Goal: Task Accomplishment & Management: Manage account settings

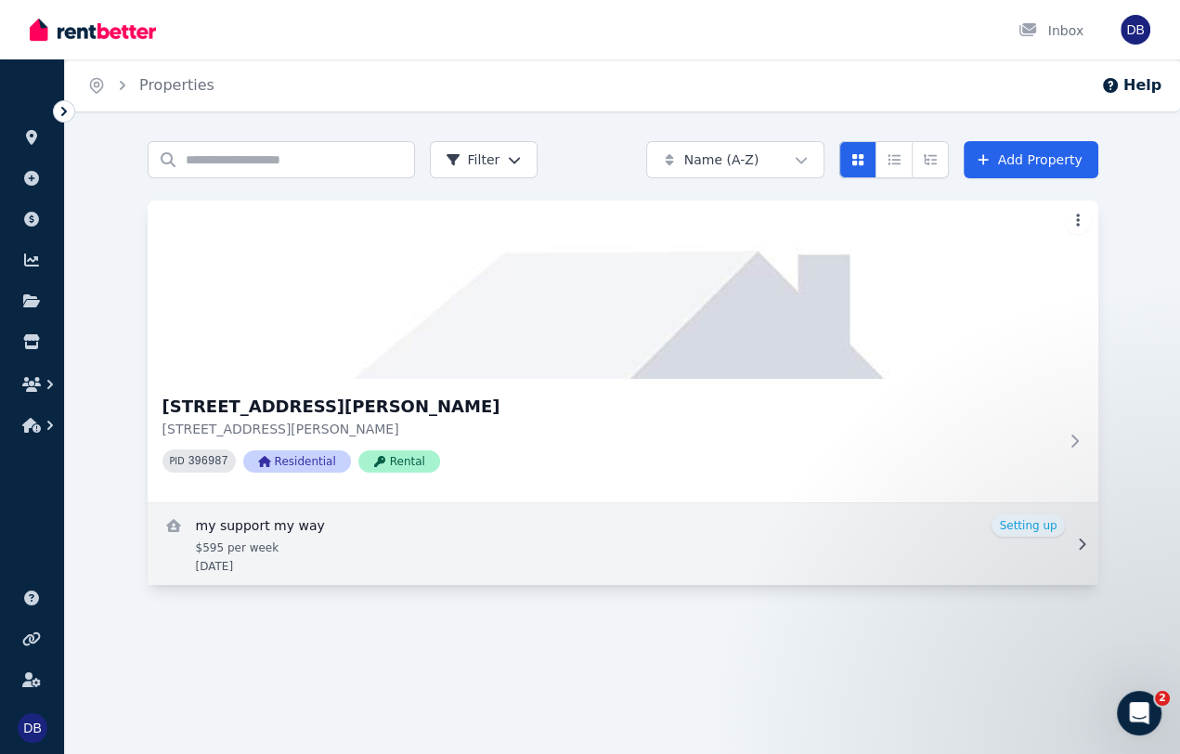
click at [291, 531] on link "View details for my support my way" at bounding box center [623, 544] width 951 height 82
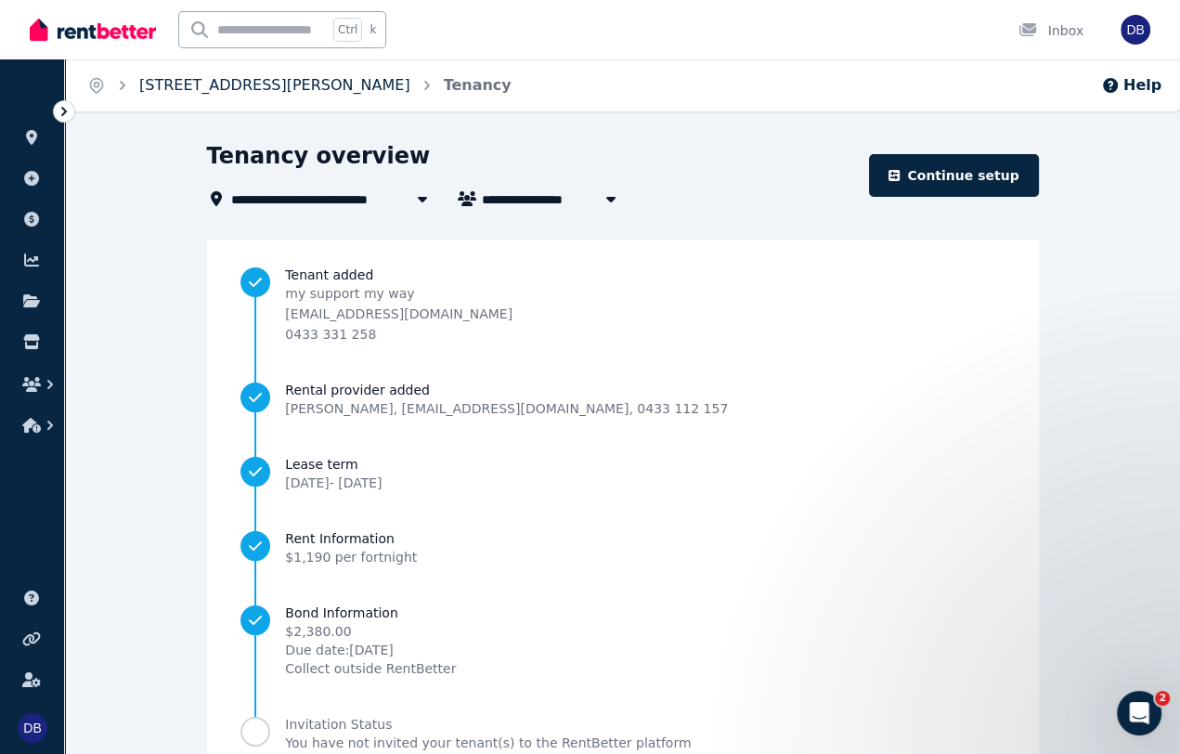
click at [291, 90] on link "[STREET_ADDRESS][PERSON_NAME]" at bounding box center [274, 85] width 271 height 18
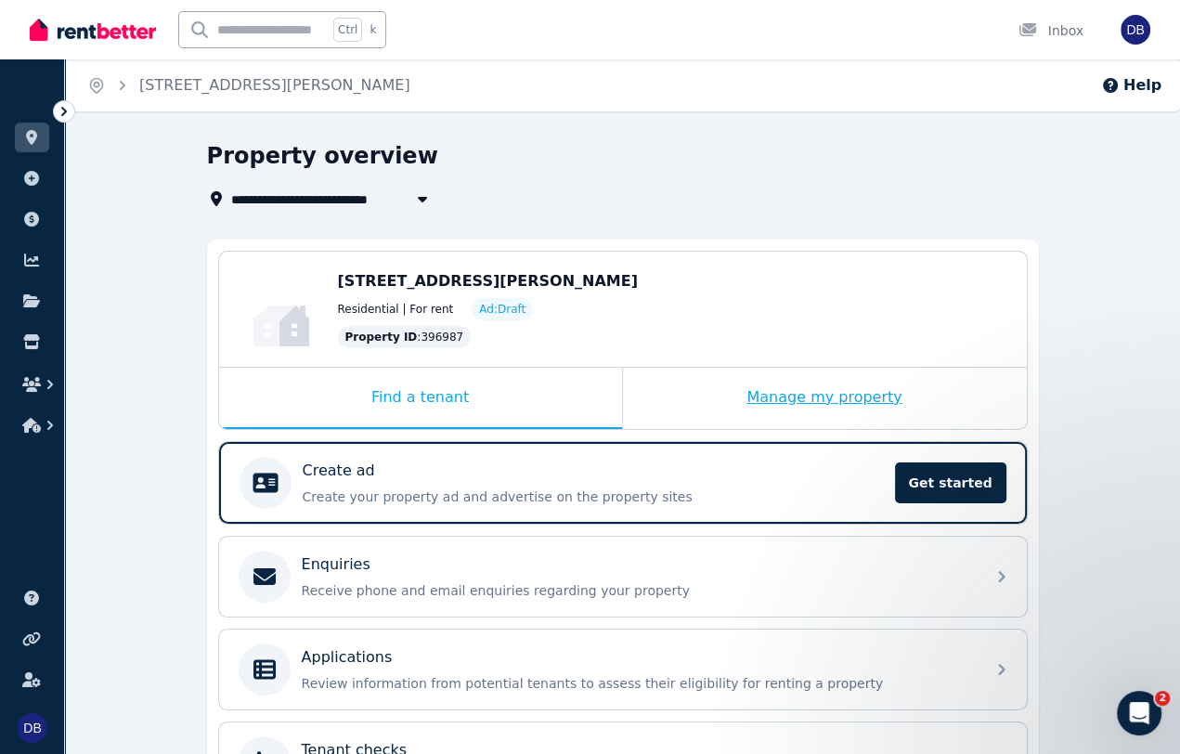
click at [873, 400] on div "Manage my property" at bounding box center [825, 398] width 404 height 61
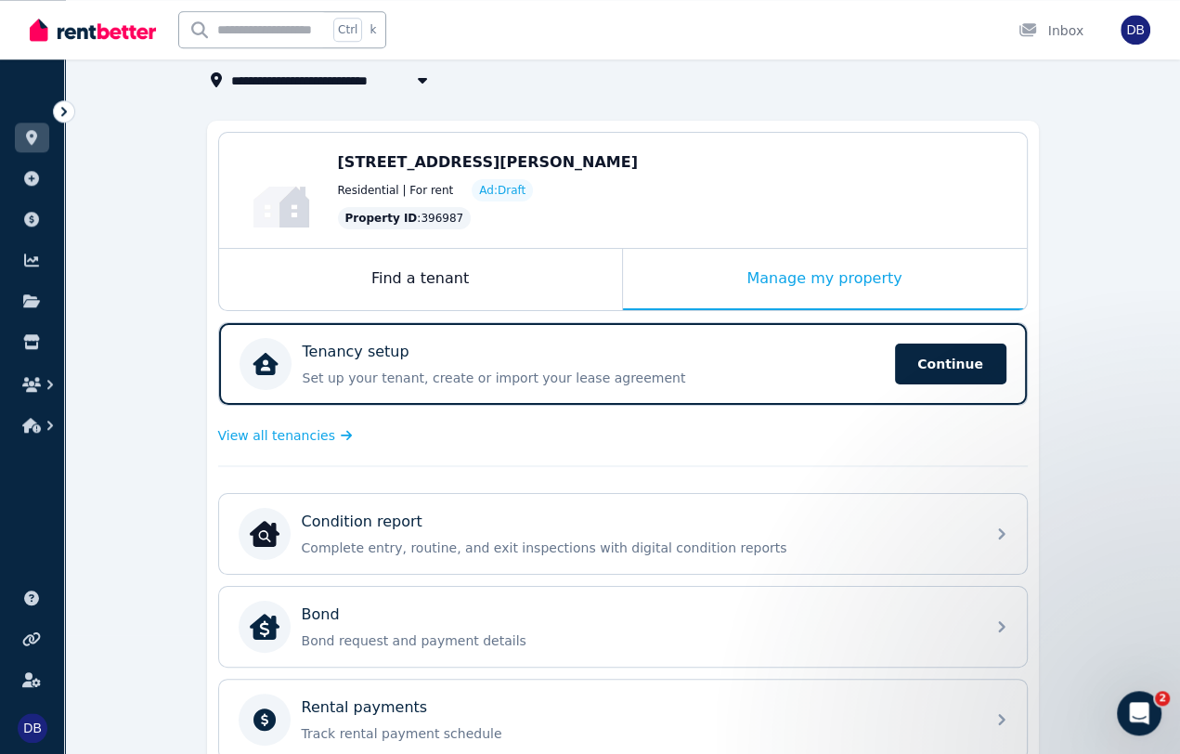
scroll to position [73, 0]
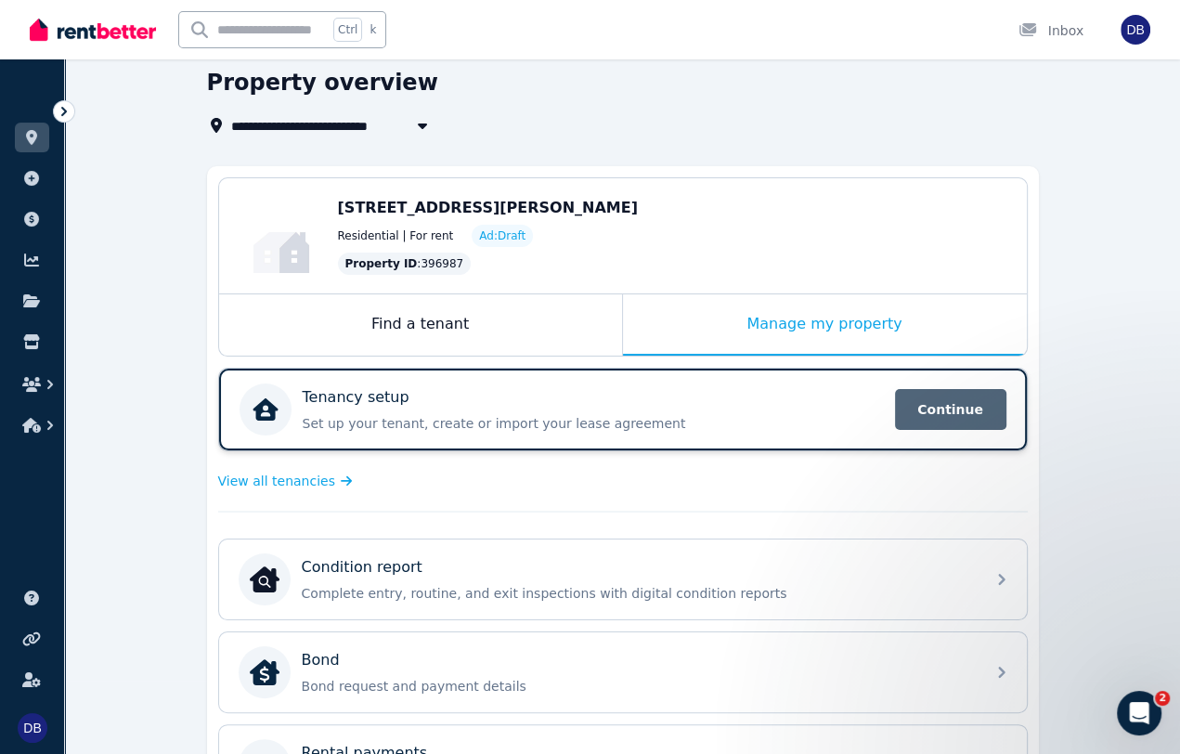
click at [947, 410] on span "Continue" at bounding box center [950, 409] width 111 height 41
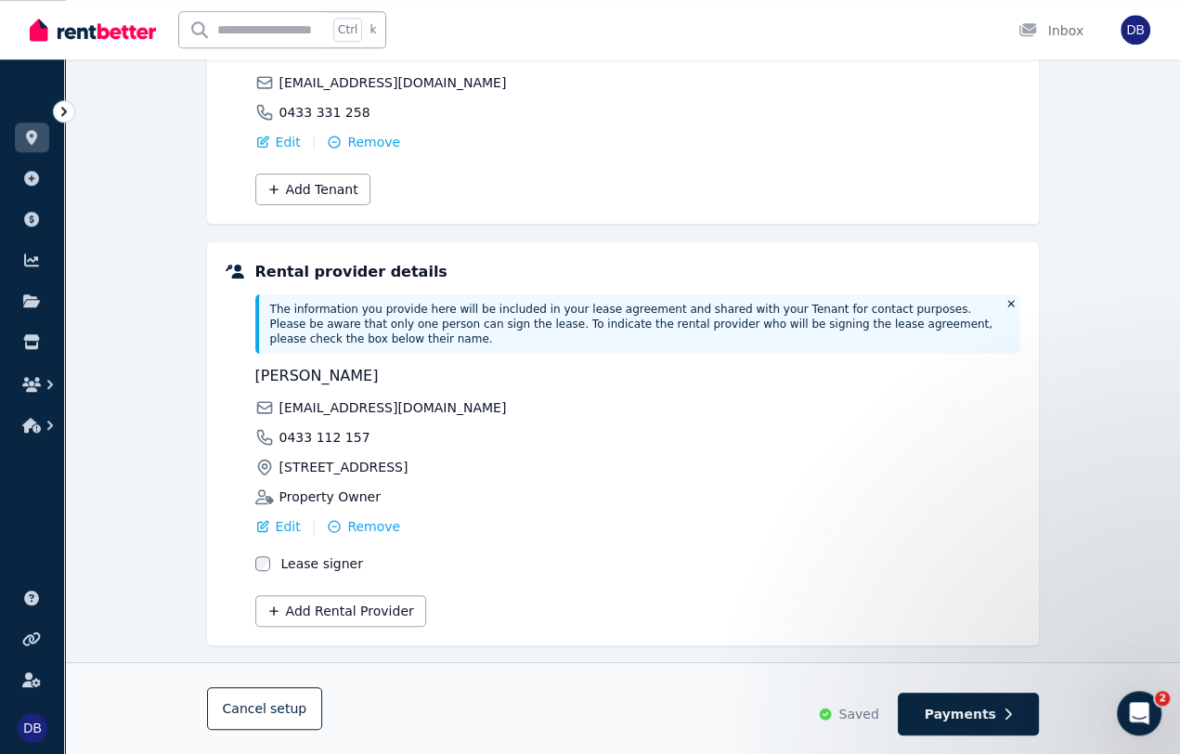
scroll to position [325, 0]
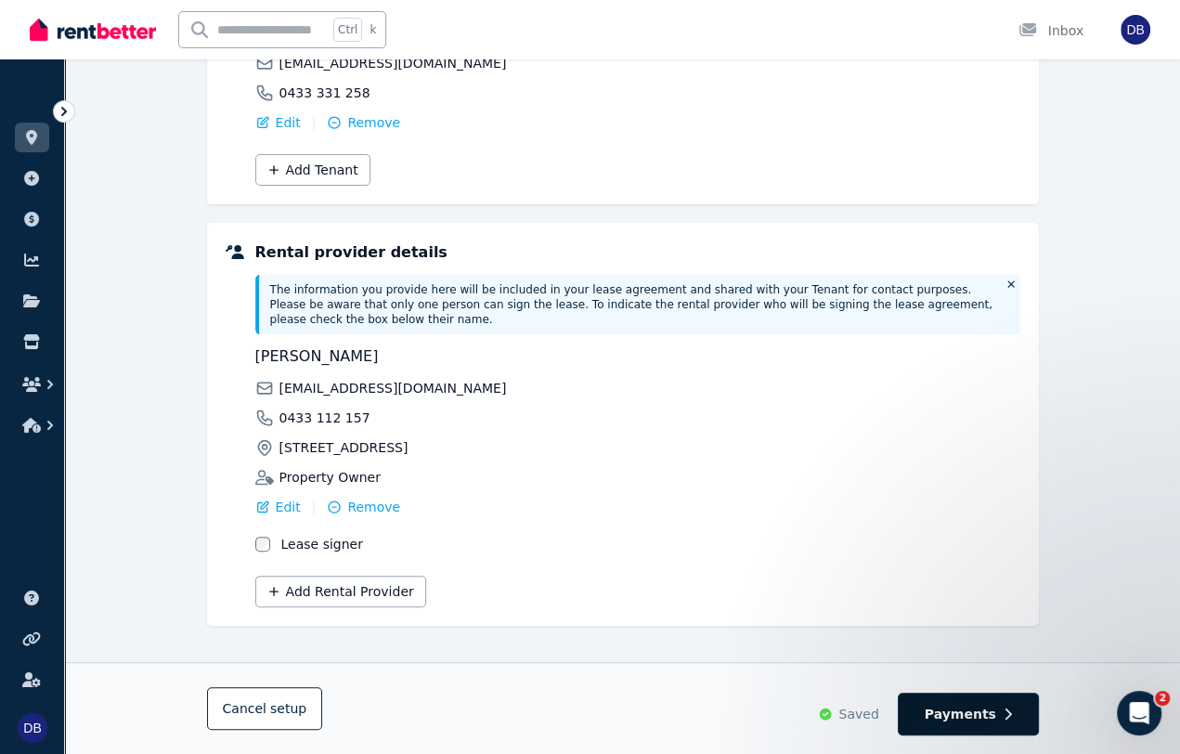
click at [983, 721] on span "Payments" at bounding box center [960, 714] width 71 height 19
select select "**********"
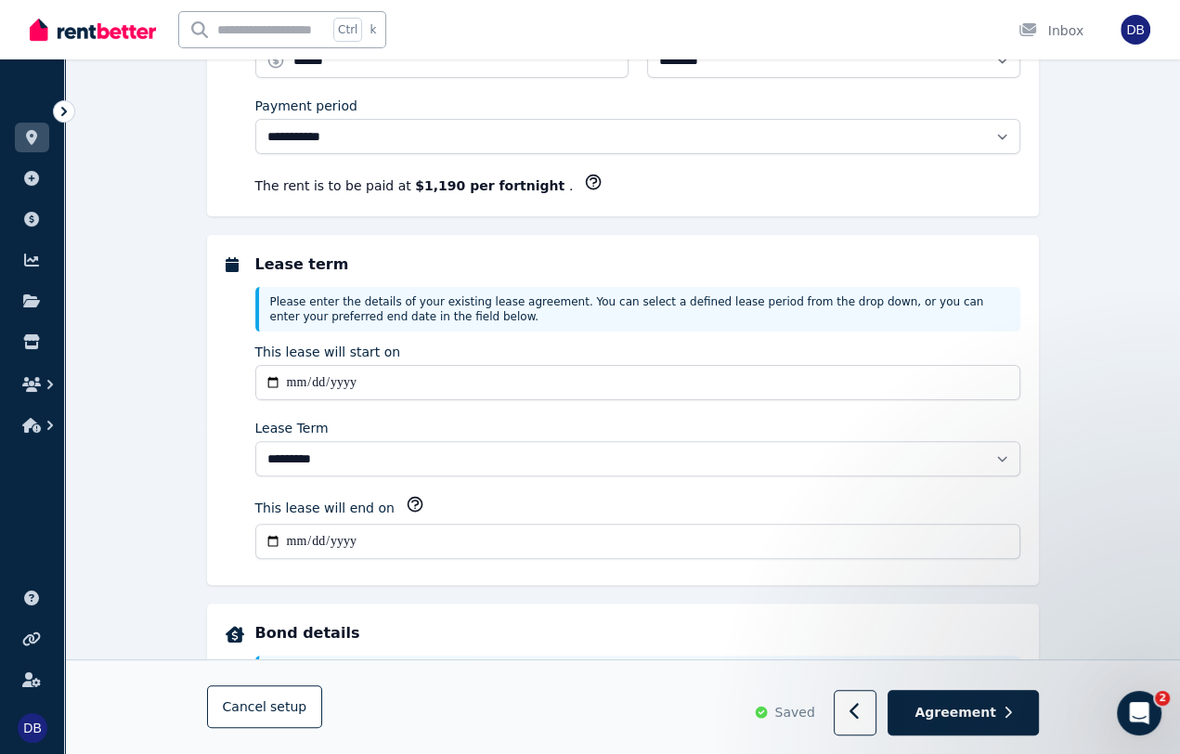
scroll to position [0, 0]
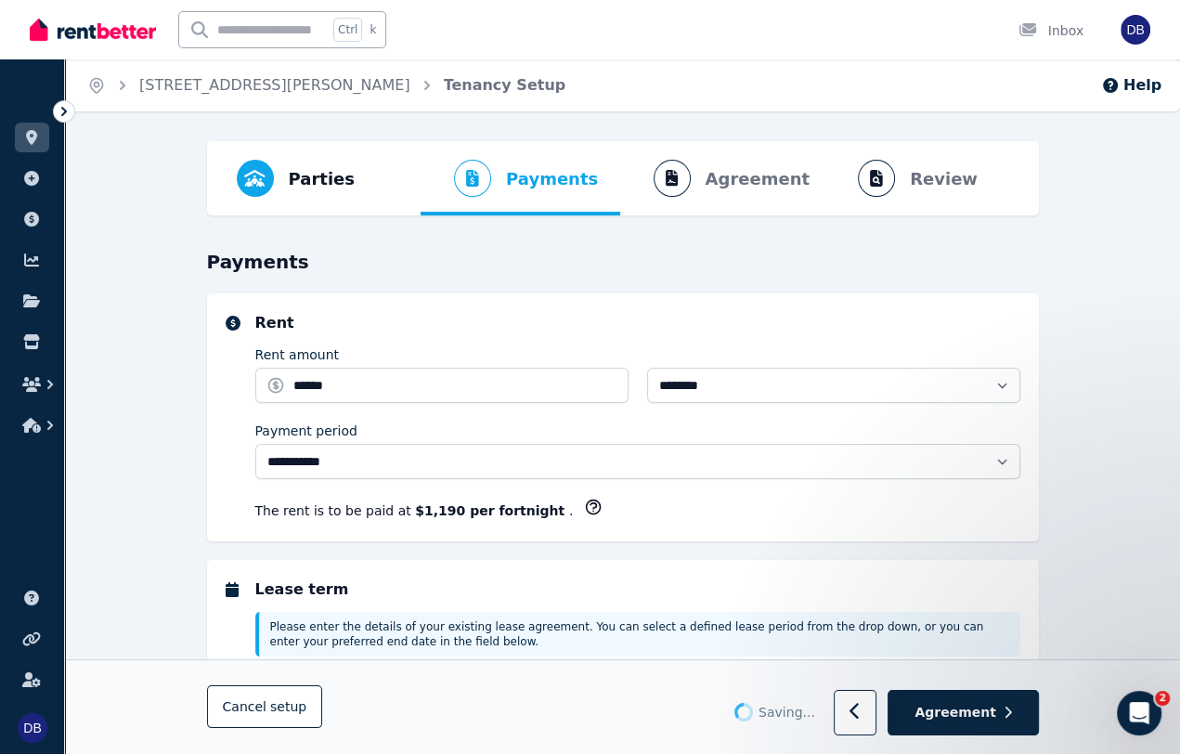
select select "**********"
click at [1005, 715] on icon "button" at bounding box center [1008, 713] width 8 height 13
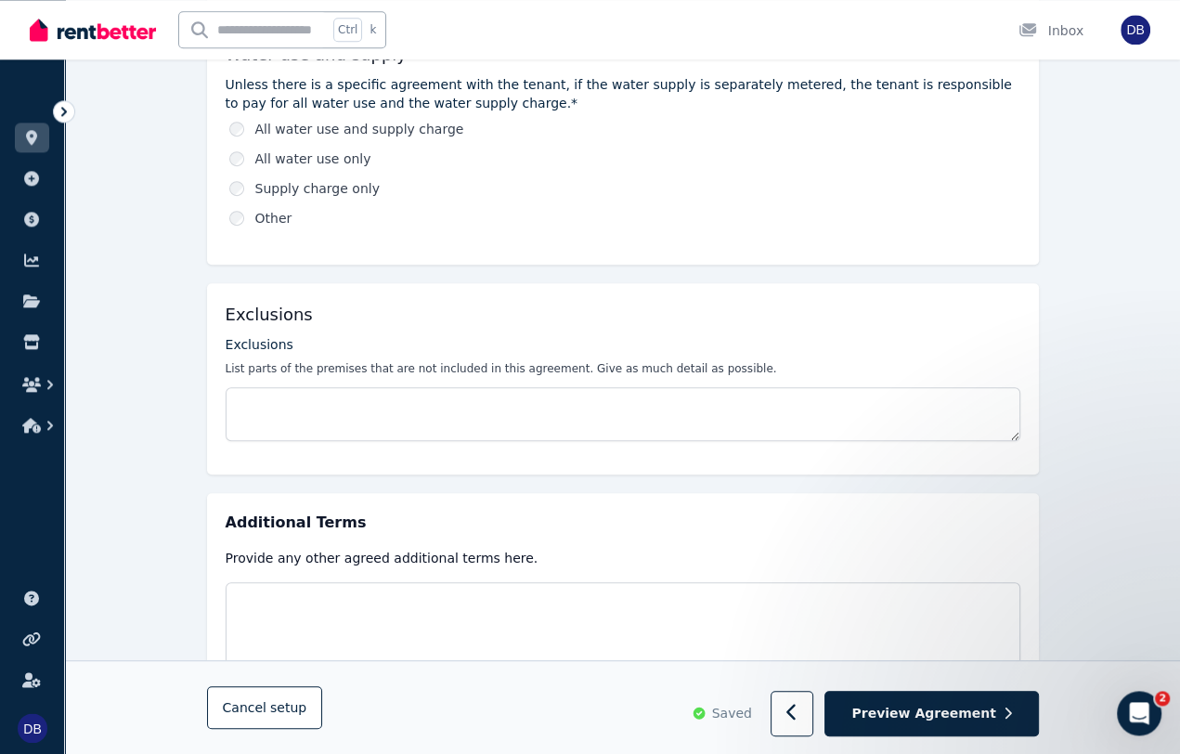
scroll to position [812, 0]
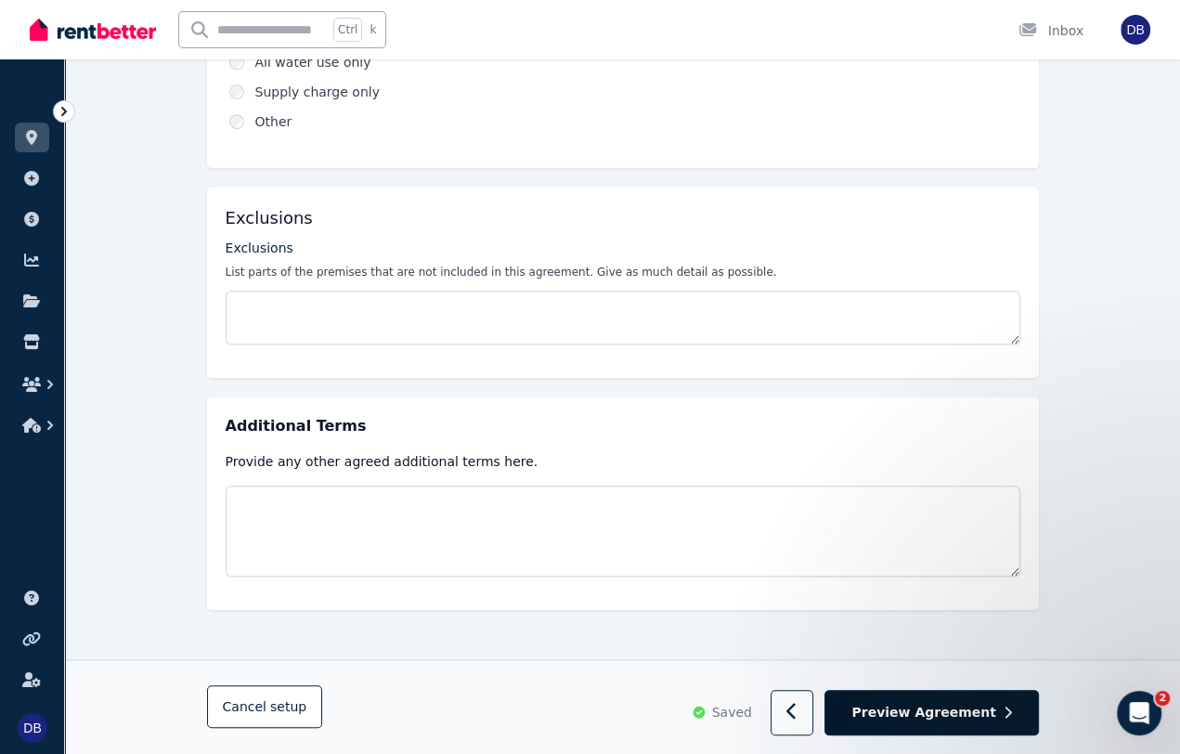
click at [992, 725] on button "Preview Agreement" at bounding box center [931, 713] width 214 height 45
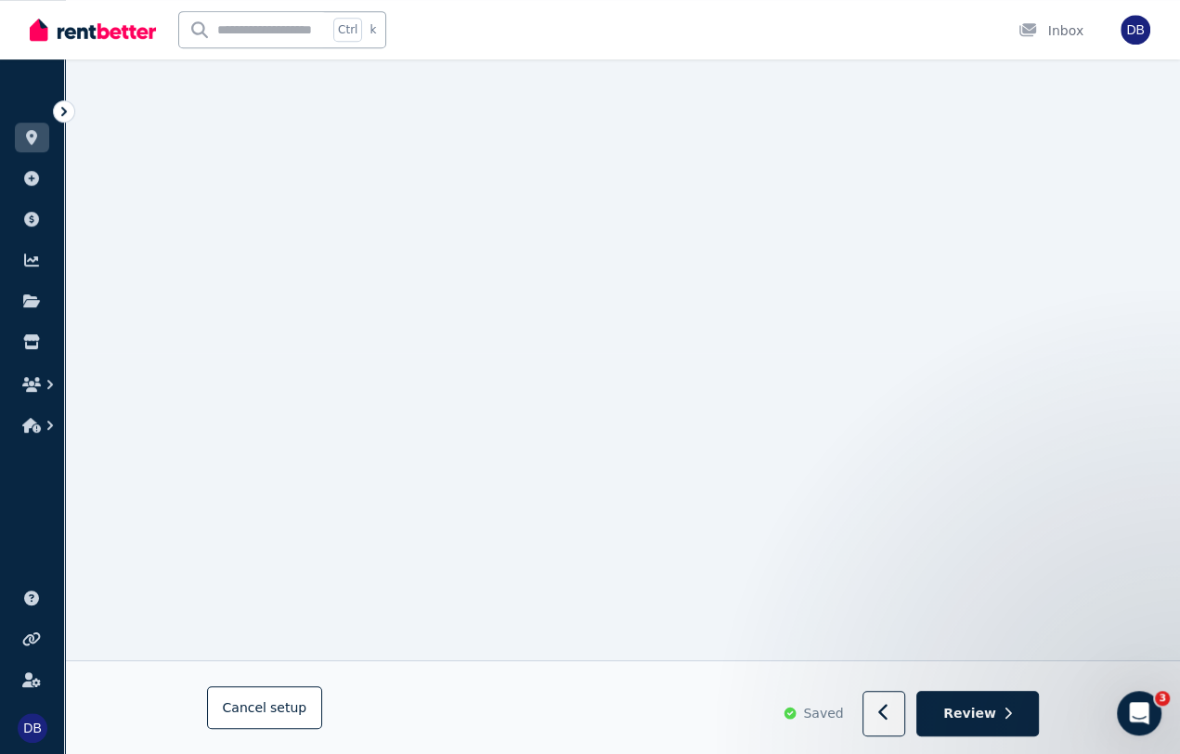
scroll to position [331, 0]
click at [988, 729] on button "Review" at bounding box center [977, 713] width 122 height 45
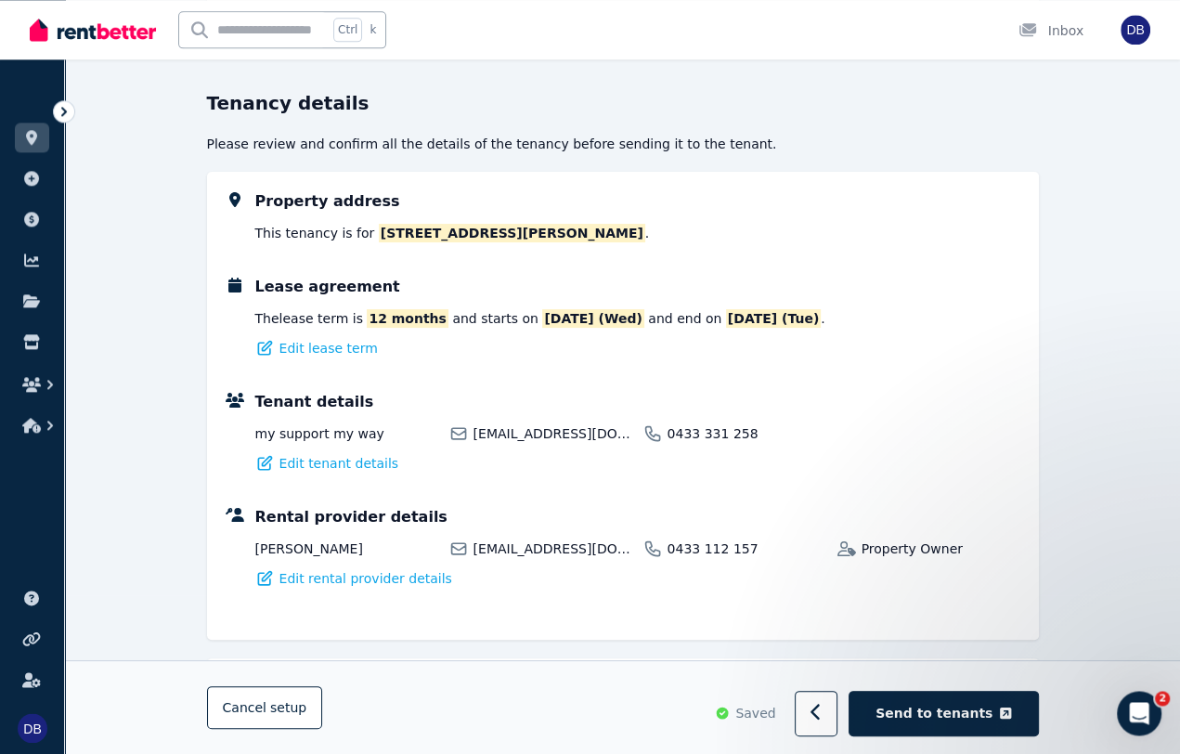
scroll to position [0, 0]
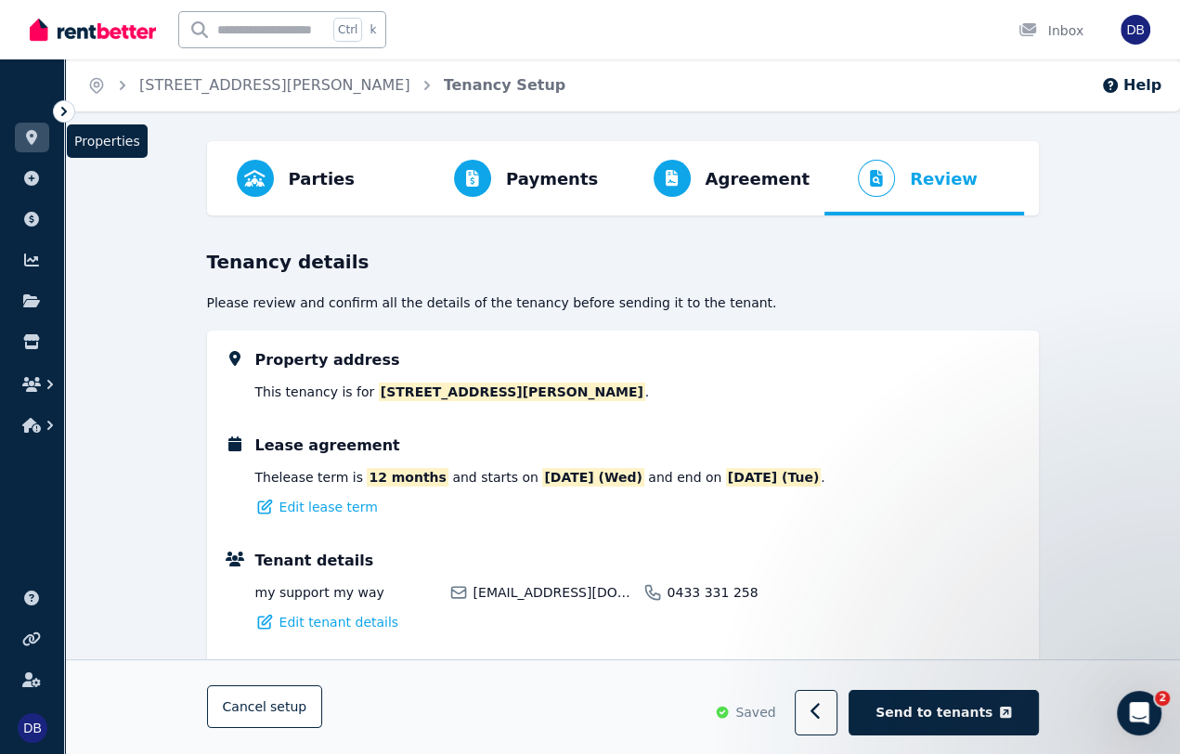
click at [35, 138] on icon at bounding box center [31, 137] width 11 height 15
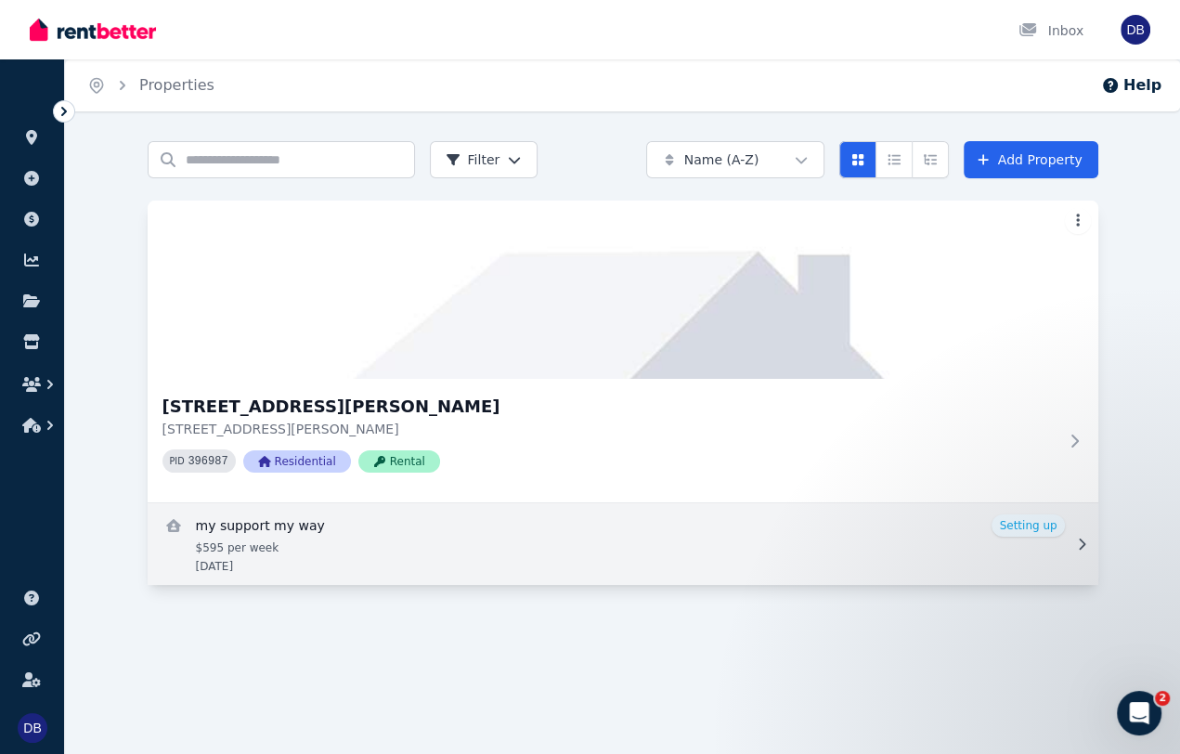
click at [1078, 547] on icon at bounding box center [1081, 544] width 19 height 13
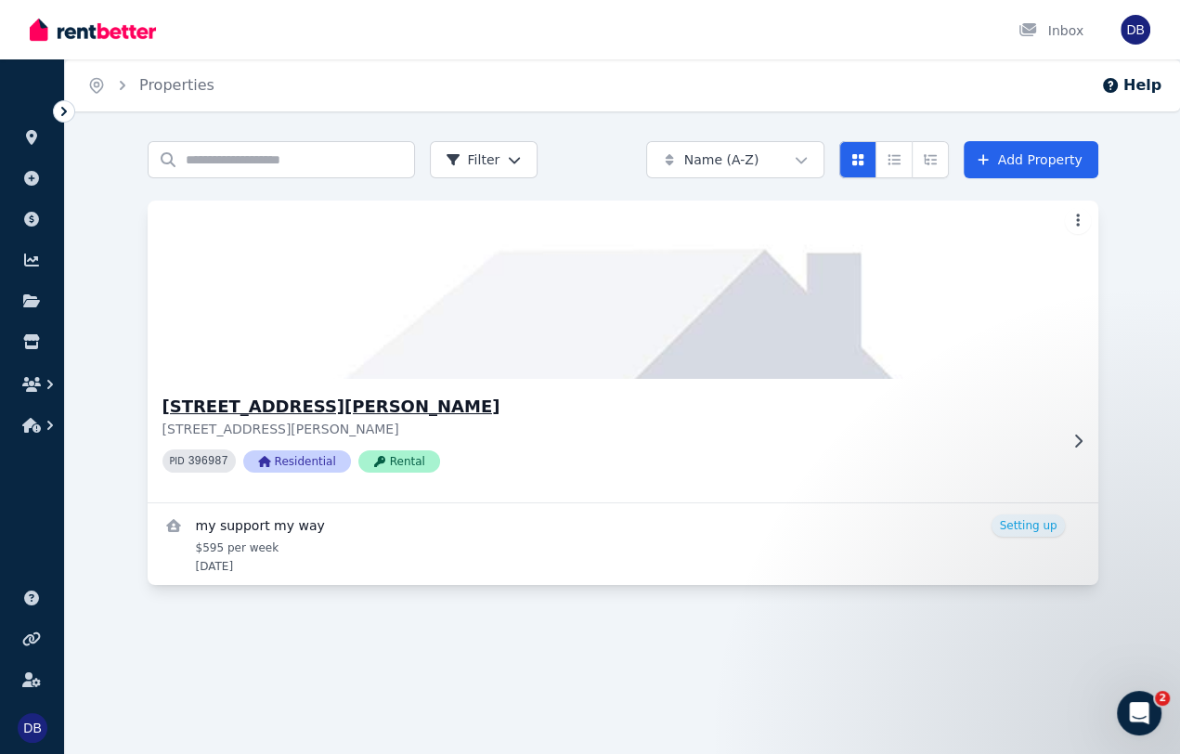
click at [1077, 430] on div "9 Churchill Dr, Modbury North 9 Churchill Dr, Modbury North SA 5092 PID 396987 …" at bounding box center [623, 440] width 951 height 123
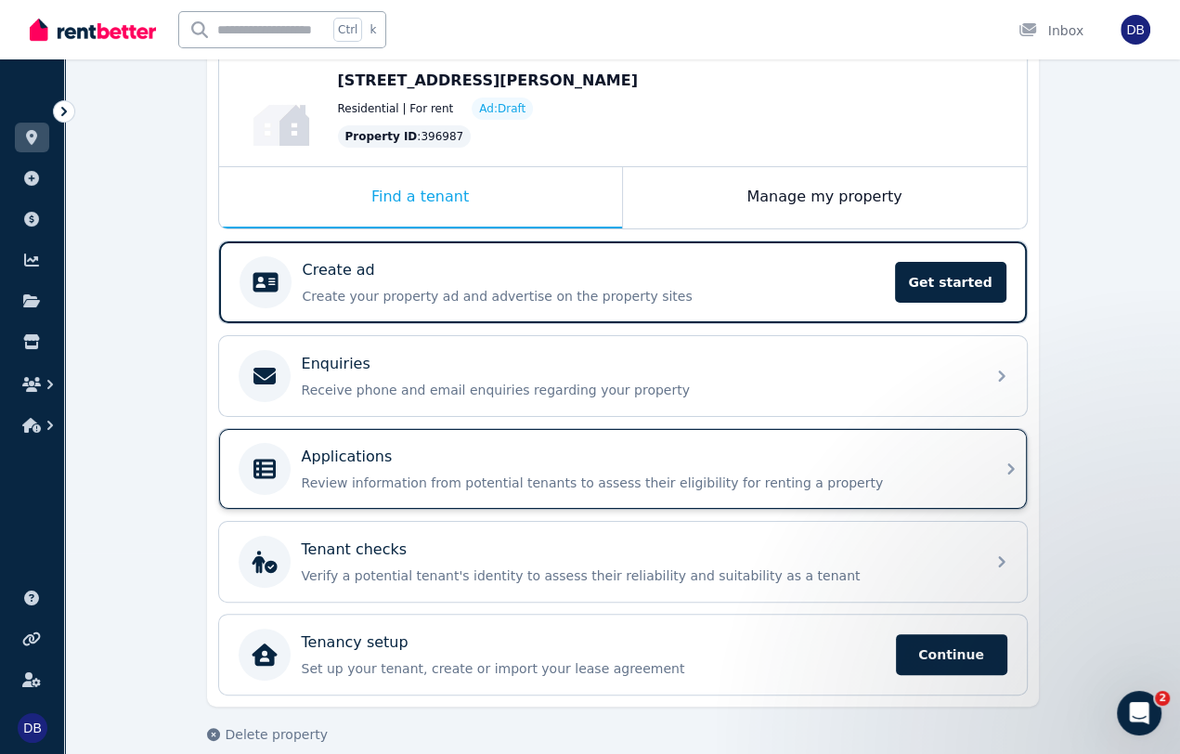
scroll to position [221, 0]
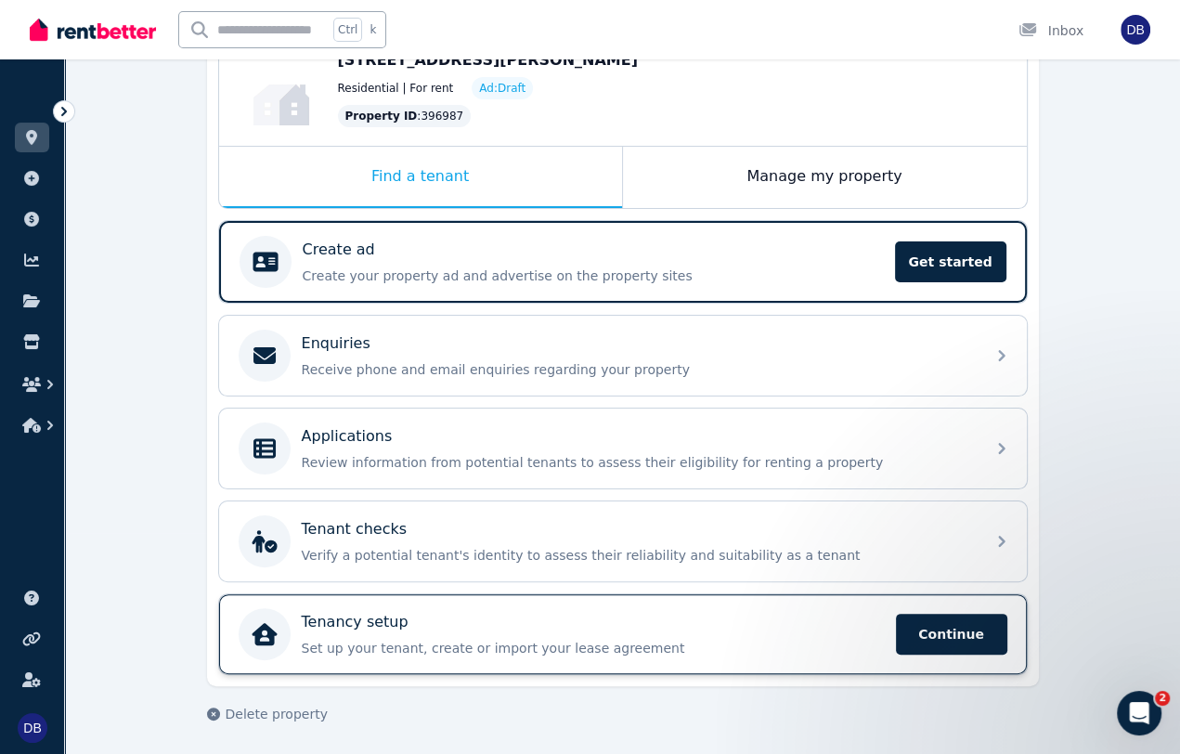
click at [716, 640] on p "Set up your tenant, create or import your lease agreement" at bounding box center [593, 648] width 583 height 19
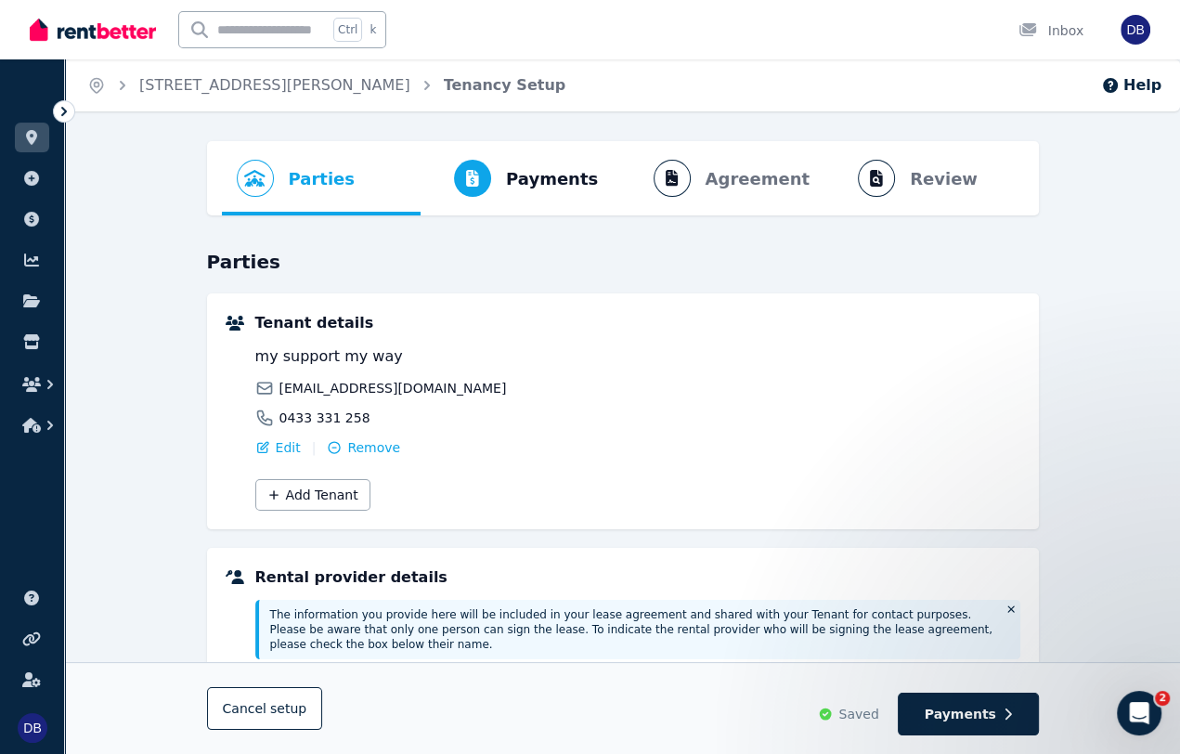
click at [889, 185] on ol "Parties Rental provider and tenant details Payments Bond and rental payments Ag…" at bounding box center [623, 178] width 802 height 74
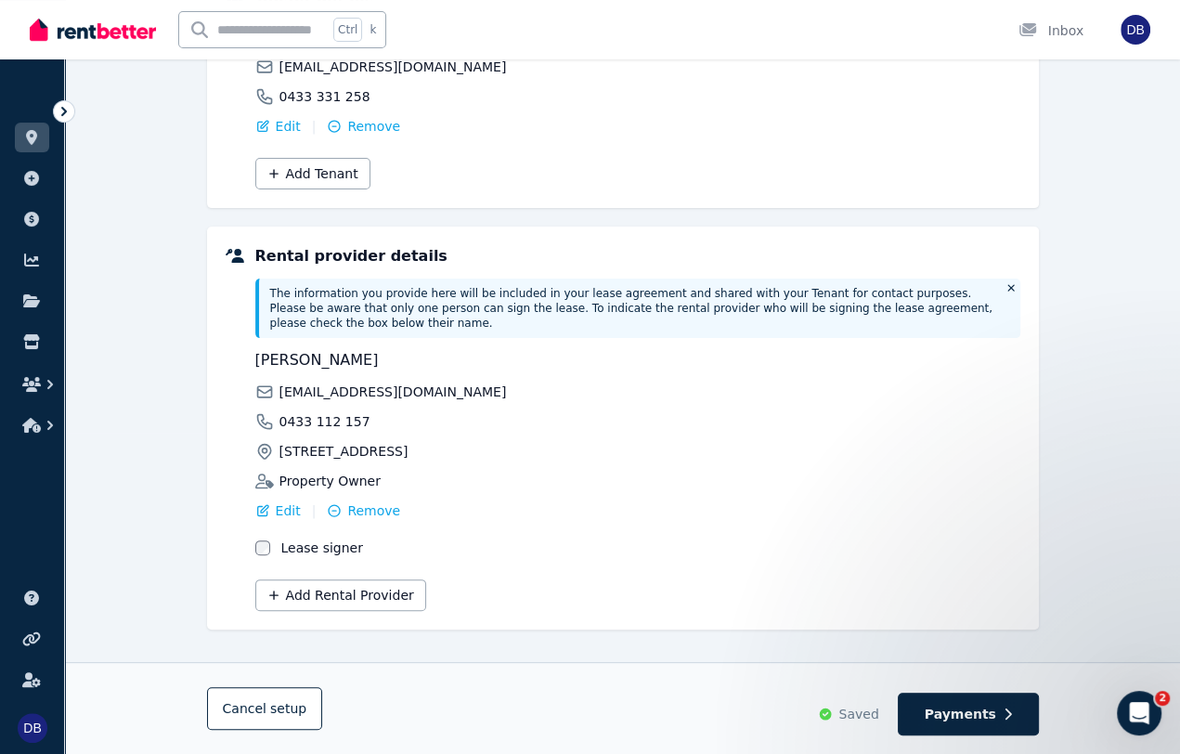
scroll to position [325, 0]
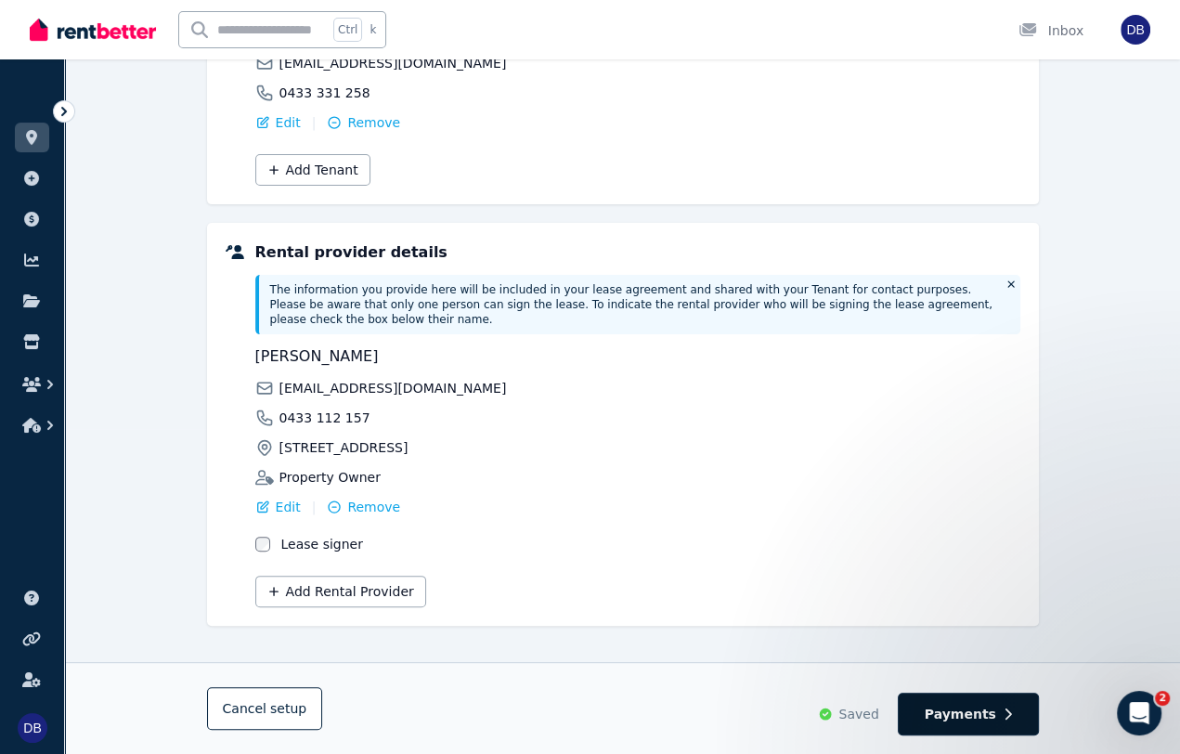
click at [1007, 716] on icon "button" at bounding box center [1008, 713] width 8 height 13
select select "**********"
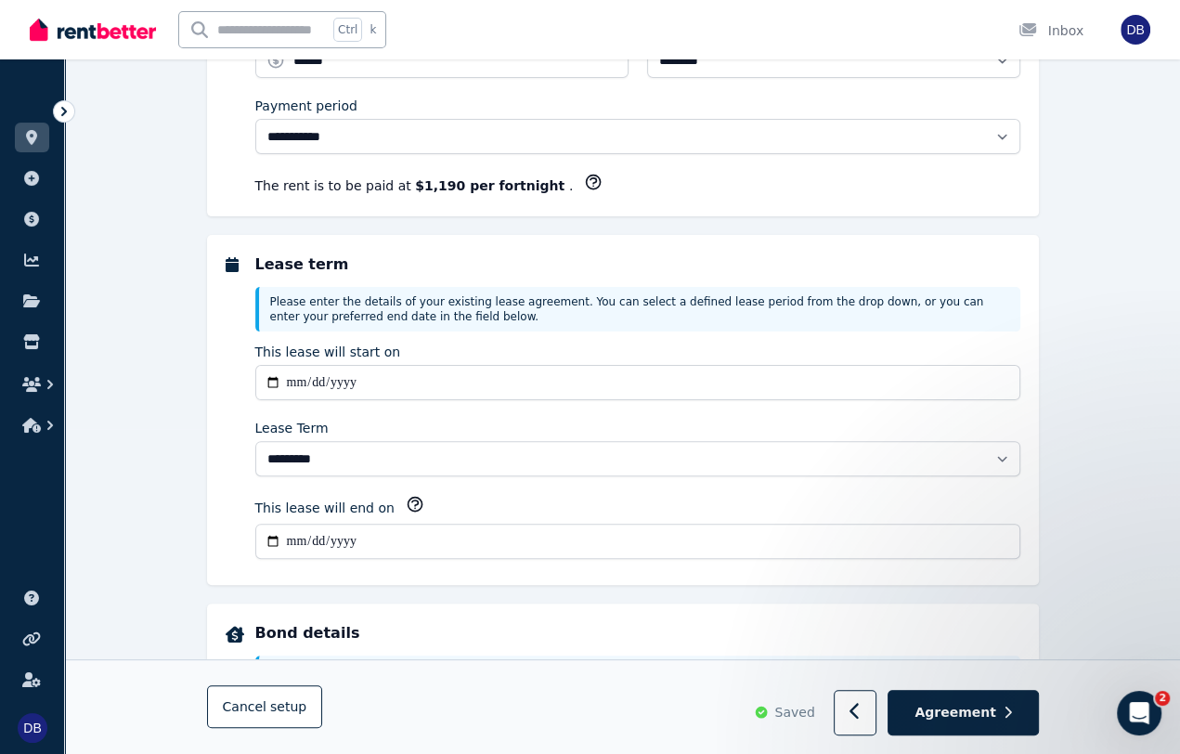
scroll to position [0, 0]
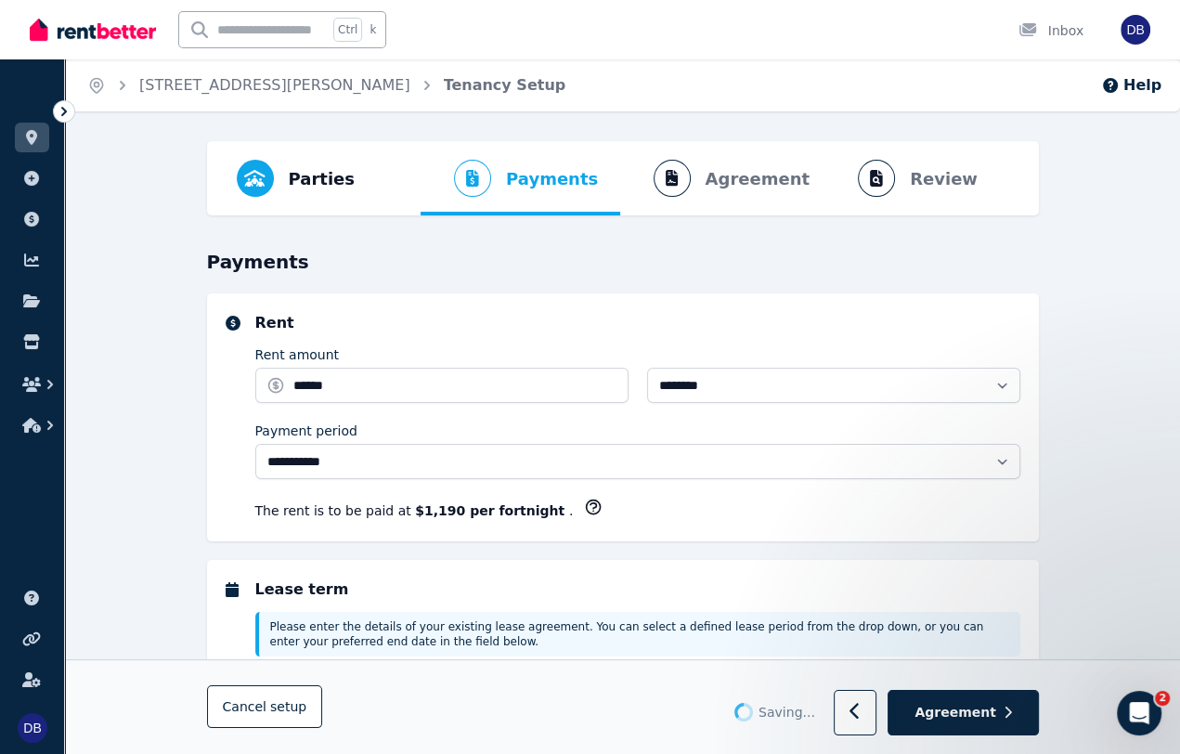
select select "**********"
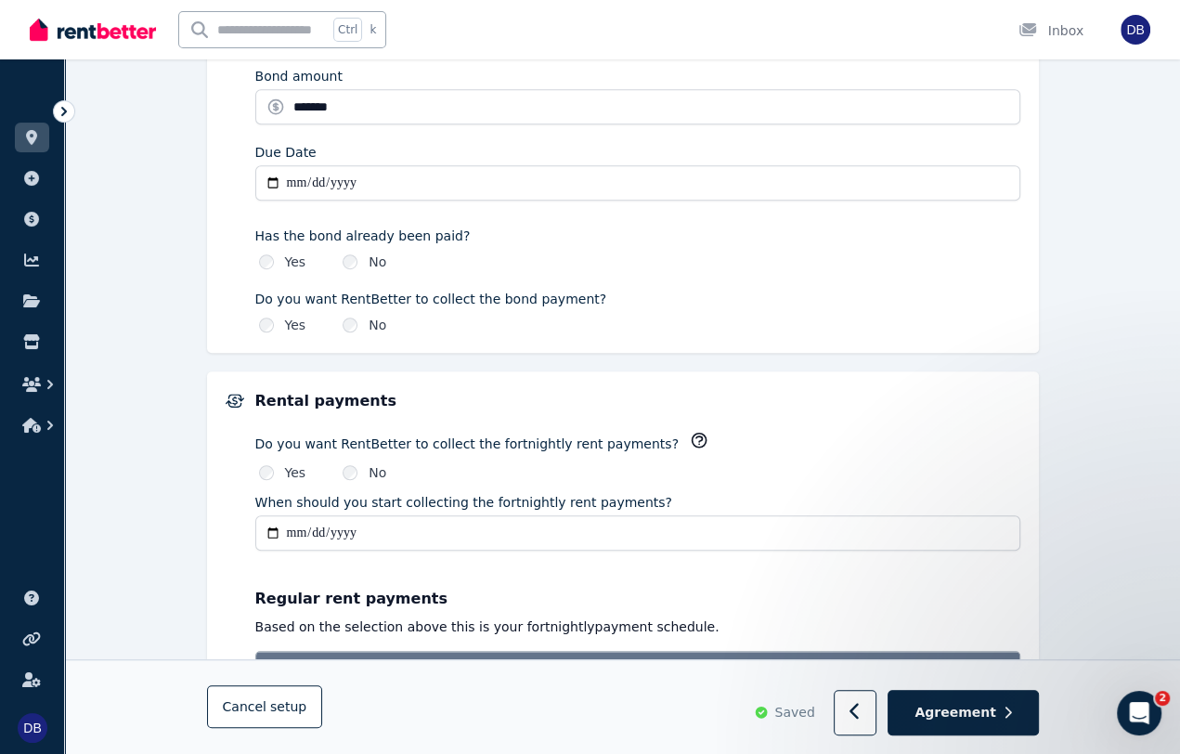
scroll to position [1424, 0]
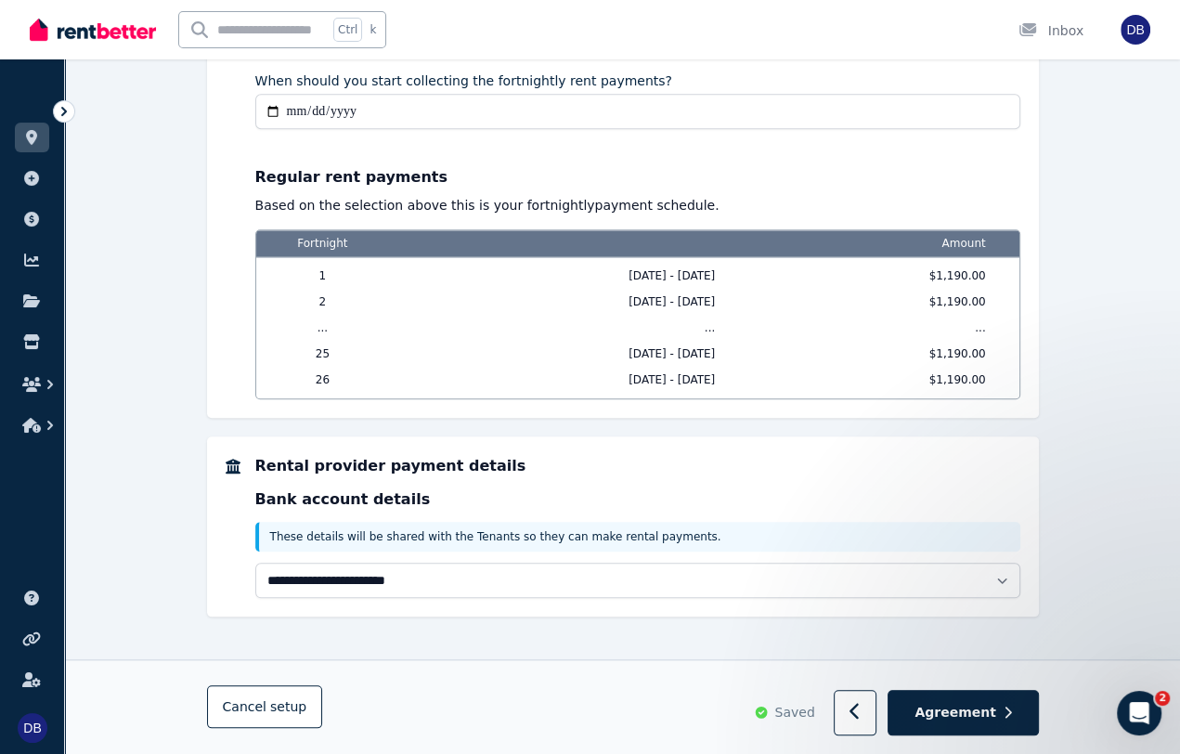
click at [88, 37] on img at bounding box center [93, 30] width 126 height 28
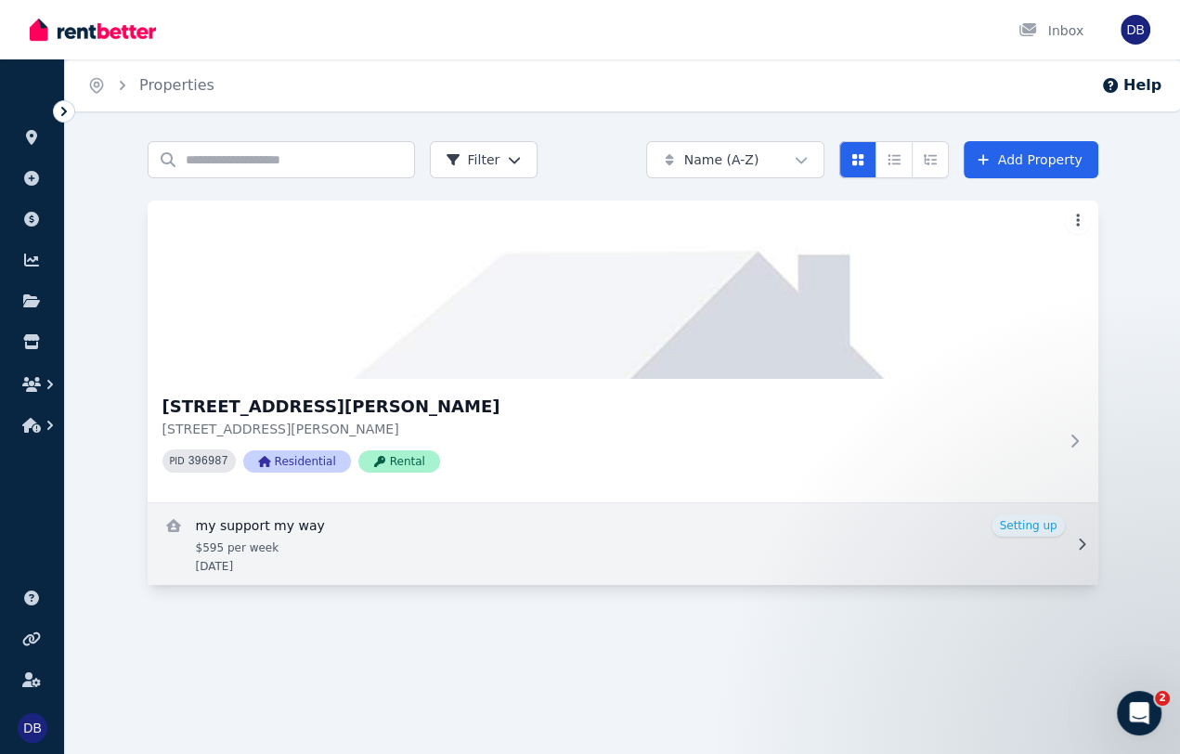
click at [1075, 547] on icon at bounding box center [1081, 544] width 19 height 13
click at [1031, 528] on link "View details for my support my way" at bounding box center [623, 544] width 951 height 82
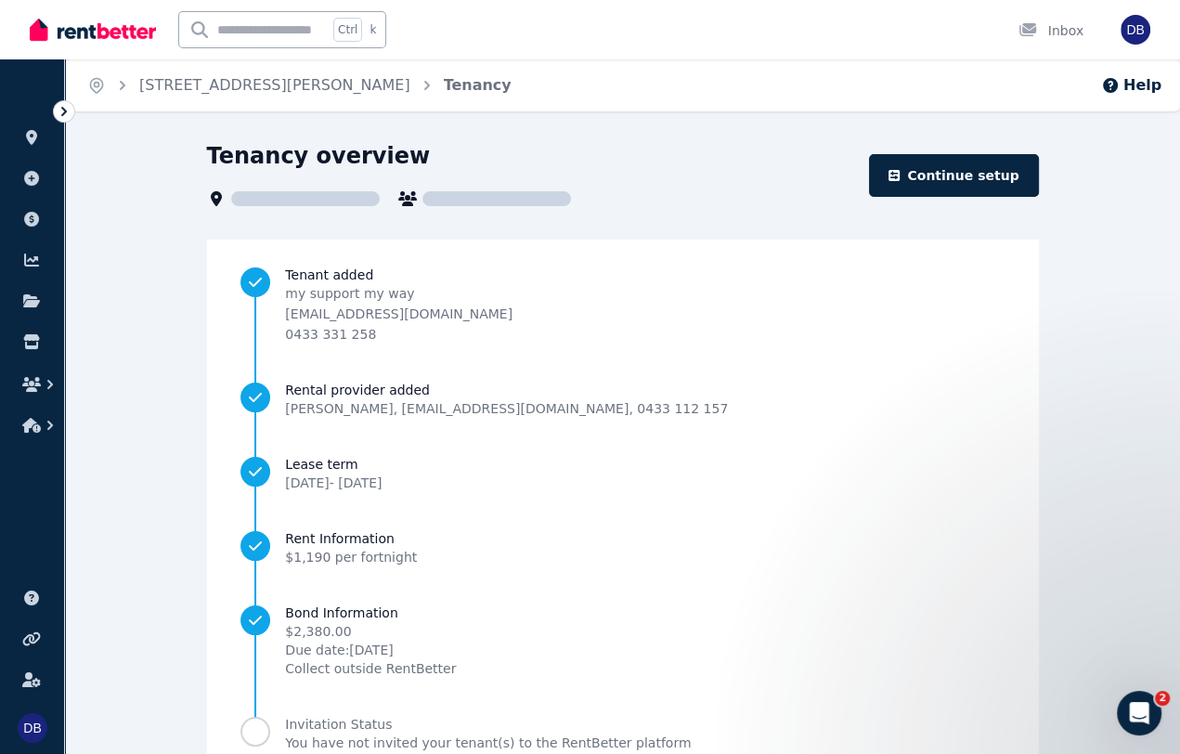
scroll to position [118, 0]
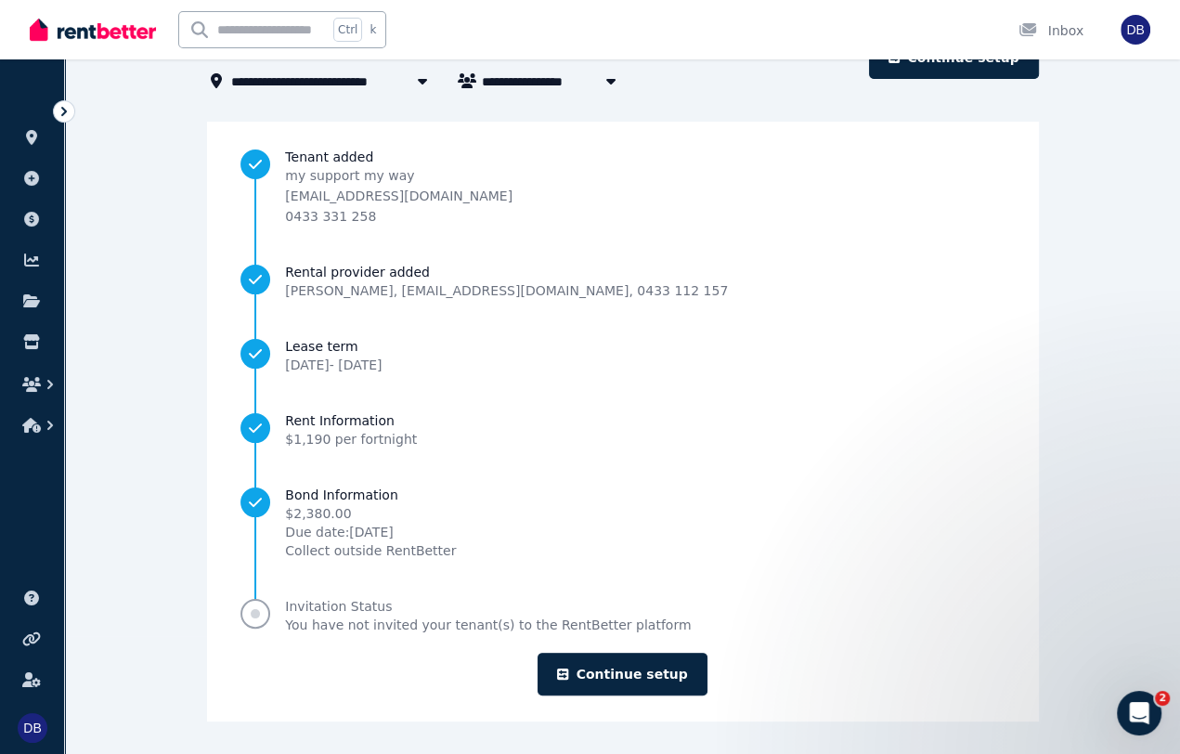
click at [270, 620] on span "Progress" at bounding box center [255, 614] width 30 height 30
drag, startPoint x: 279, startPoint y: 611, endPoint x: 321, endPoint y: 592, distance: 45.7
click at [260, 612] on span "Progress" at bounding box center [255, 613] width 9 height 9
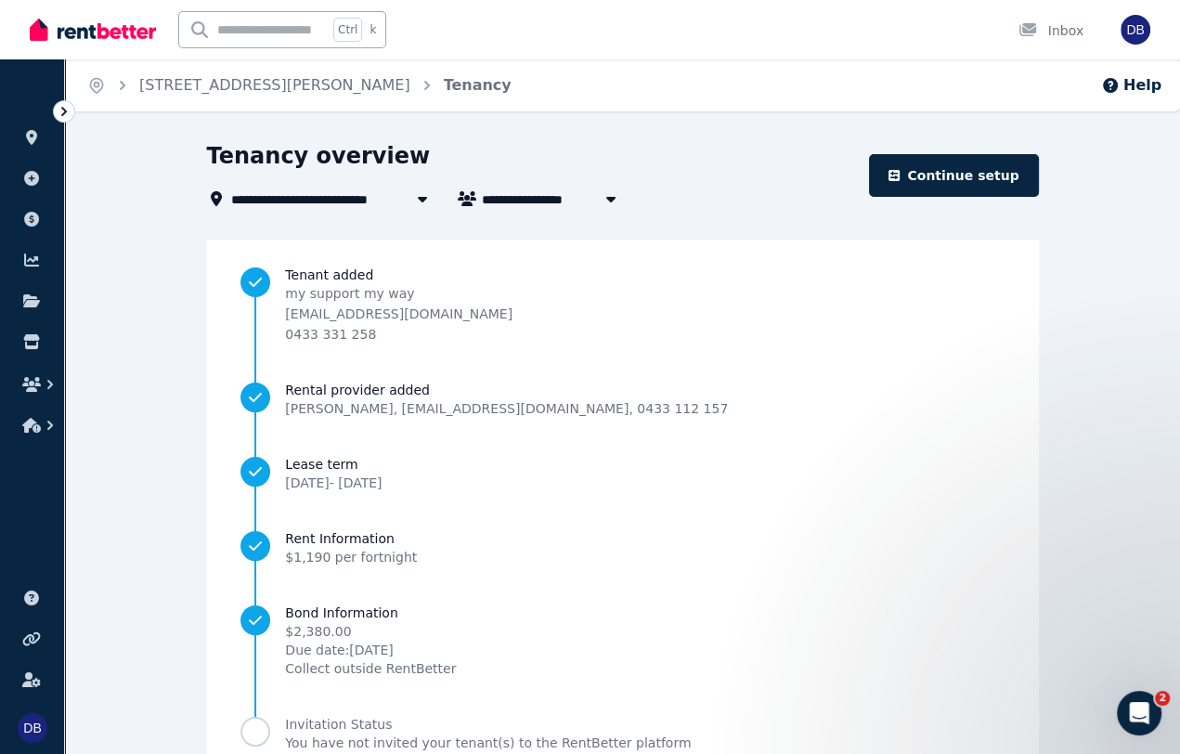
click at [611, 197] on icon "button" at bounding box center [609, 200] width 9 height 6
type input "**********"
click at [382, 217] on div "**********" at bounding box center [623, 490] width 832 height 698
click at [395, 199] on span "[STREET_ADDRESS][PERSON_NAME]" at bounding box center [366, 199] width 270 height 22
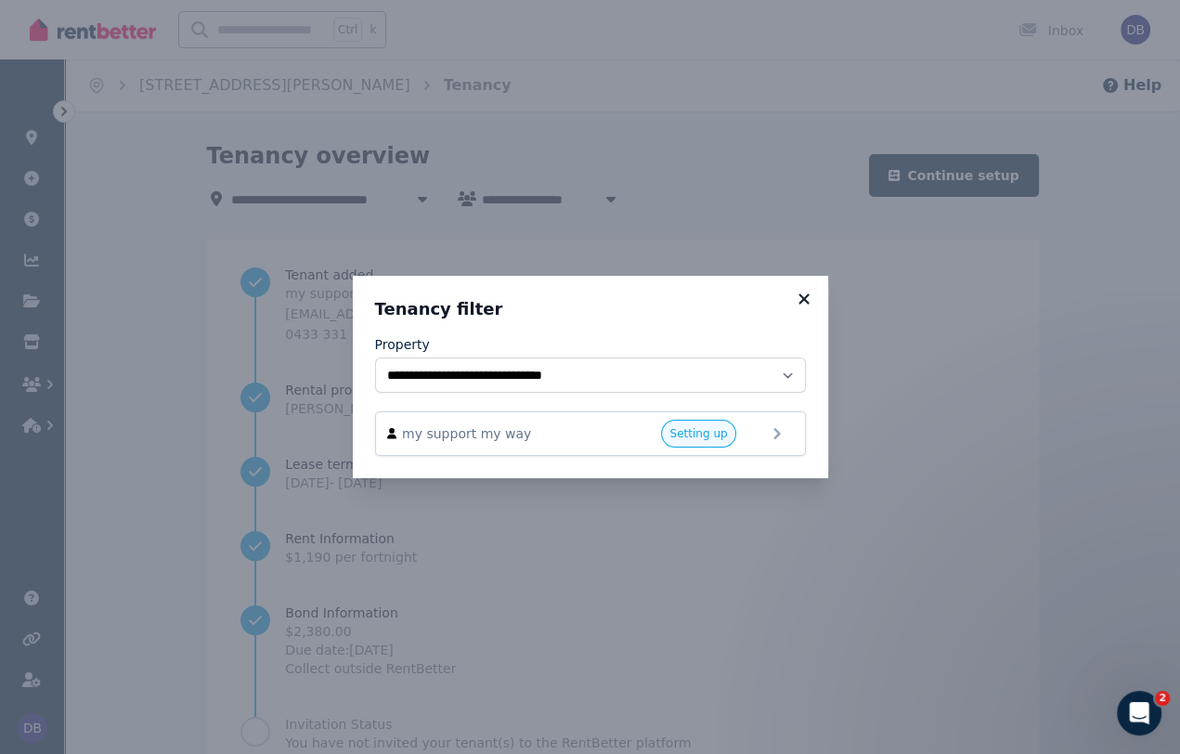
click at [803, 299] on icon at bounding box center [803, 298] width 10 height 10
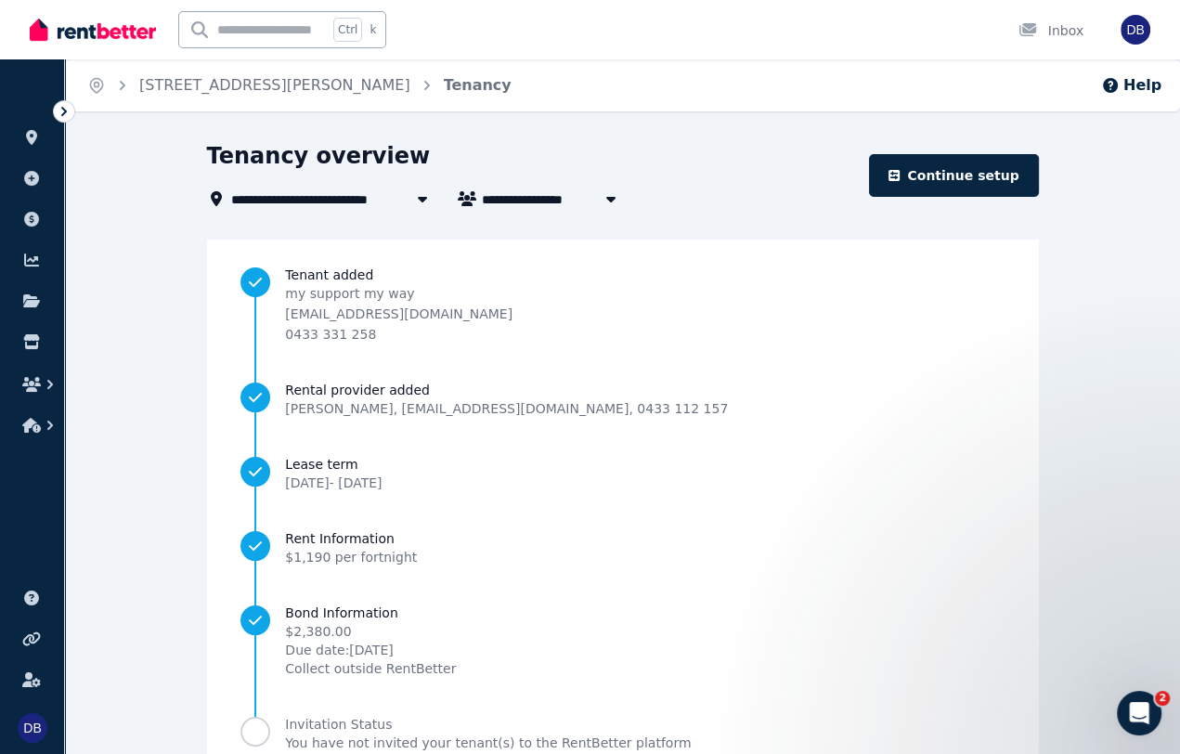
click at [422, 205] on icon at bounding box center [422, 198] width 19 height 15
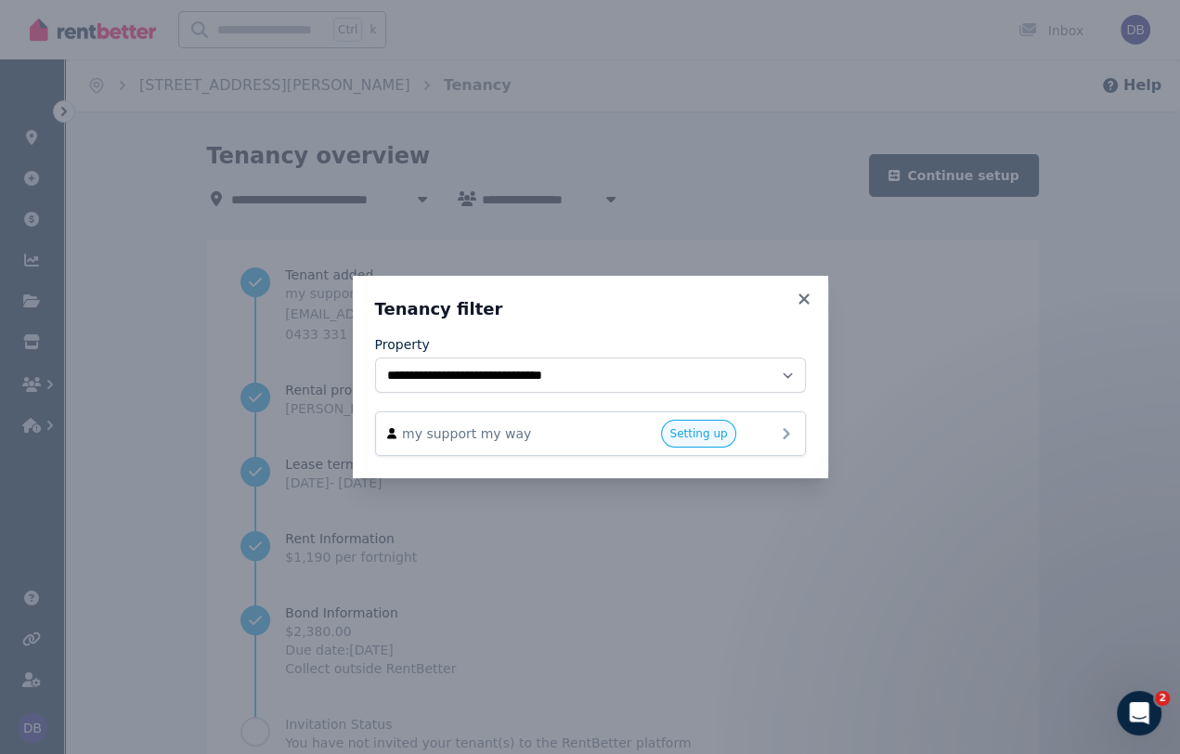
click at [690, 437] on span "Setting up" at bounding box center [698, 433] width 58 height 15
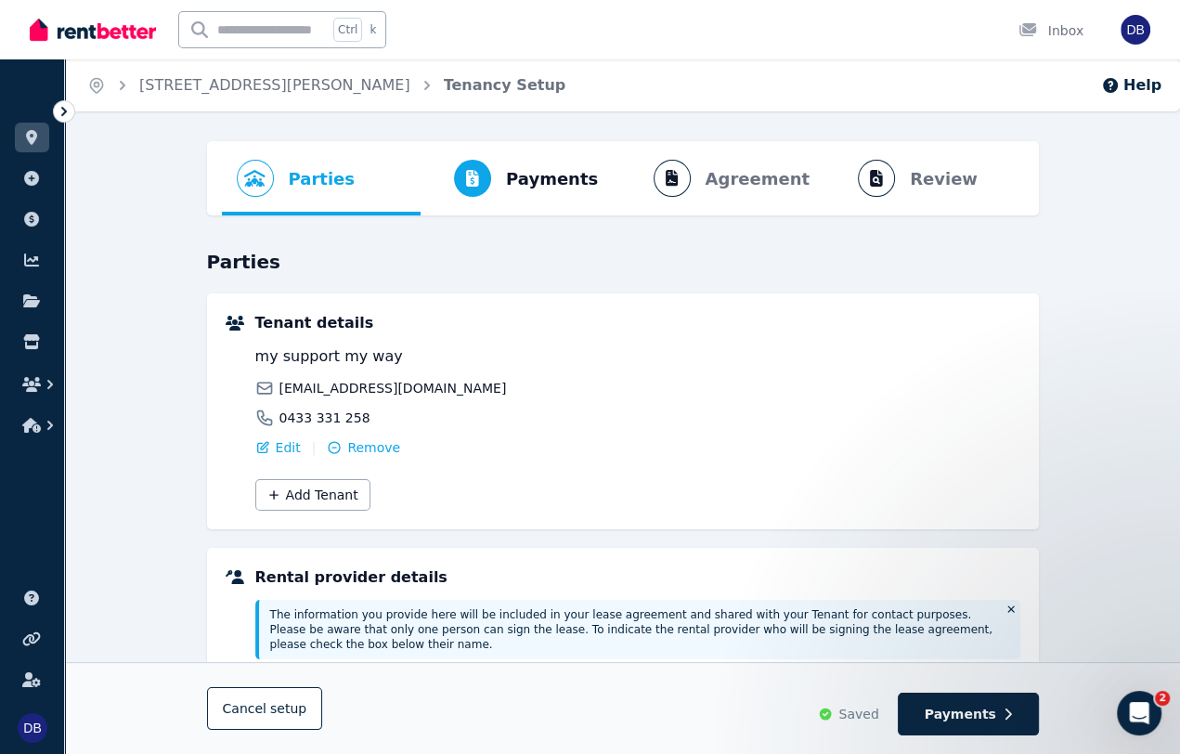
click at [900, 180] on ol "Parties Rental provider and tenant details Payments Bond and rental payments Ag…" at bounding box center [623, 178] width 802 height 74
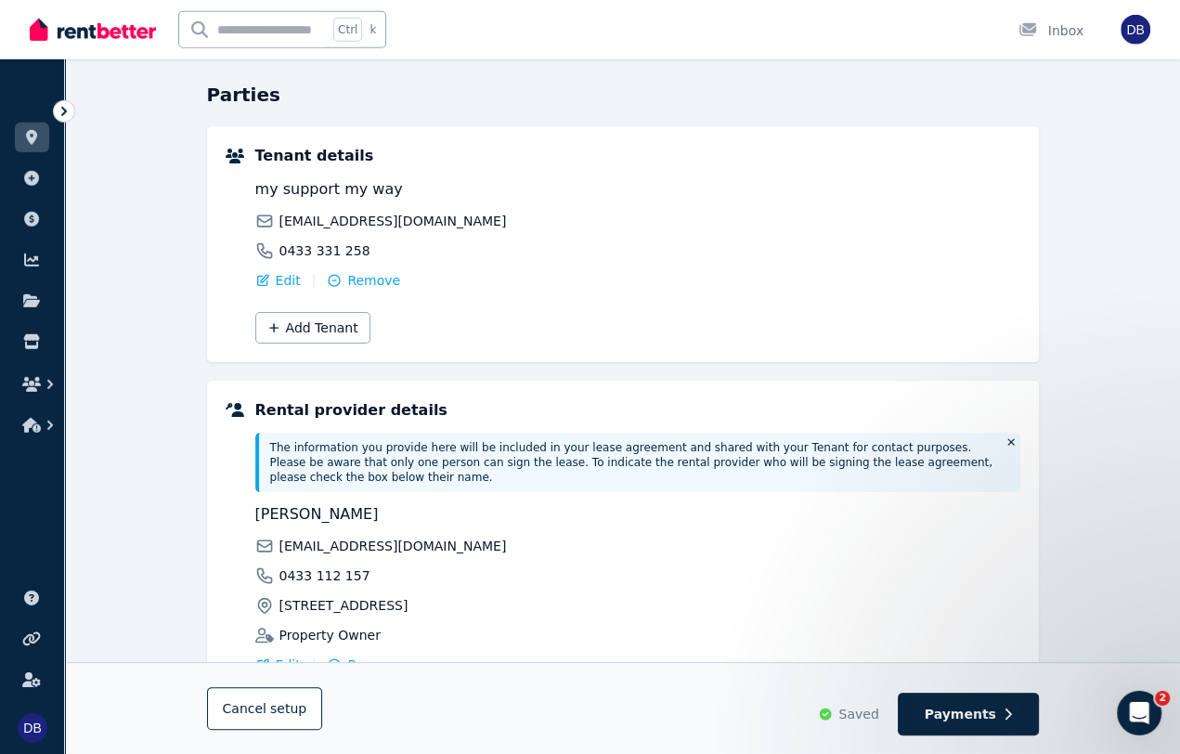
scroll to position [325, 0]
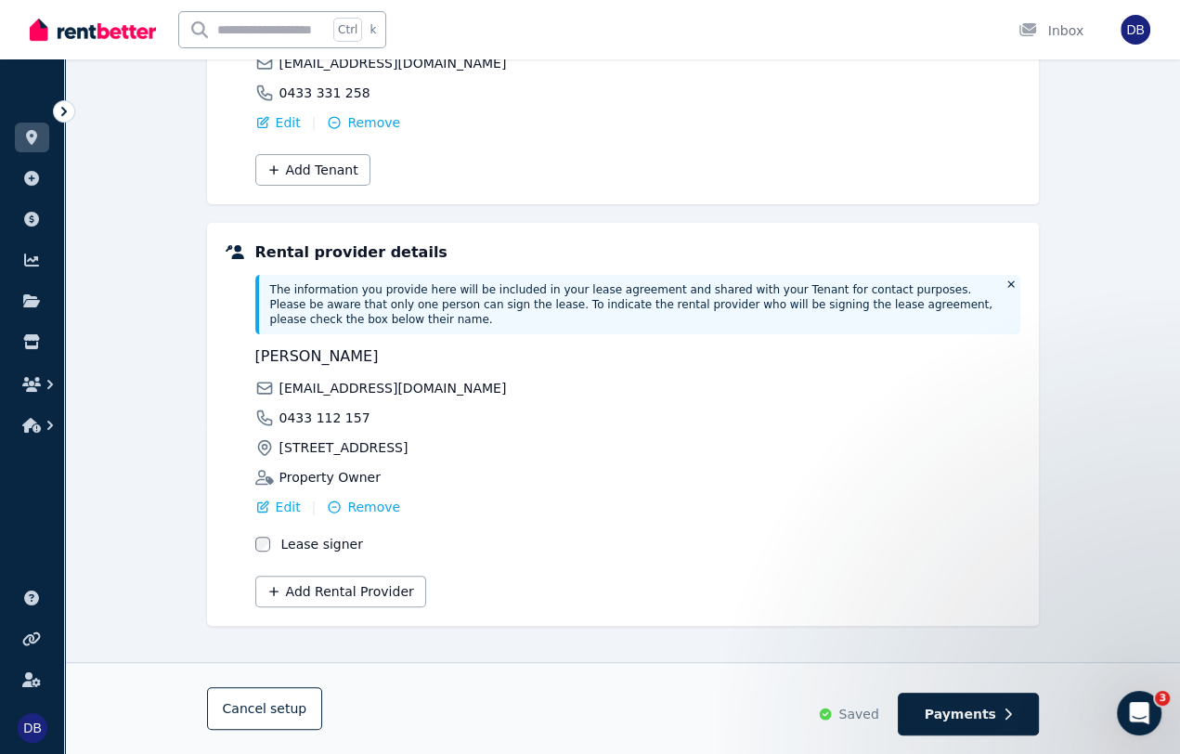
click at [1132, 724] on div "Open Intercom Messenger" at bounding box center [1138, 712] width 61 height 61
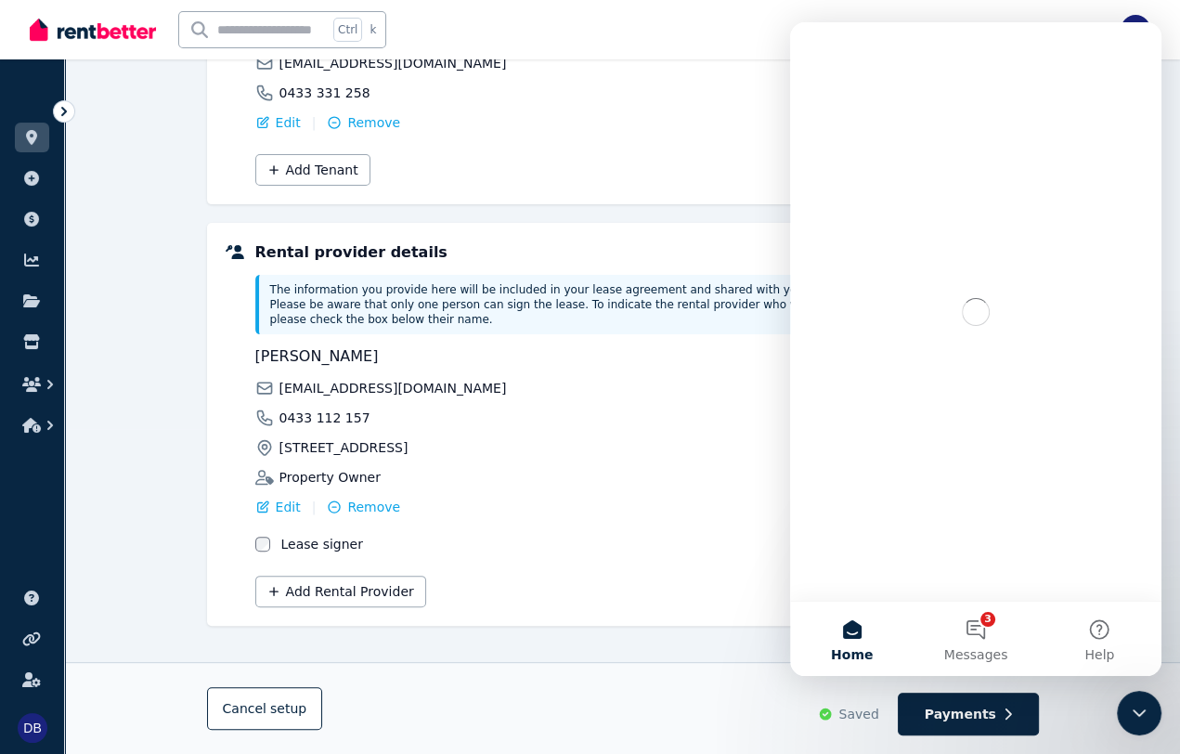
scroll to position [0, 0]
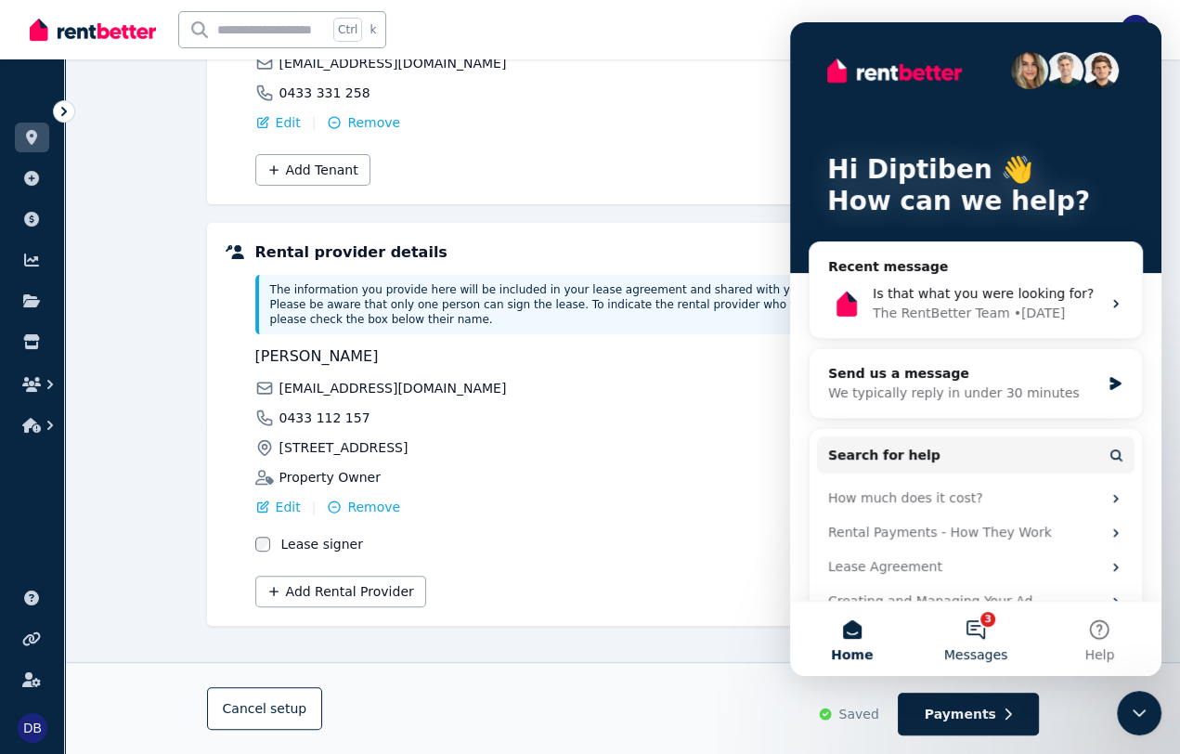
click at [983, 629] on button "3 Messages" at bounding box center [975, 639] width 123 height 74
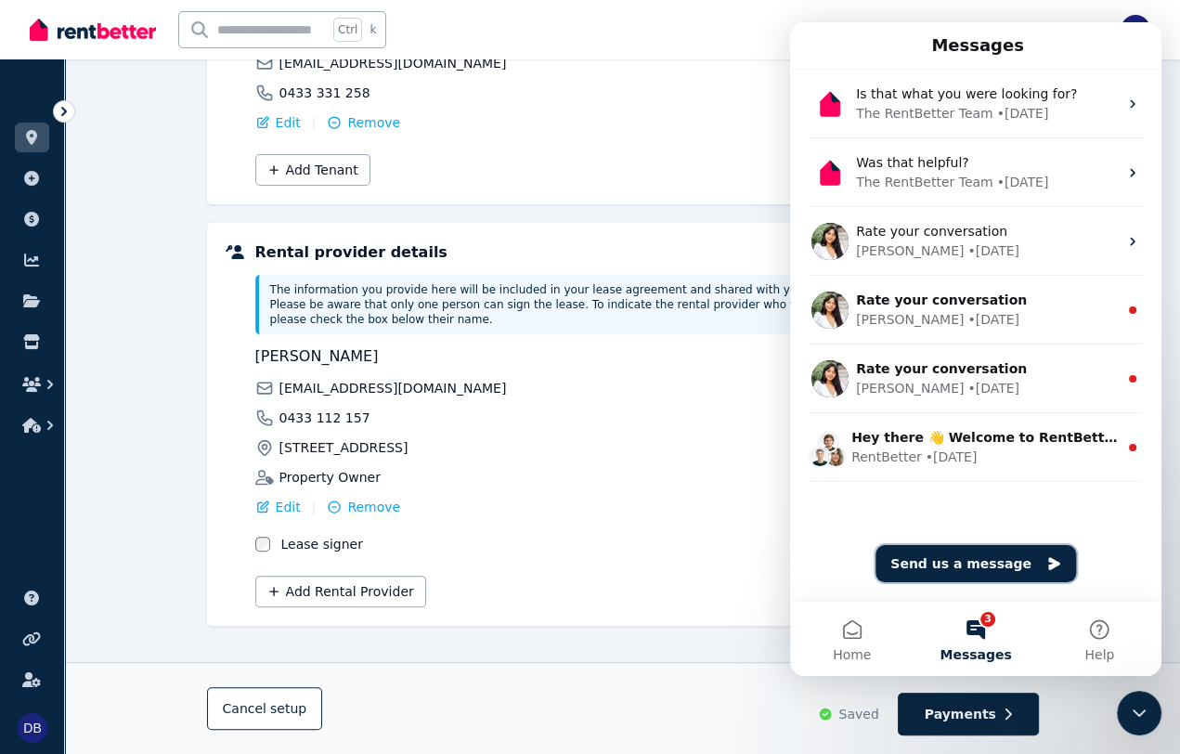
click at [966, 571] on button "Send us a message" at bounding box center [975, 563] width 201 height 37
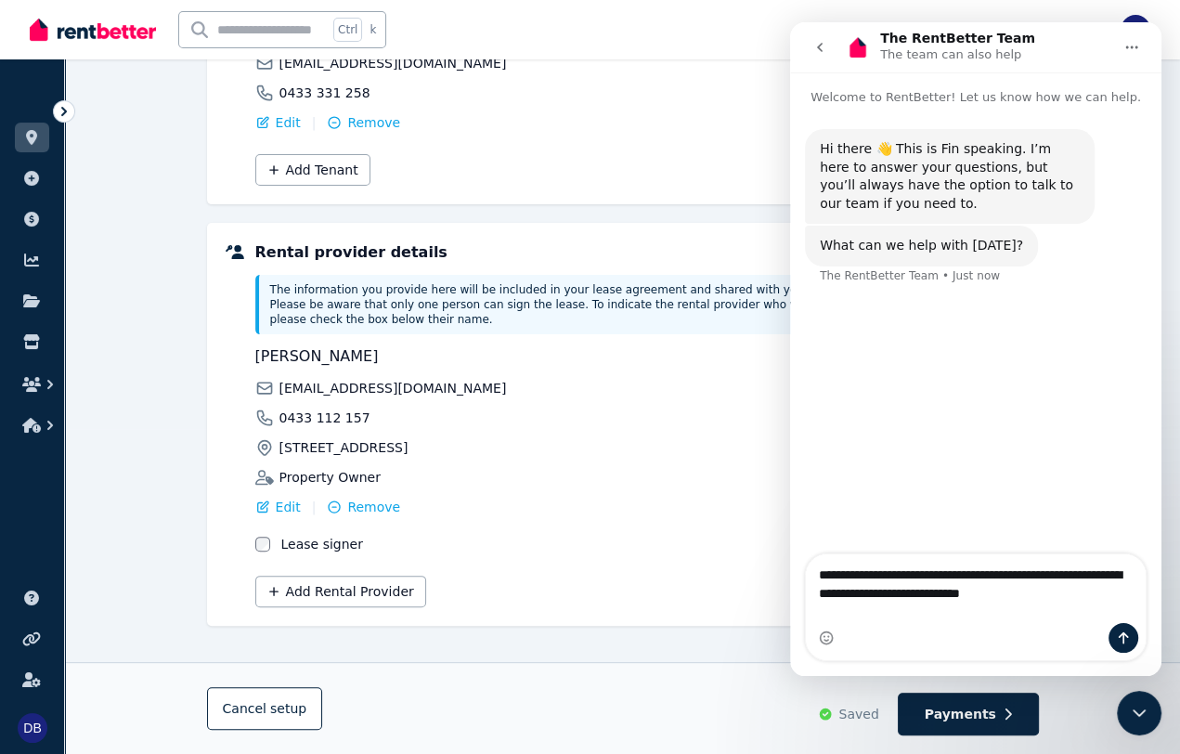
type textarea "**********"
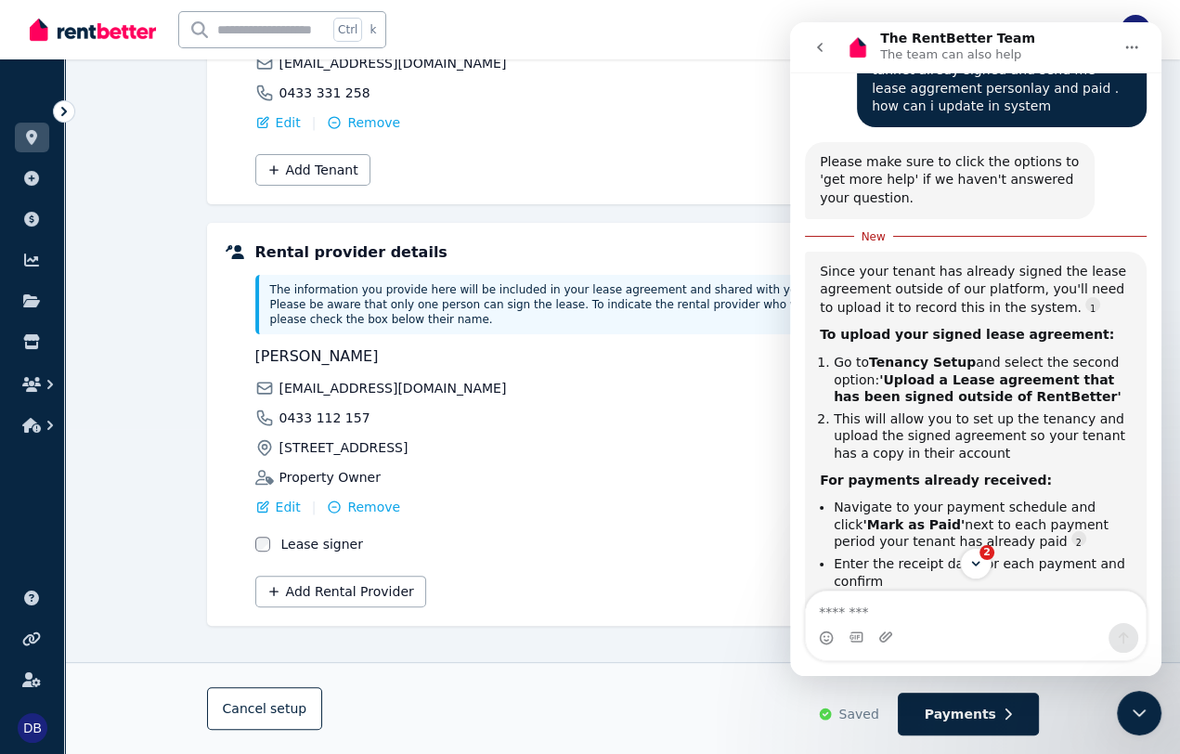
click at [155, 260] on div "Parties Rental provider and tenant details Payments Bond and rental payments Ag…" at bounding box center [622, 292] width 1115 height 953
click at [102, 33] on img at bounding box center [93, 30] width 126 height 28
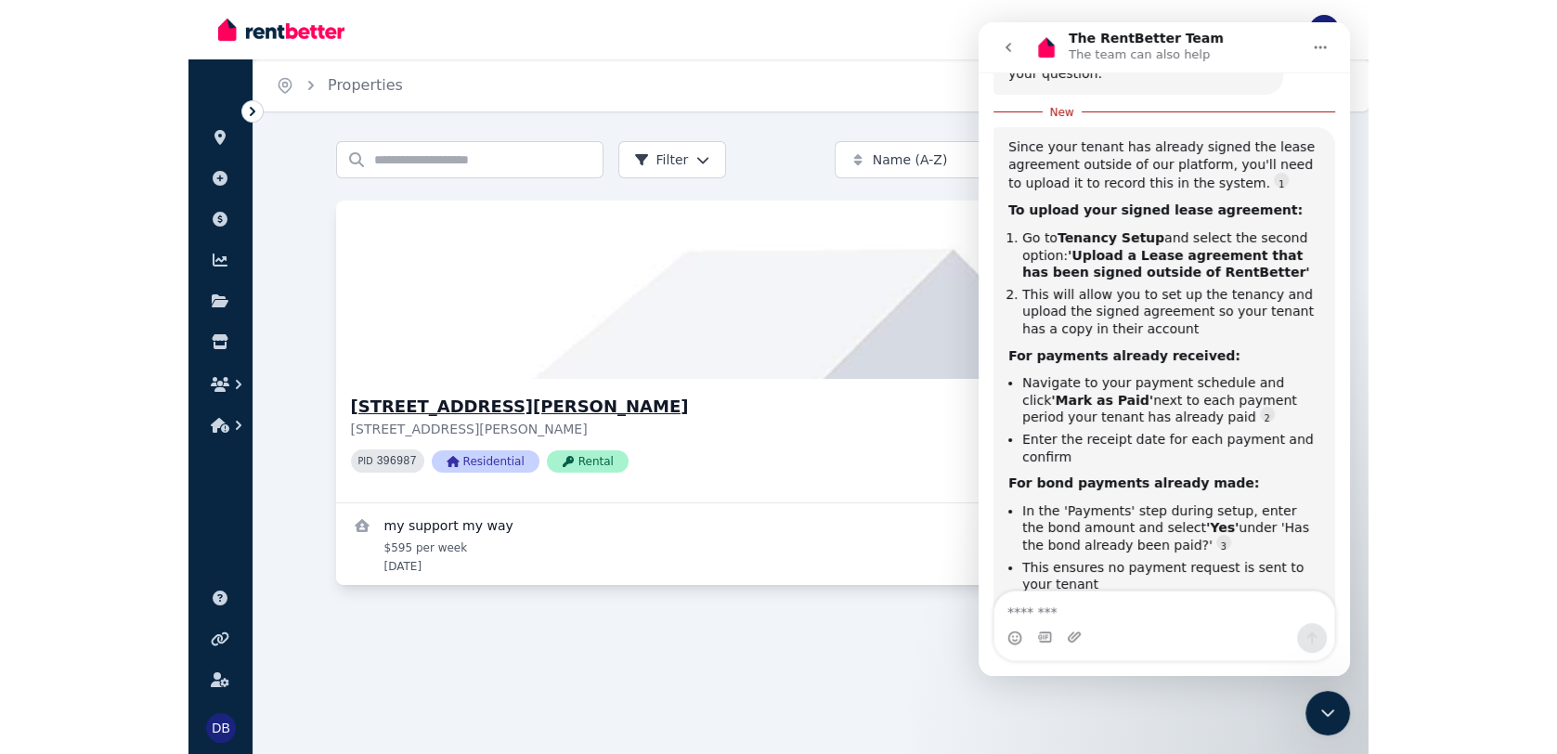
scroll to position [357, 0]
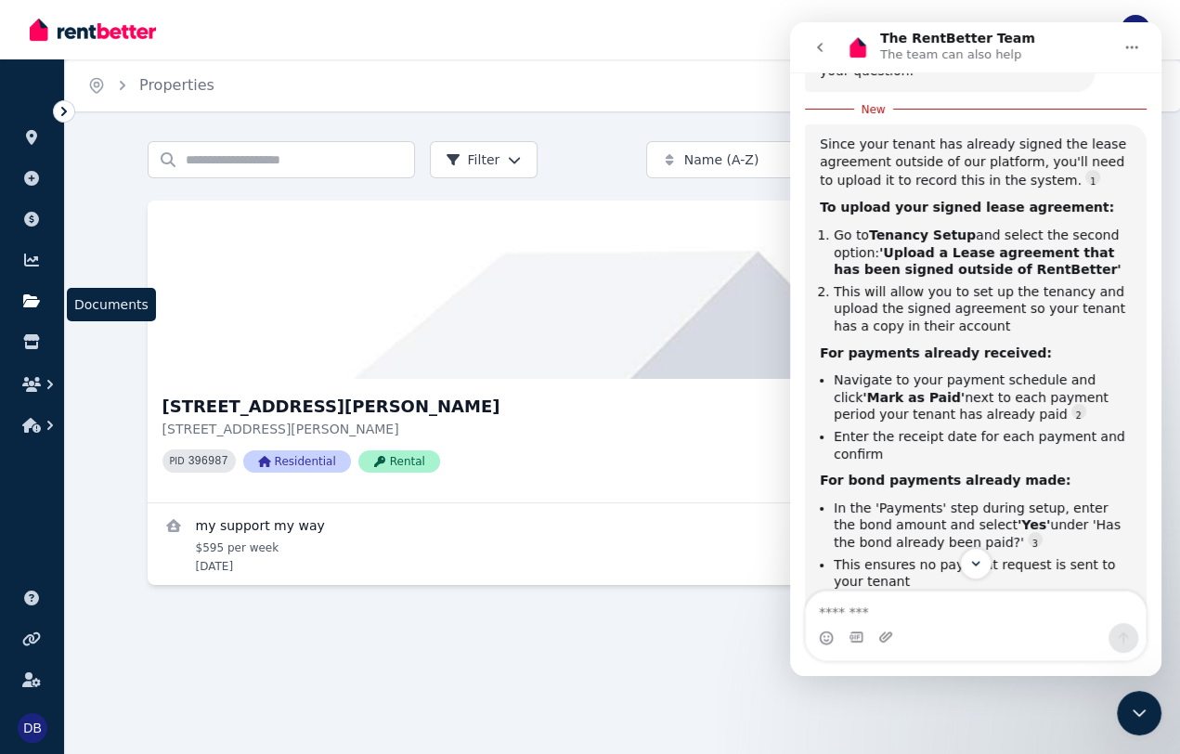
click at [39, 294] on icon at bounding box center [31, 300] width 19 height 15
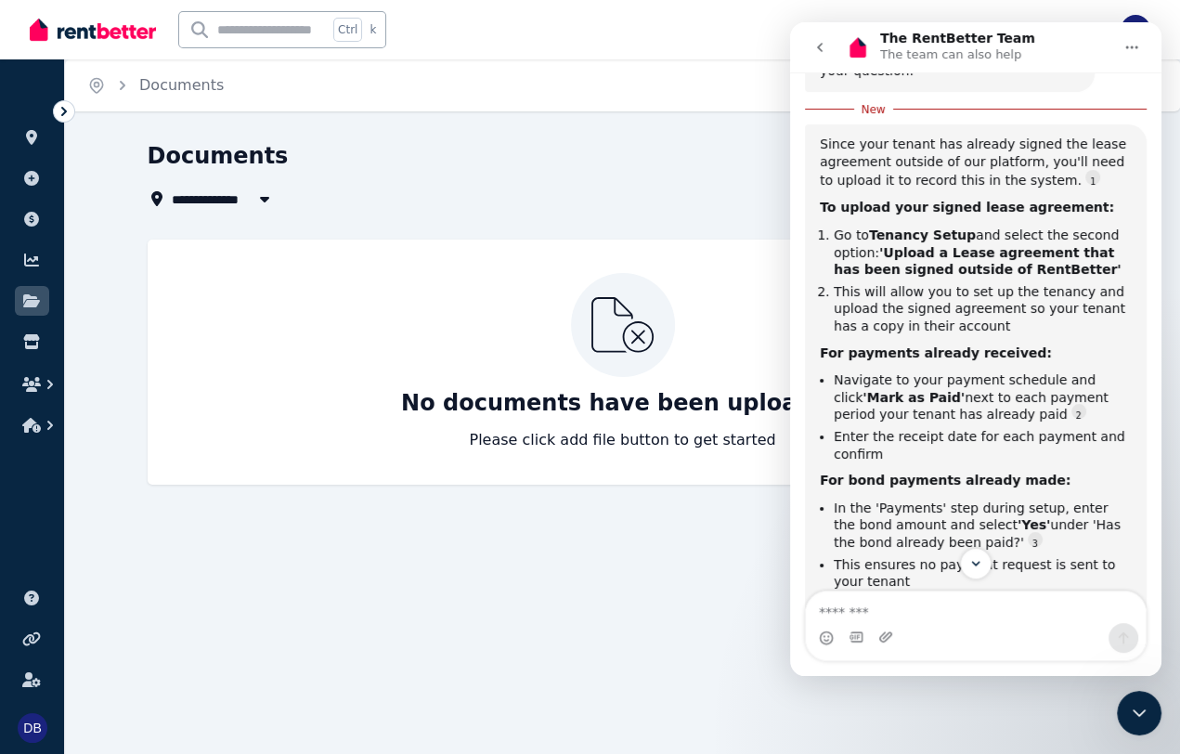
click at [239, 200] on span "All Properties" at bounding box center [232, 199] width 120 height 22
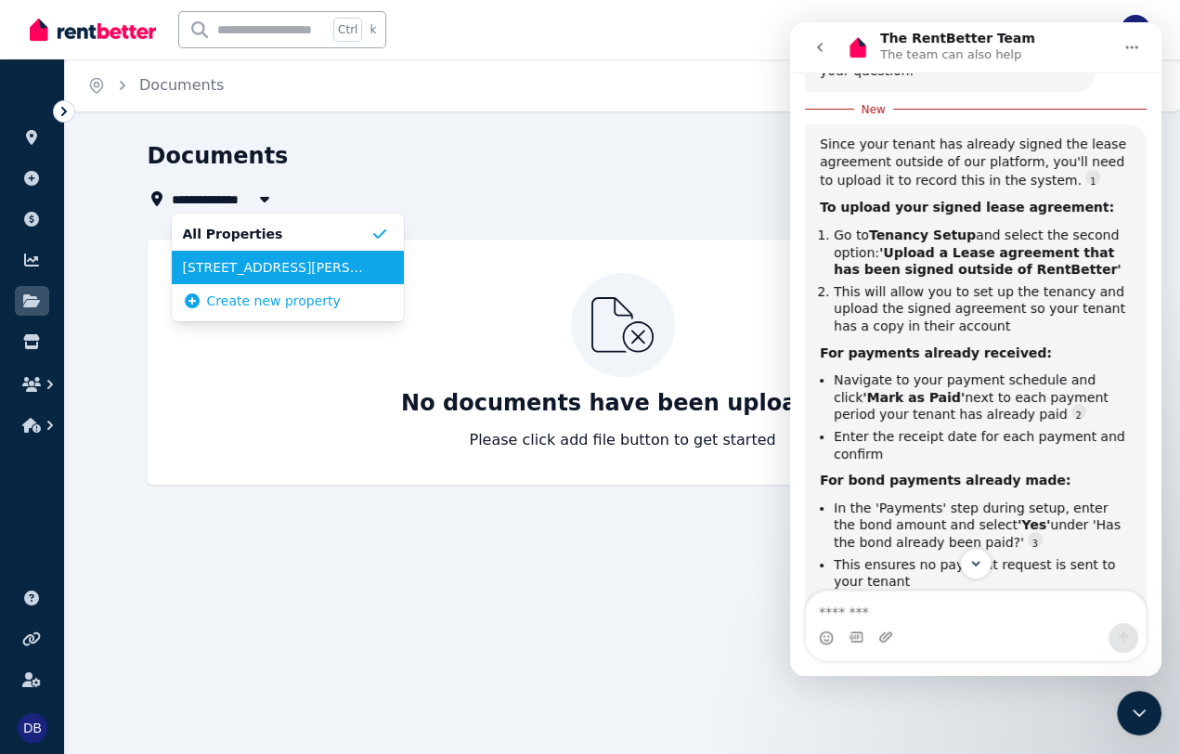
click at [245, 265] on span "[STREET_ADDRESS][PERSON_NAME]" at bounding box center [277, 267] width 188 height 19
type input "**********"
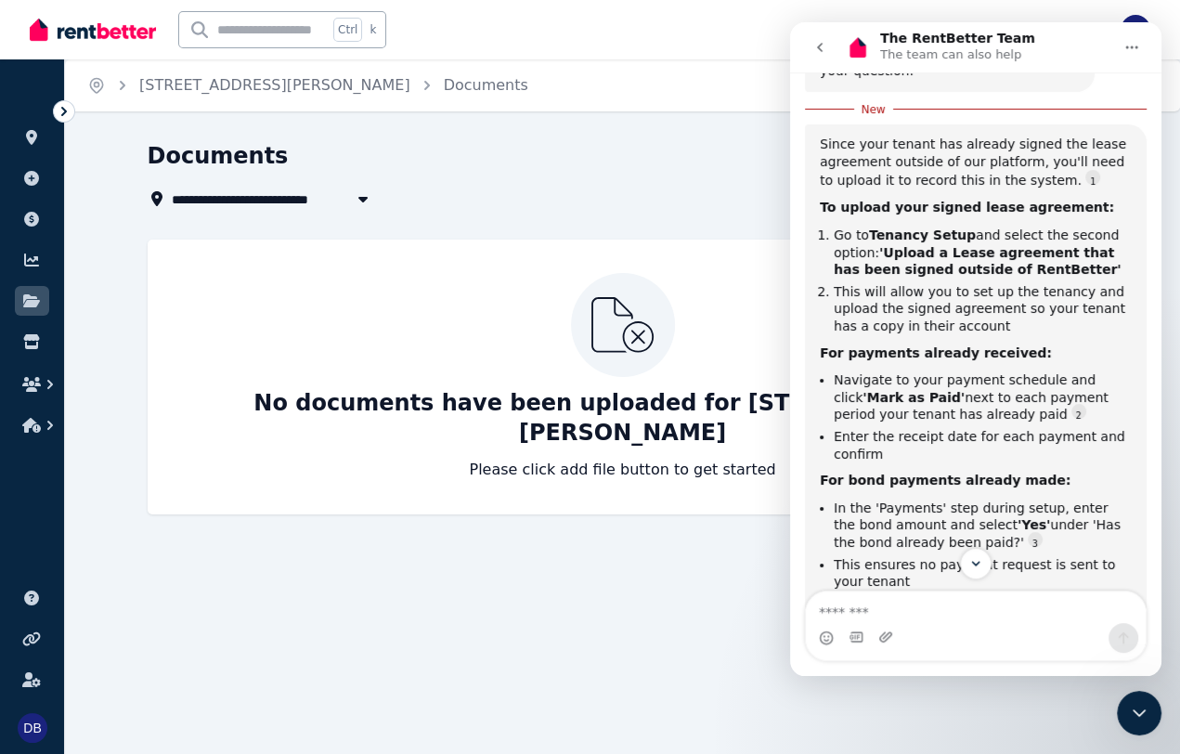
click at [522, 161] on div "Documents" at bounding box center [560, 158] width 825 height 35
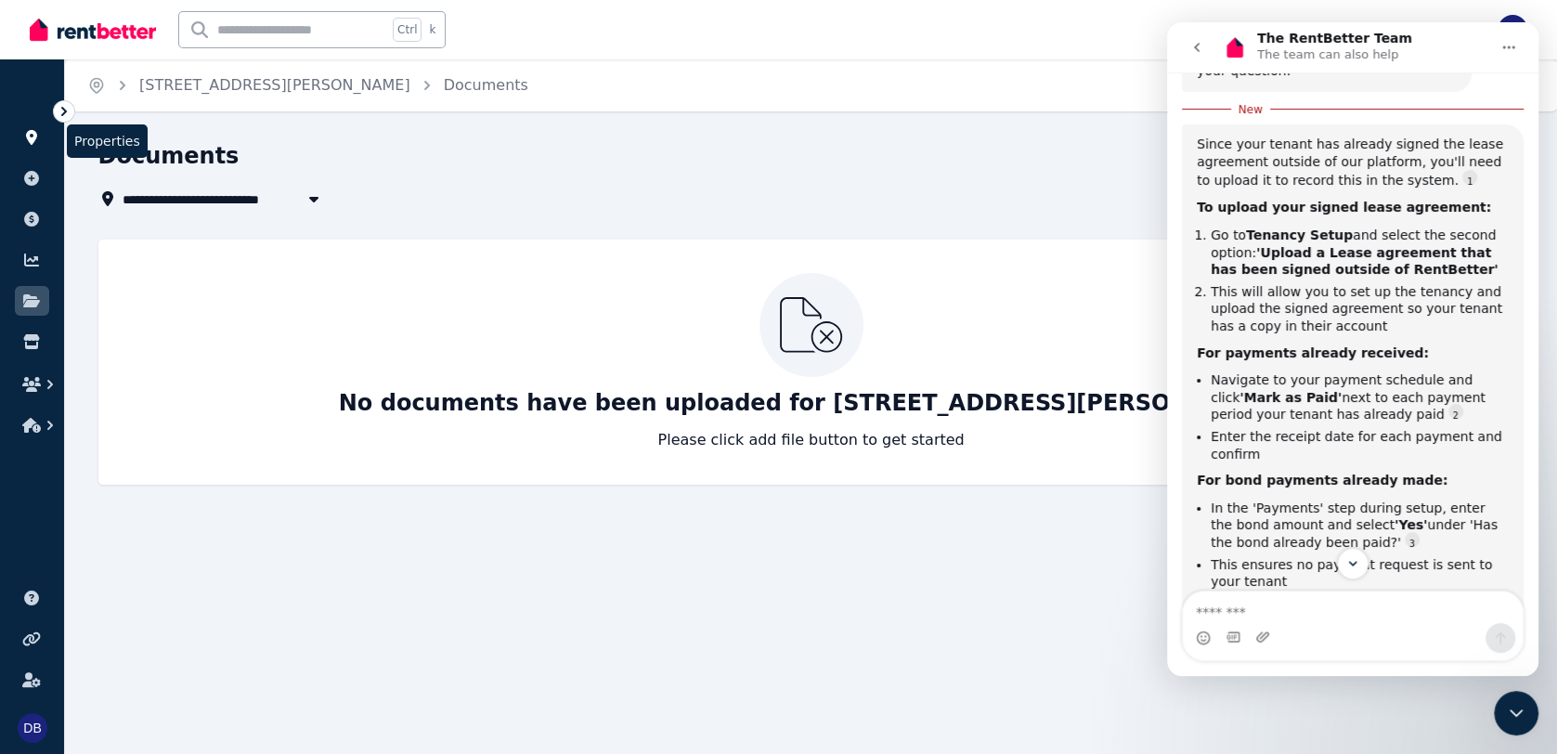
click at [32, 130] on link at bounding box center [32, 138] width 34 height 30
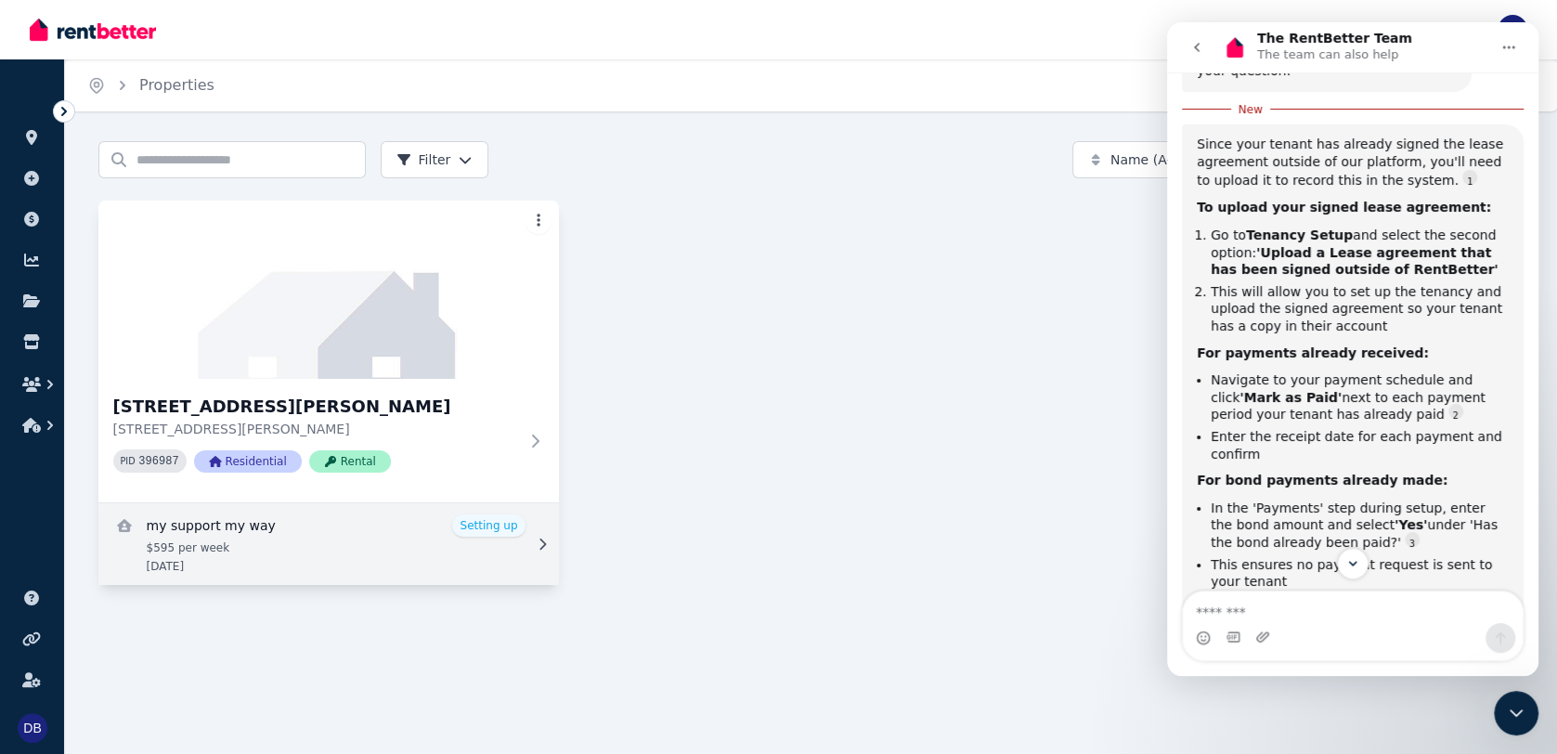
click at [522, 547] on link "View details for my support my way" at bounding box center [328, 544] width 460 height 82
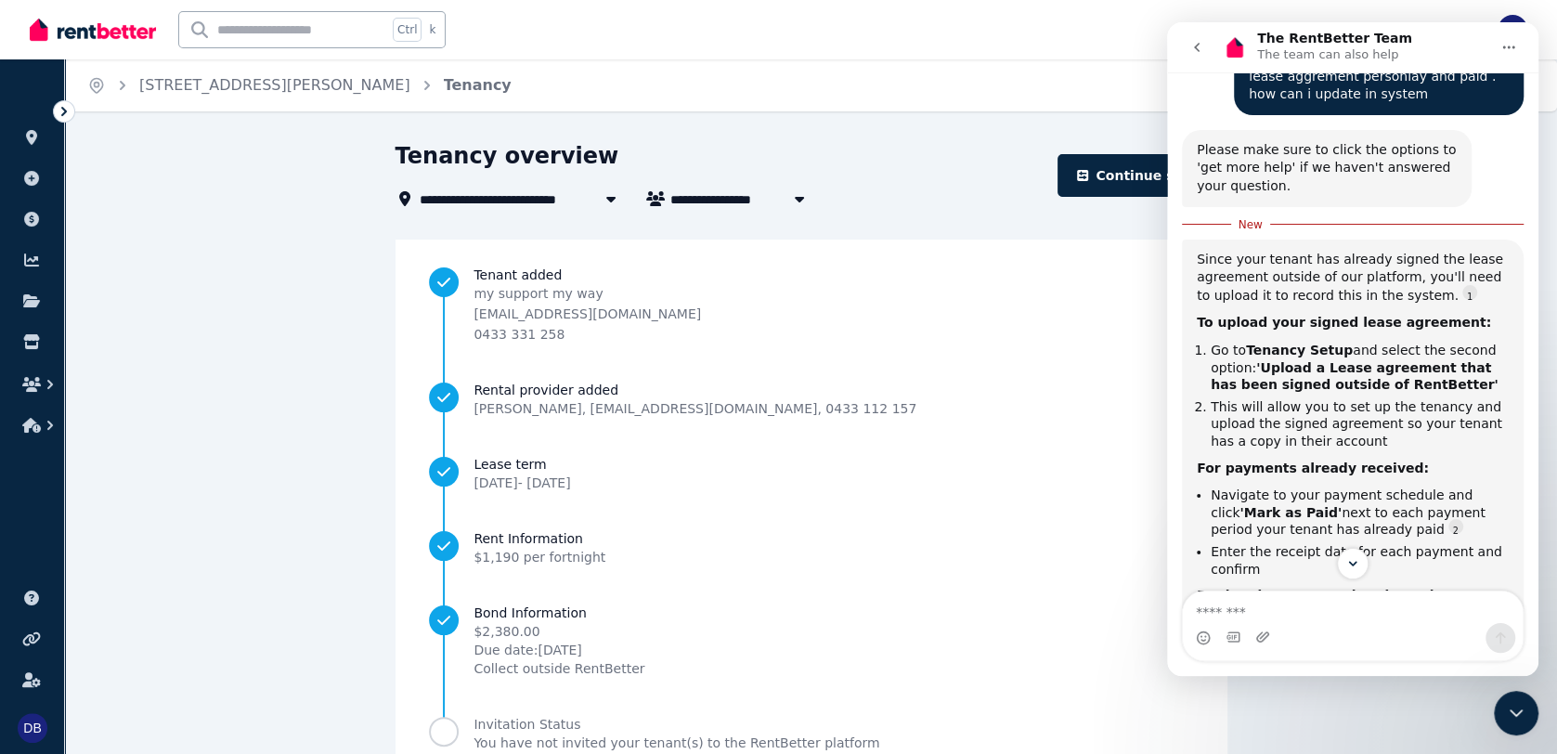
click at [1179, 694] on div "Close Intercom Messenger" at bounding box center [1516, 713] width 45 height 45
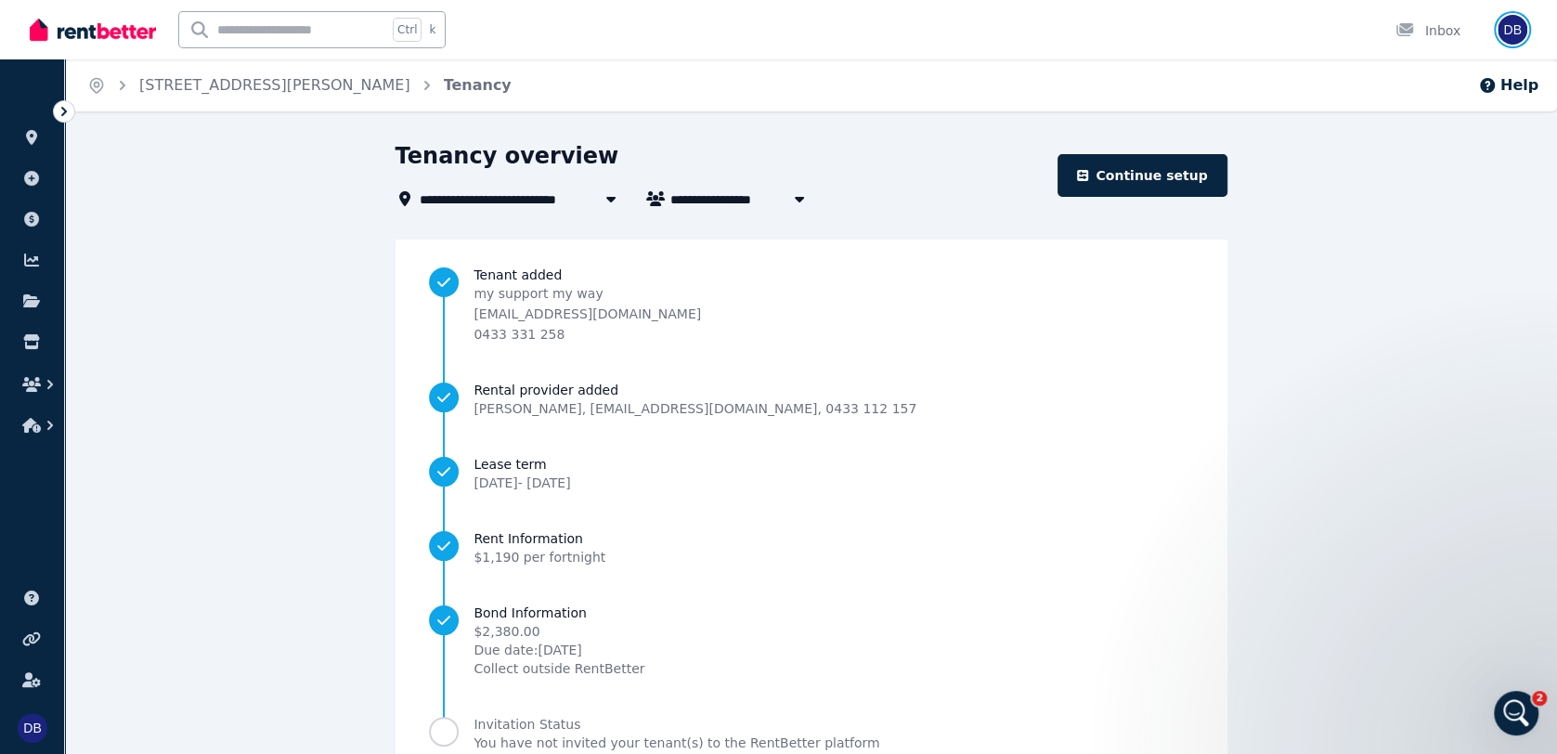
click at [1179, 36] on img "button" at bounding box center [1512, 30] width 30 height 30
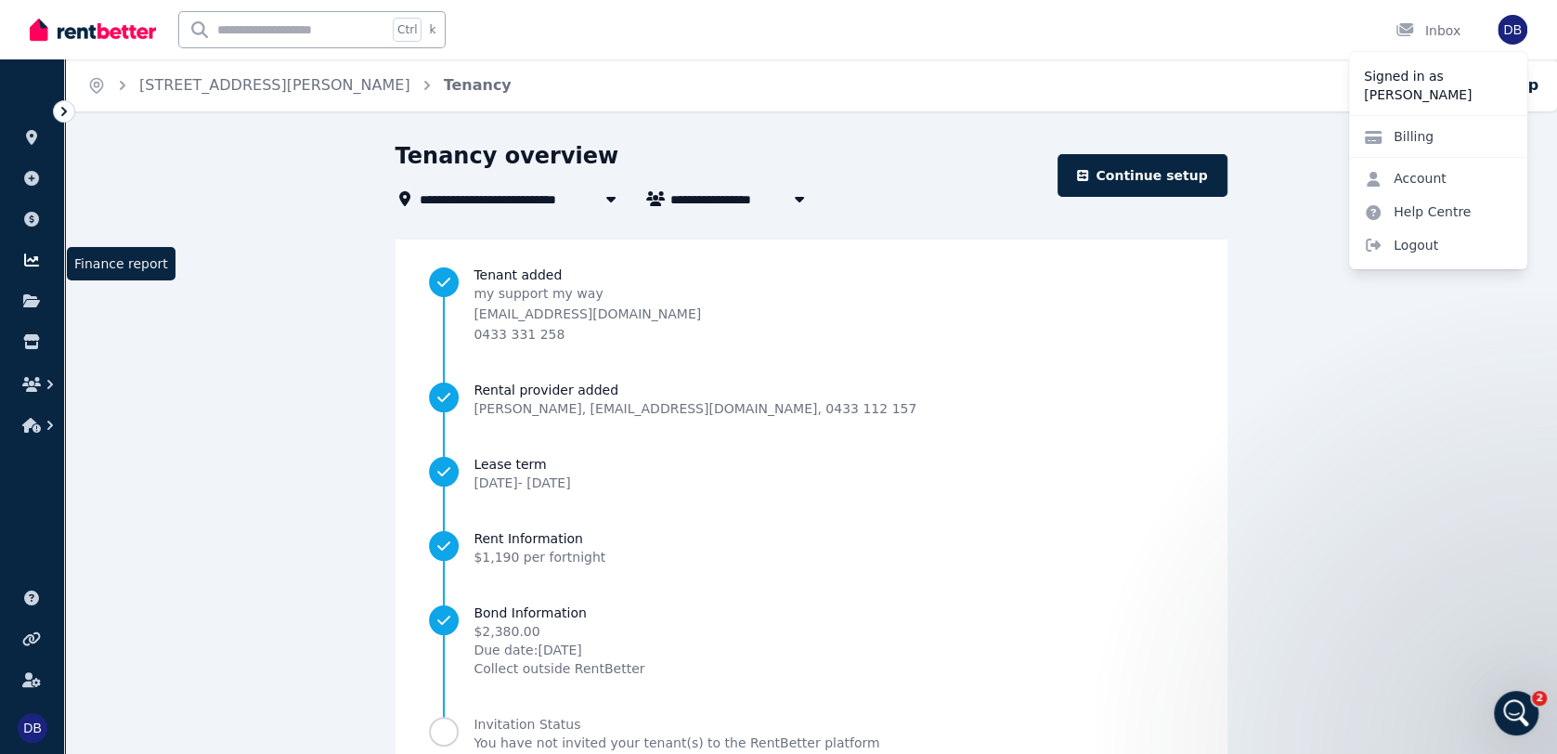
scroll to position [3, 0]
click at [32, 219] on icon at bounding box center [31, 219] width 19 height 15
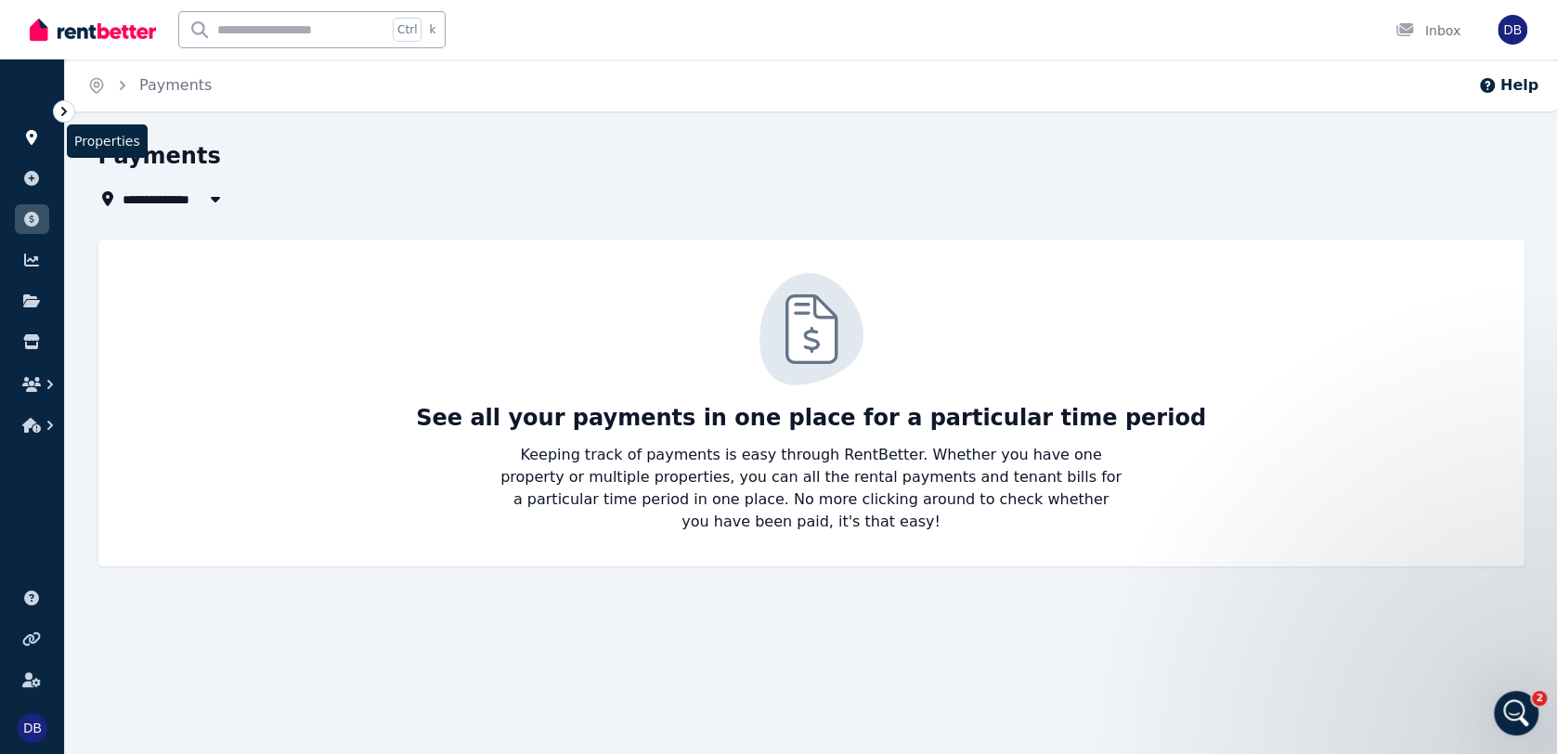
click at [38, 127] on link at bounding box center [32, 138] width 34 height 30
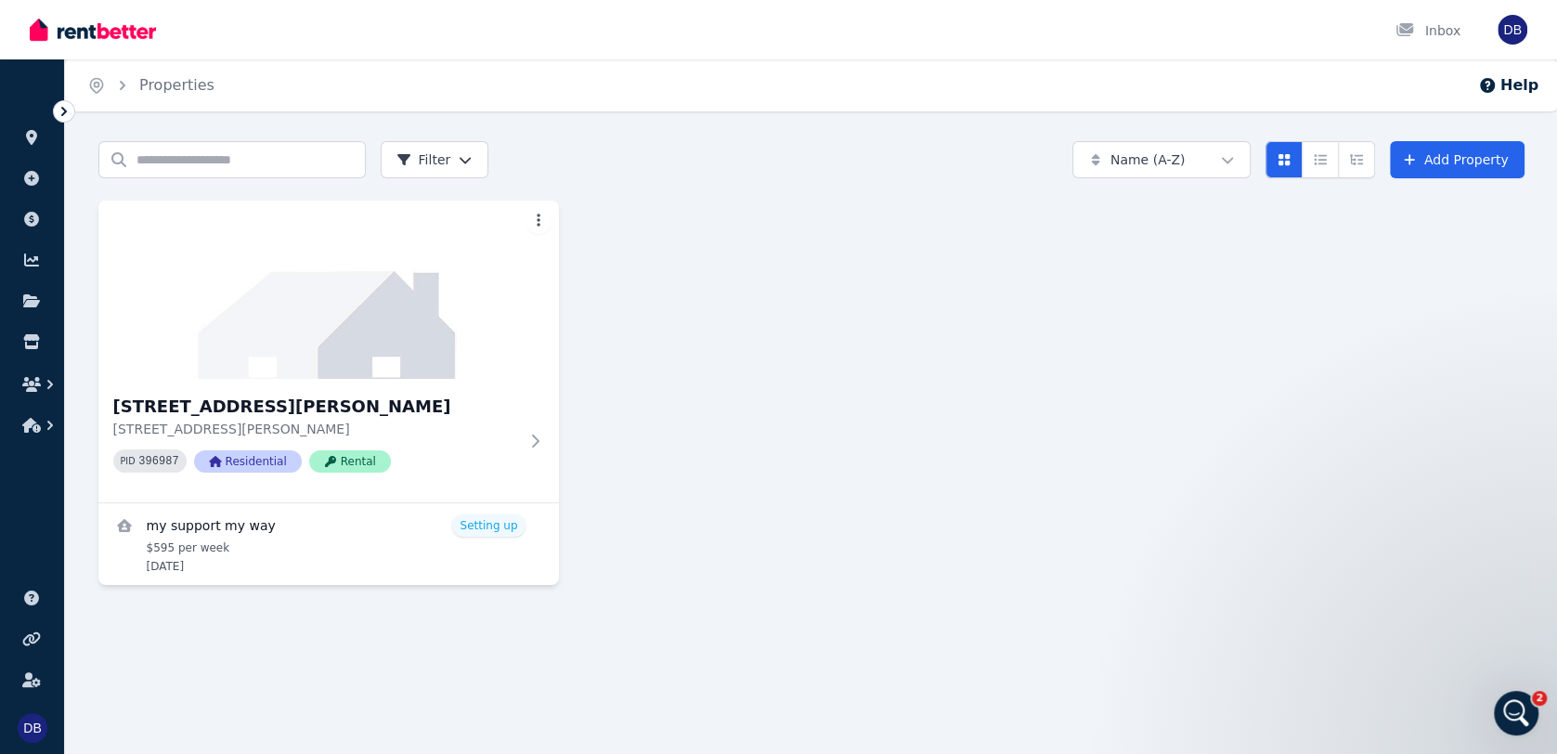
click at [430, 172] on html "Open main menu Inbox Open user menu ORGANISE Properties Add property Payments F…" at bounding box center [778, 377] width 1557 height 754
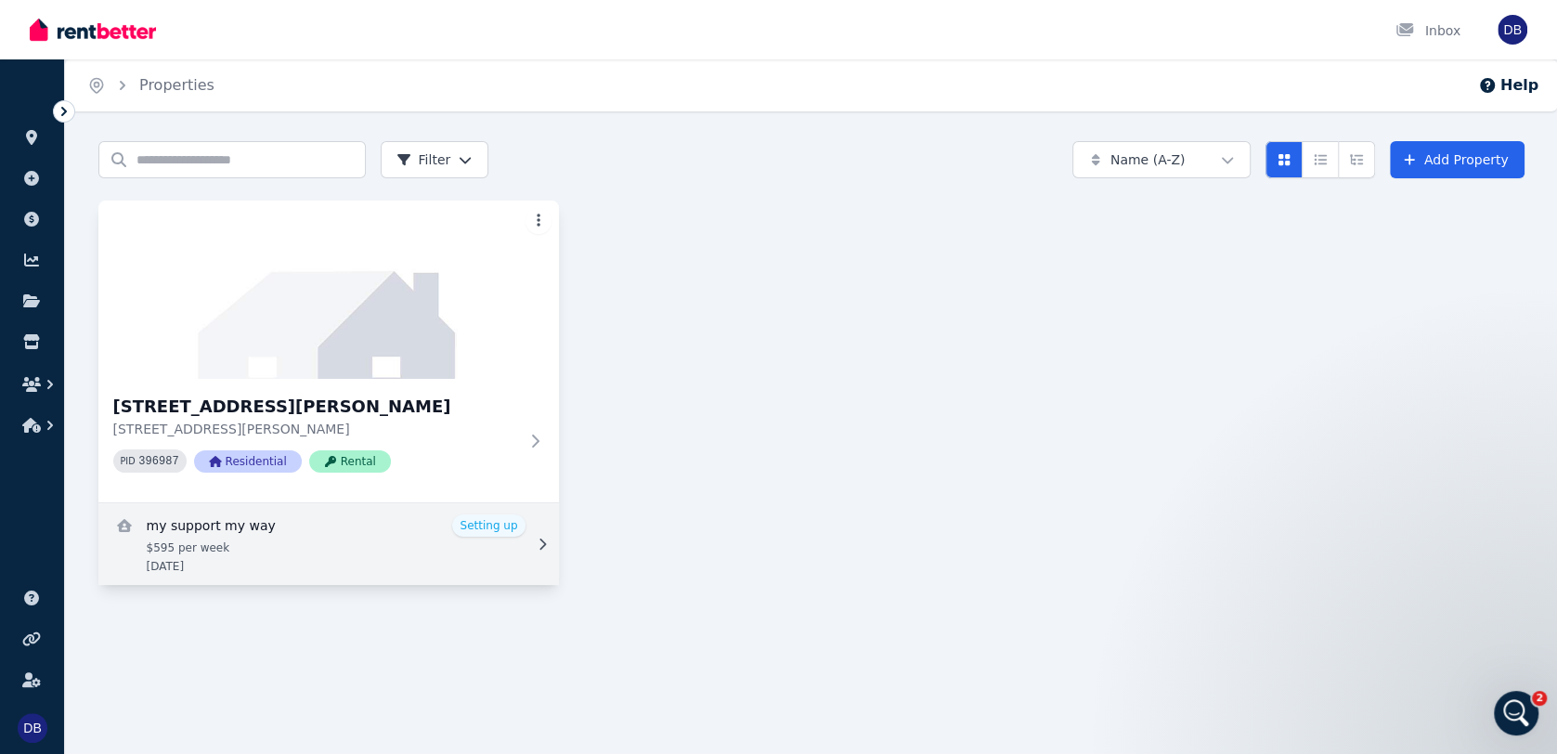
click at [484, 555] on link "View details for my support my way" at bounding box center [328, 544] width 460 height 82
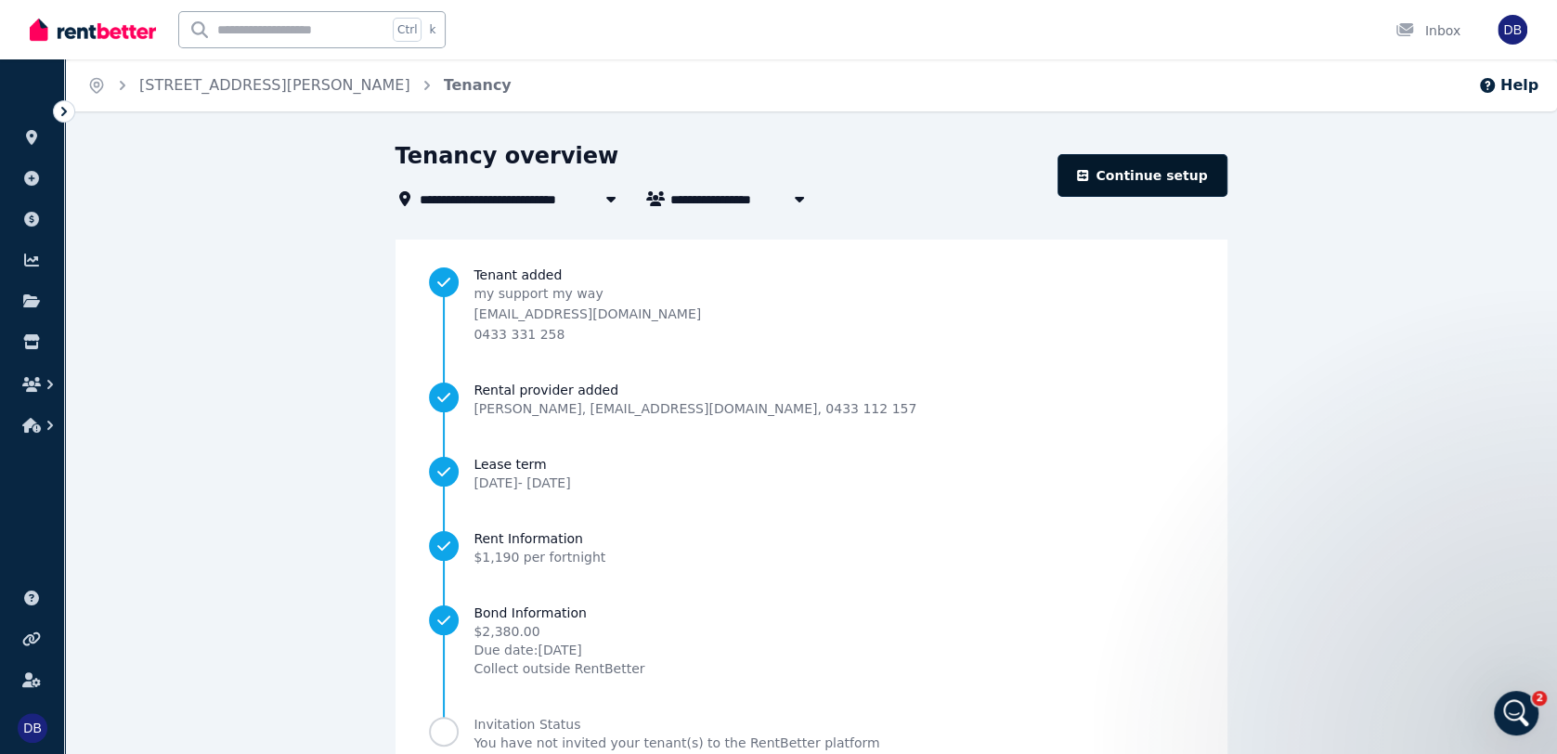
click at [1160, 184] on link "Continue setup" at bounding box center [1141, 175] width 169 height 43
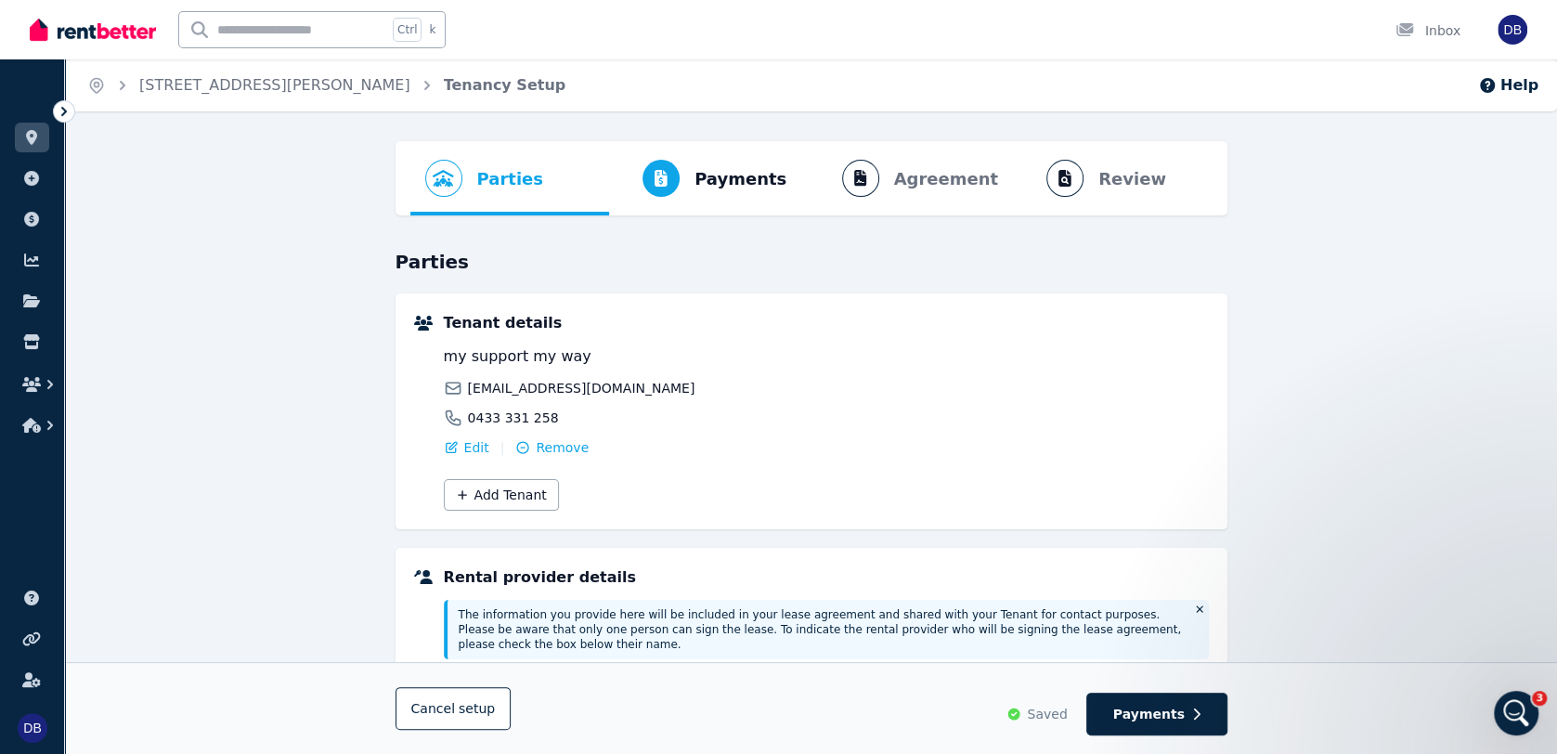
click at [1179, 724] on div "Open Intercom Messenger" at bounding box center [1515, 712] width 61 height 61
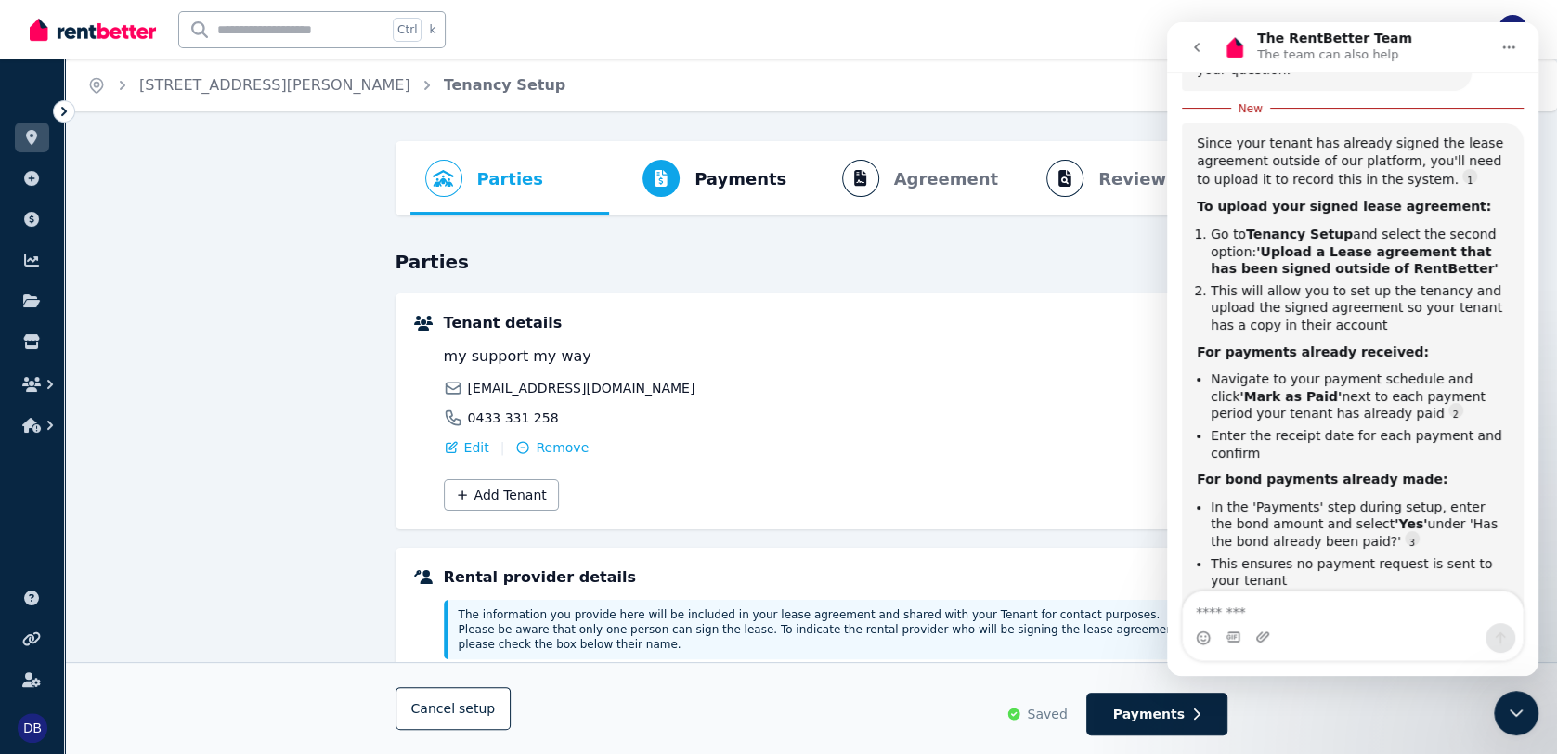
scroll to position [358, 0]
click at [1179, 612] on textarea "Message…" at bounding box center [1353, 607] width 340 height 32
type textarea "**********"
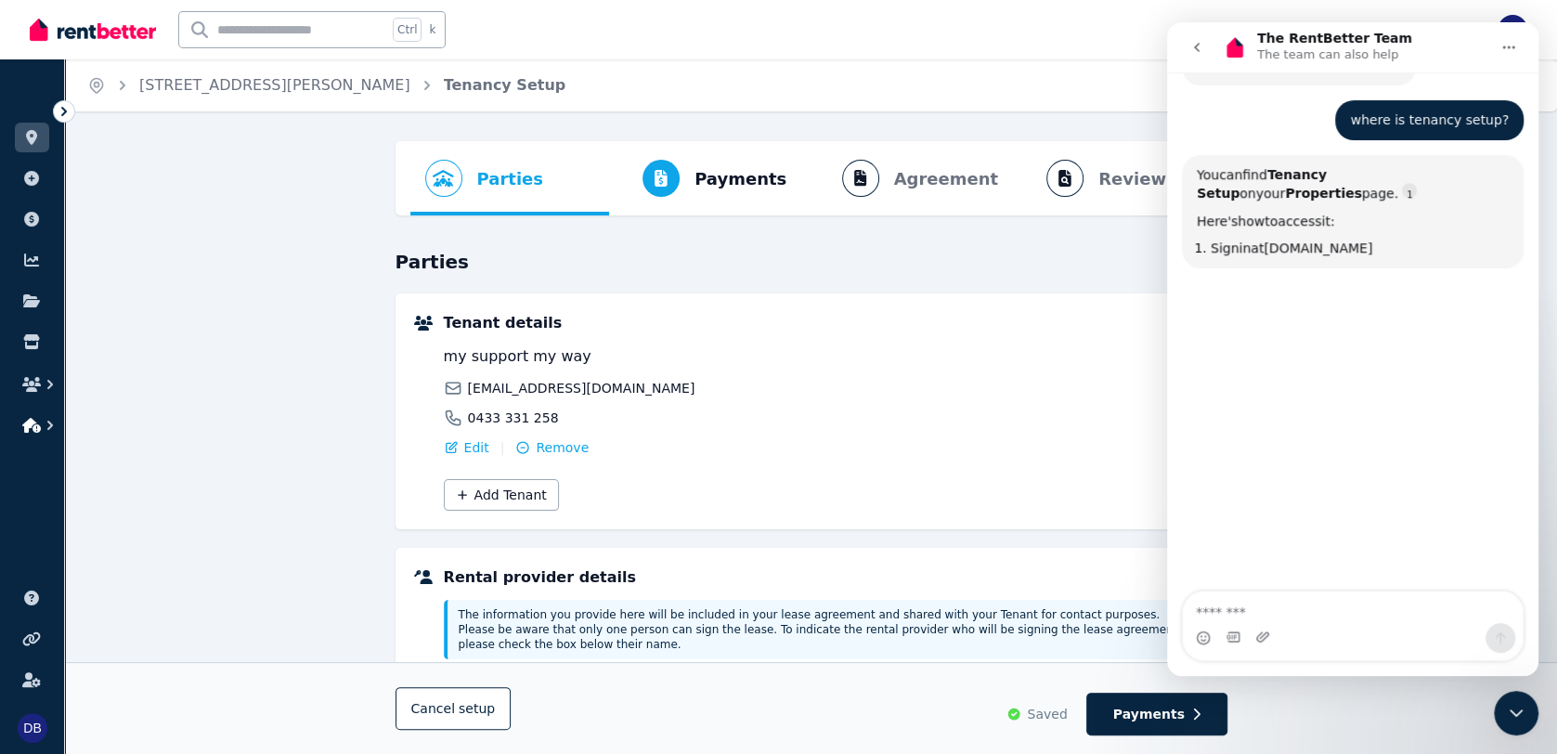
scroll to position [966, 0]
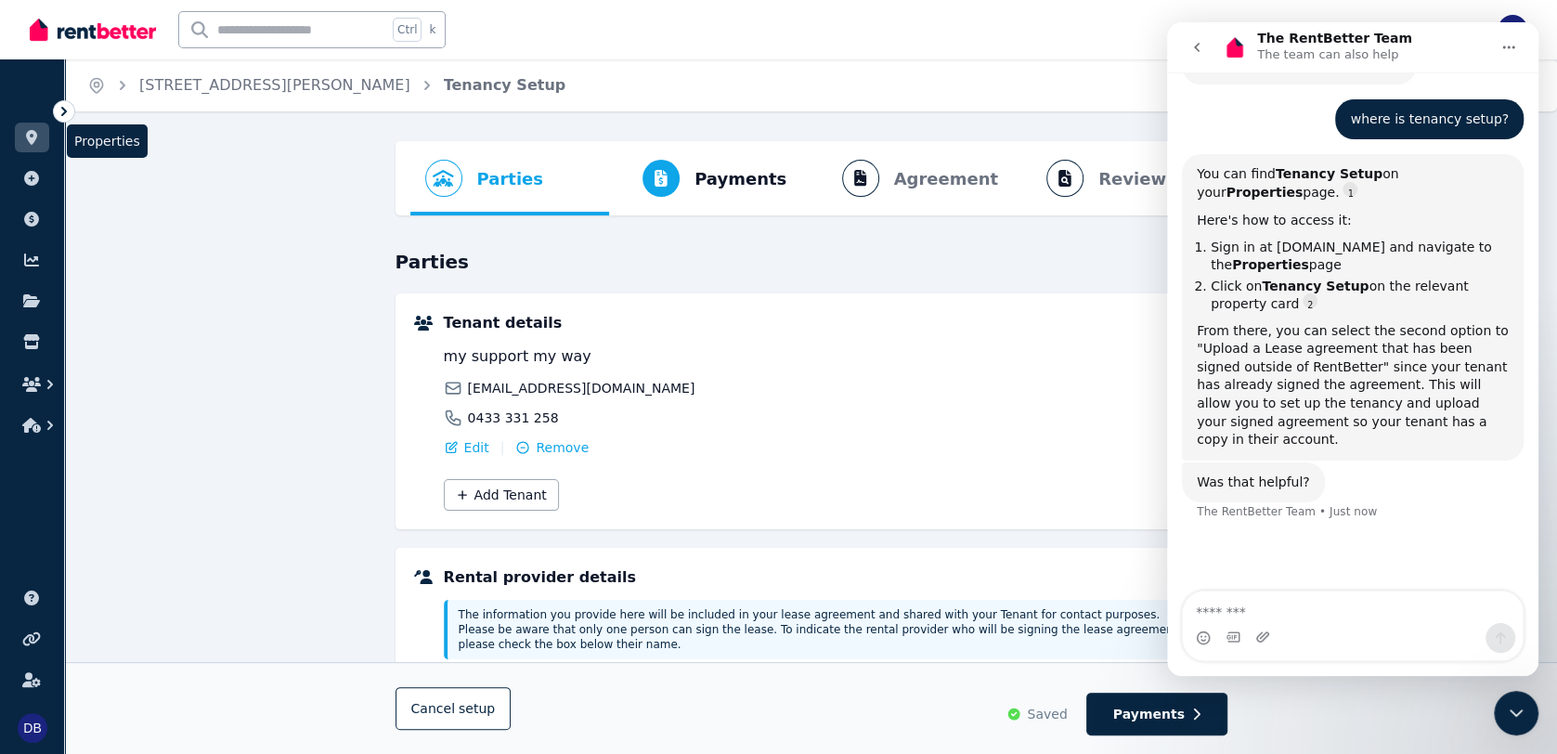
click at [39, 134] on icon at bounding box center [31, 137] width 19 height 15
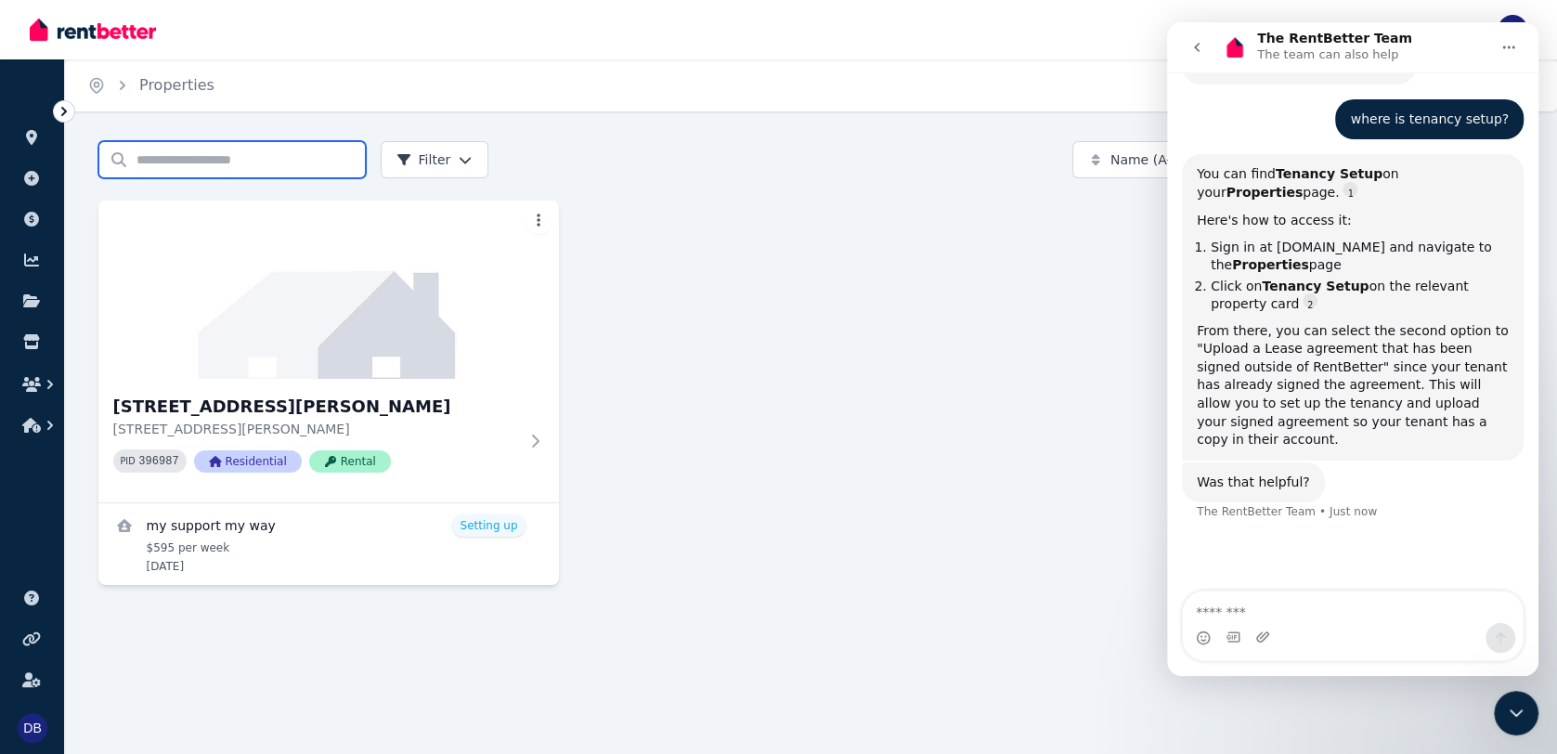
click at [231, 172] on input "Search properties" at bounding box center [231, 159] width 267 height 37
click at [538, 220] on html "Open main menu Inbox Open user menu ORGANISE Properties Add property Payments F…" at bounding box center [778, 377] width 1557 height 754
click at [461, 170] on html "Open main menu Inbox Open user menu ORGANISE Properties Add property Payments F…" at bounding box center [778, 377] width 1557 height 754
click at [460, 148] on html "Open main menu Inbox Open user menu ORGANISE Properties Add property Payments F…" at bounding box center [778, 377] width 1557 height 754
click at [211, 156] on html "Open main menu Inbox Open user menu ORGANISE Properties Add property Payments F…" at bounding box center [778, 377] width 1557 height 754
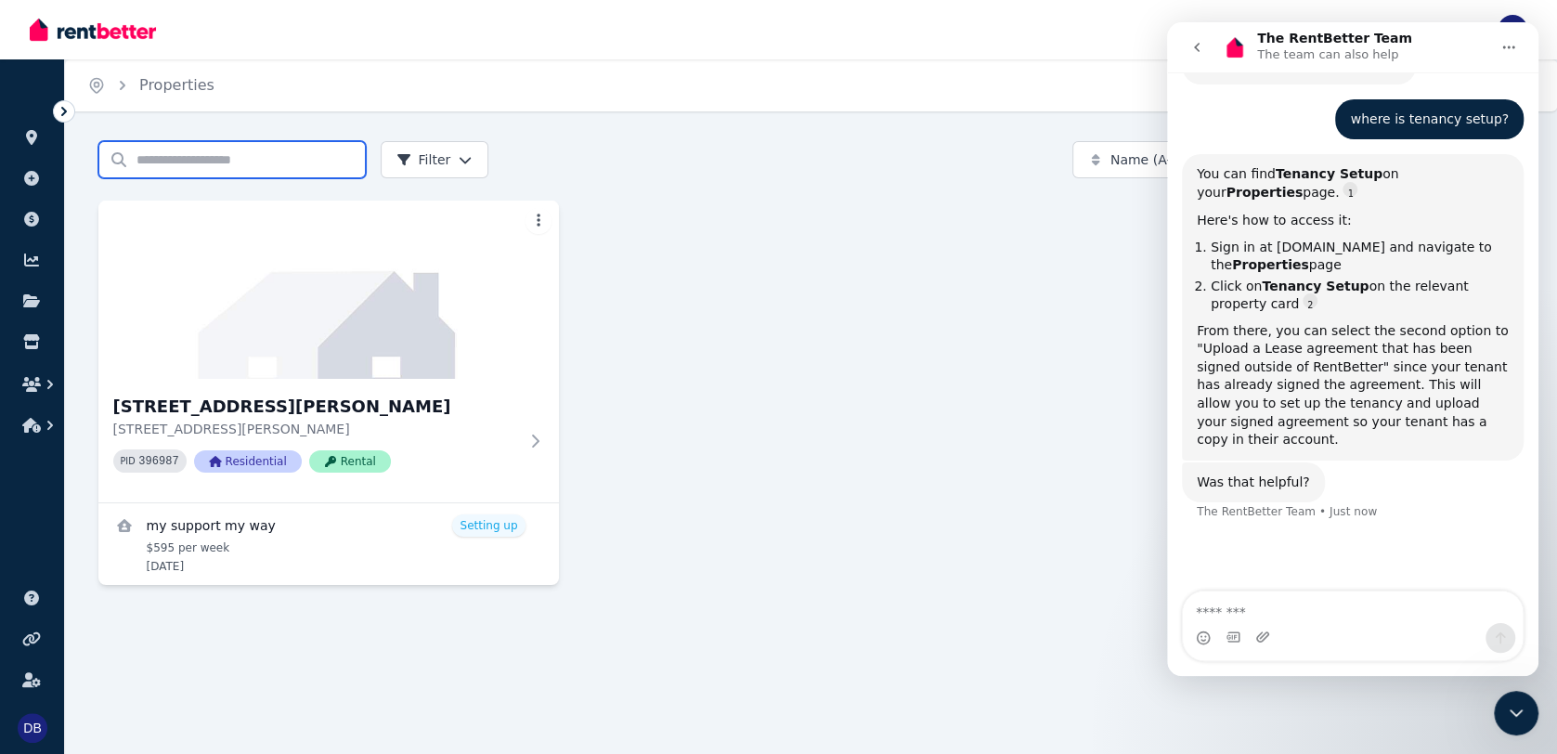
click at [206, 166] on input "Search properties" at bounding box center [231, 159] width 267 height 37
click at [1179, 709] on icon "Close Intercom Messenger" at bounding box center [1516, 713] width 22 height 22
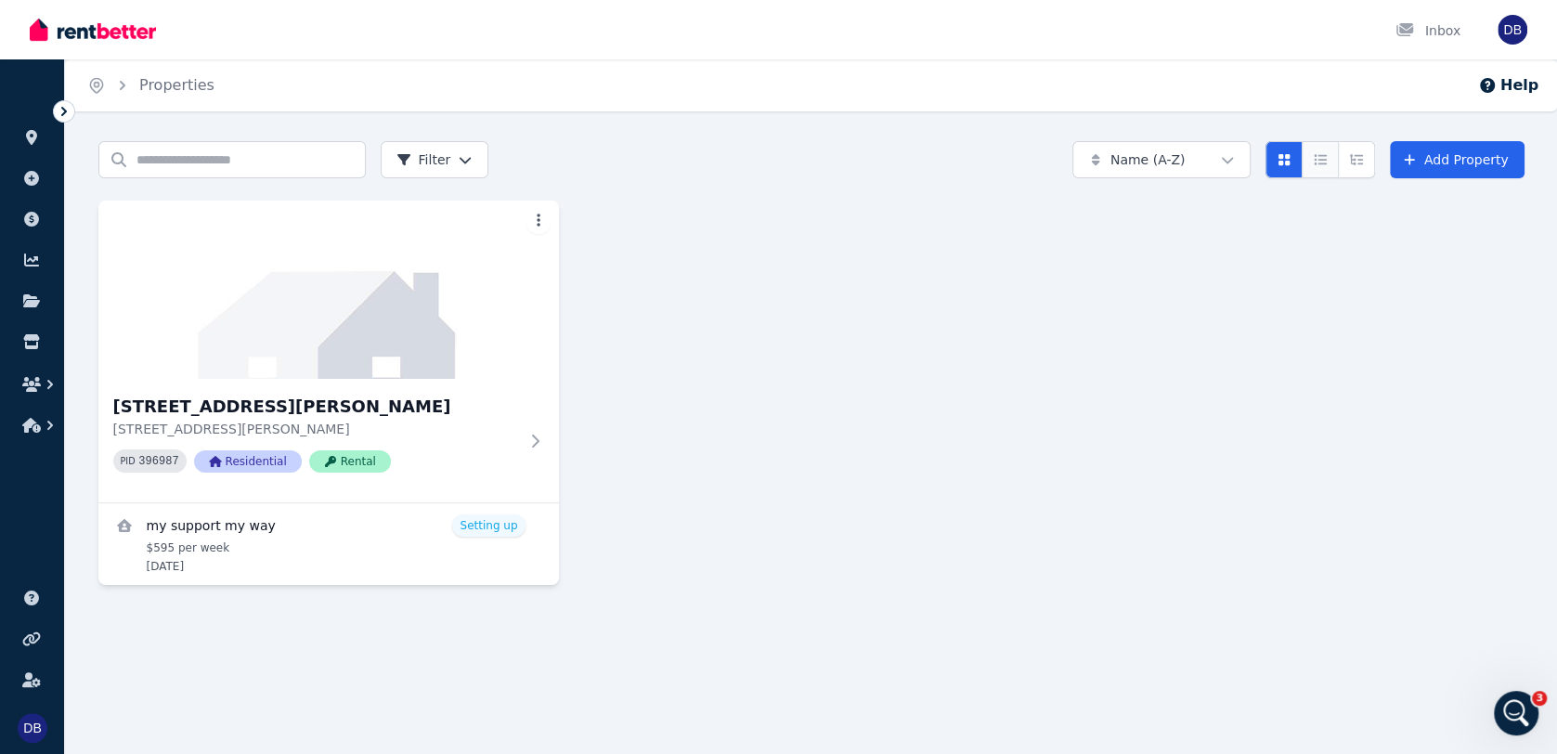
click at [1179, 168] on button "Compact list view" at bounding box center [1320, 159] width 37 height 37
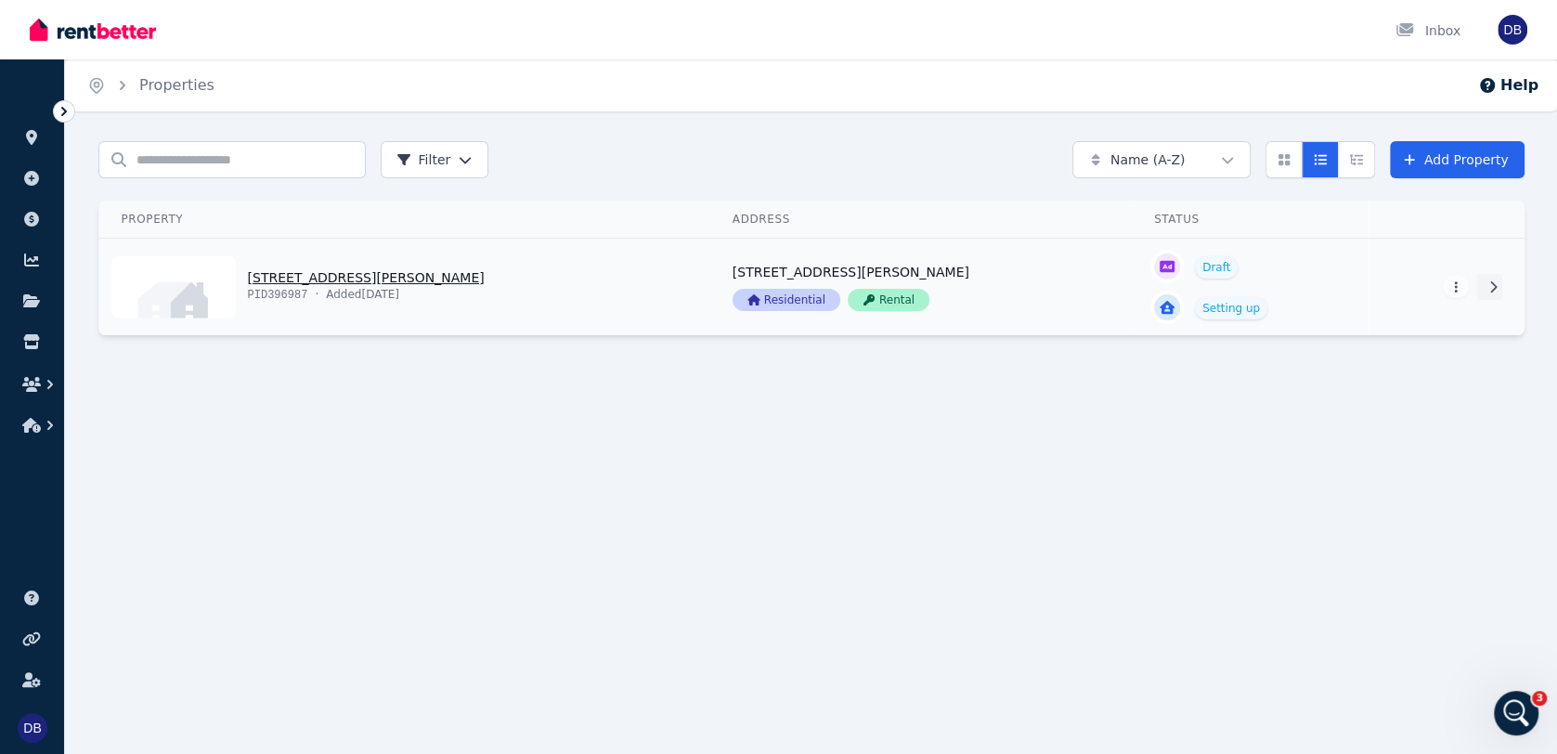
click at [1179, 293] on icon at bounding box center [1493, 286] width 19 height 13
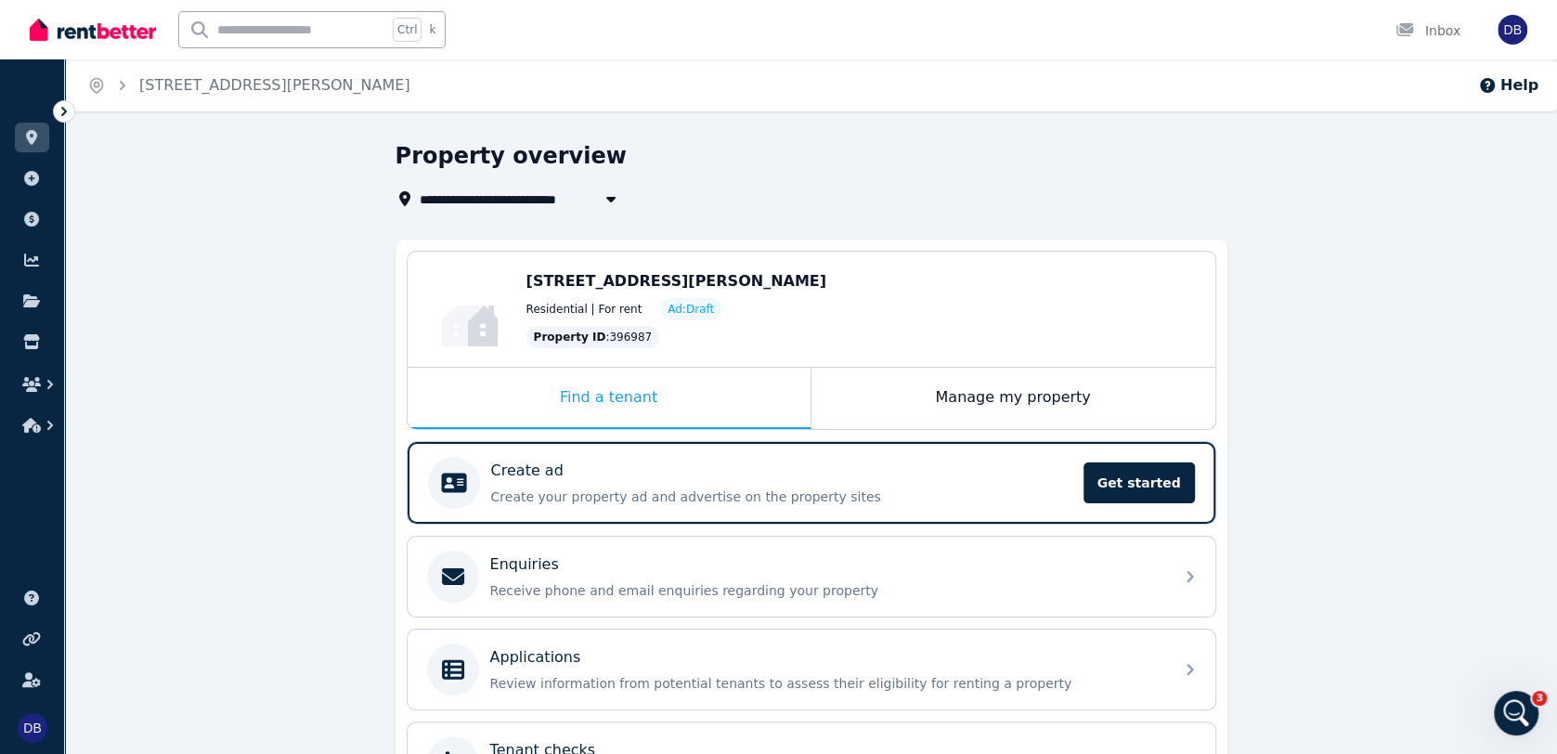
click at [998, 439] on div "[STREET_ADDRESS][PERSON_NAME] Edit [STREET_ADDRESS][PERSON_NAME] Residential | …" at bounding box center [811, 574] width 832 height 668
click at [1018, 393] on div "Manage my property" at bounding box center [1013, 398] width 404 height 61
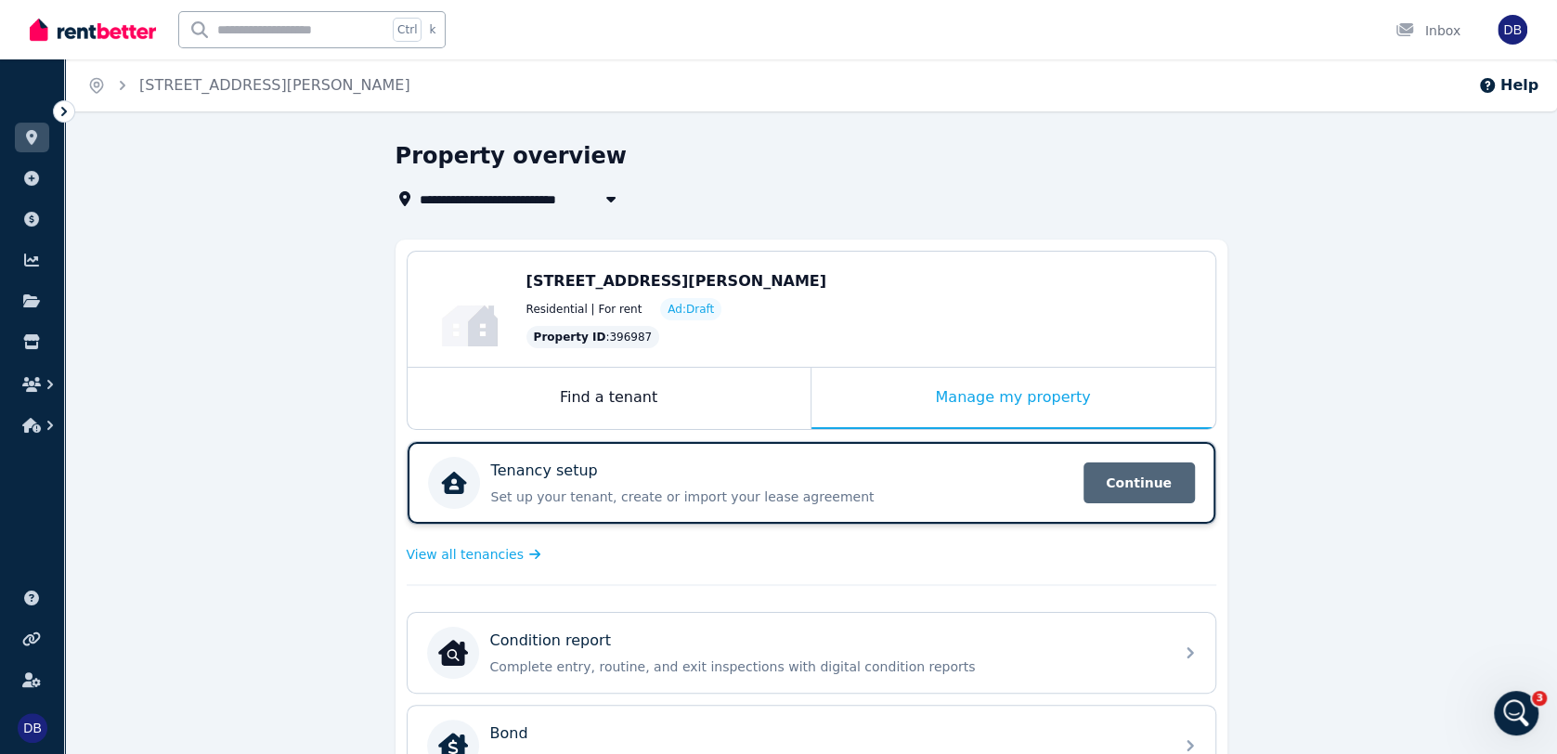
click at [1158, 489] on span "Continue" at bounding box center [1138, 482] width 111 height 41
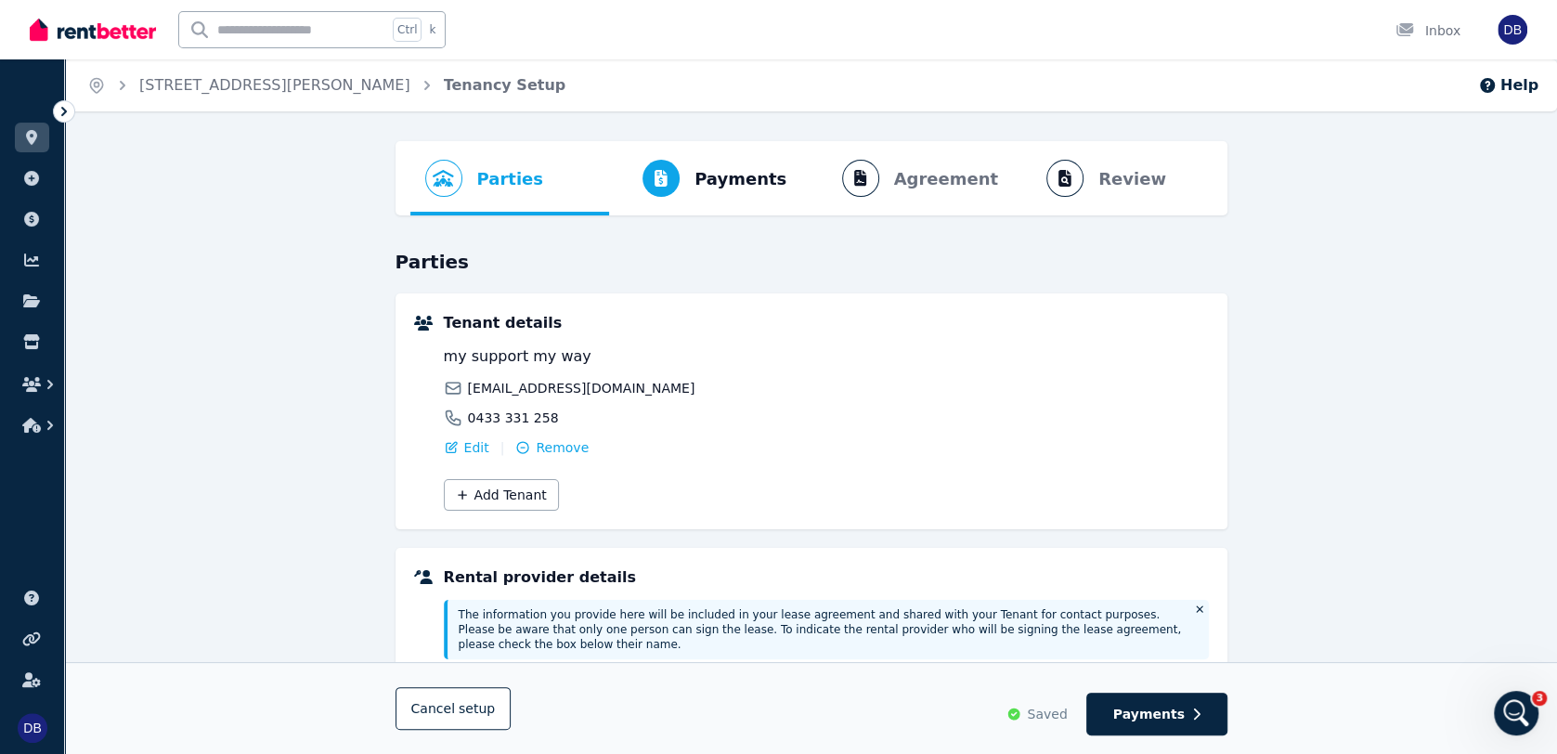
click at [1179, 716] on icon "Open Intercom Messenger" at bounding box center [1516, 713] width 31 height 31
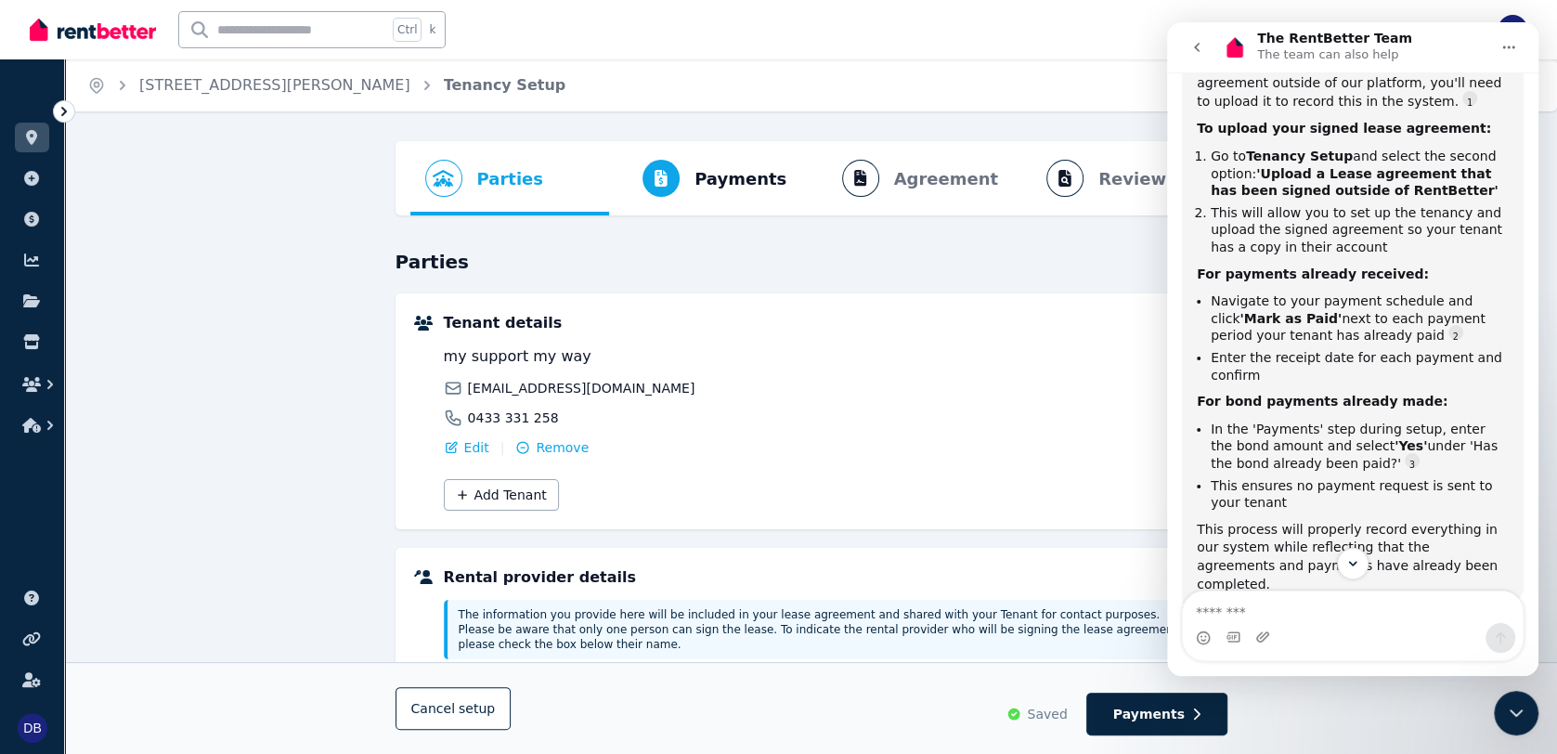
click at [927, 261] on h3 "Parties" at bounding box center [811, 262] width 832 height 26
click at [506, 193] on span "Parties Rental provider and tenant details" at bounding box center [484, 178] width 148 height 74
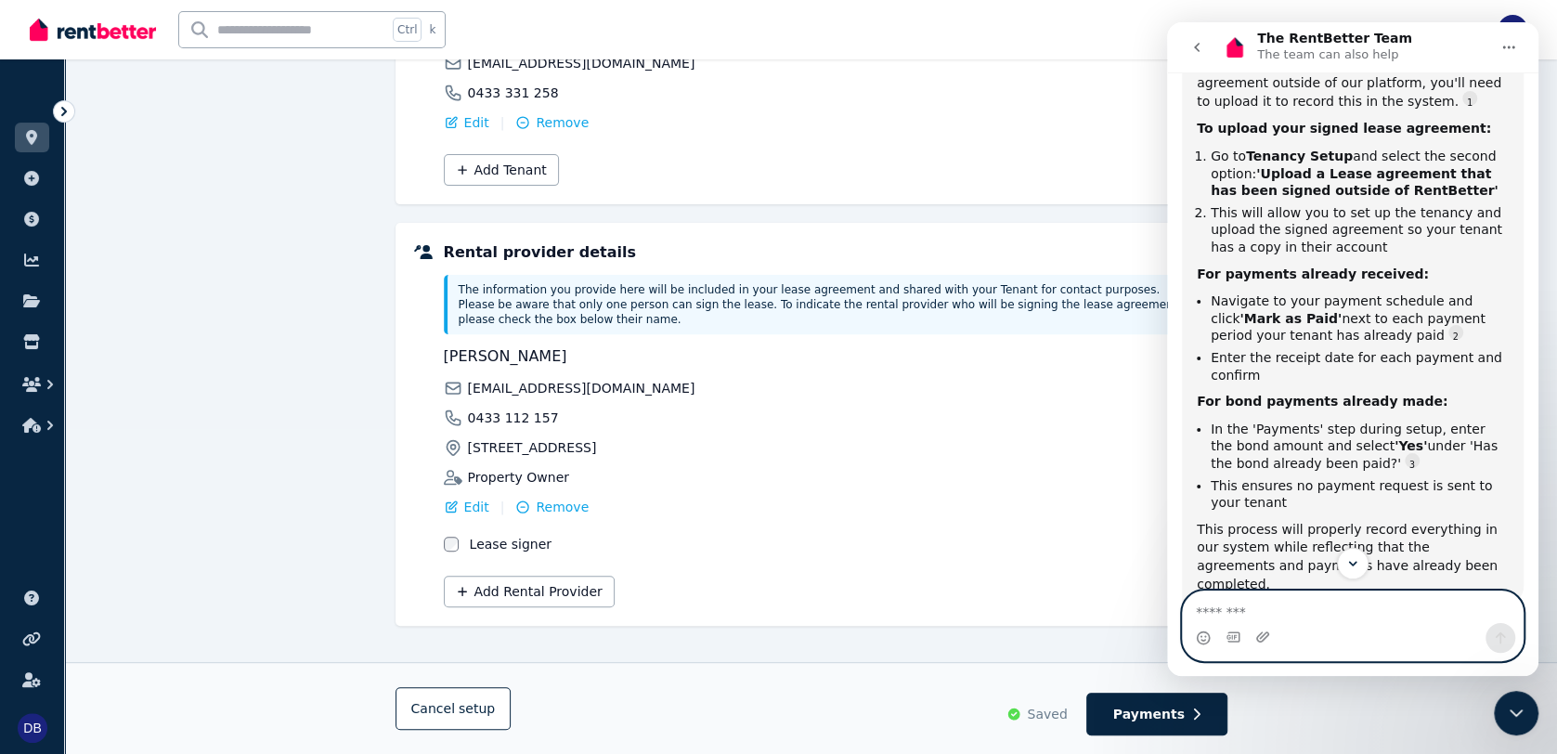
click at [1179, 616] on textarea "Message…" at bounding box center [1353, 607] width 340 height 32
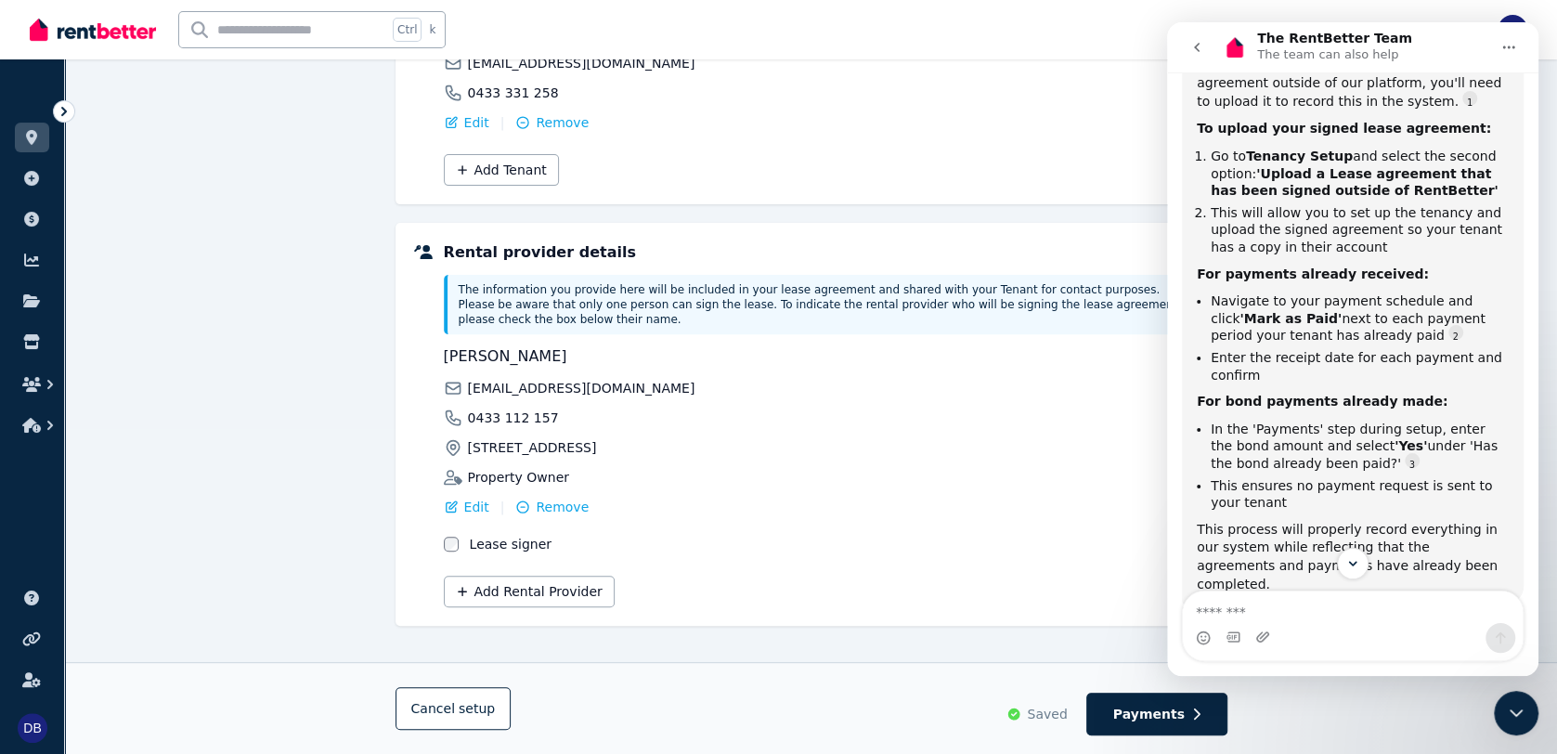
click at [1179, 716] on icon "Close Intercom Messenger" at bounding box center [1516, 713] width 22 height 22
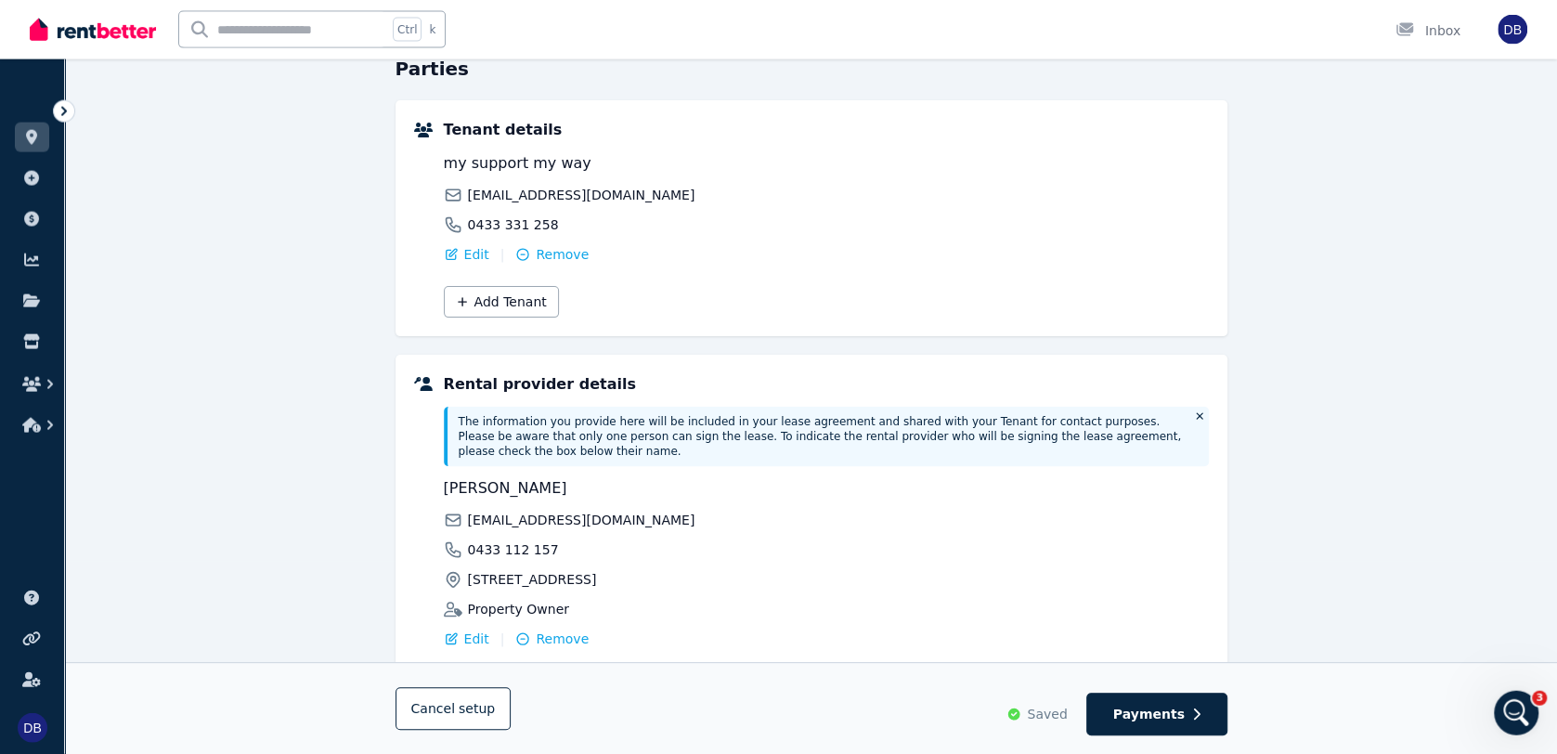
scroll to position [0, 0]
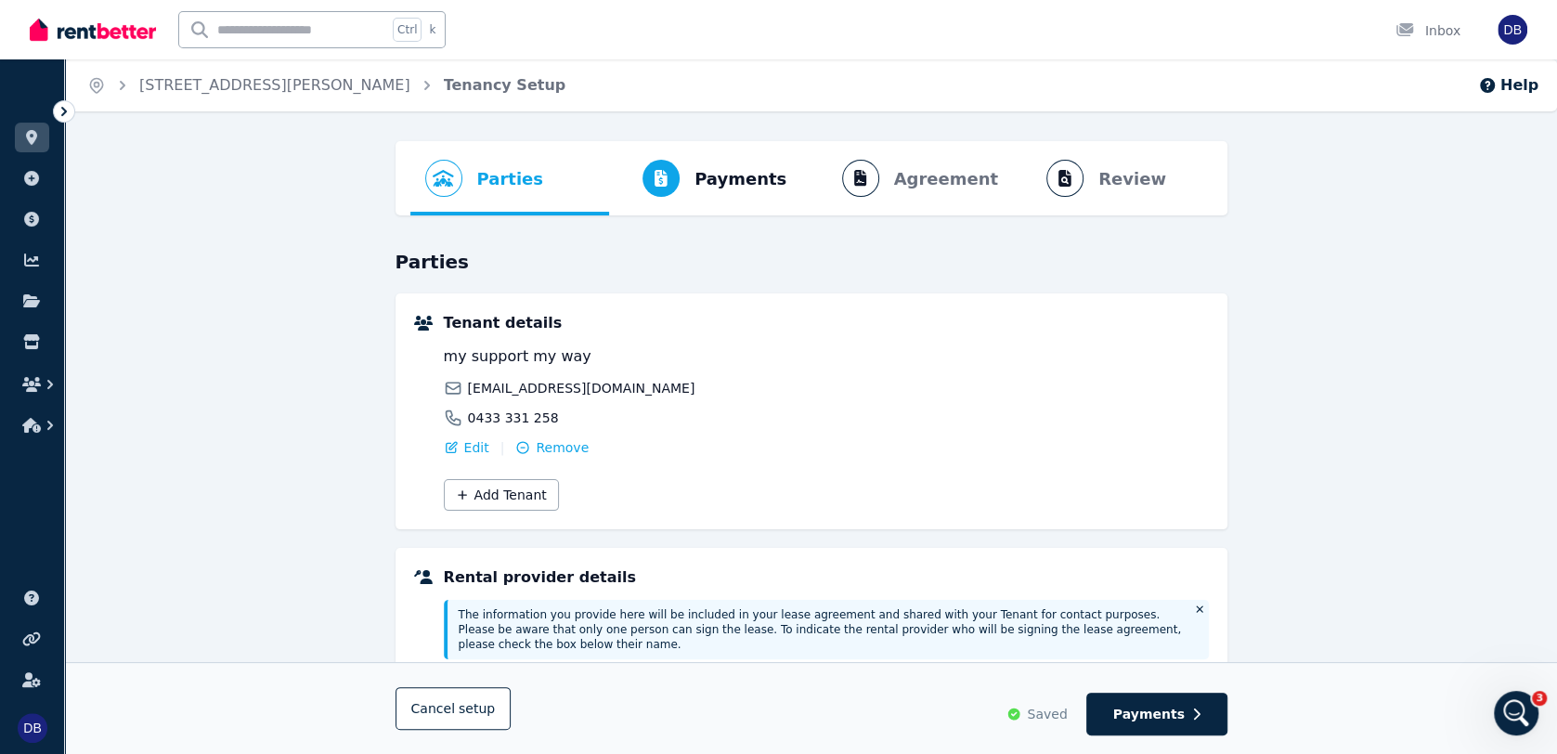
click at [444, 93] on span "Tenancy Setup" at bounding box center [505, 85] width 123 height 22
click at [673, 179] on span "Progress" at bounding box center [660, 178] width 37 height 37
select select "**********"
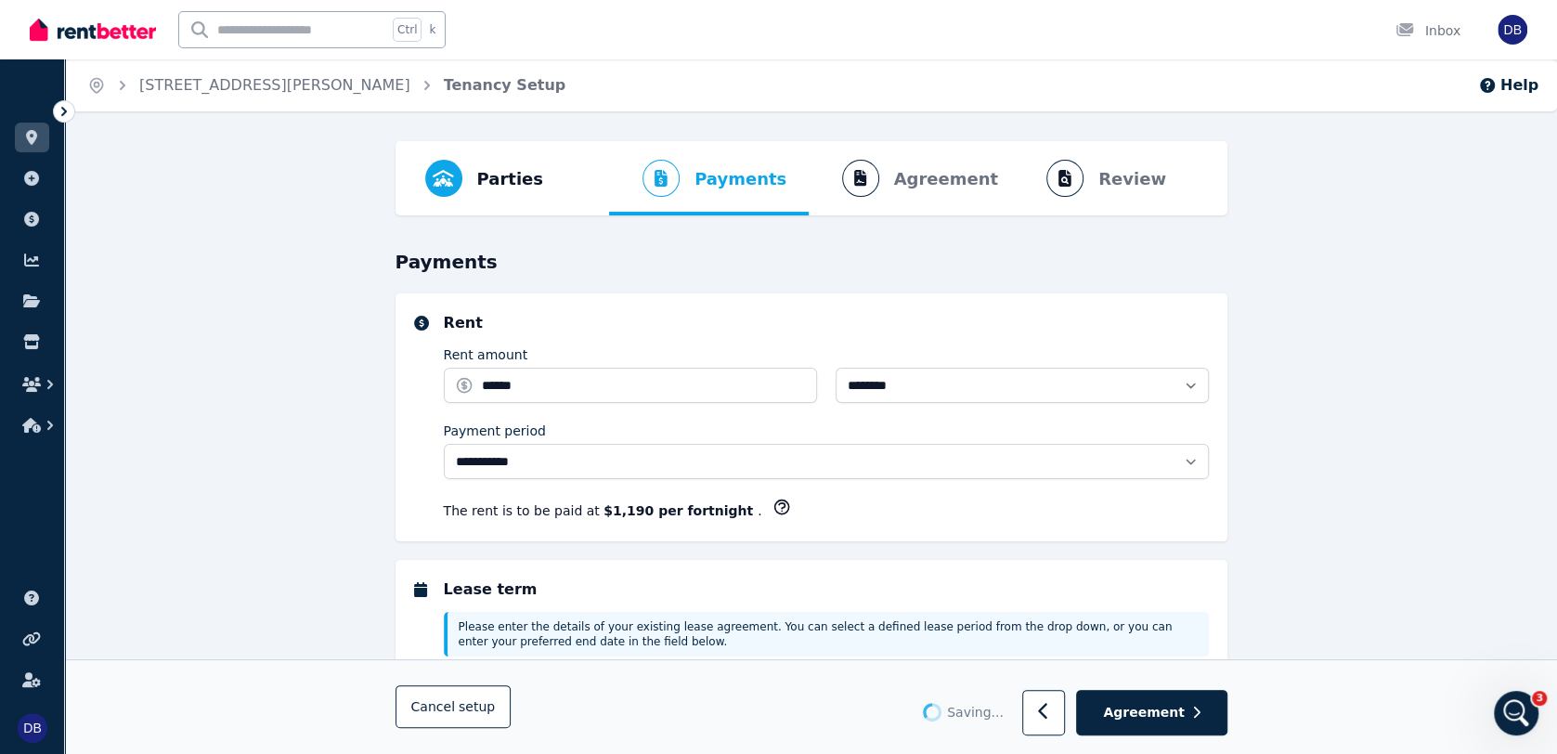
select select "**********"
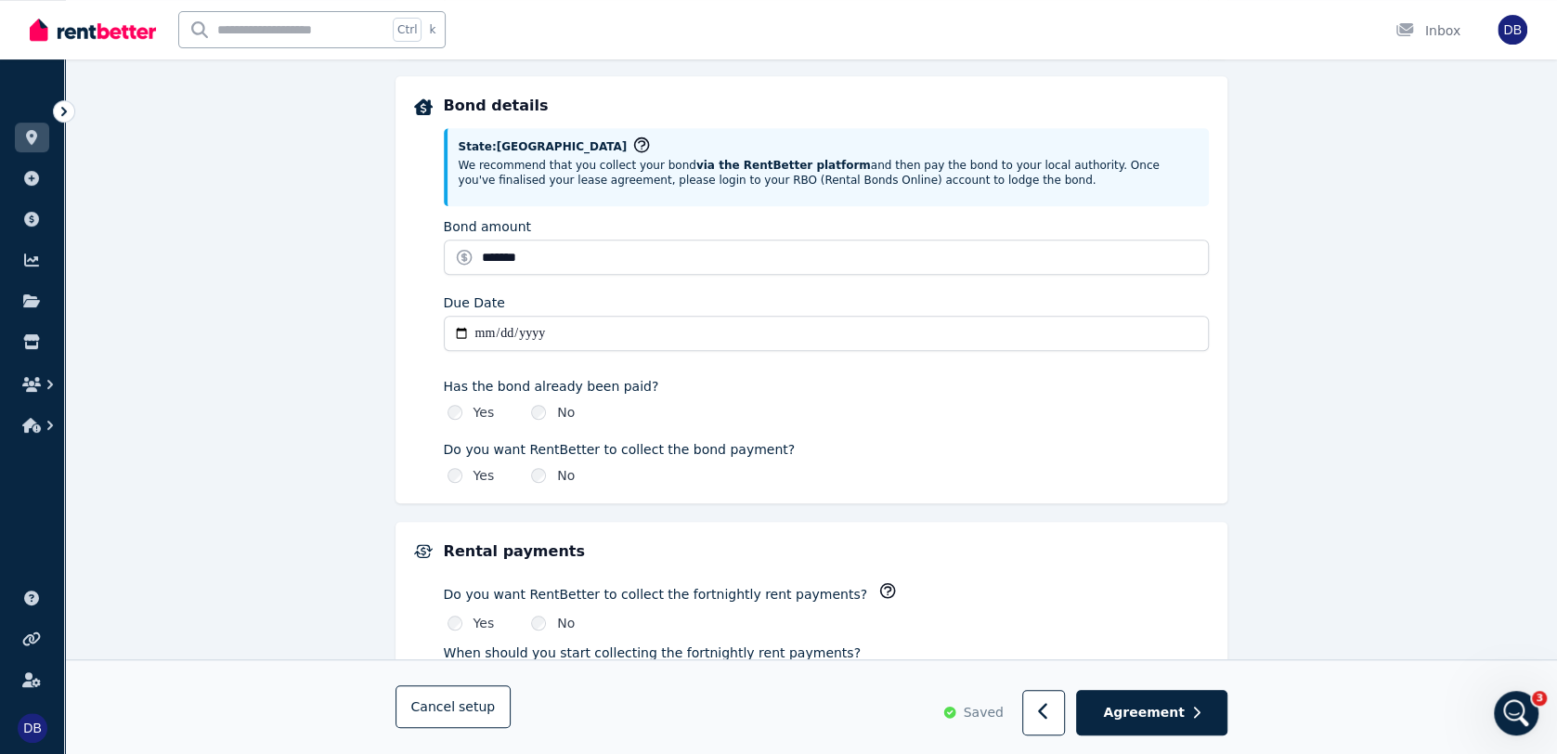
scroll to position [1003, 0]
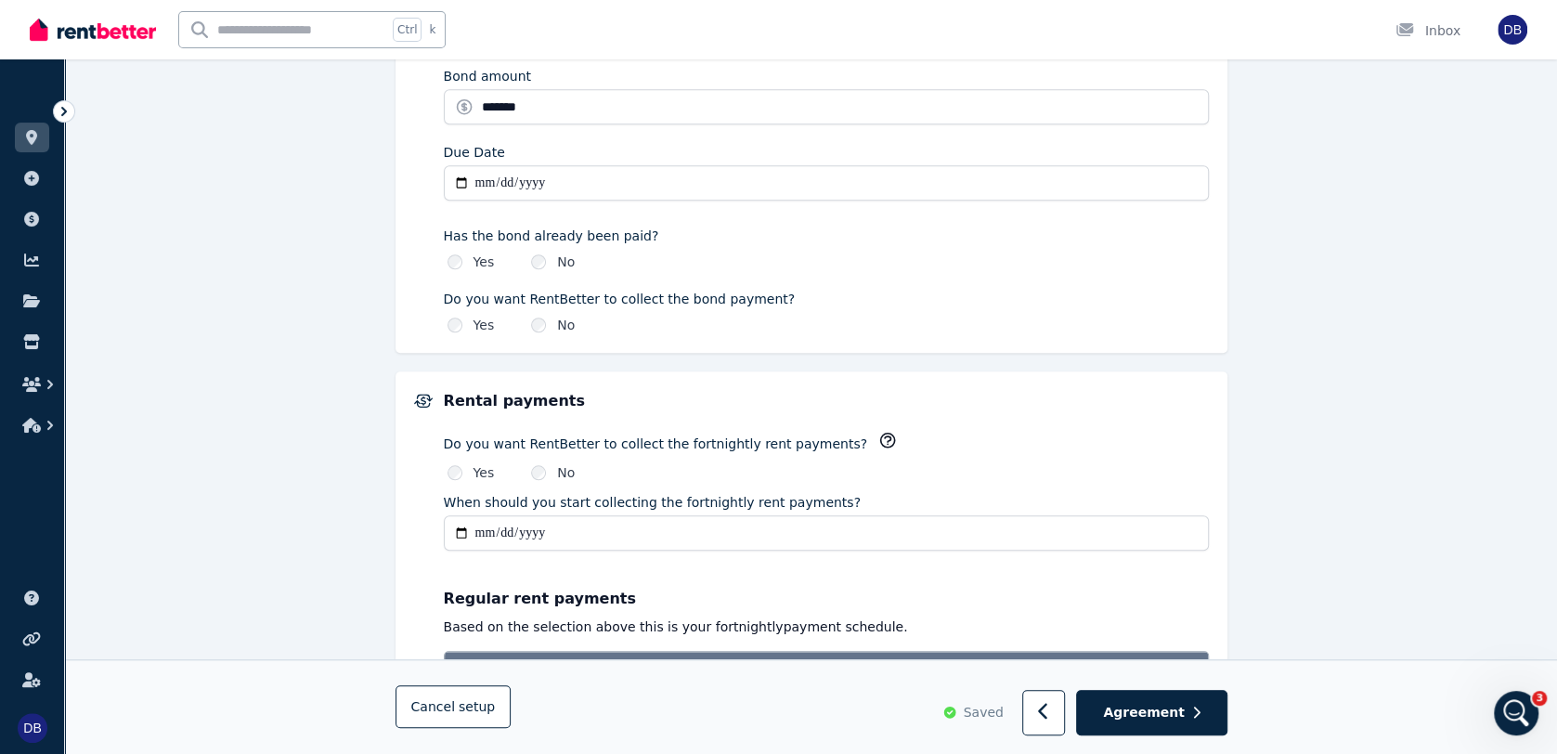
click at [470, 264] on div "Yes" at bounding box center [470, 262] width 47 height 19
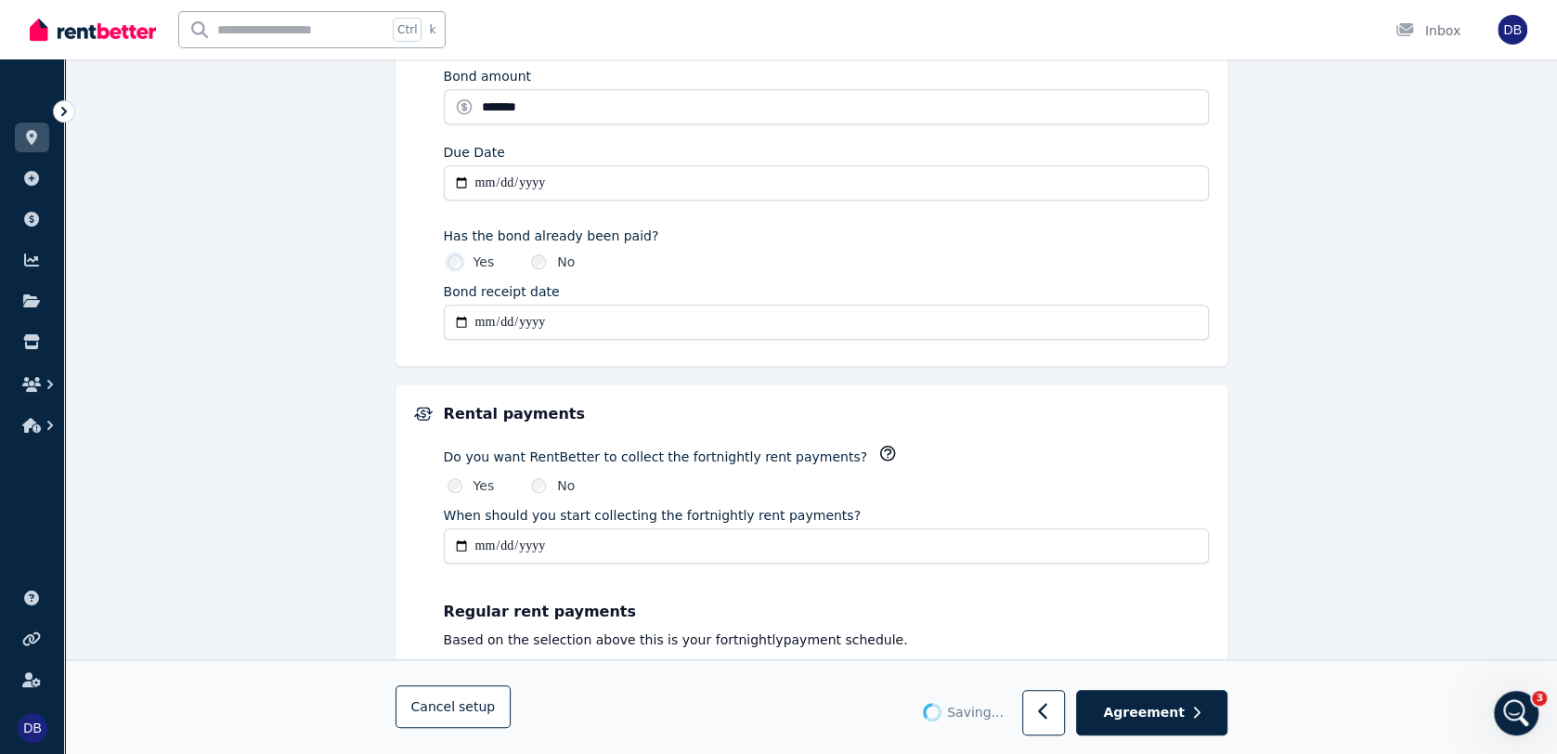
type input "**********"
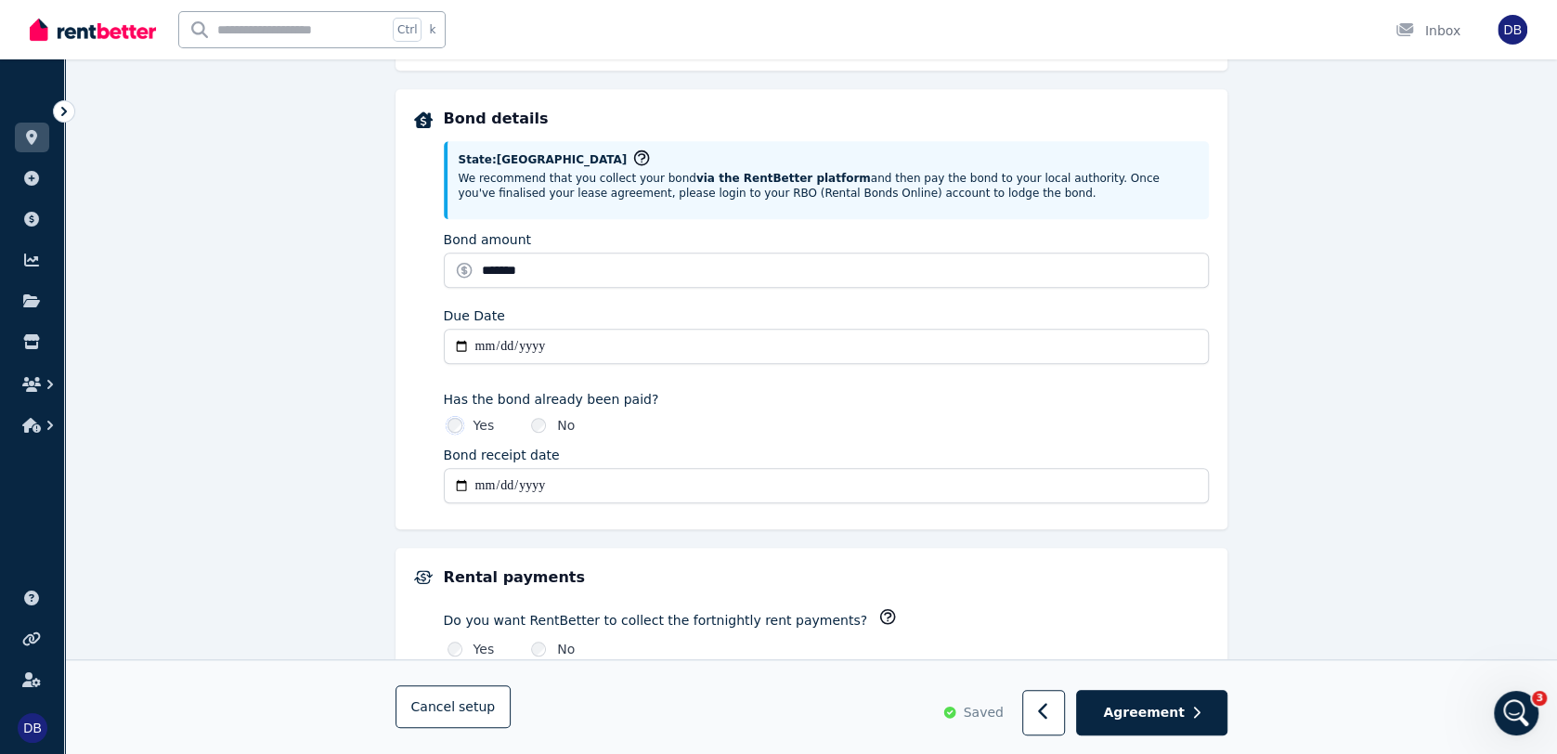
scroll to position [802, 0]
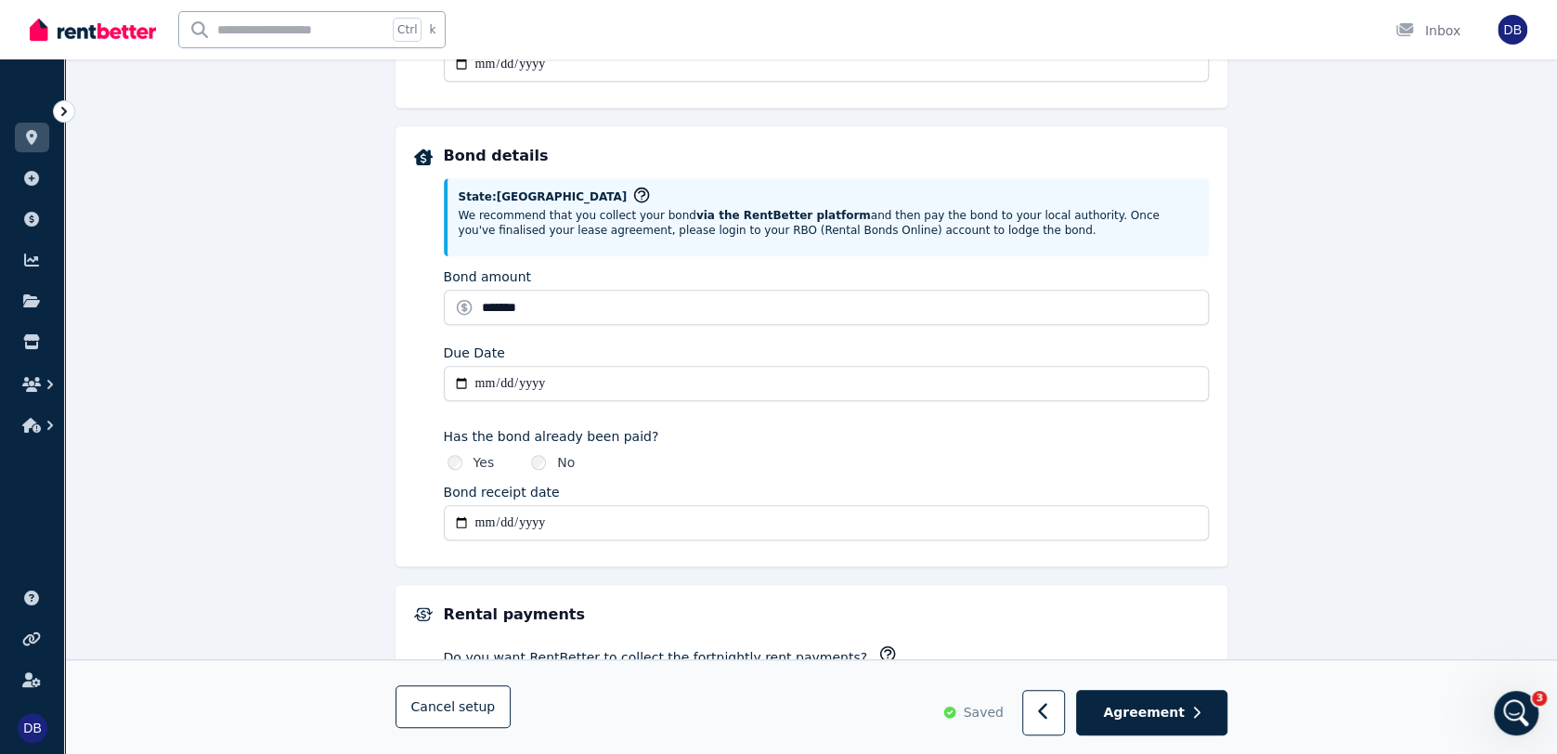
click at [562, 523] on input "**********" at bounding box center [826, 522] width 765 height 35
click at [249, 473] on div "**********" at bounding box center [811, 368] width 1492 height 2059
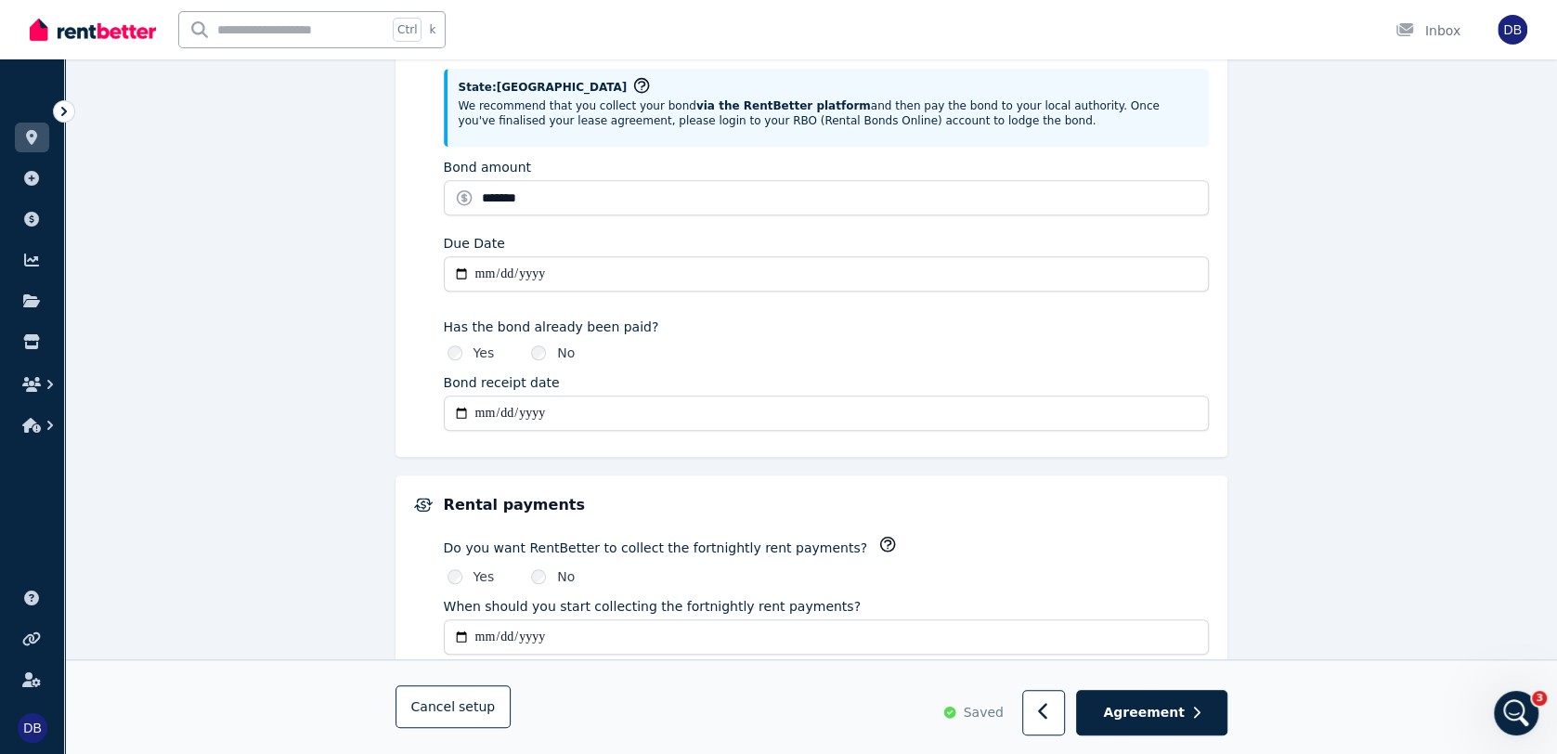
scroll to position [1103, 0]
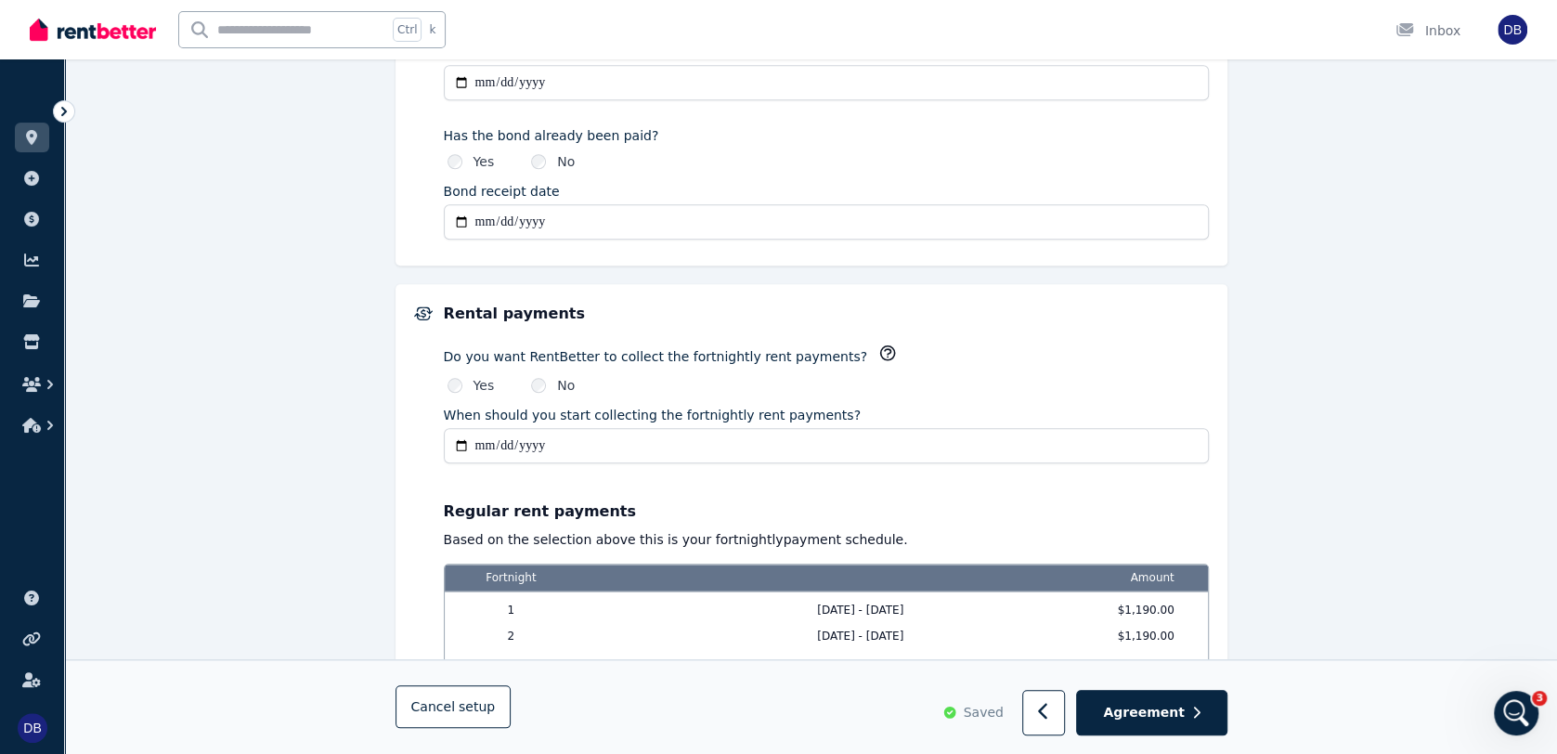
click at [460, 381] on div "Yes" at bounding box center [470, 385] width 47 height 19
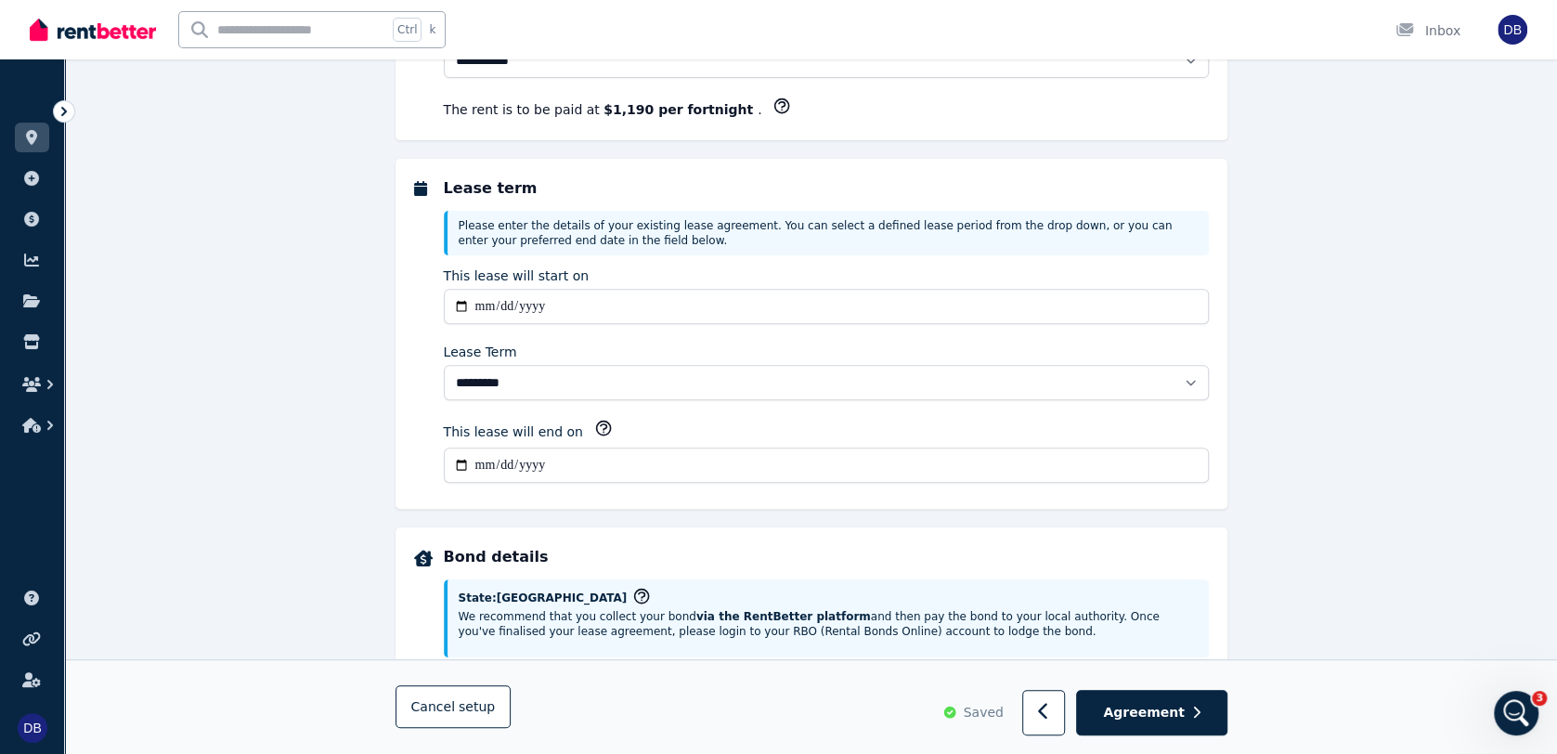
scroll to position [702, 0]
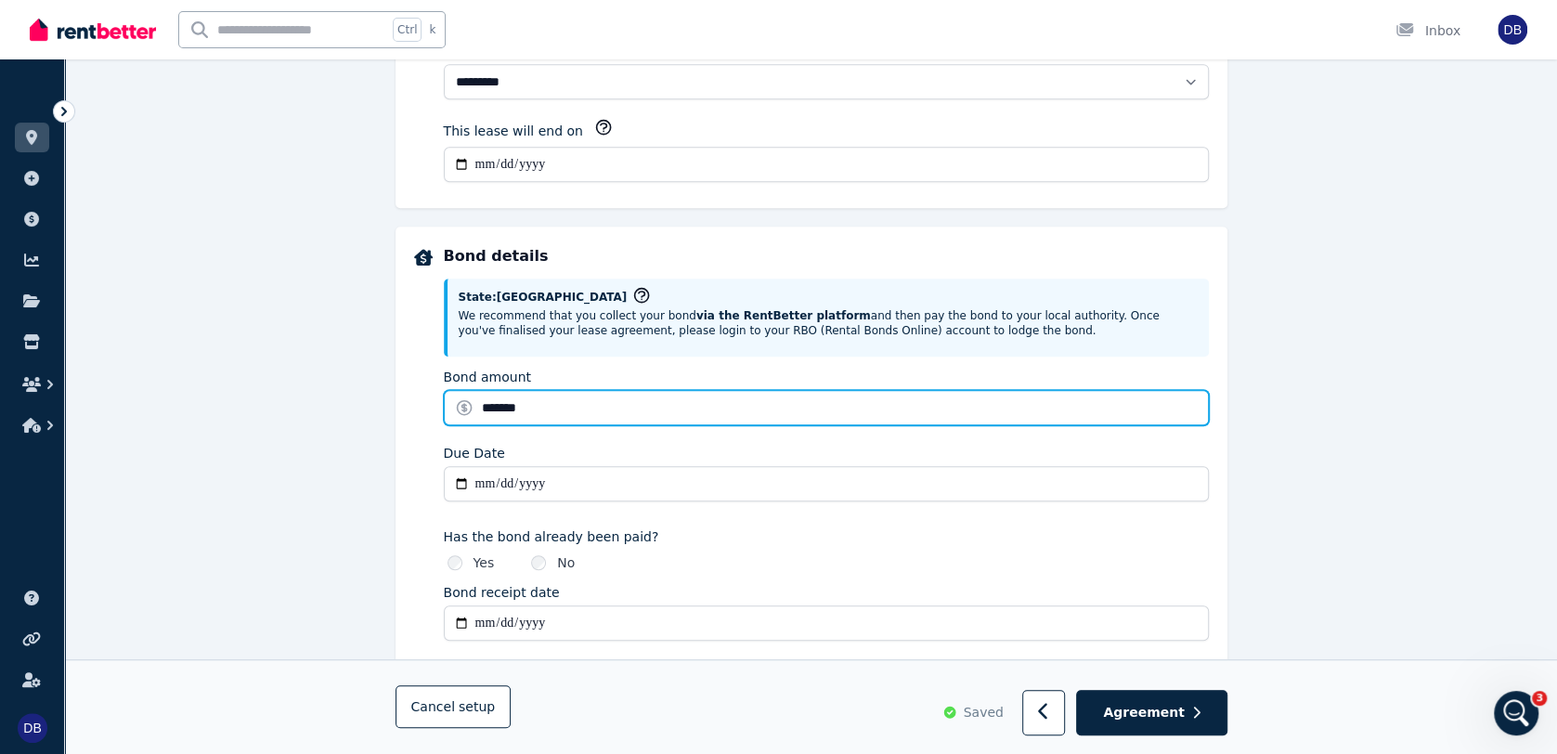
click at [726, 400] on input "*******" at bounding box center [826, 407] width 765 height 35
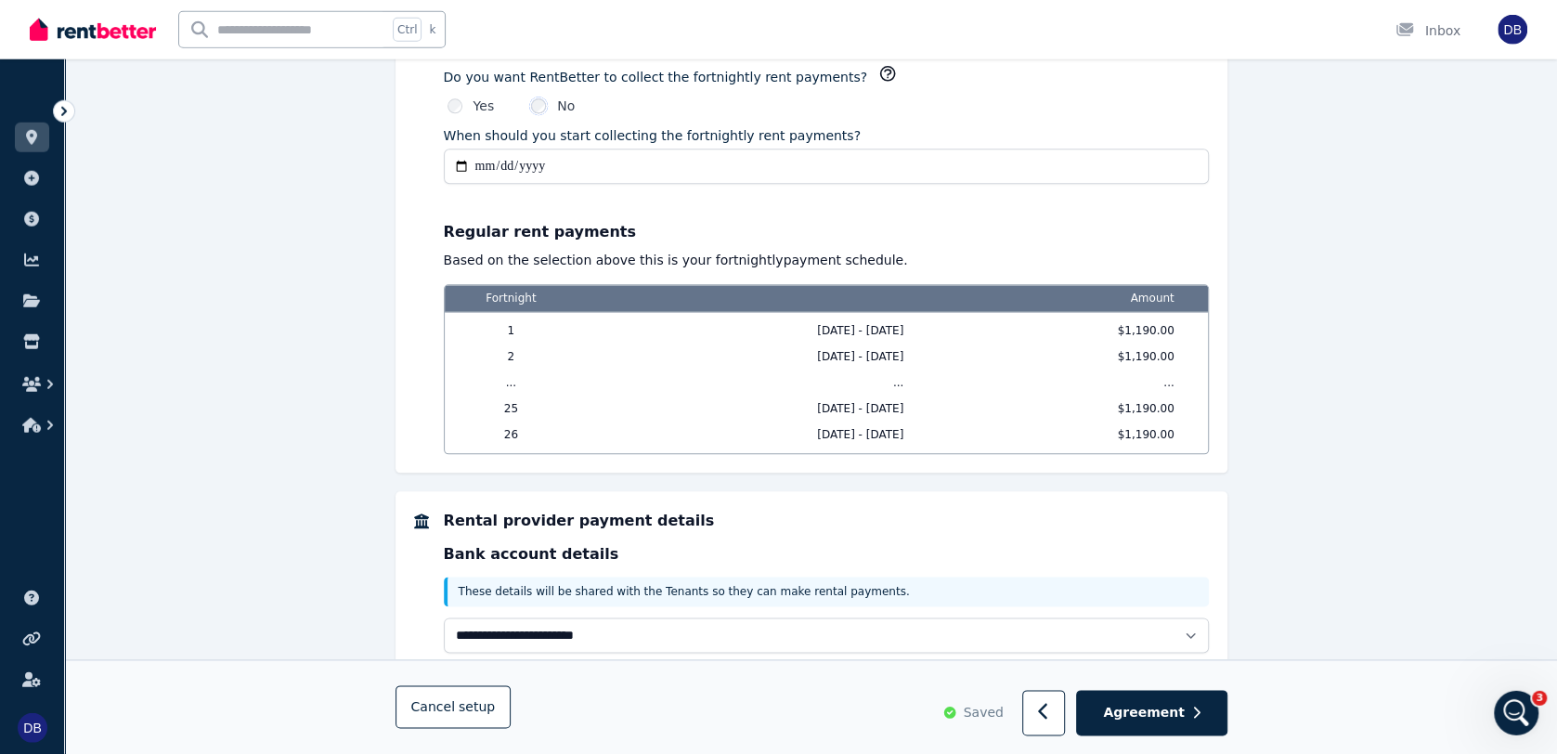
scroll to position [1437, 0]
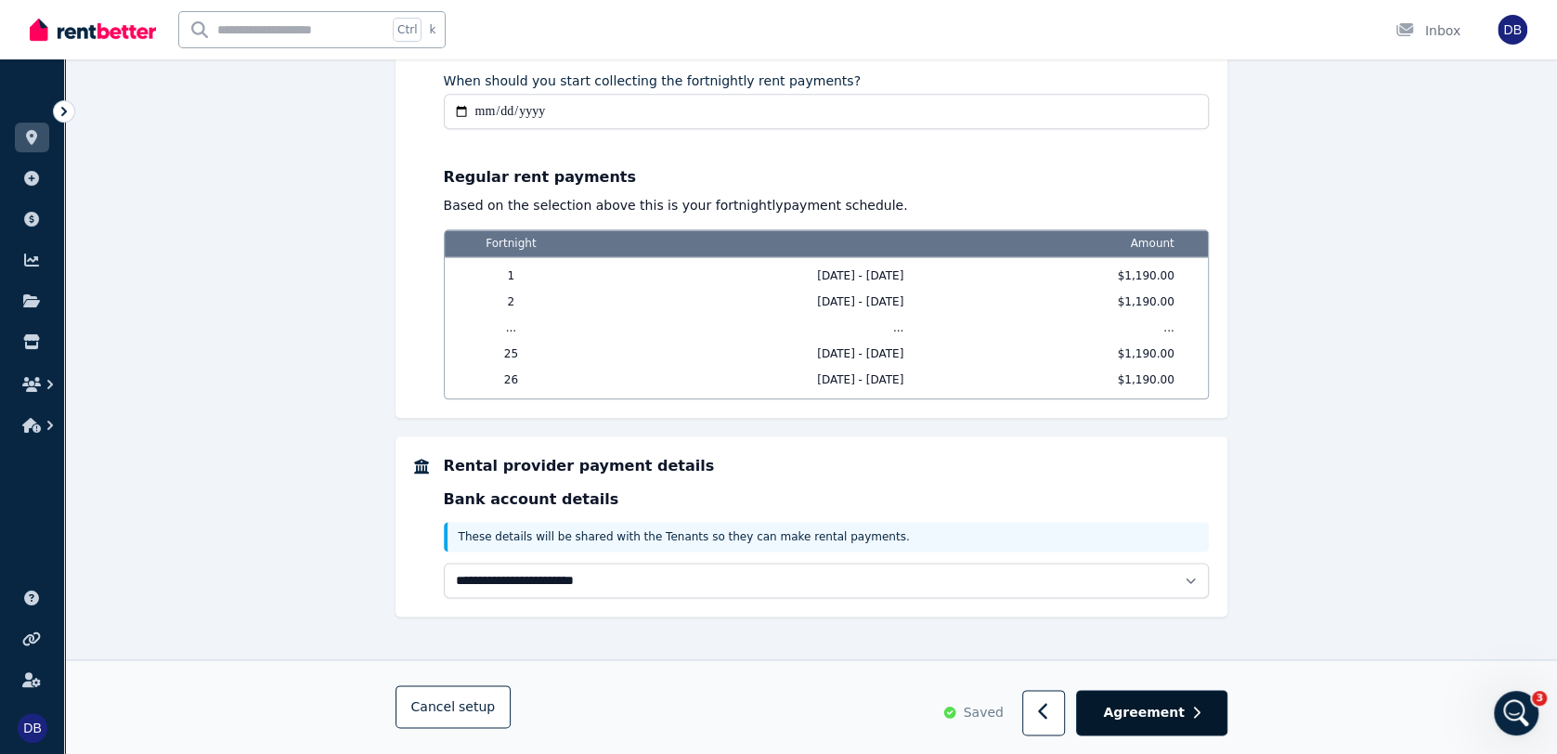
click at [1151, 724] on button "Agreement" at bounding box center [1151, 713] width 150 height 45
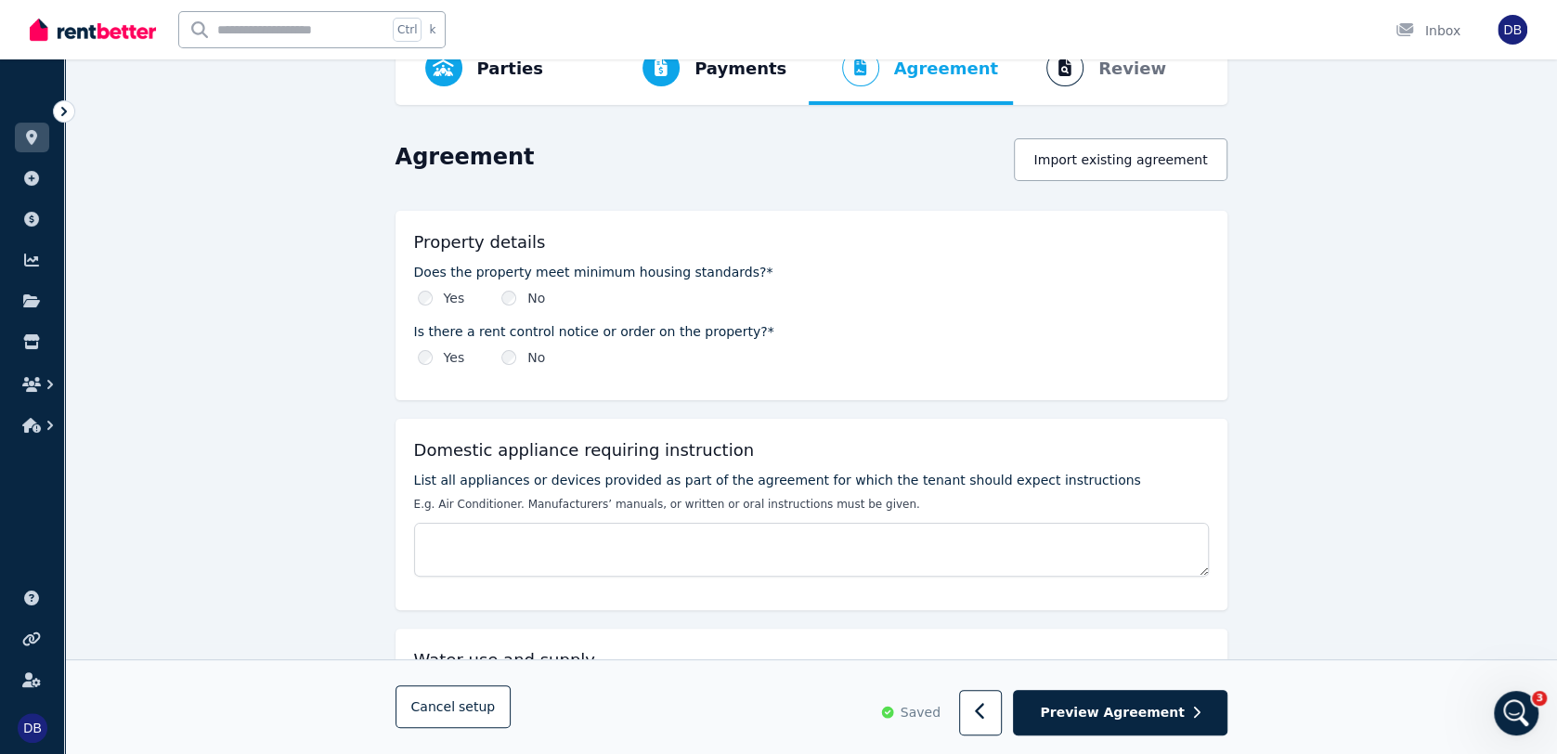
scroll to position [0, 0]
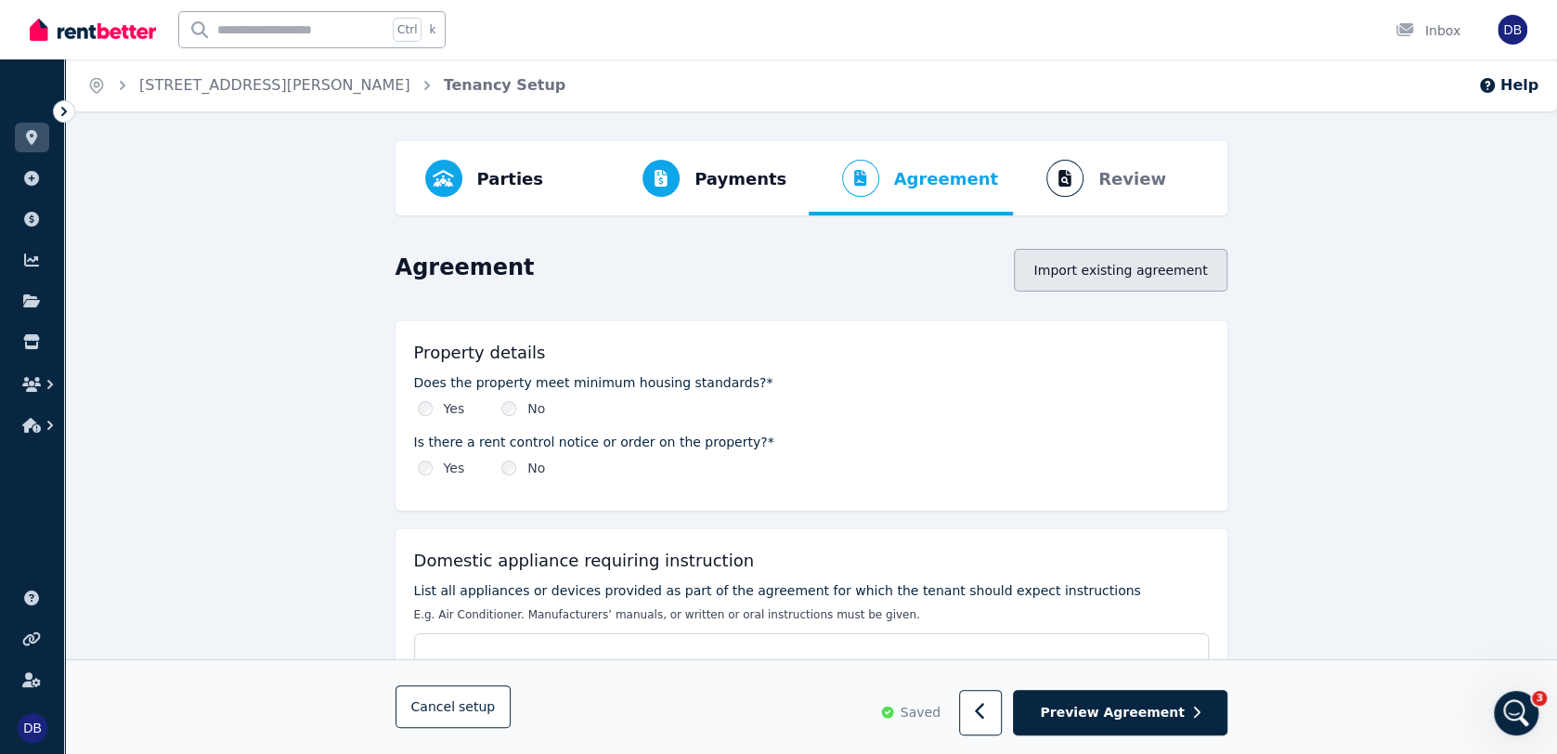
click at [1122, 282] on button "Import existing agreement" at bounding box center [1120, 270] width 213 height 43
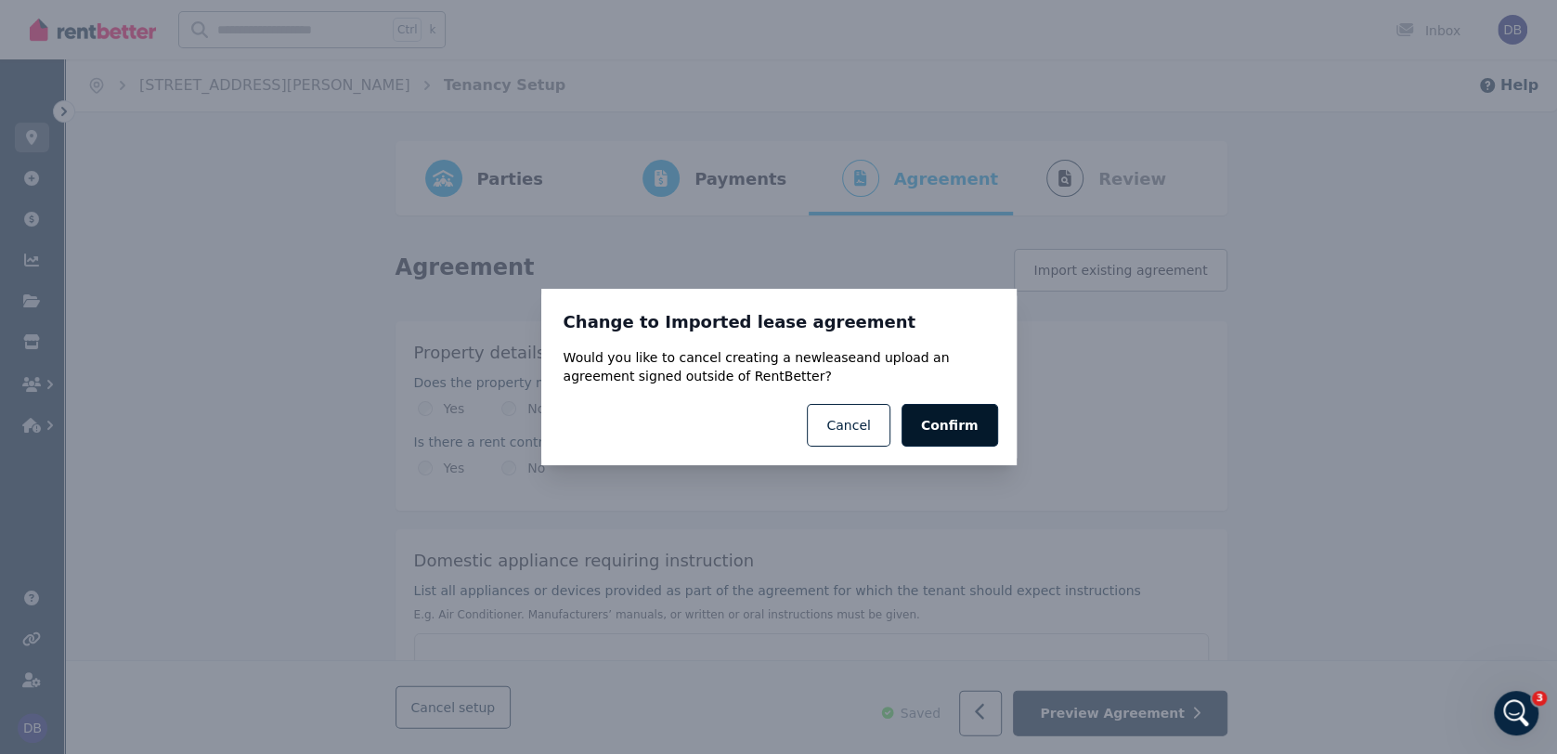
click at [960, 433] on button "Confirm" at bounding box center [949, 425] width 97 height 43
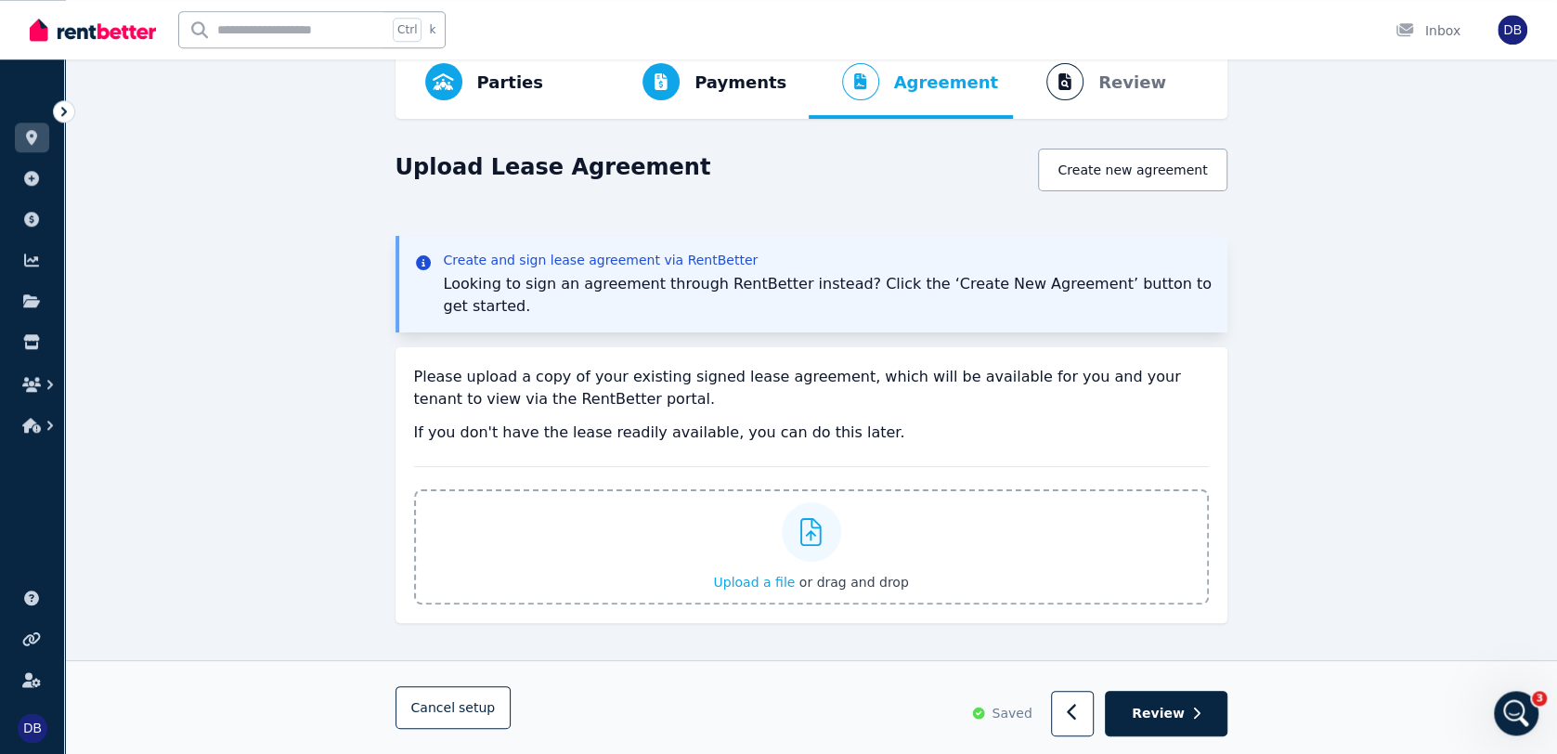
scroll to position [142, 0]
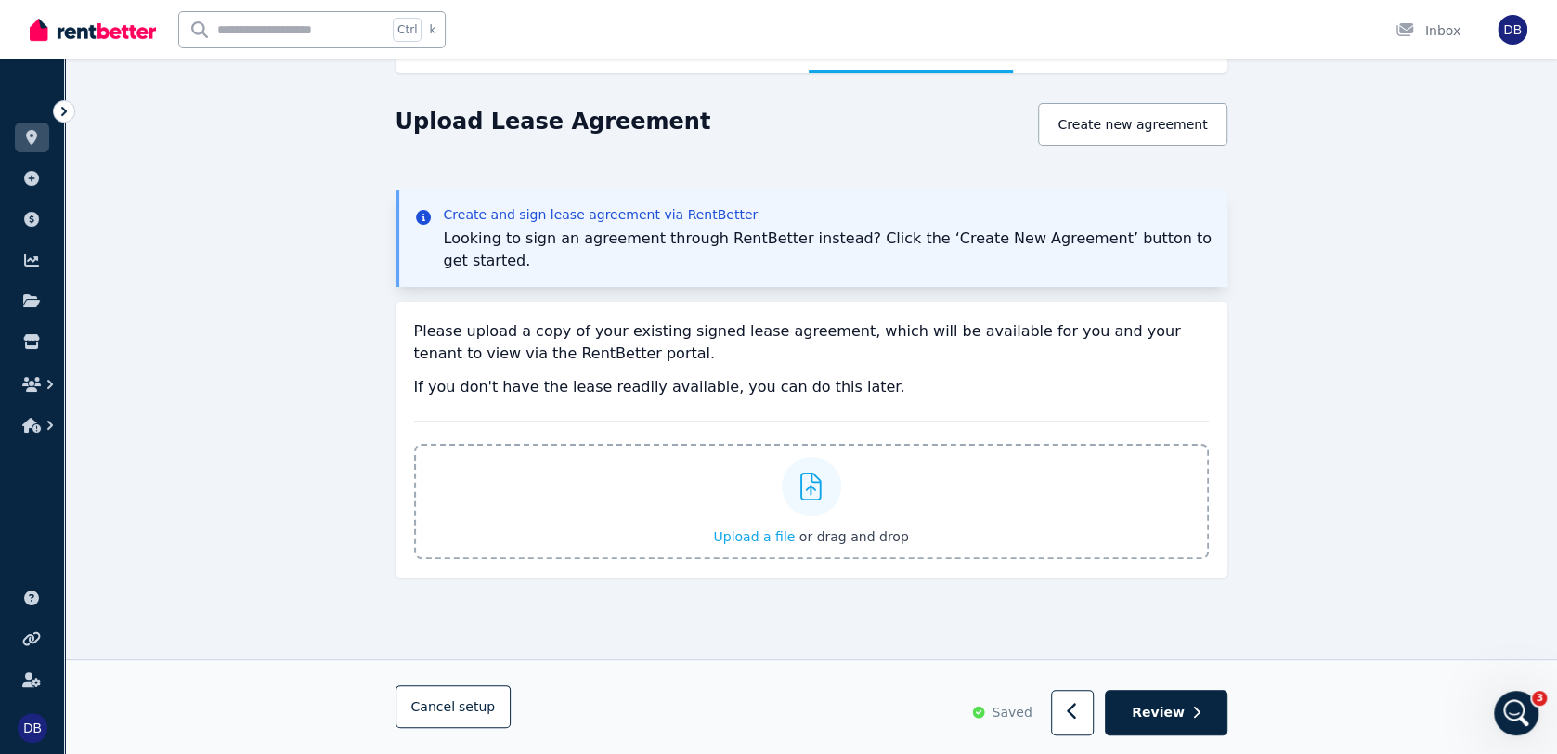
click at [771, 529] on span "Upload a file" at bounding box center [754, 536] width 82 height 15
click at [773, 529] on span "Upload a file" at bounding box center [754, 536] width 82 height 15
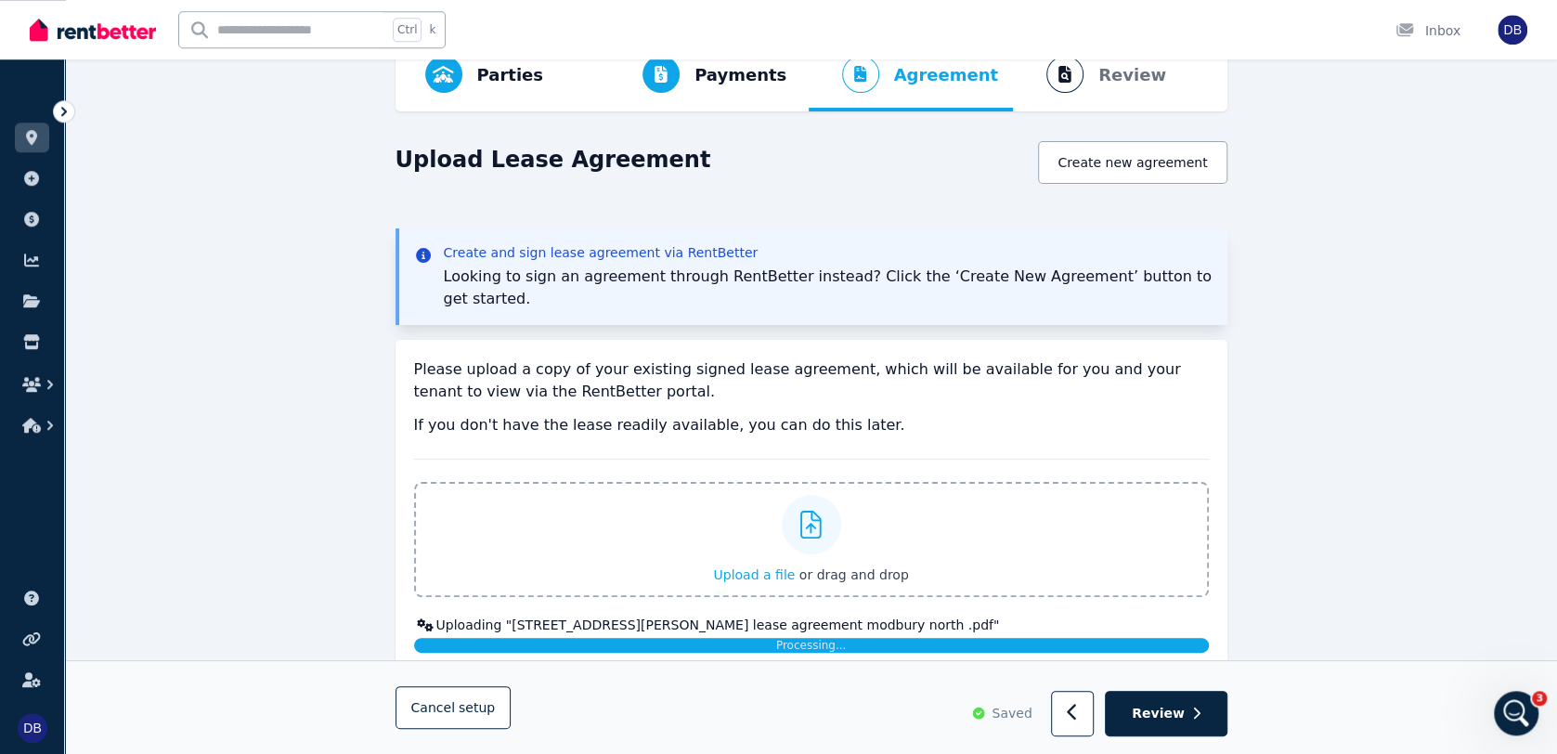
scroll to position [143, 0]
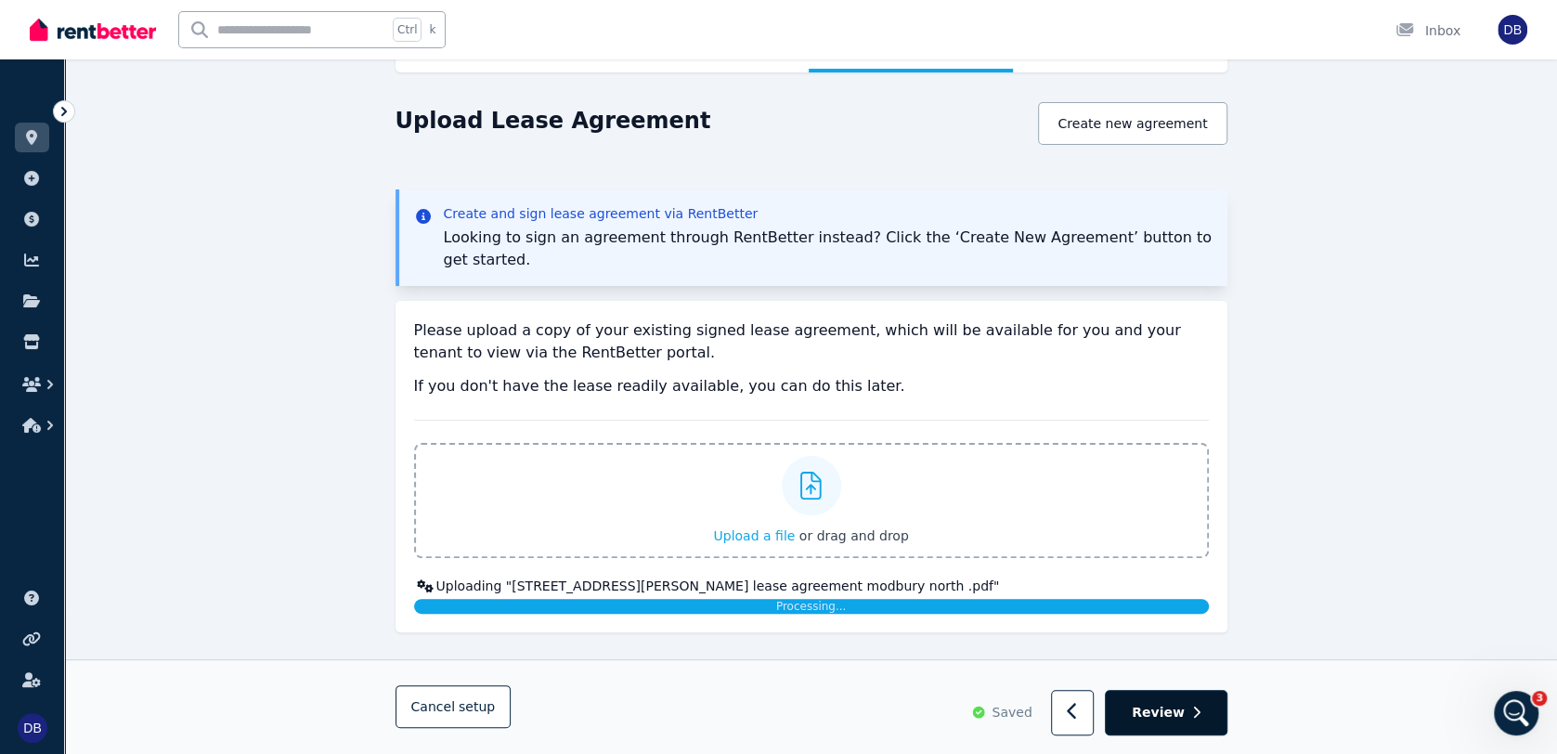
click at [1179, 721] on button "Review" at bounding box center [1166, 713] width 122 height 45
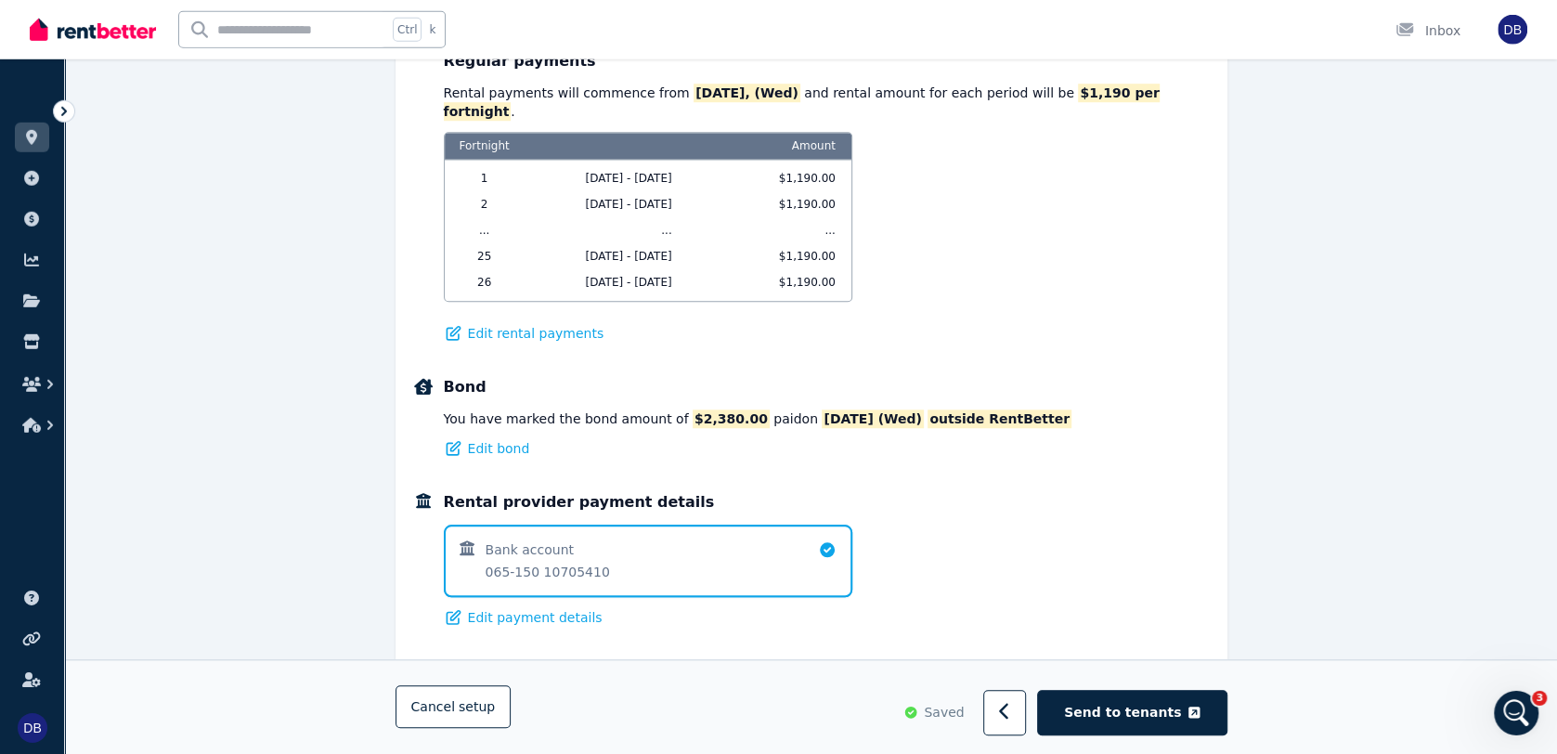
scroll to position [1003, 0]
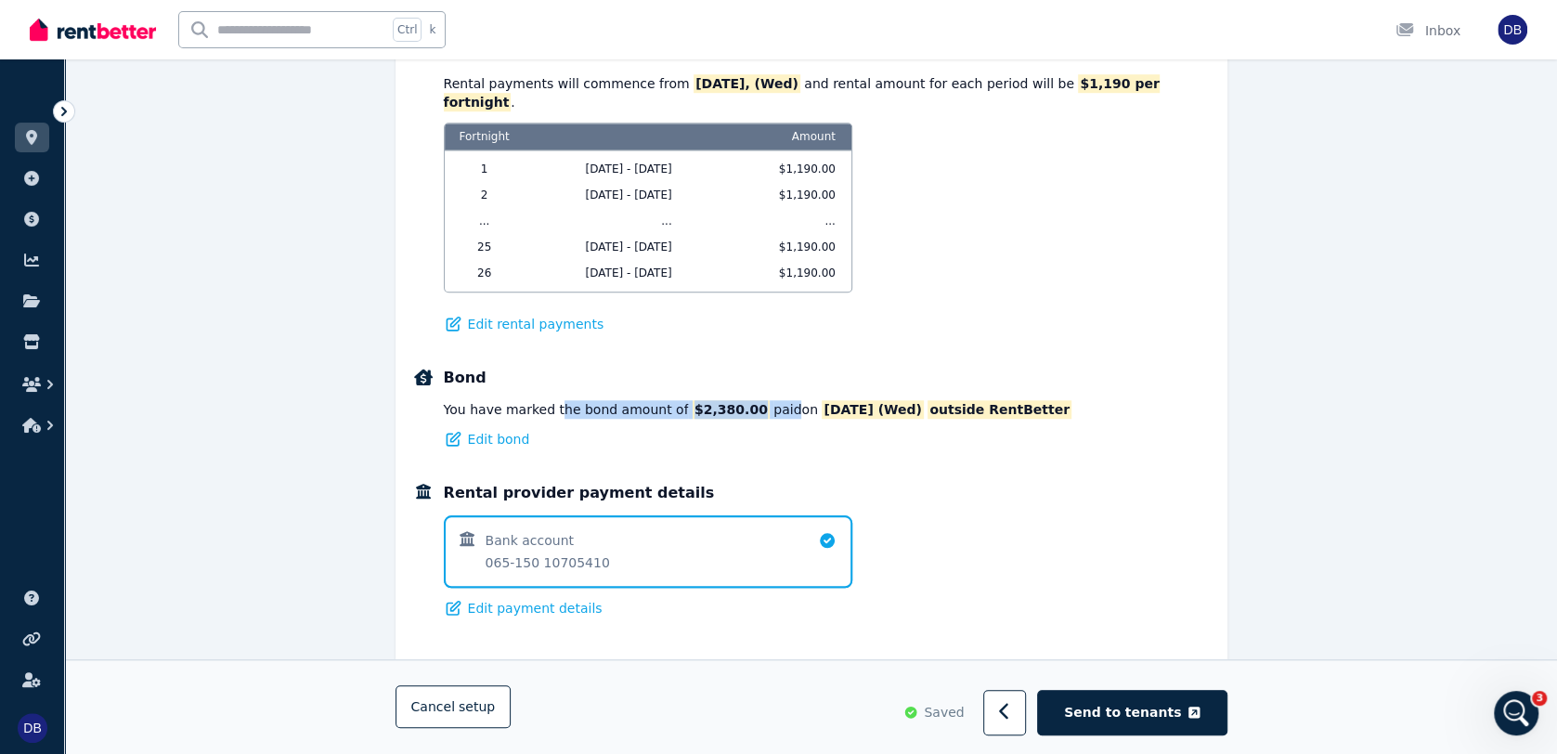
drag, startPoint x: 548, startPoint y: 392, endPoint x: 781, endPoint y: 384, distance: 233.1
click at [751, 400] on div "You have marked the bond amount of $2,380.00 paid on [DATE] (Wed) outside RentB…" at bounding box center [758, 409] width 628 height 19
click at [822, 400] on span "[DATE] (Wed)" at bounding box center [872, 409] width 101 height 19
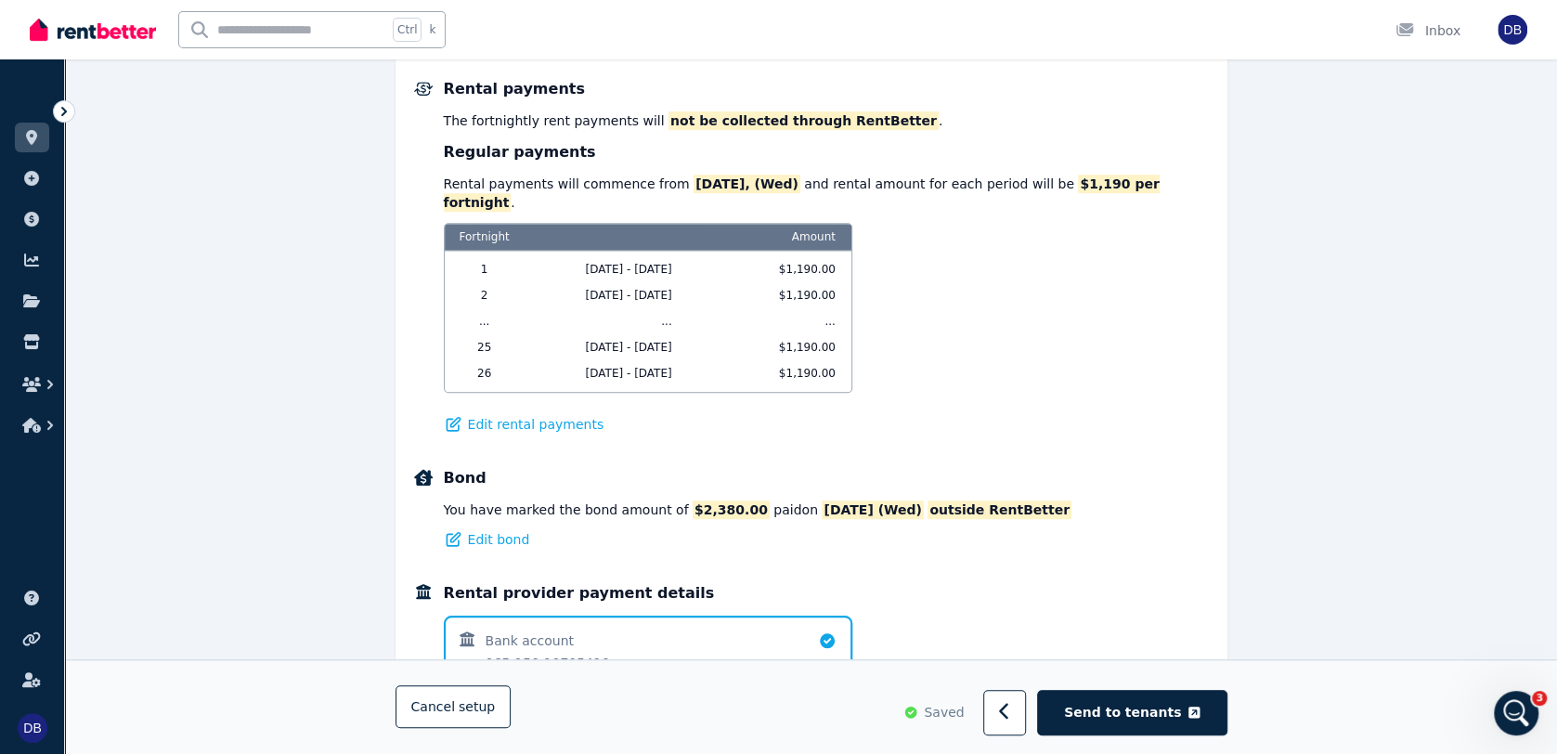
scroll to position [1215, 0]
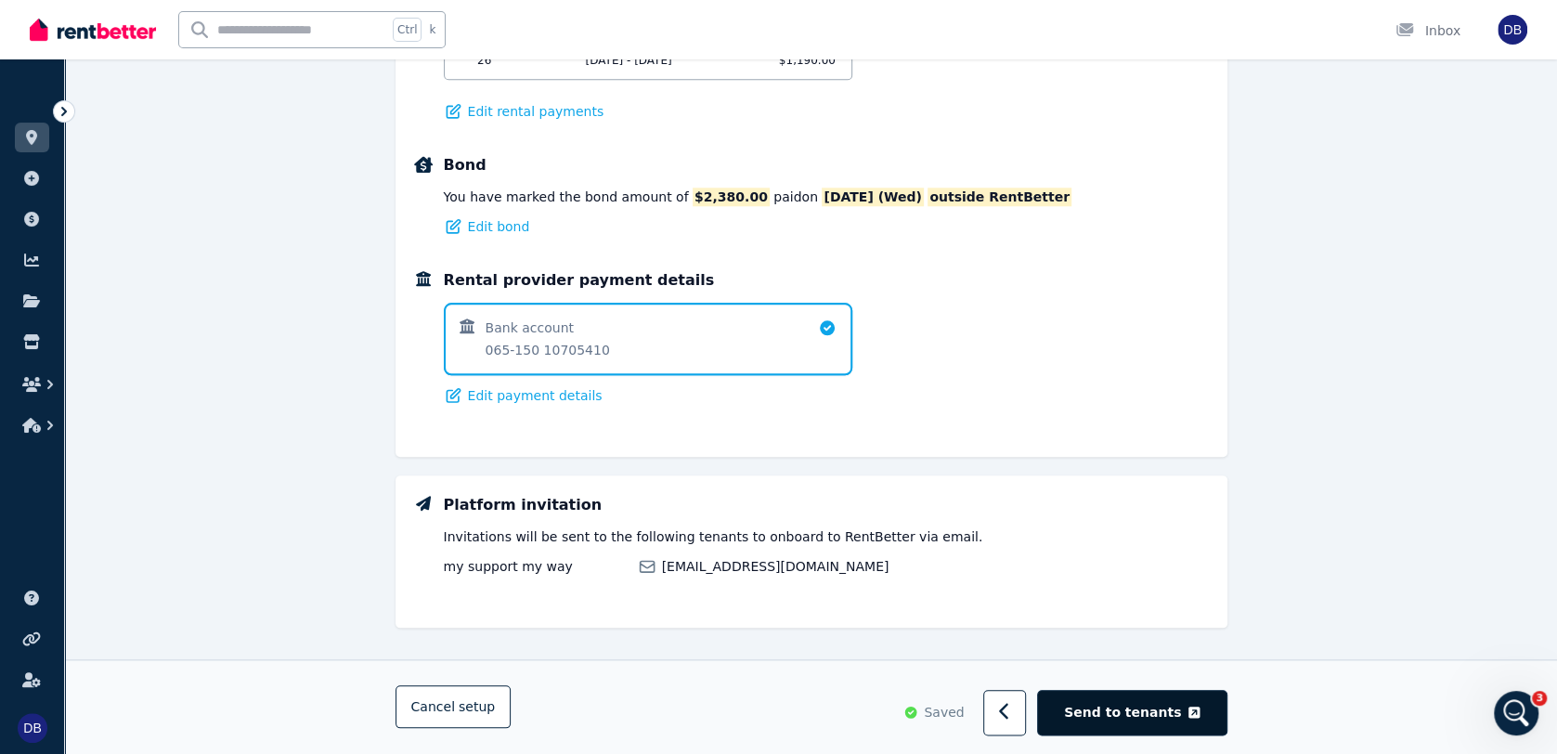
click at [1179, 716] on span "Send to tenants" at bounding box center [1122, 713] width 117 height 19
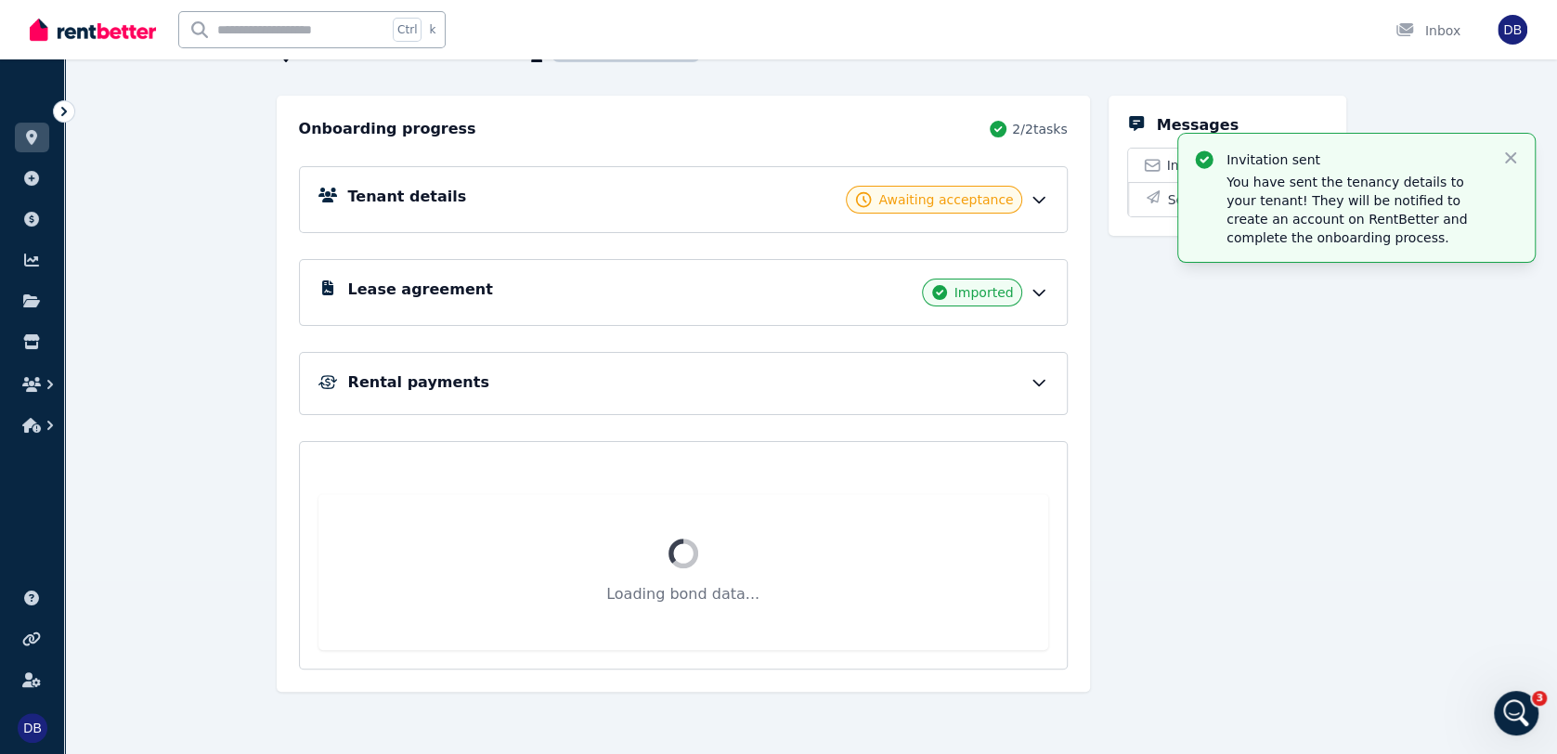
scroll to position [30, 0]
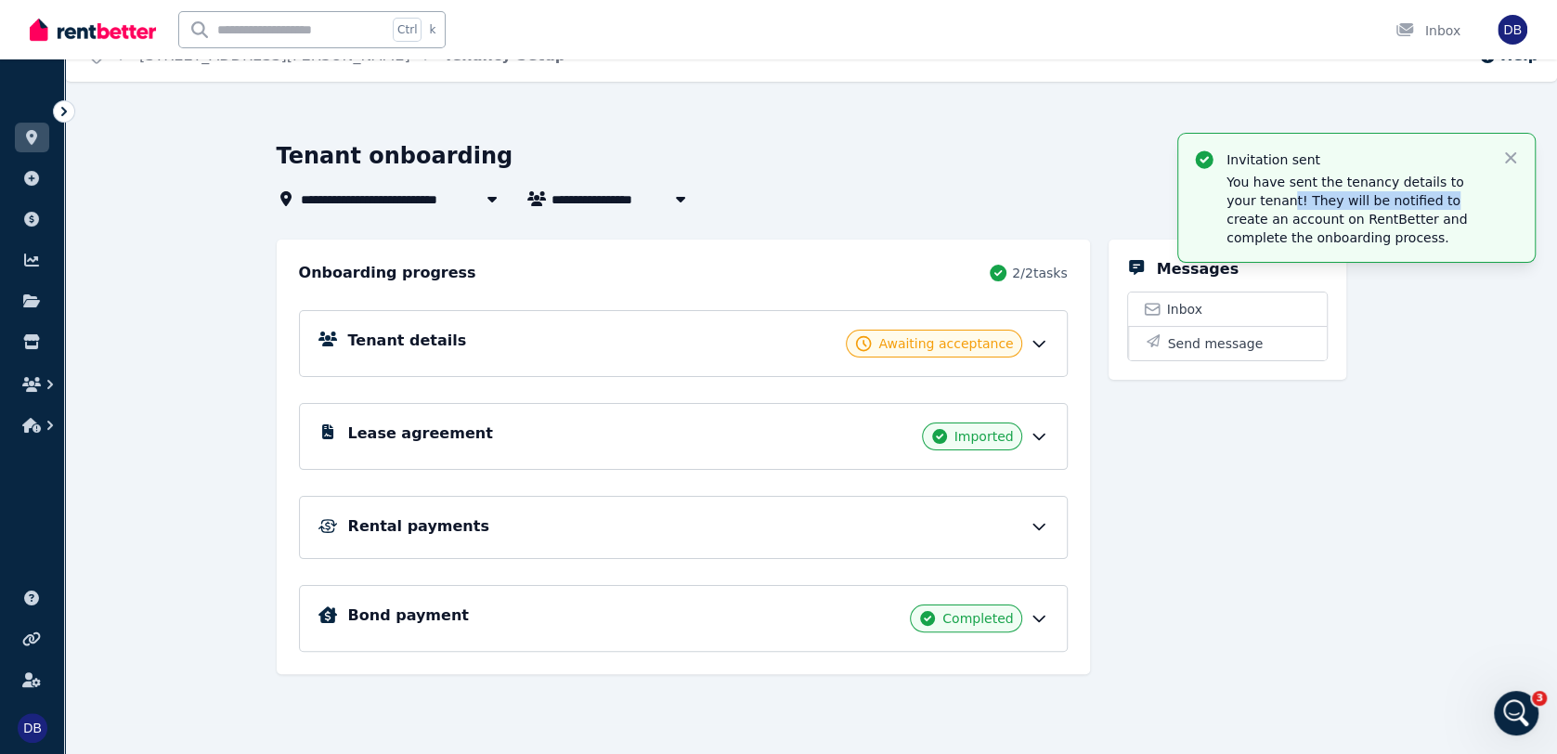
drag, startPoint x: 1256, startPoint y: 205, endPoint x: 1418, endPoint y: 220, distance: 162.2
click at [1179, 207] on p "You have sent the tenancy details to your tenant! They will be notified to crea…" at bounding box center [1356, 210] width 260 height 74
click at [1179, 241] on p "You have sent the tenancy details to your tenant! They will be notified to crea…" at bounding box center [1356, 210] width 260 height 74
click at [36, 384] on icon "button" at bounding box center [31, 384] width 19 height 15
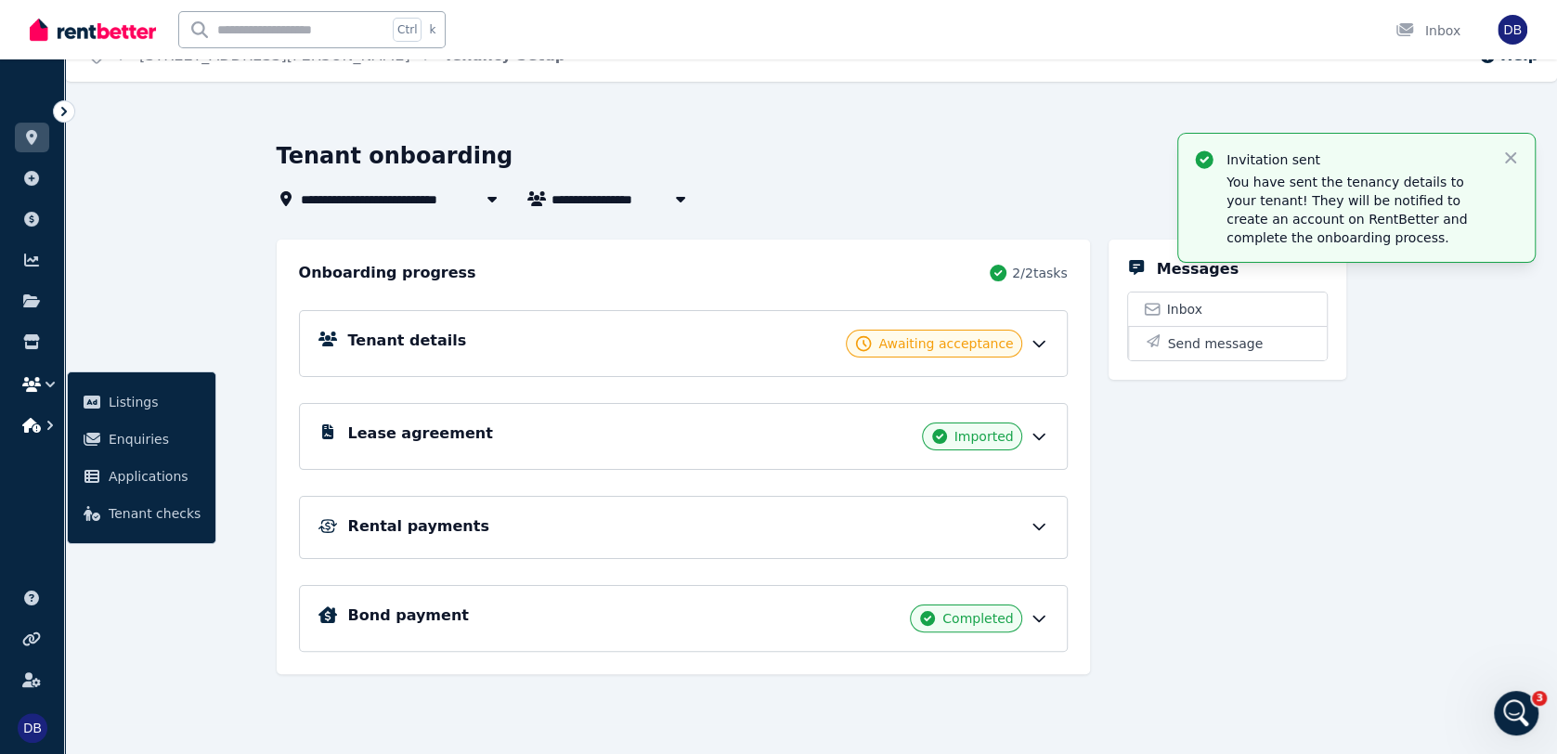
click at [46, 433] on icon "button" at bounding box center [50, 425] width 19 height 19
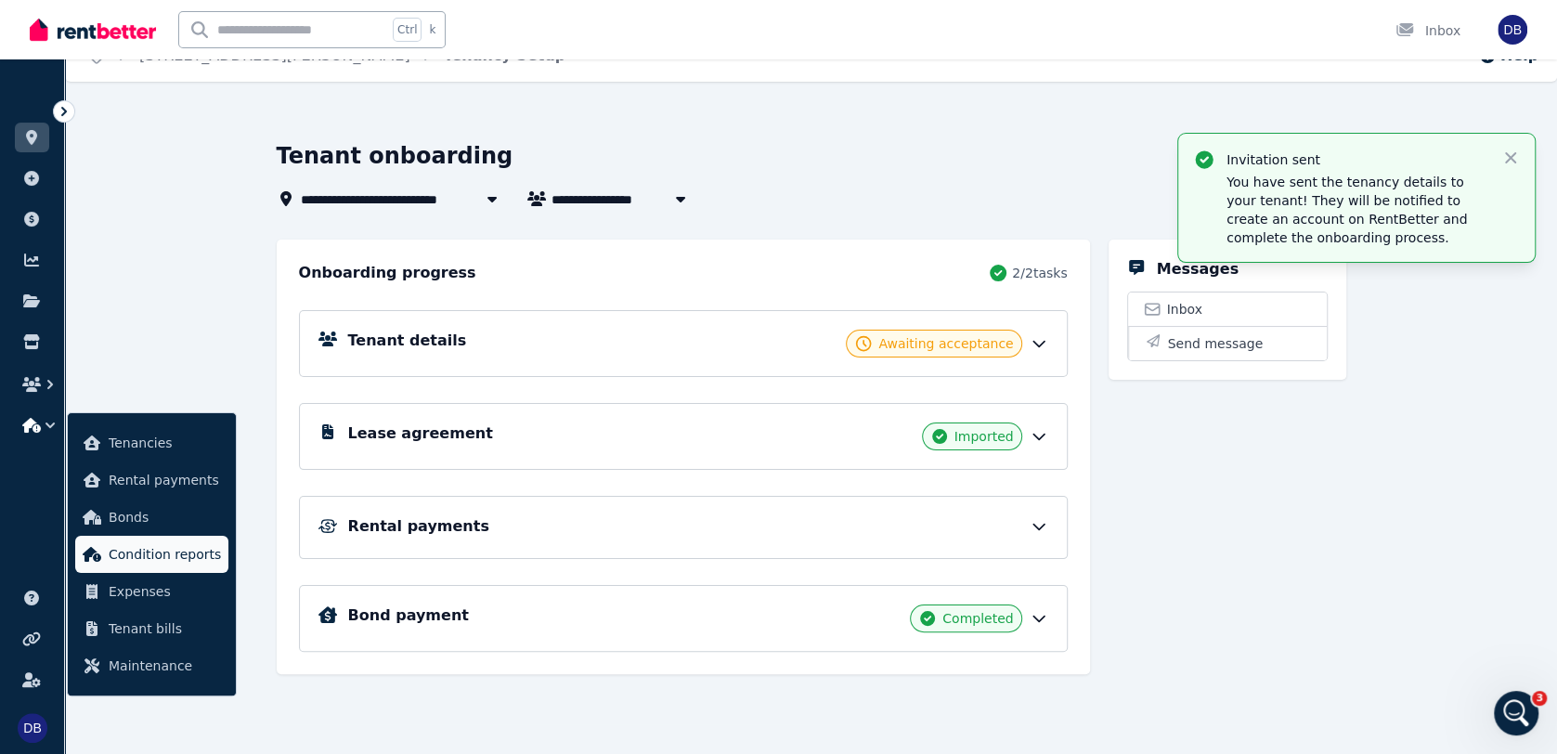
click at [204, 564] on span "Condition reports" at bounding box center [165, 554] width 112 height 22
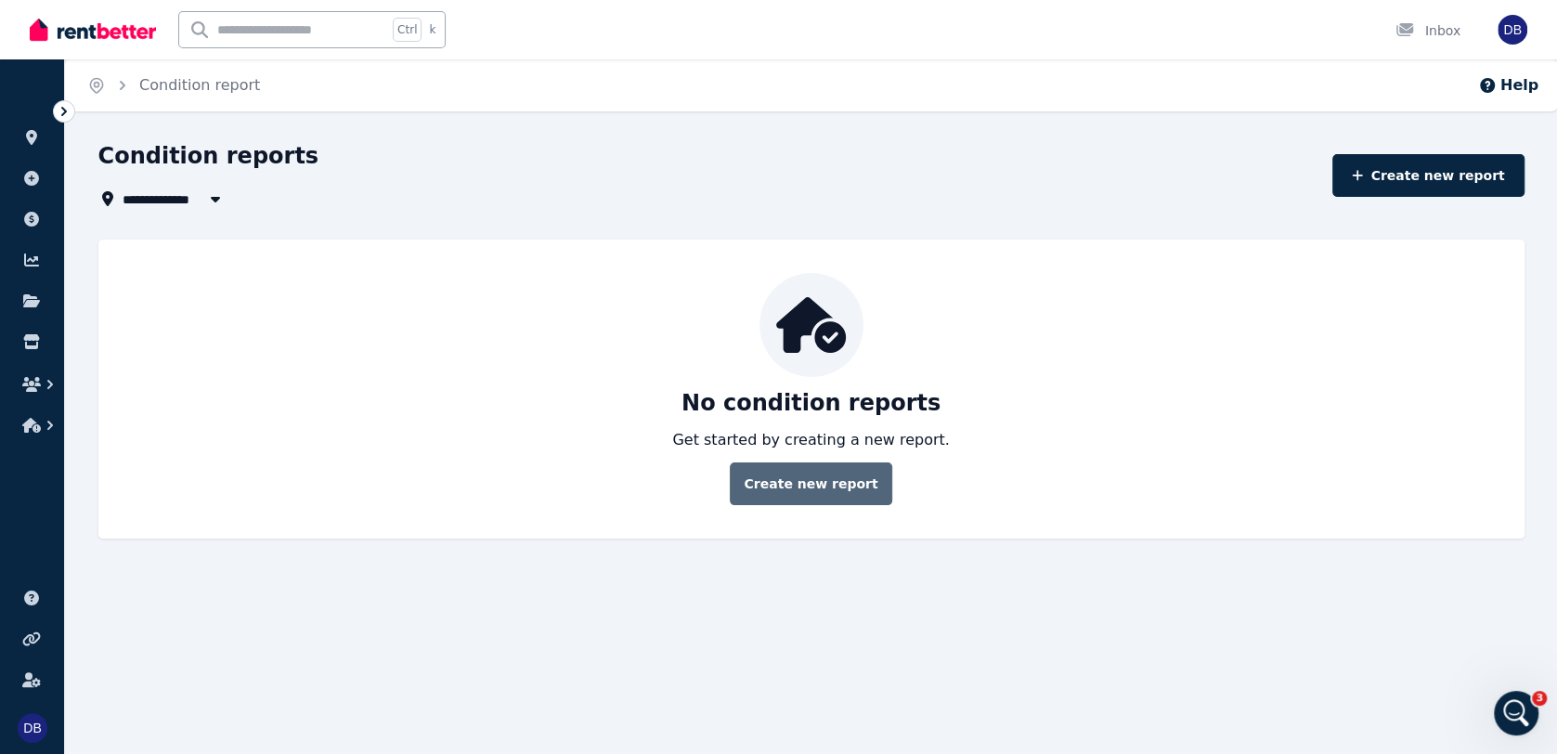
click at [844, 494] on link "Create new report" at bounding box center [811, 483] width 162 height 43
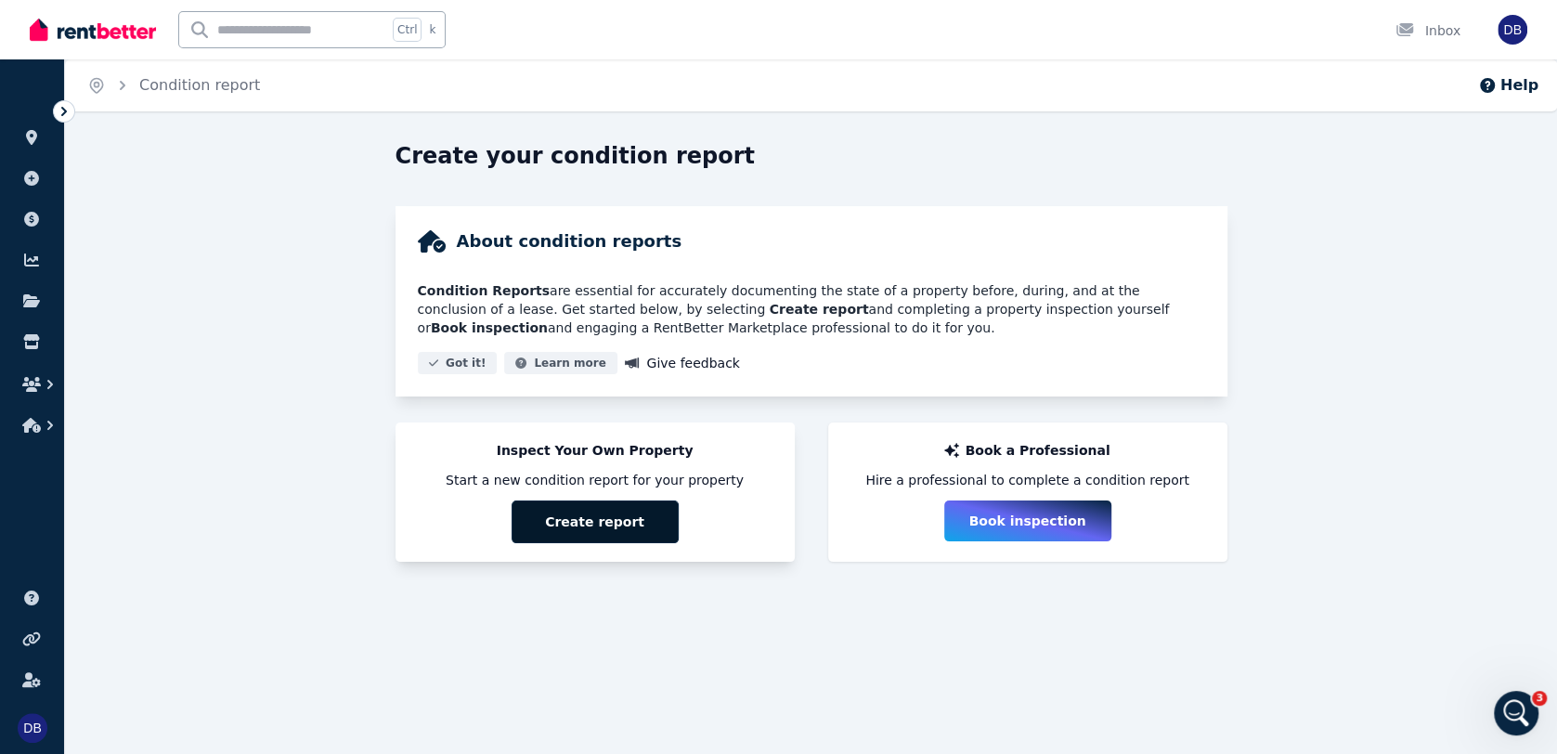
click at [587, 525] on button "Create report" at bounding box center [595, 521] width 167 height 43
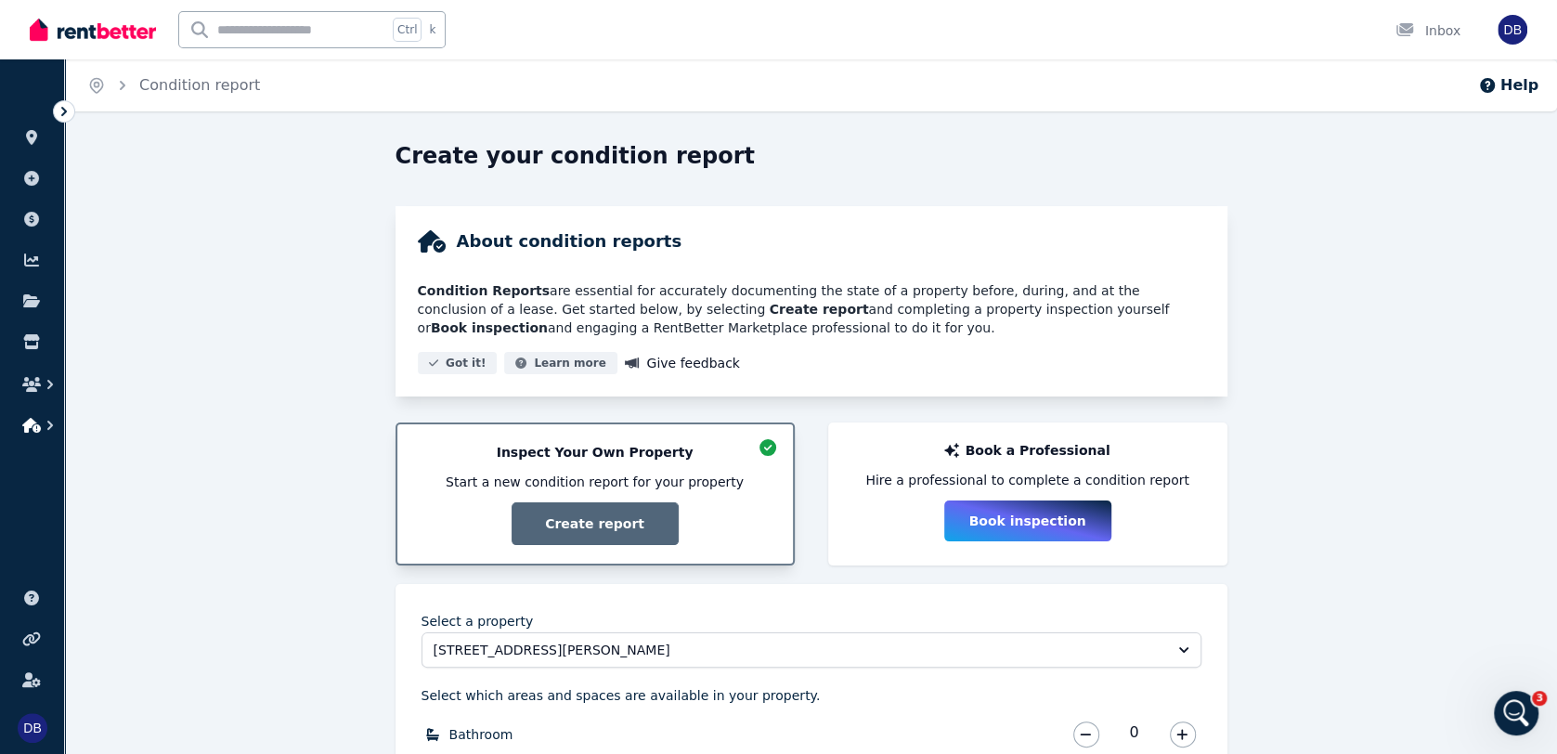
click at [52, 429] on icon "button" at bounding box center [50, 425] width 19 height 19
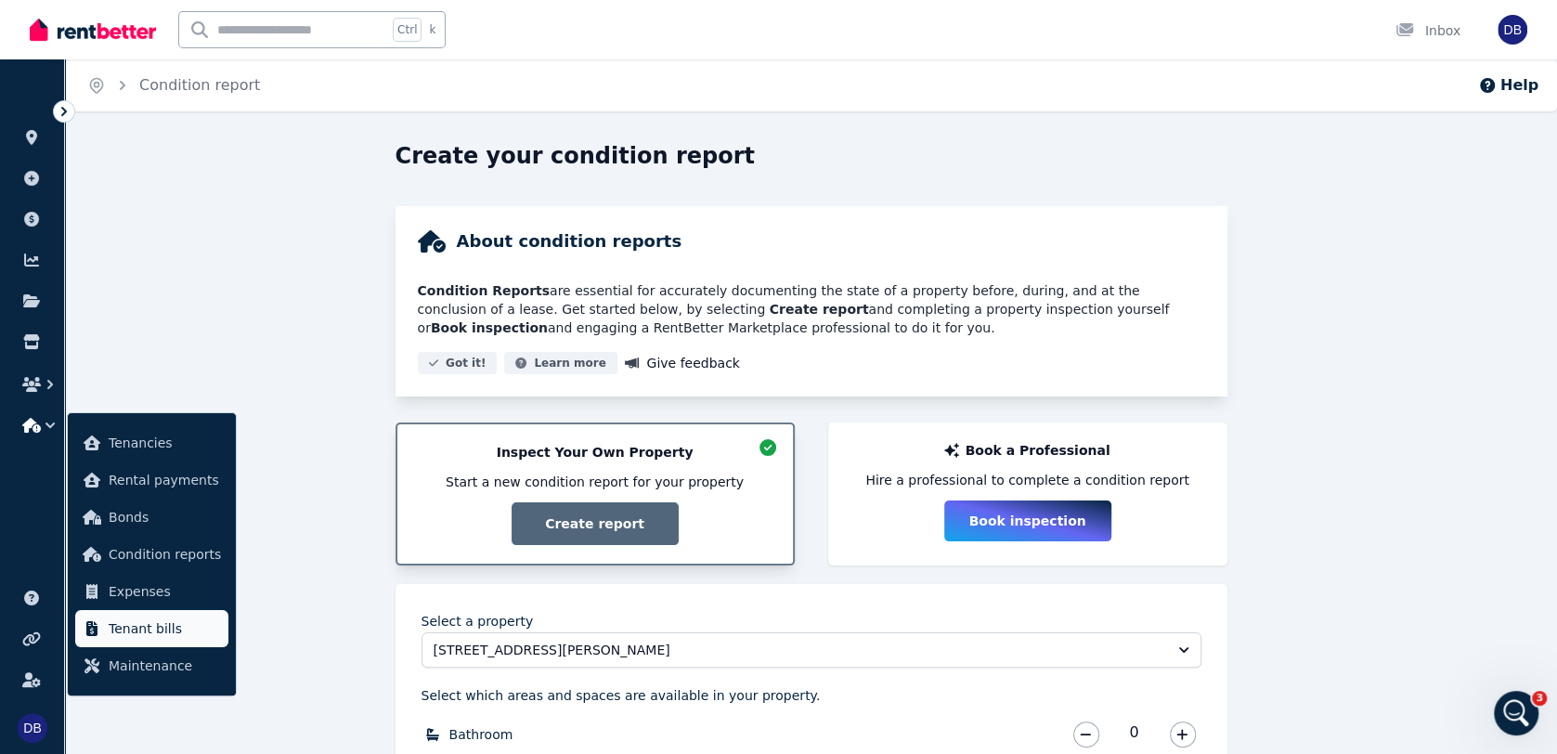
click at [173, 633] on span "Tenant bills" at bounding box center [165, 628] width 112 height 22
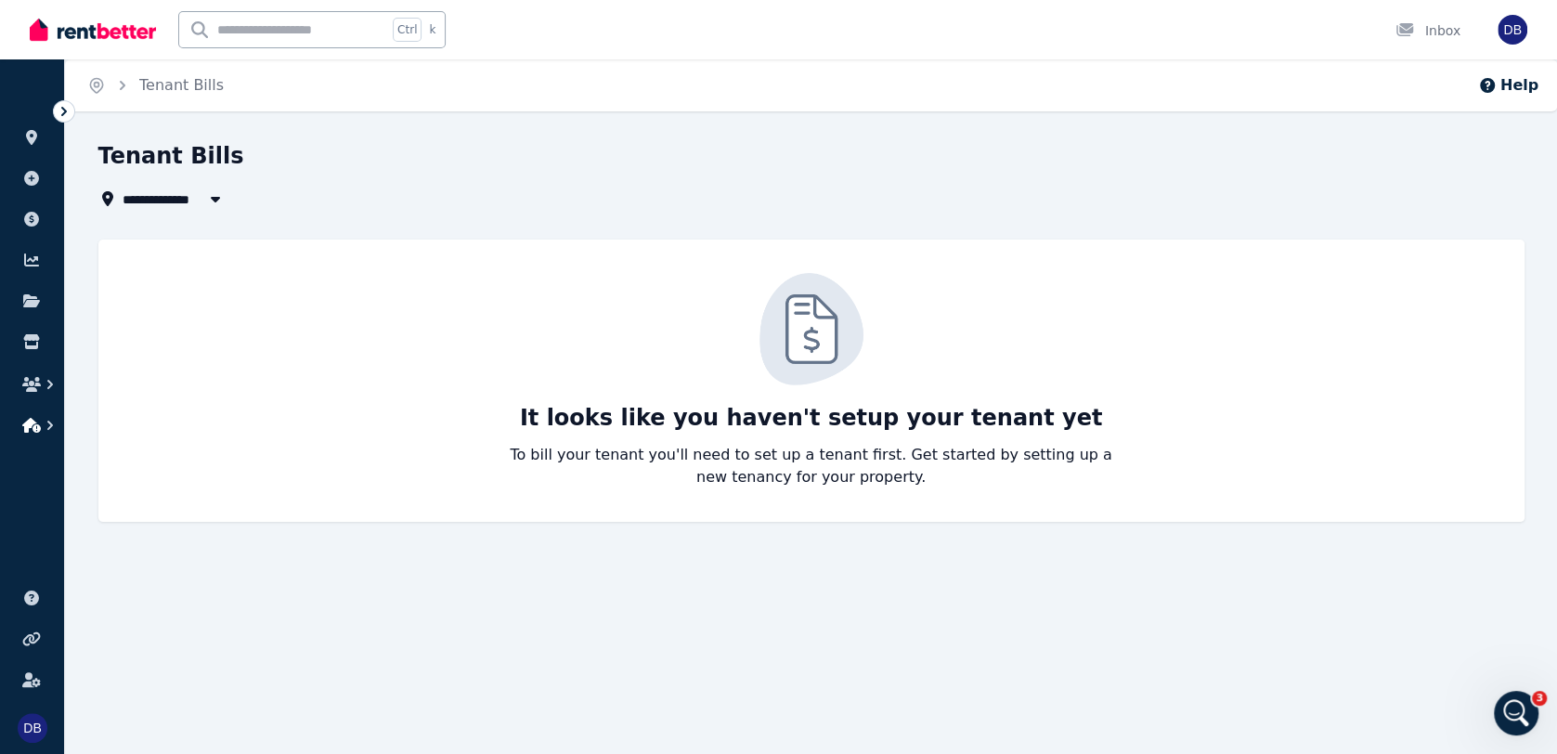
click at [55, 423] on icon "button" at bounding box center [50, 425] width 19 height 19
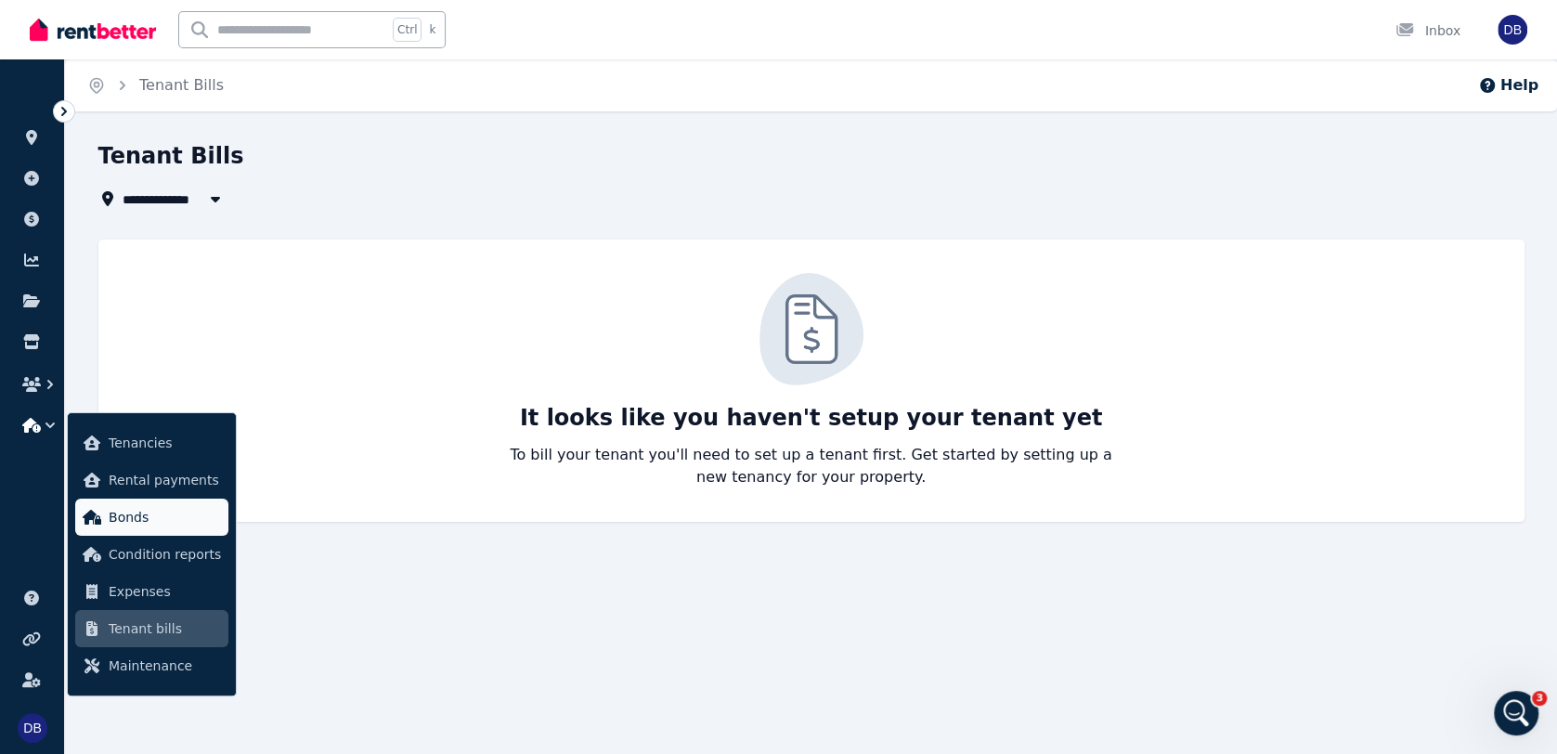
click at [167, 525] on span "Bonds" at bounding box center [165, 517] width 112 height 22
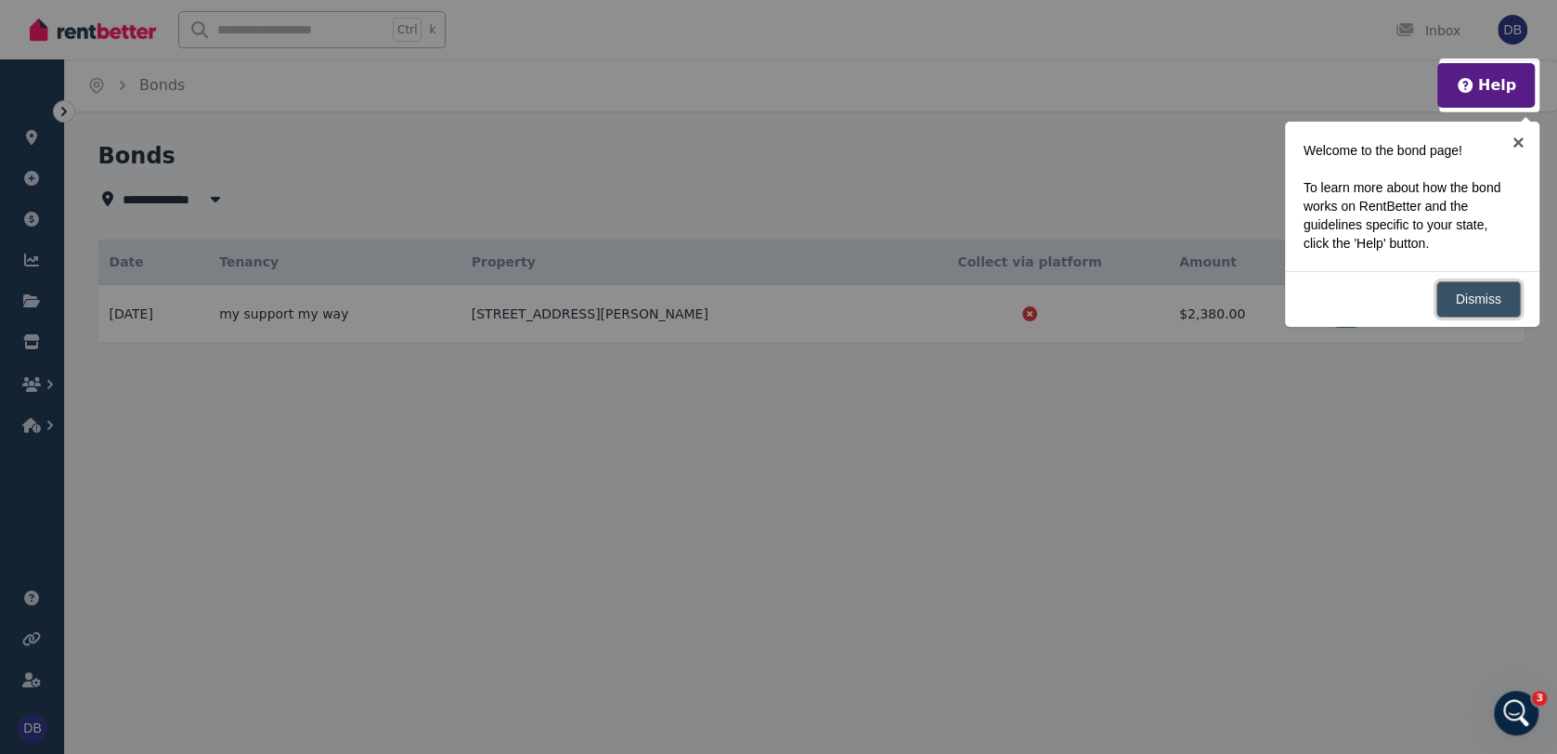
click at [1179, 306] on link "Dismiss" at bounding box center [1478, 299] width 84 height 36
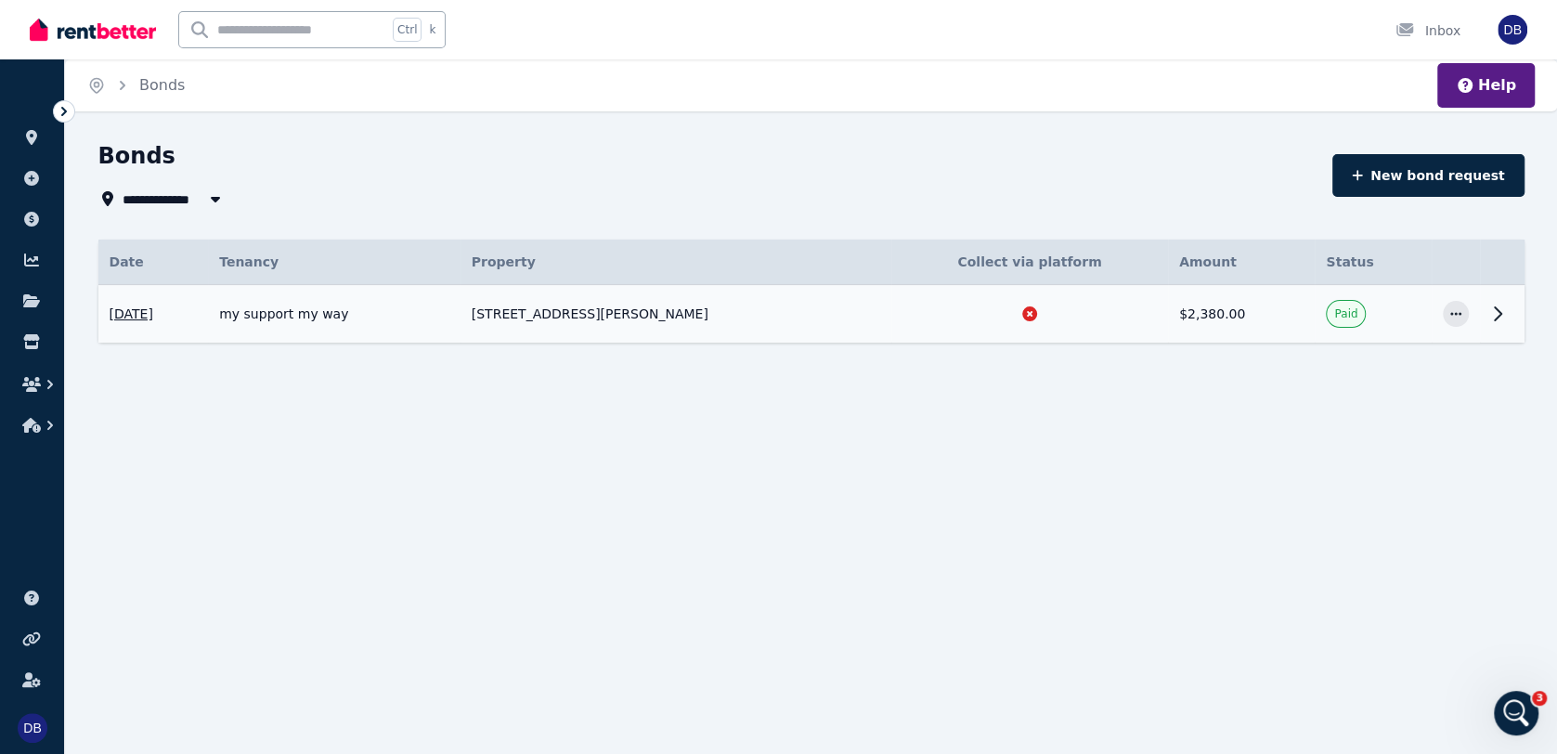
click at [1179, 314] on icon at bounding box center [1498, 313] width 6 height 13
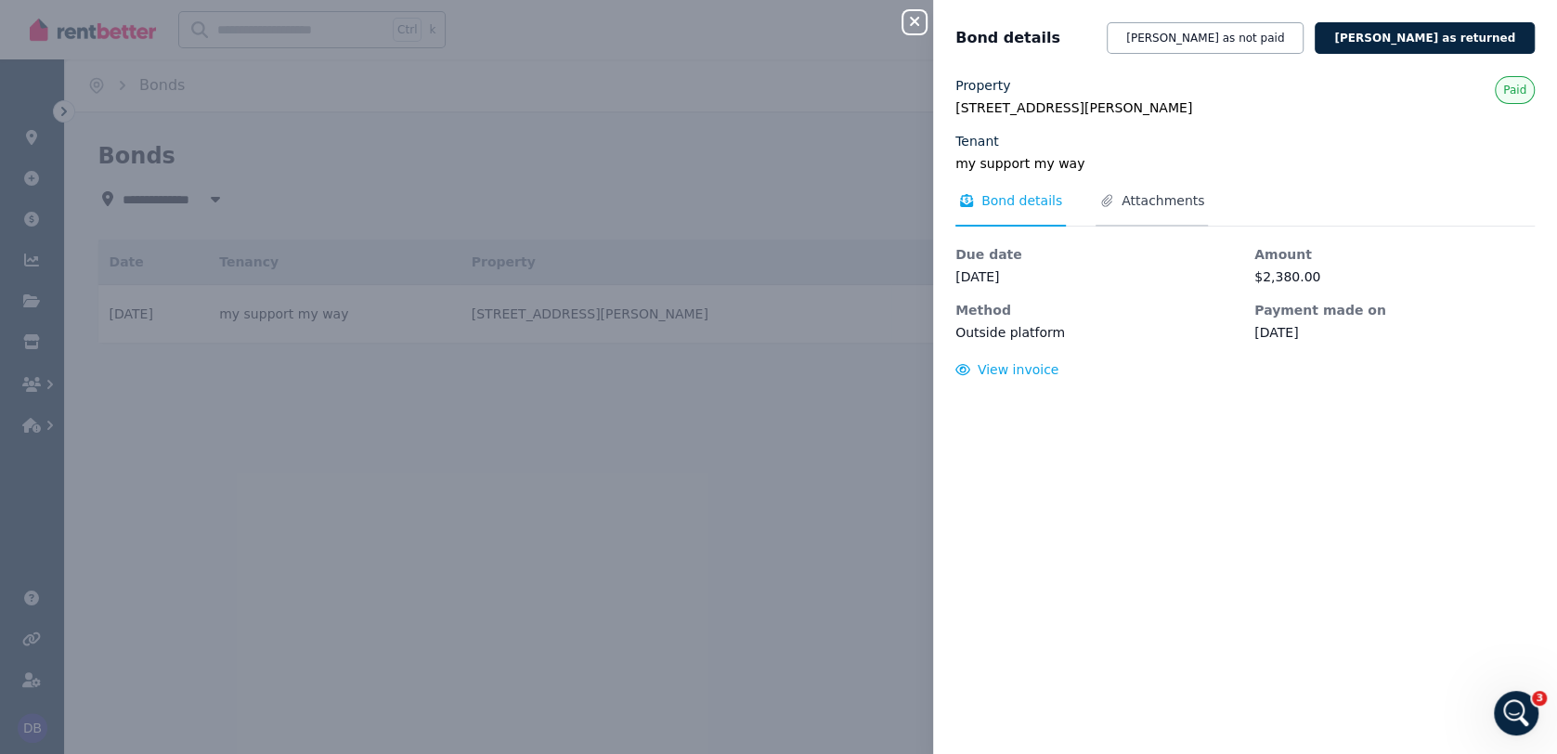
click at [1157, 204] on span "Attachments" at bounding box center [1162, 200] width 83 height 19
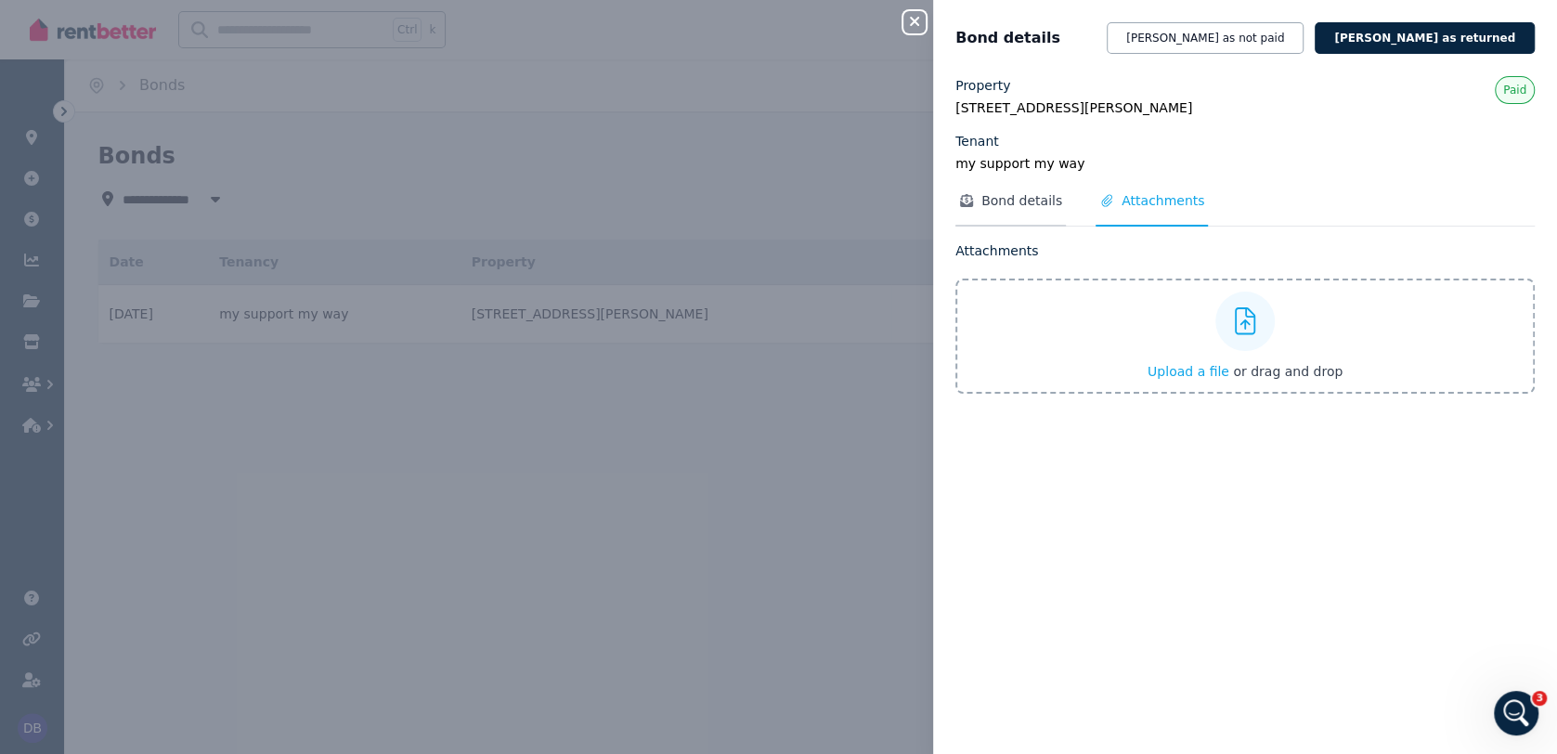
click at [1018, 204] on span "Bond details" at bounding box center [1021, 200] width 81 height 19
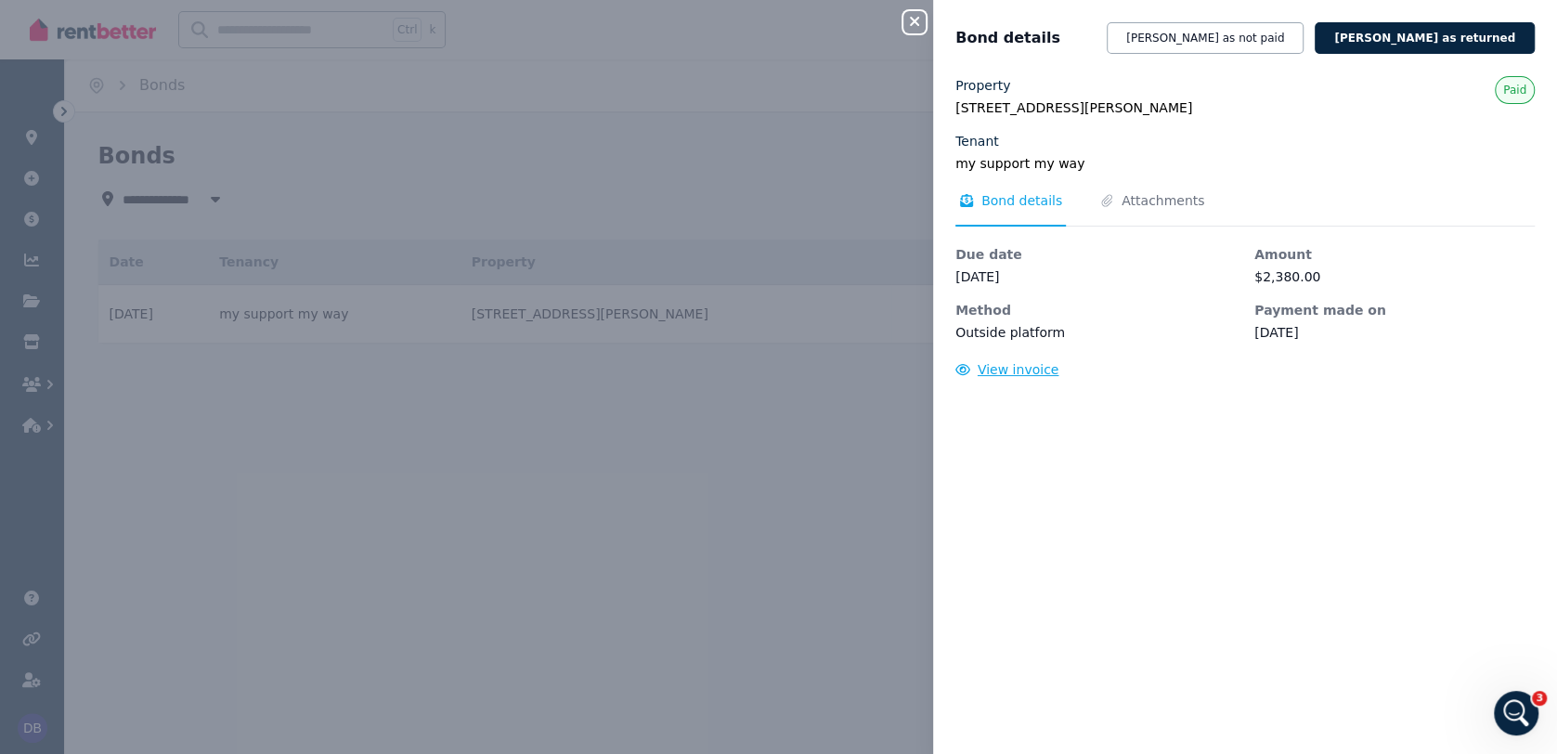
click at [1015, 377] on span "View invoice" at bounding box center [1019, 369] width 82 height 15
click at [911, 26] on icon "button" at bounding box center [914, 21] width 9 height 9
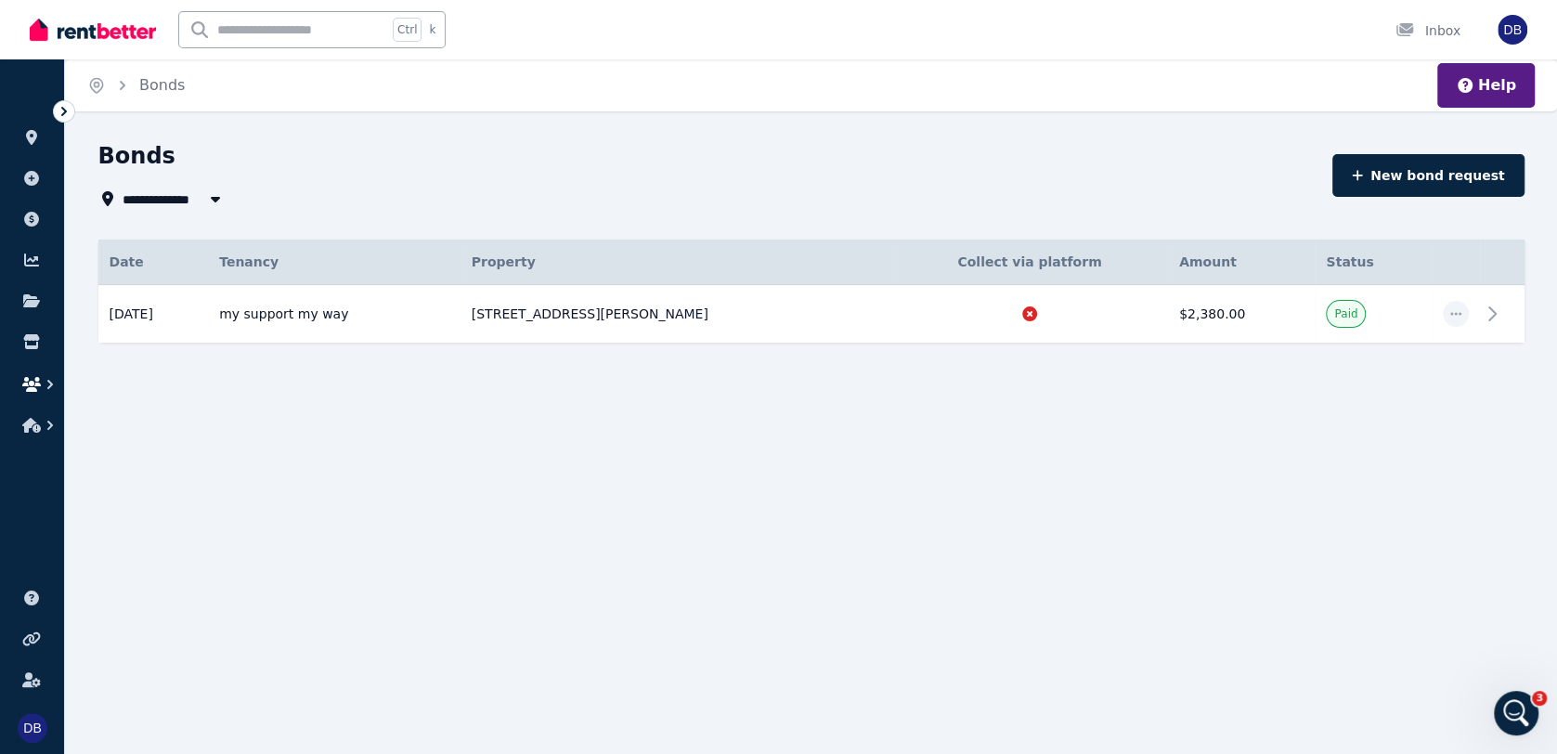
click at [48, 388] on icon "button" at bounding box center [50, 384] width 6 height 9
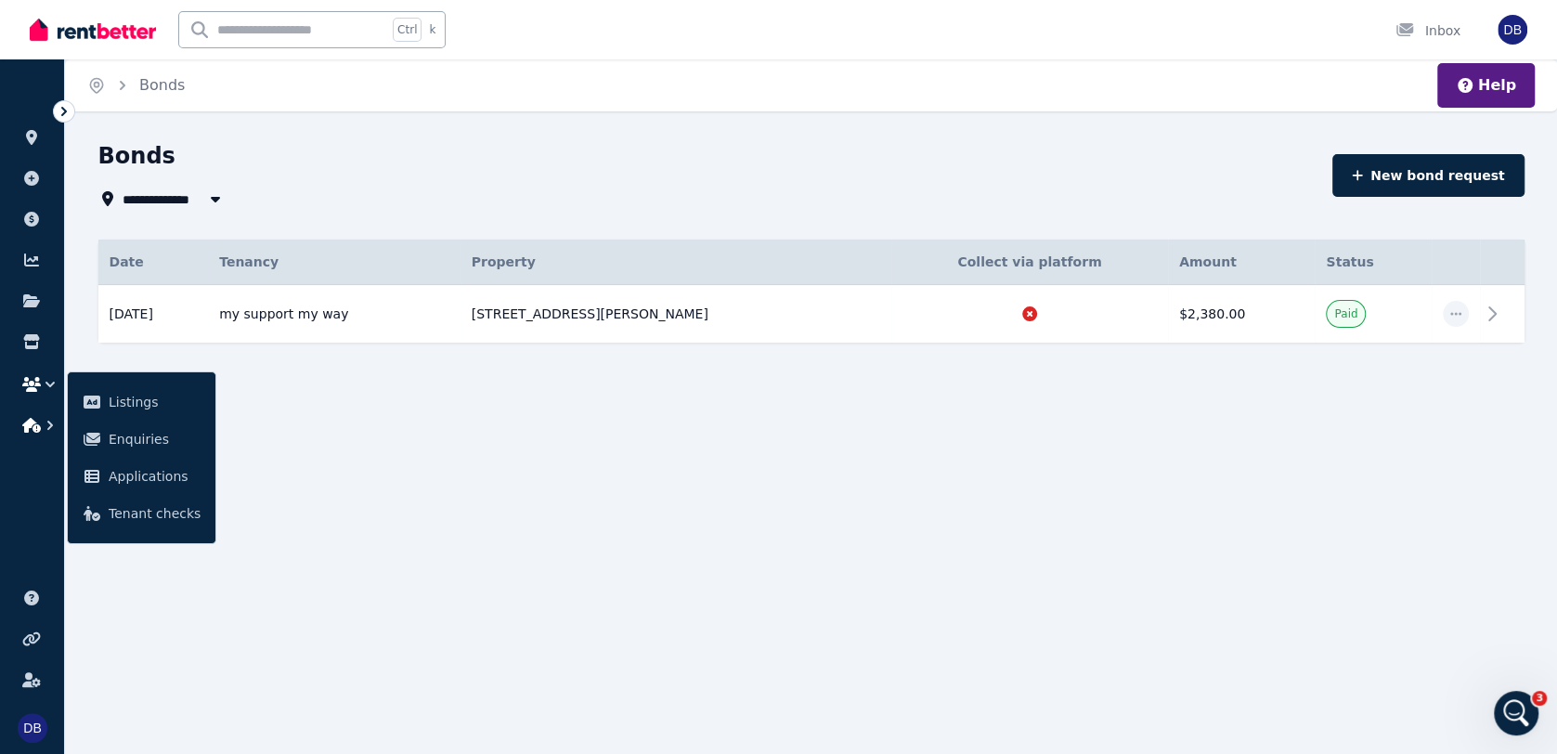
click at [50, 418] on icon "button" at bounding box center [50, 425] width 19 height 19
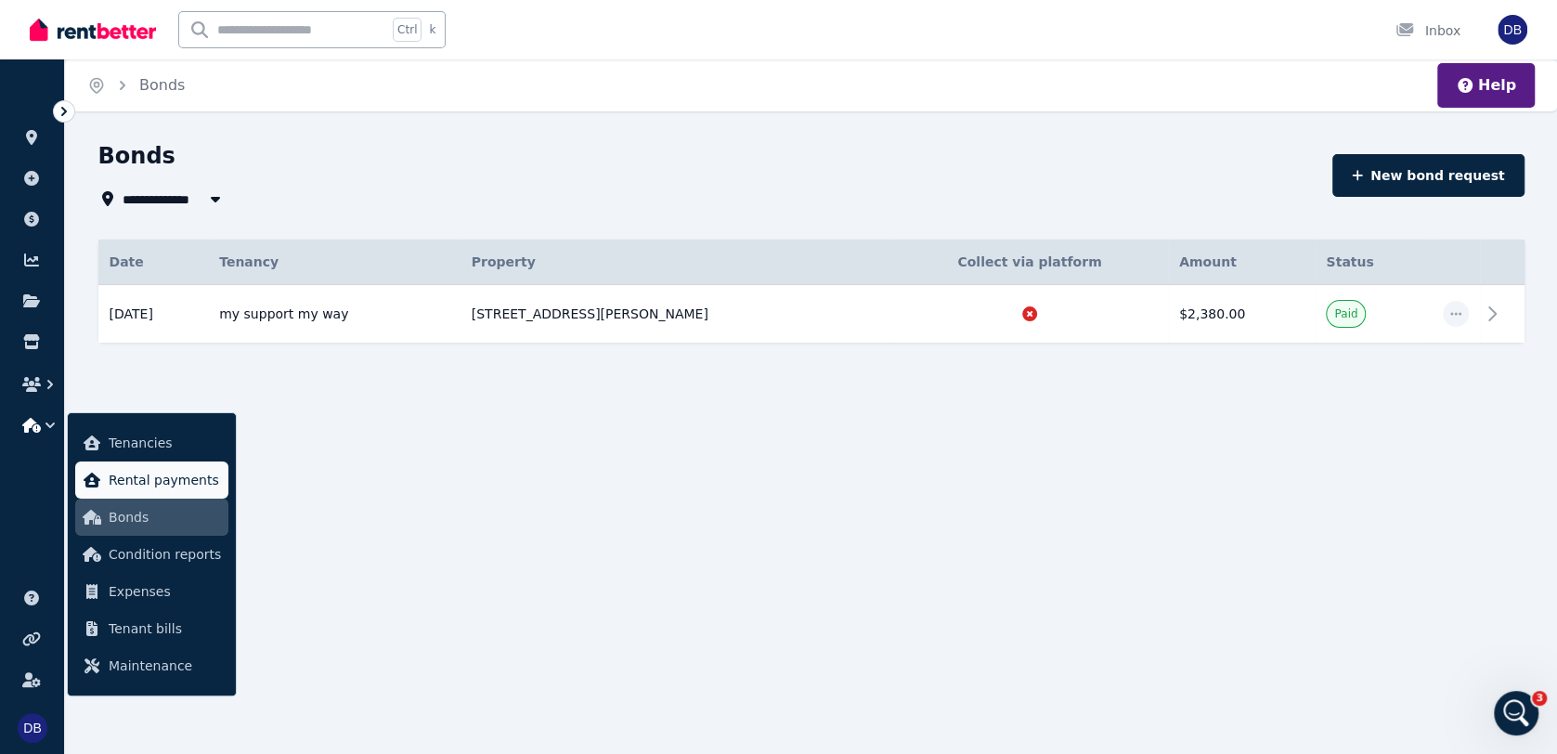
click at [87, 491] on link "Rental payments" at bounding box center [151, 479] width 153 height 37
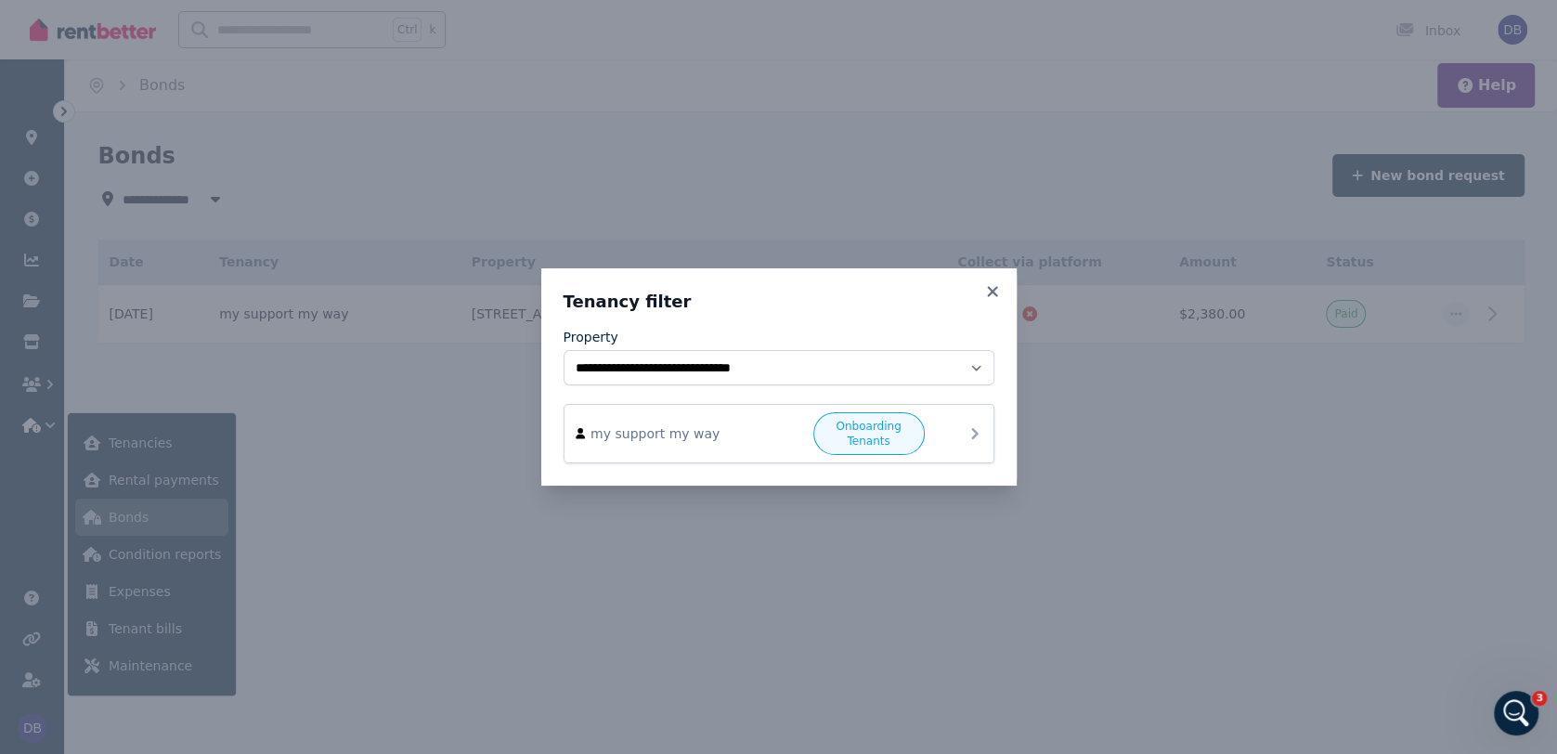
click at [971, 431] on icon at bounding box center [975, 433] width 22 height 22
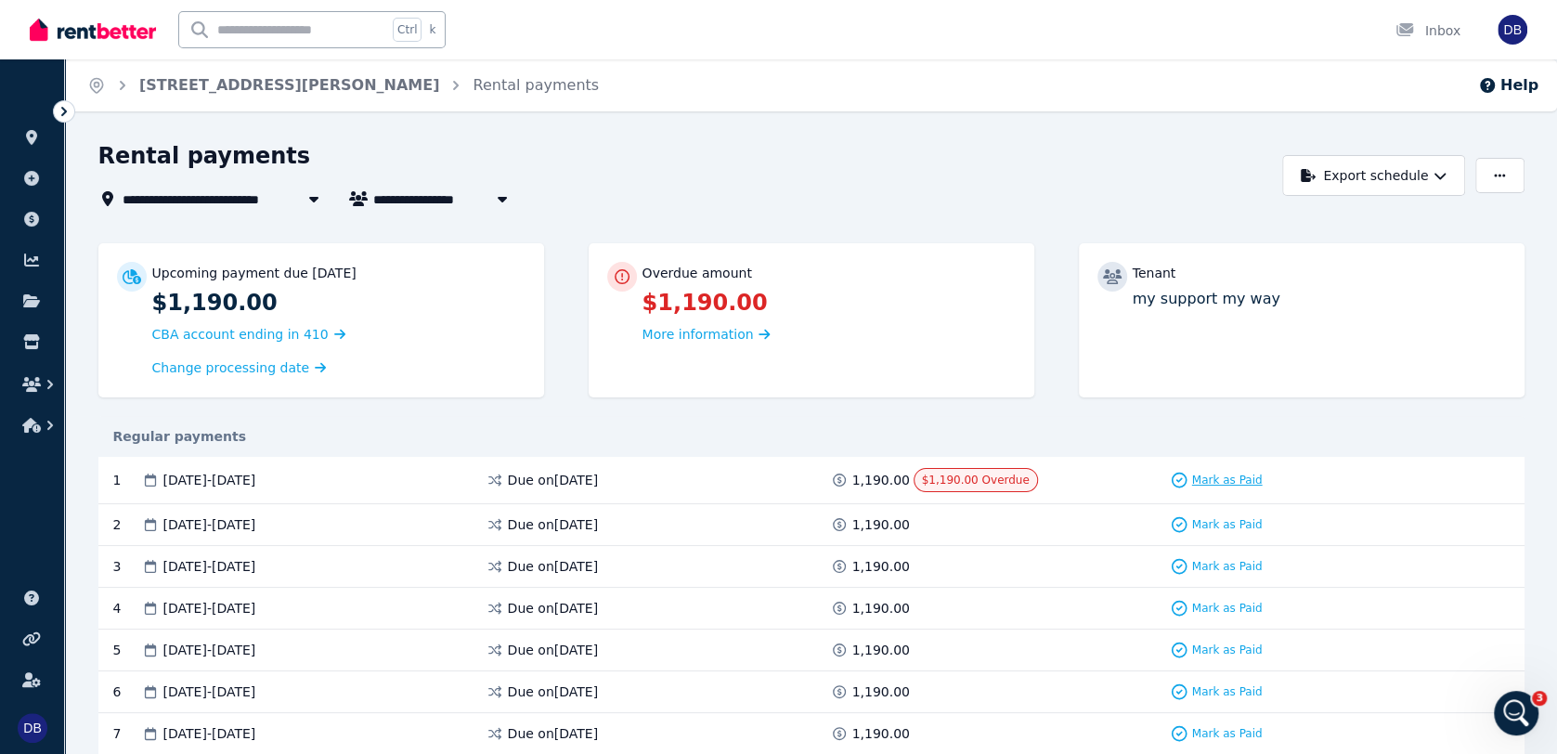
click at [1179, 484] on span "Mark as Paid" at bounding box center [1227, 480] width 71 height 15
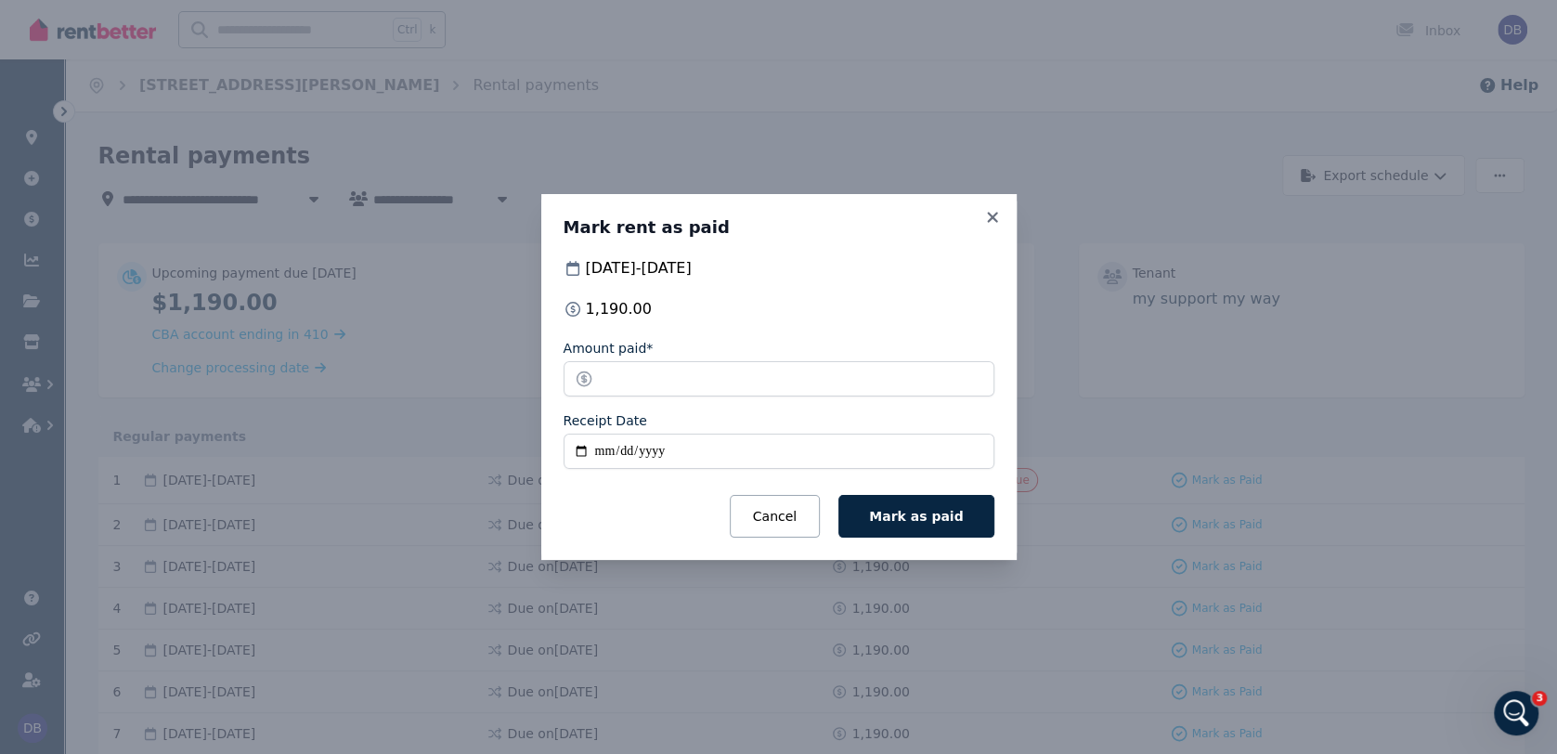
click at [590, 459] on input "Receipt Date" at bounding box center [779, 451] width 431 height 35
type input "**********"
click at [947, 519] on span "Mark as paid" at bounding box center [916, 516] width 94 height 15
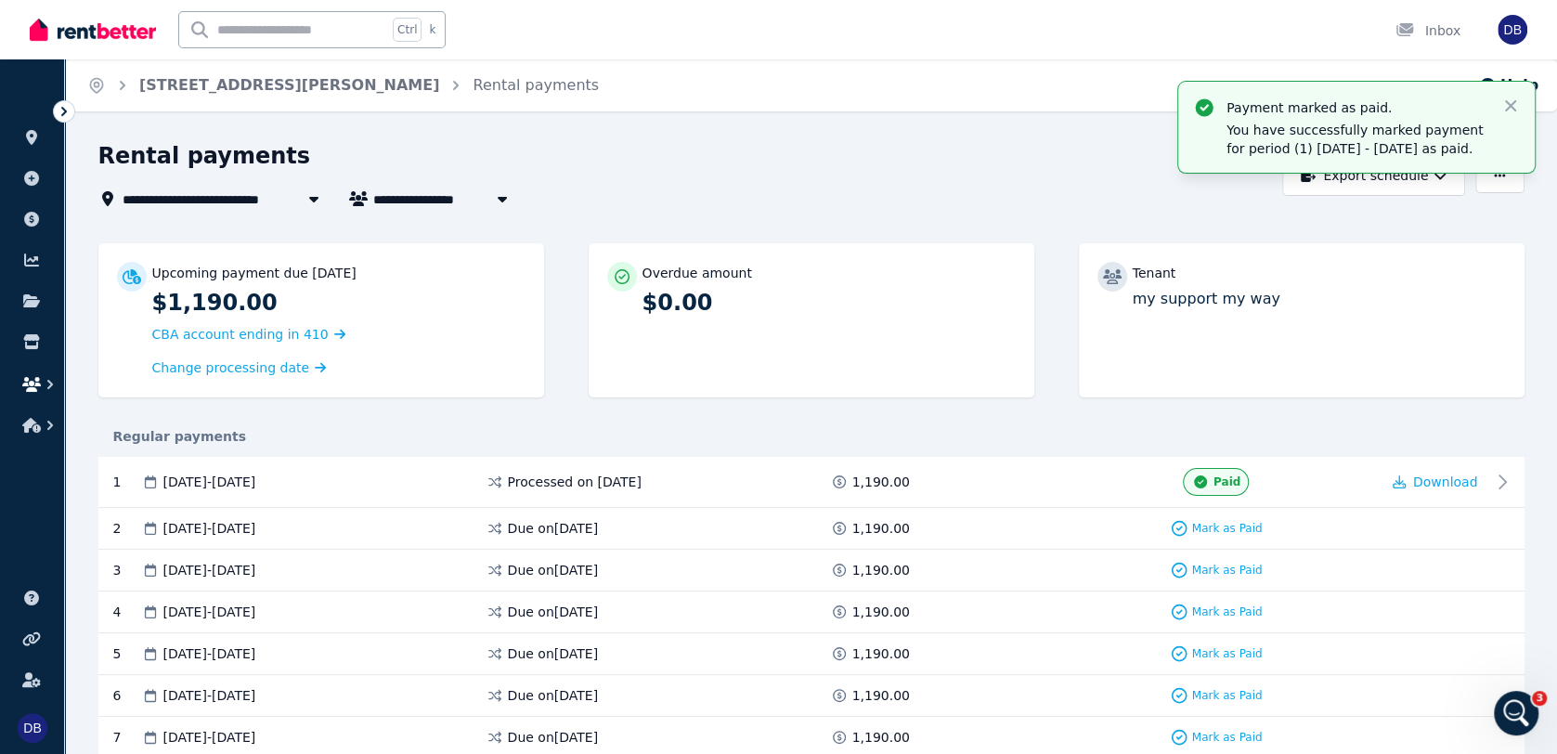
click at [48, 395] on ul "ORGANISE Properties Add property Payments Finance report Documents Marketplace" at bounding box center [32, 262] width 64 height 368
click at [52, 389] on icon "button" at bounding box center [50, 384] width 19 height 19
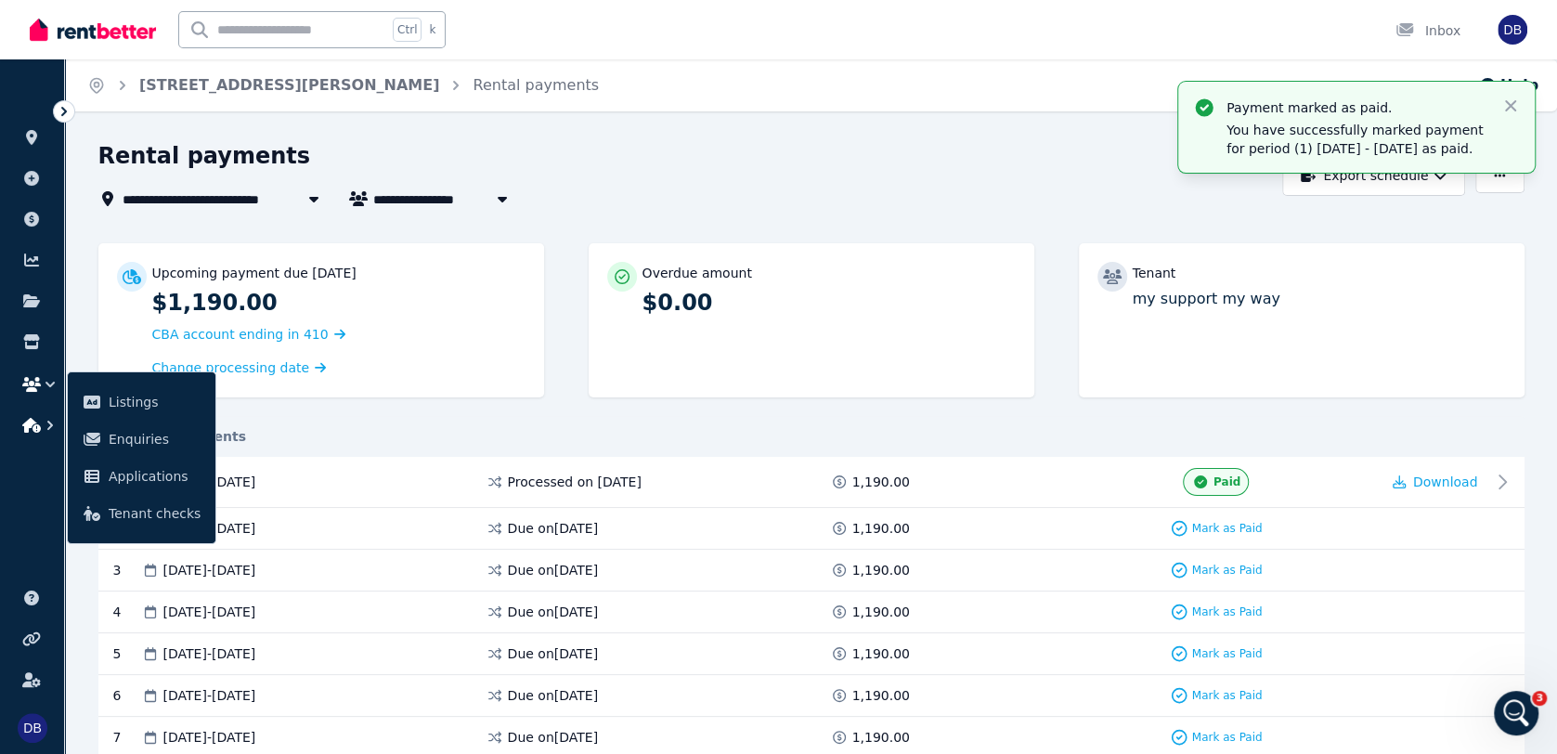
click at [51, 427] on icon "button" at bounding box center [50, 425] width 6 height 9
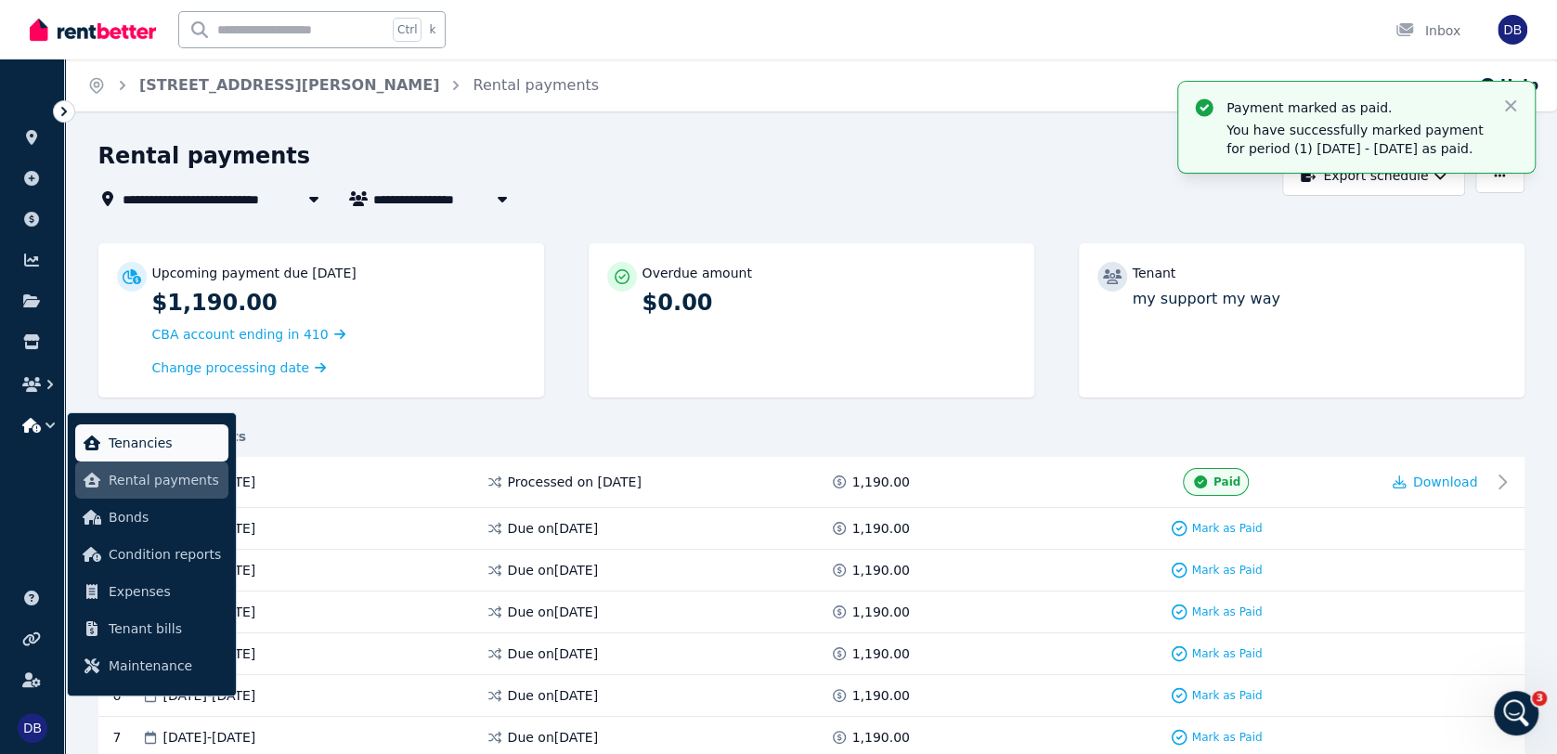
click at [147, 447] on span "Tenancies" at bounding box center [165, 443] width 112 height 22
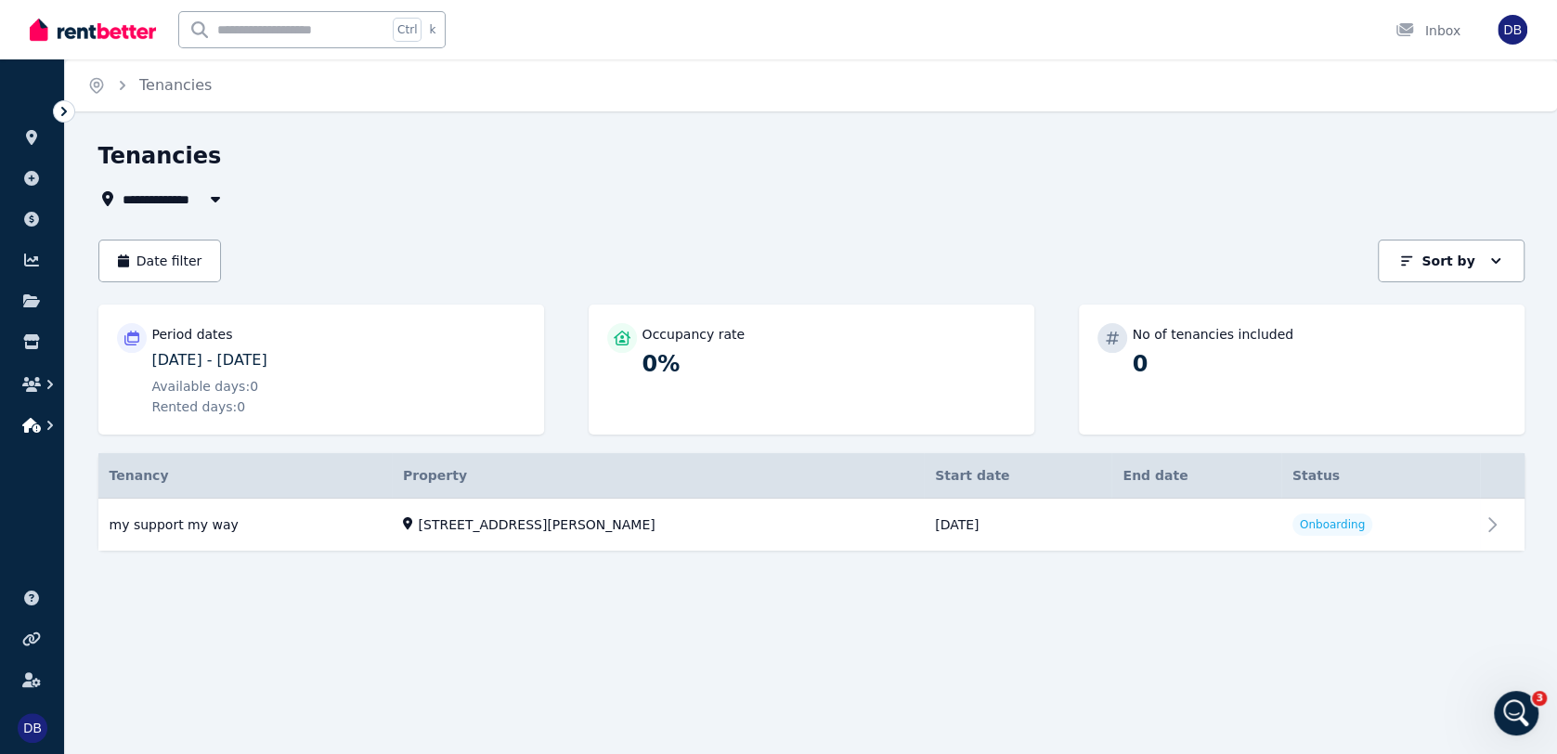
click at [46, 423] on icon "button" at bounding box center [50, 425] width 19 height 19
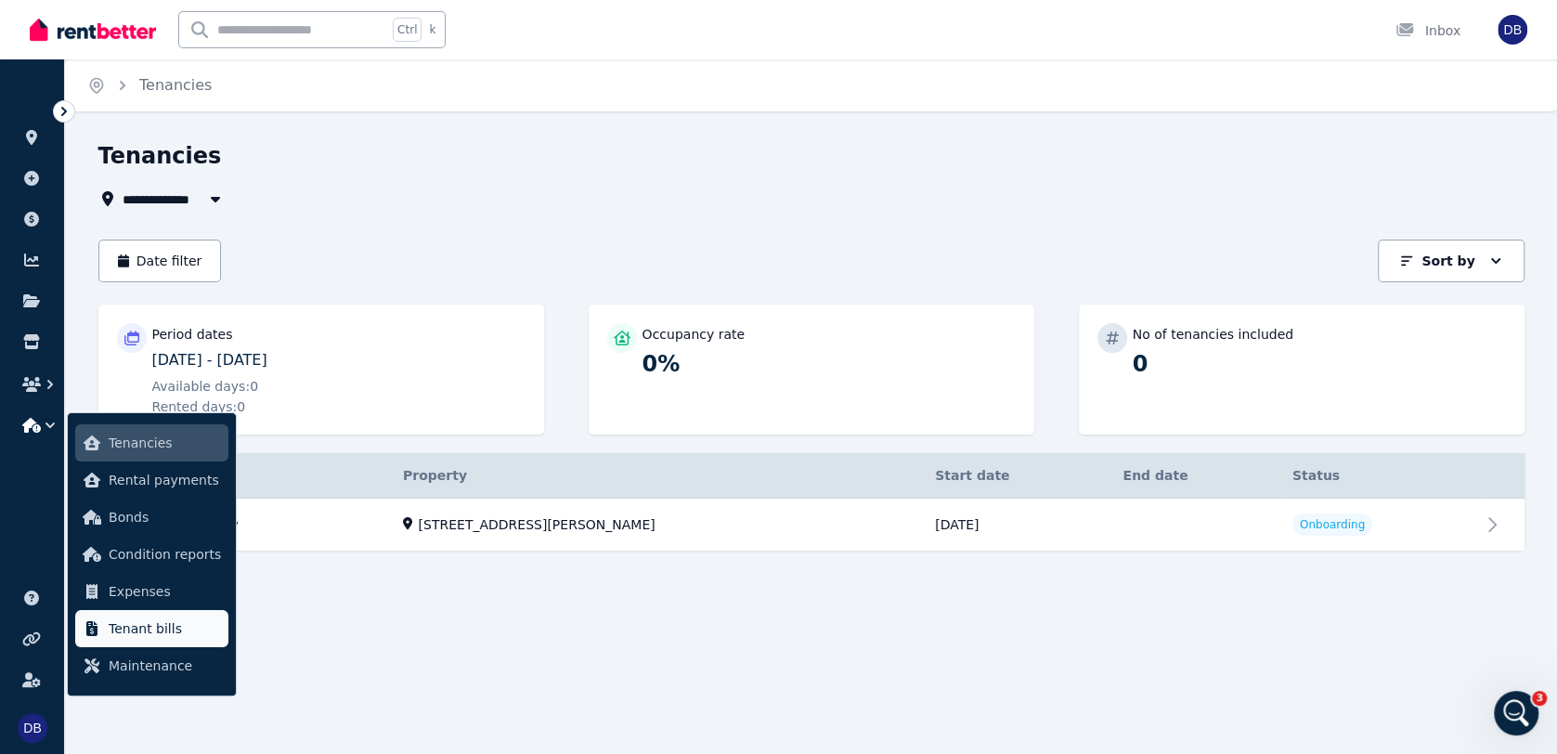
click at [188, 628] on span "Tenant bills" at bounding box center [165, 628] width 112 height 22
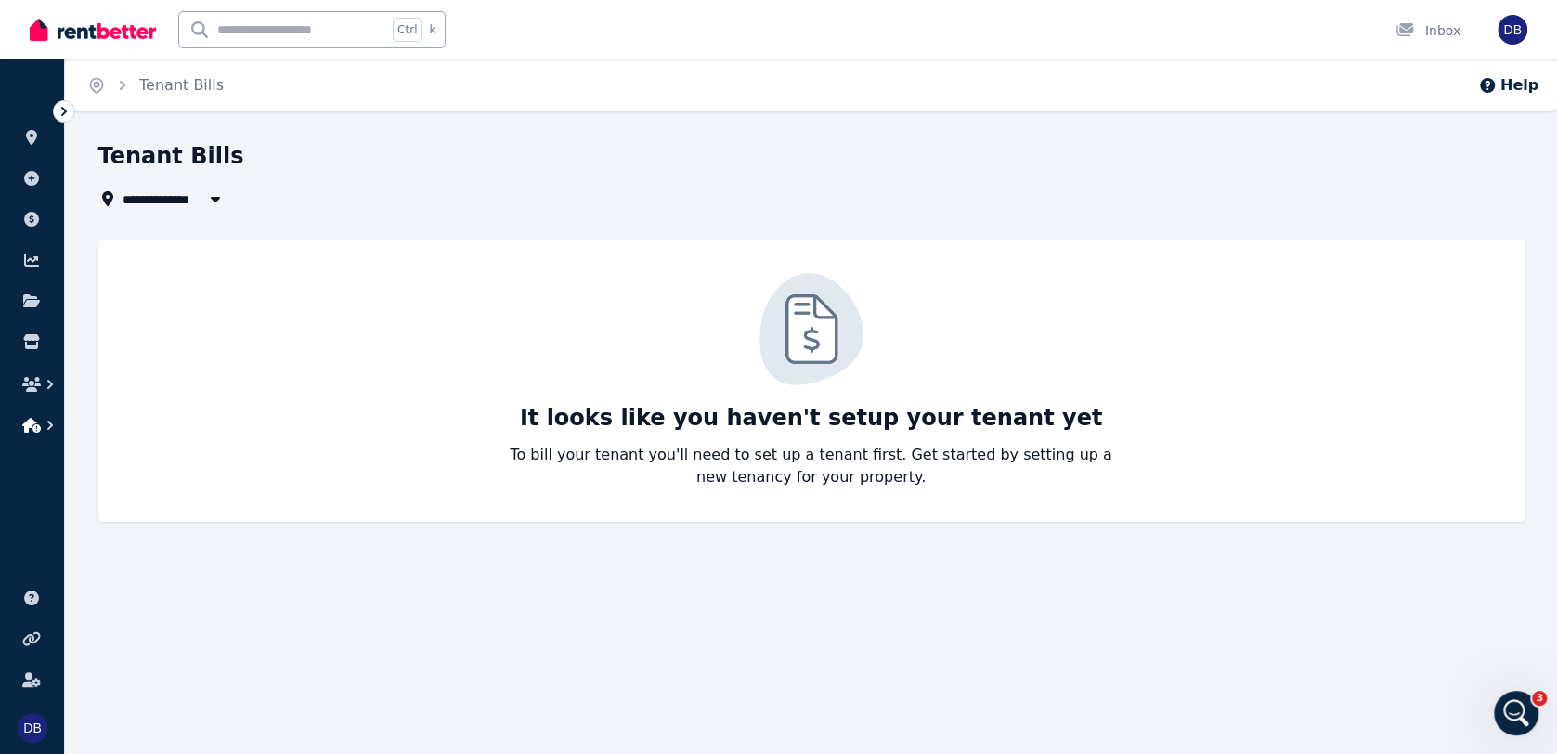
click at [45, 430] on icon "button" at bounding box center [50, 425] width 19 height 19
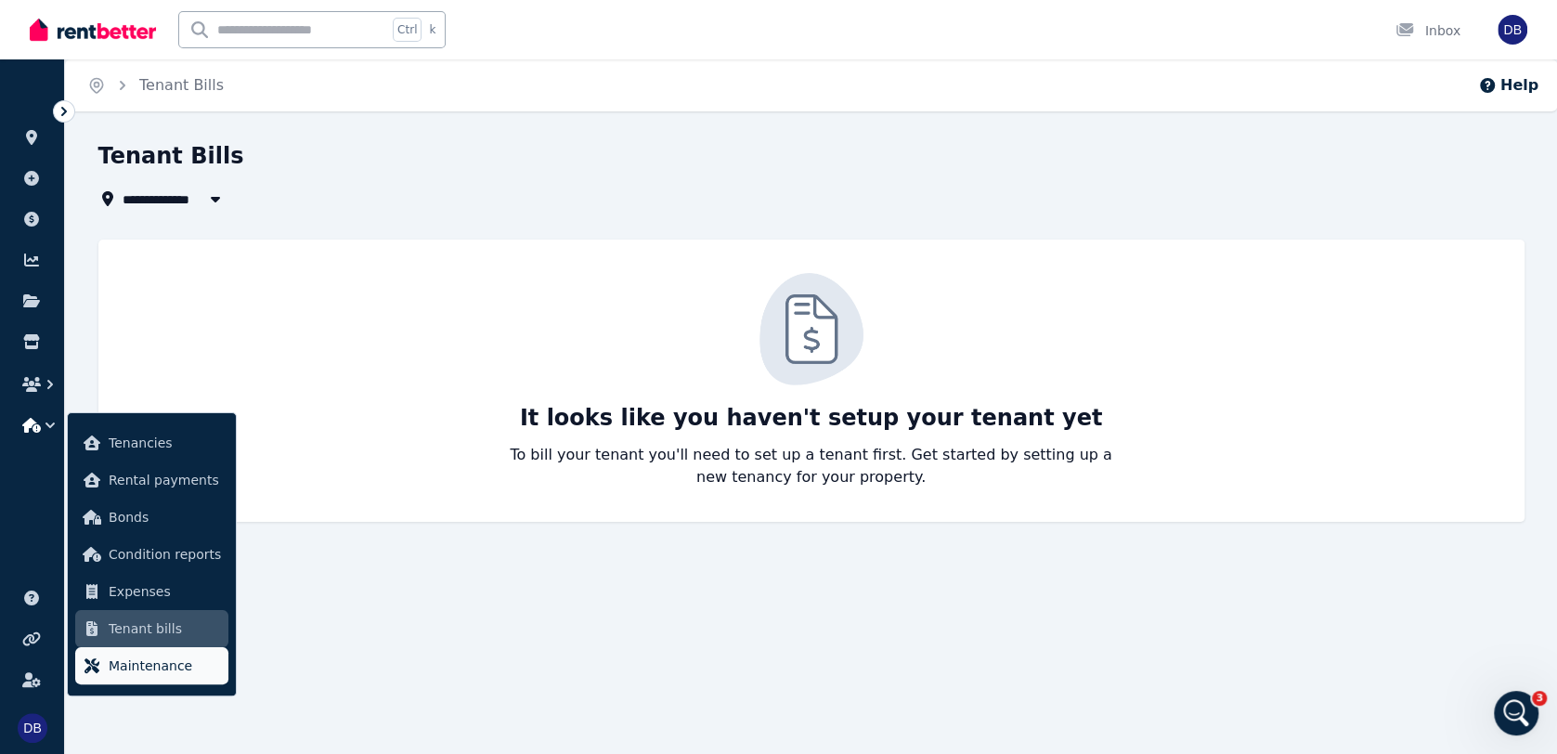
click at [182, 672] on span "Maintenance" at bounding box center [165, 666] width 112 height 22
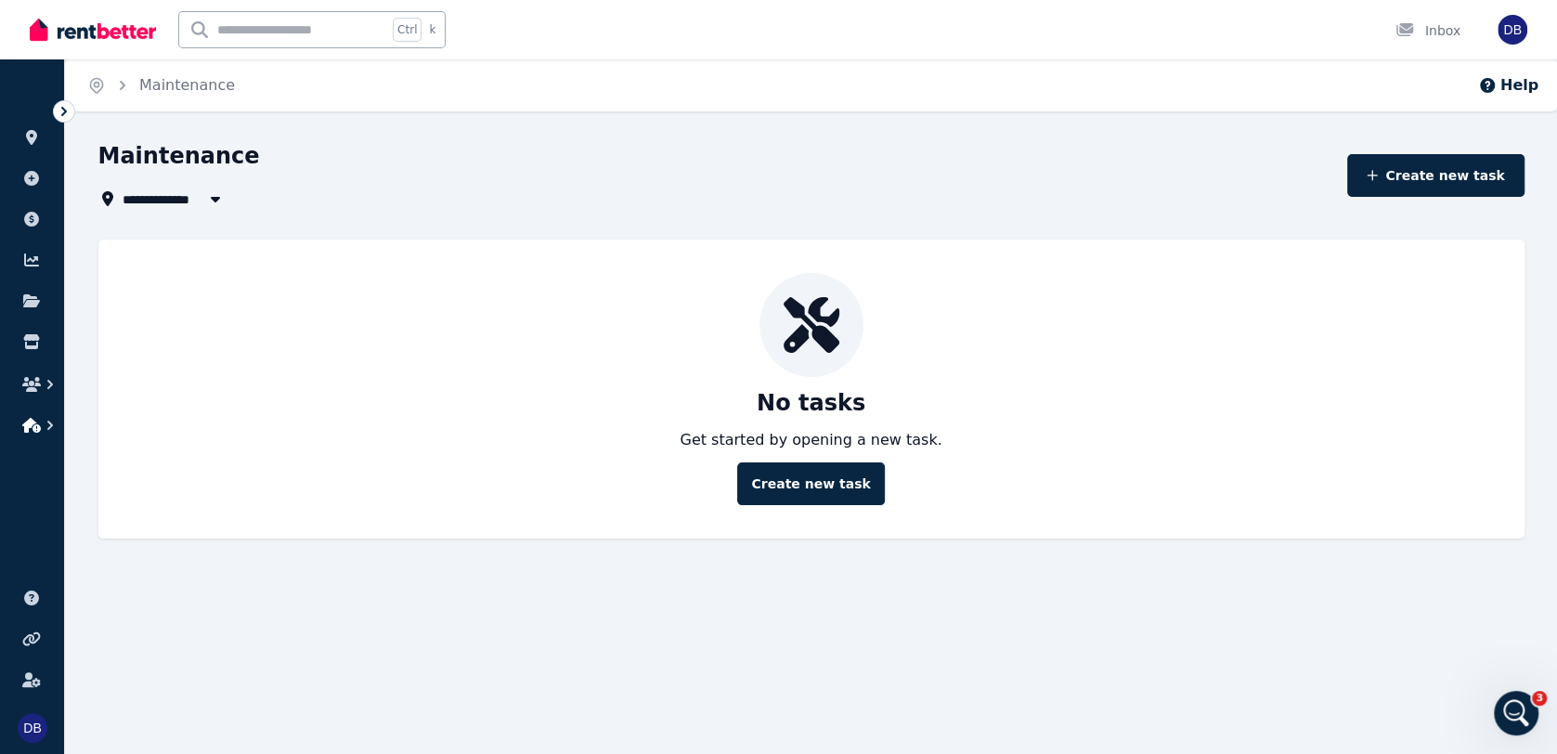
click at [43, 425] on icon "button" at bounding box center [50, 425] width 19 height 19
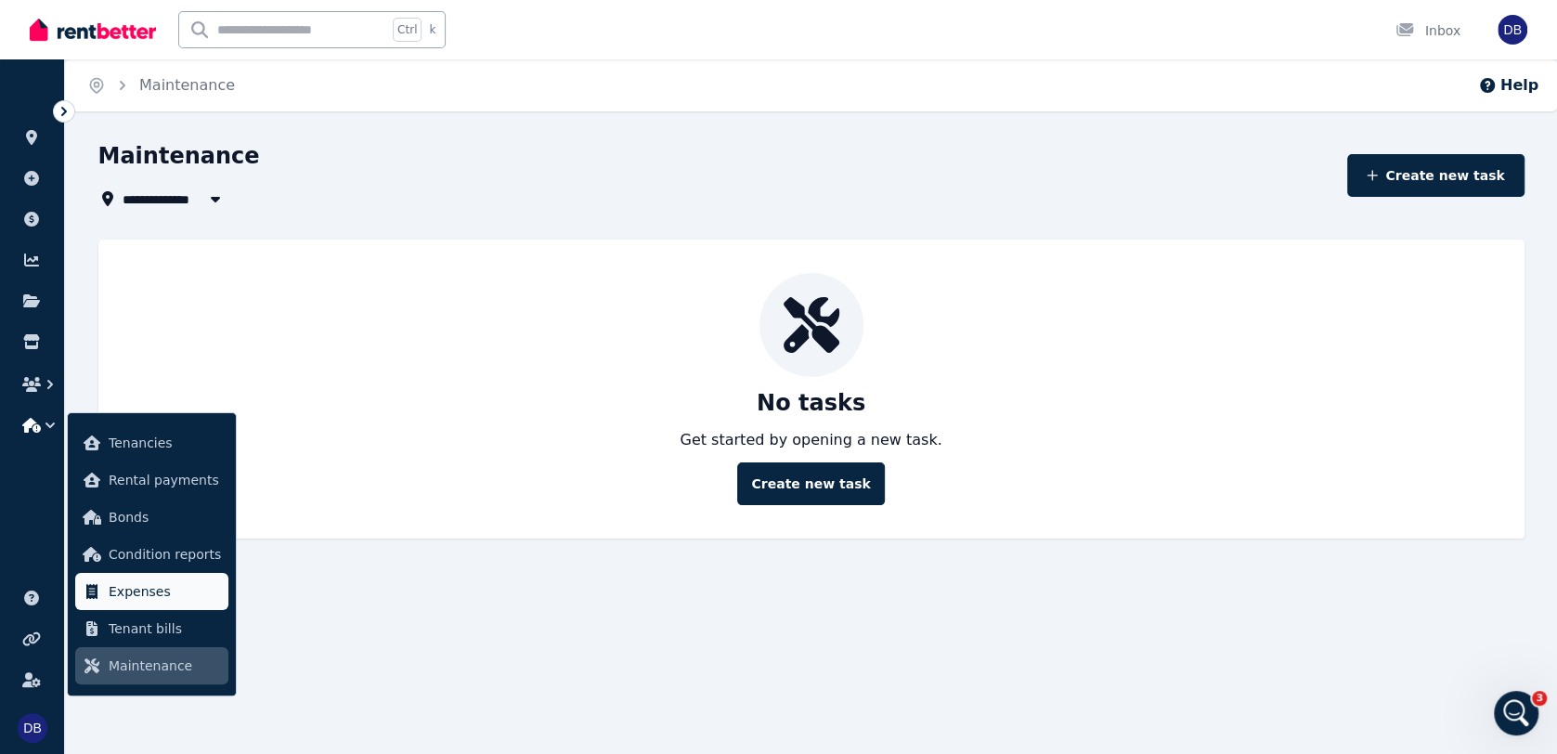
click at [173, 608] on link "Expenses" at bounding box center [151, 591] width 153 height 37
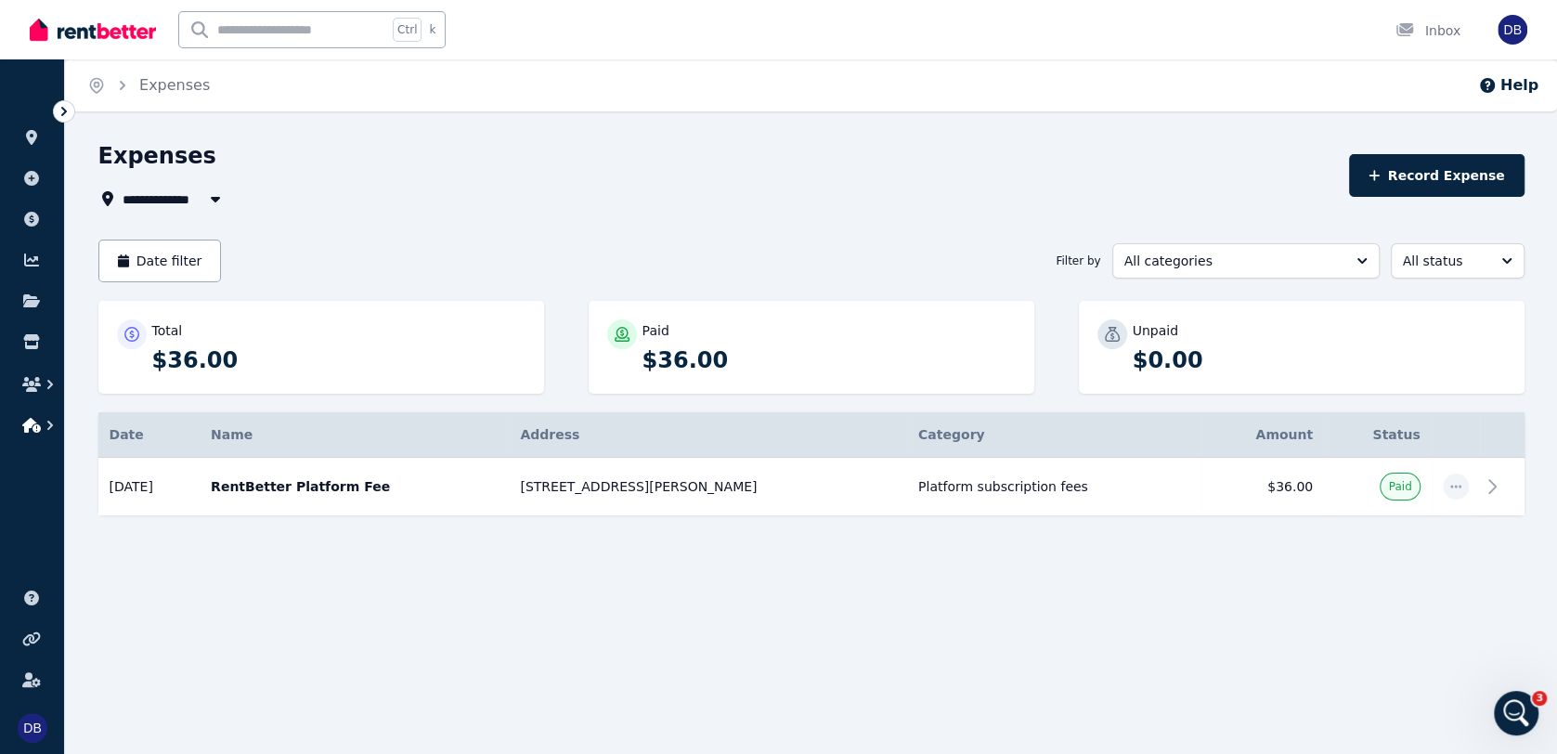
click at [44, 426] on icon "button" at bounding box center [50, 425] width 19 height 19
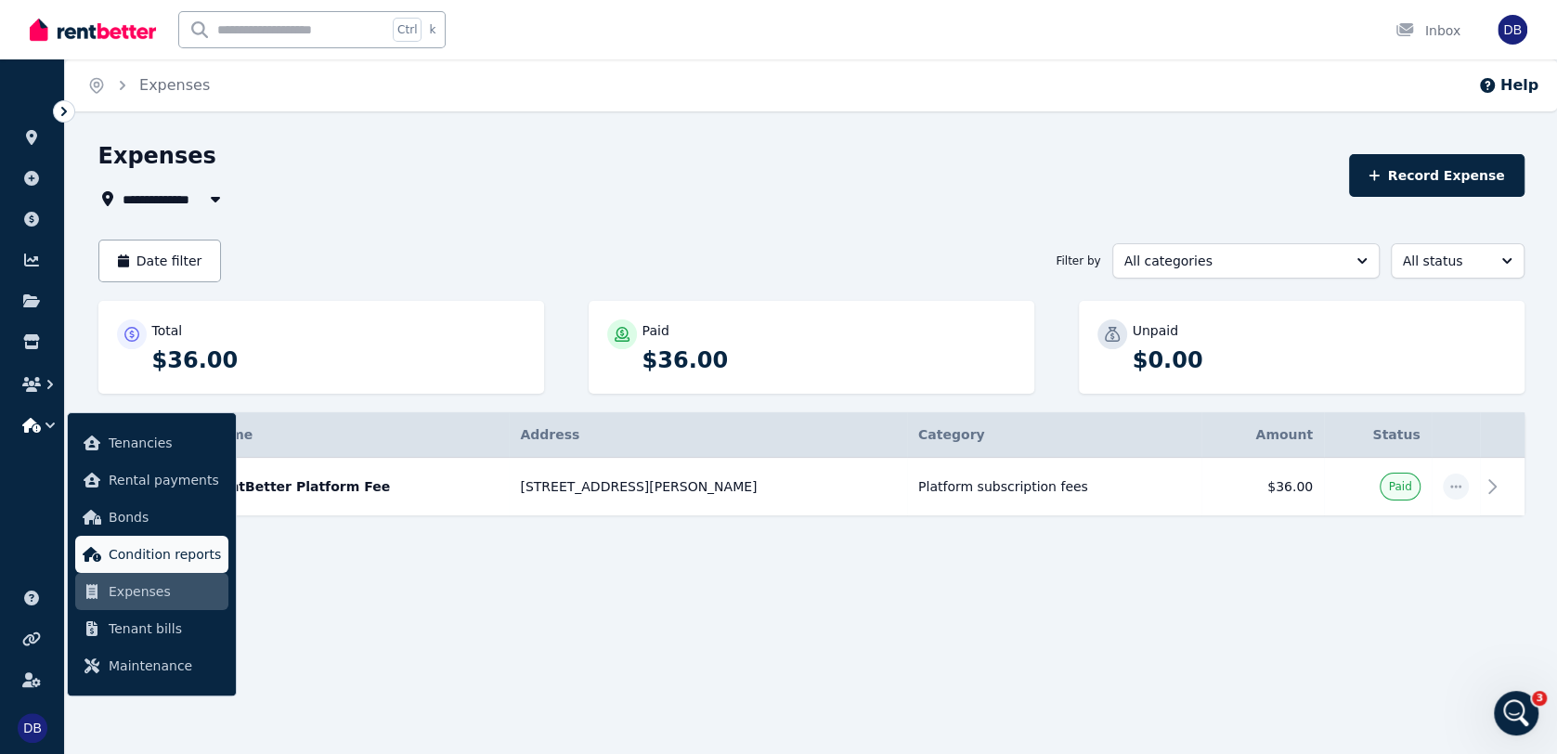
click at [167, 556] on span "Condition reports" at bounding box center [165, 554] width 112 height 22
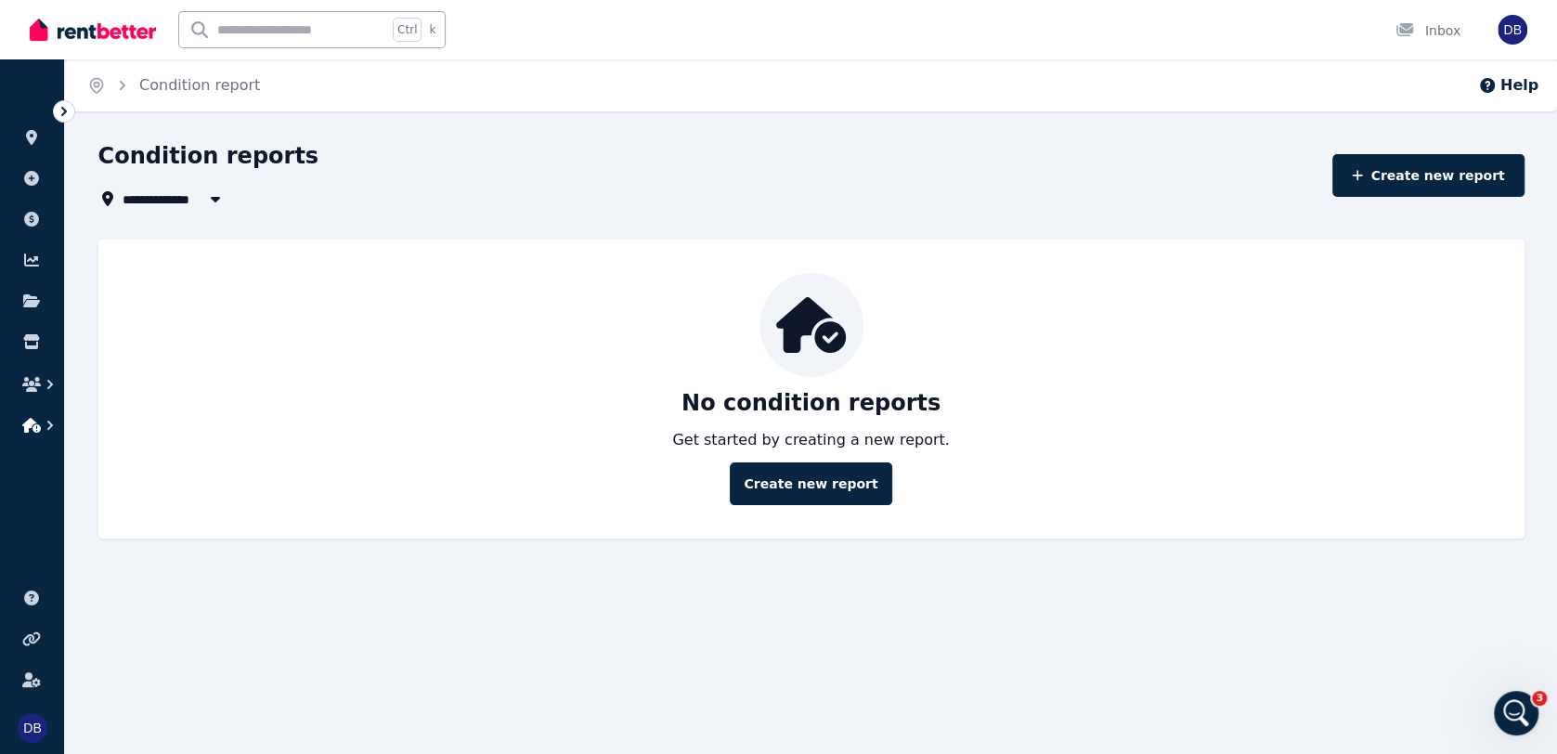
click at [46, 423] on icon "button" at bounding box center [50, 425] width 19 height 19
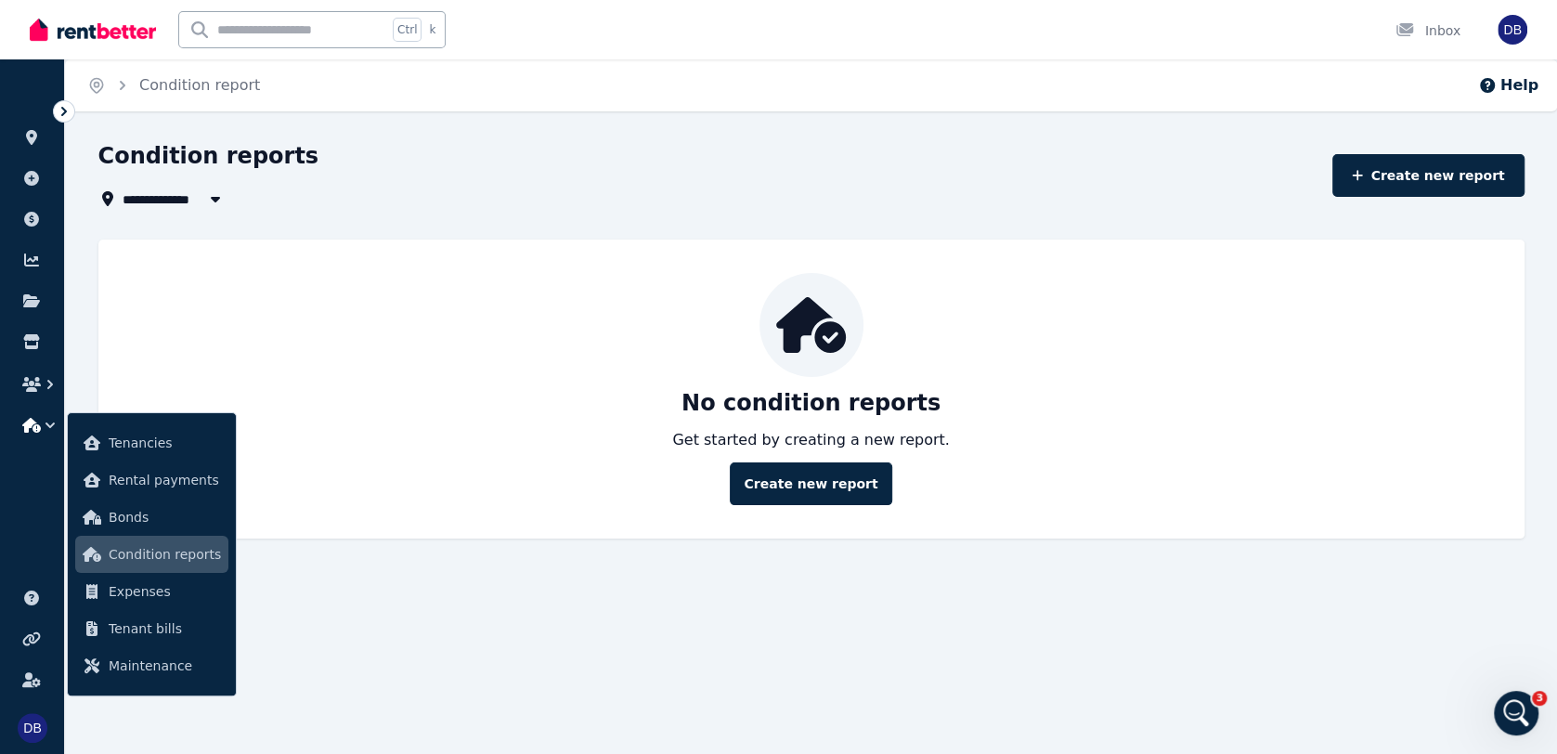
click at [649, 163] on div "Condition reports" at bounding box center [710, 158] width 1224 height 35
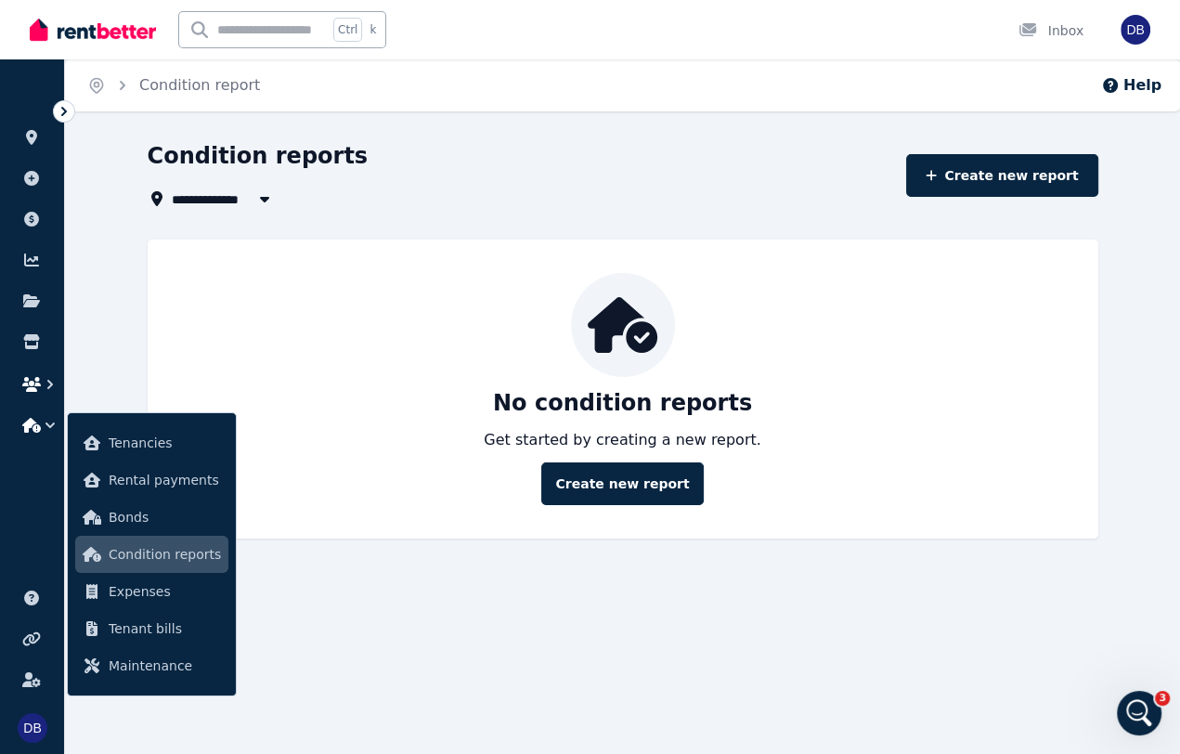
click at [53, 391] on icon "button" at bounding box center [50, 384] width 19 height 19
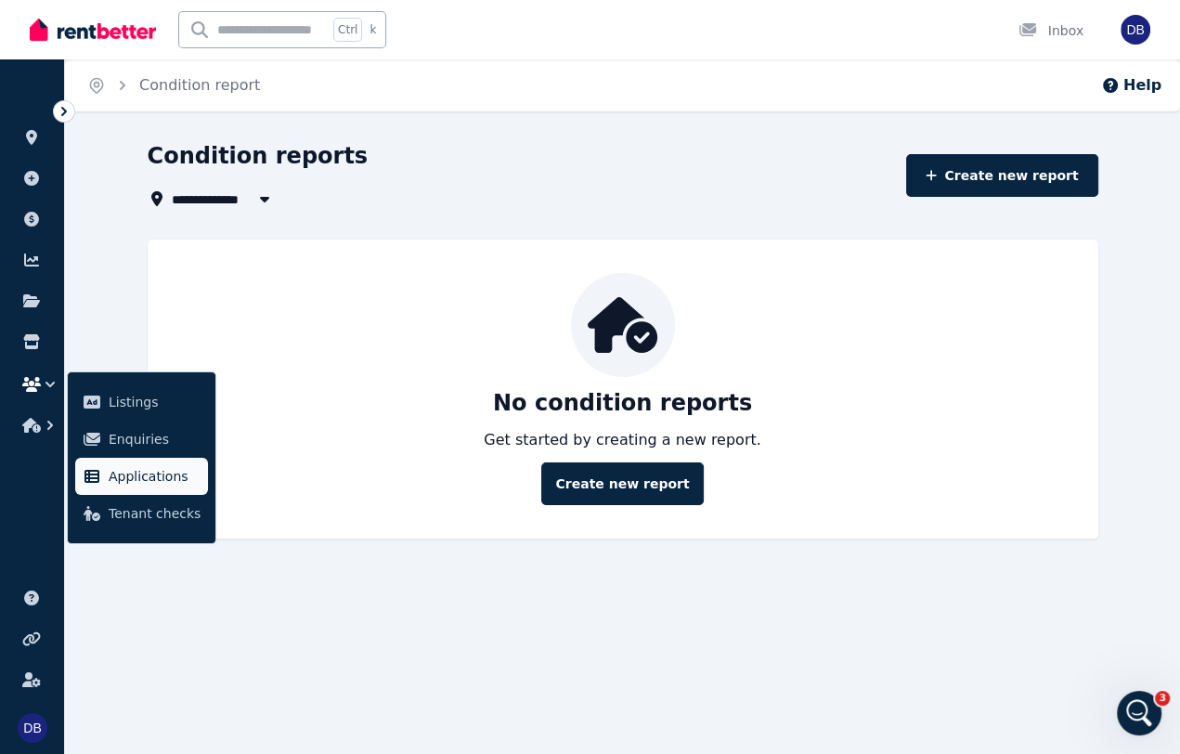
click at [136, 489] on link "Applications" at bounding box center [141, 476] width 133 height 37
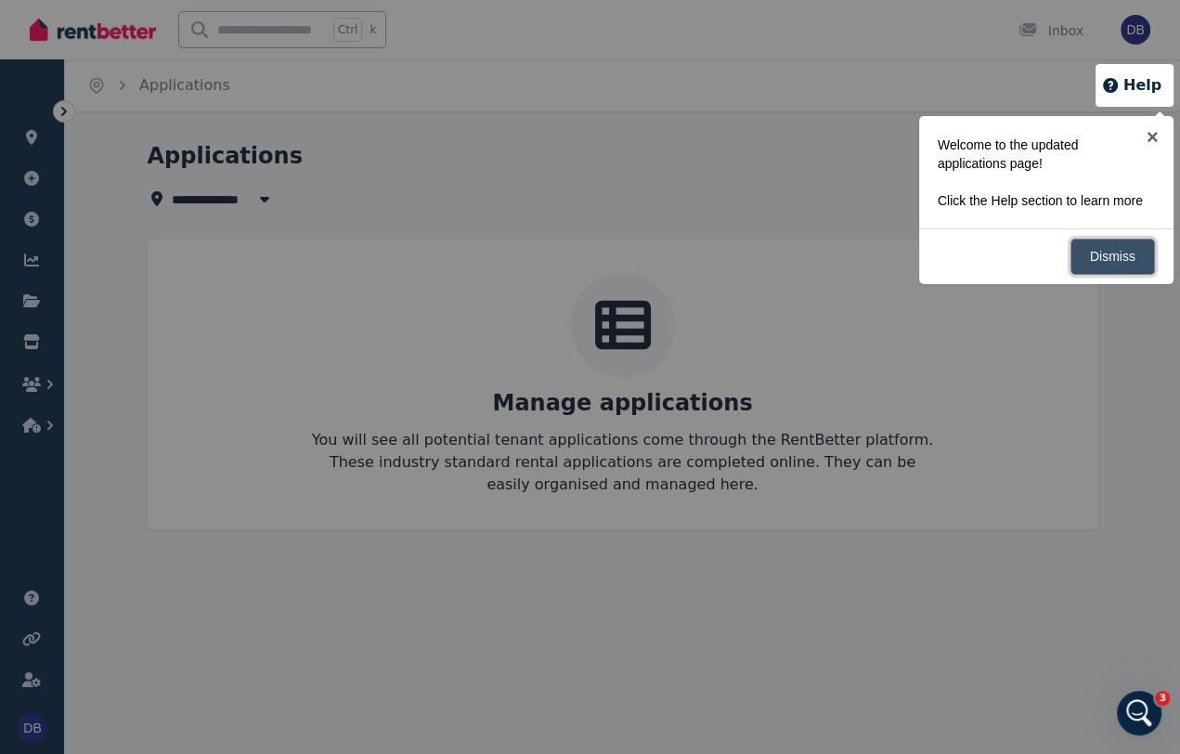
click at [1130, 264] on link "Dismiss" at bounding box center [1112, 257] width 84 height 36
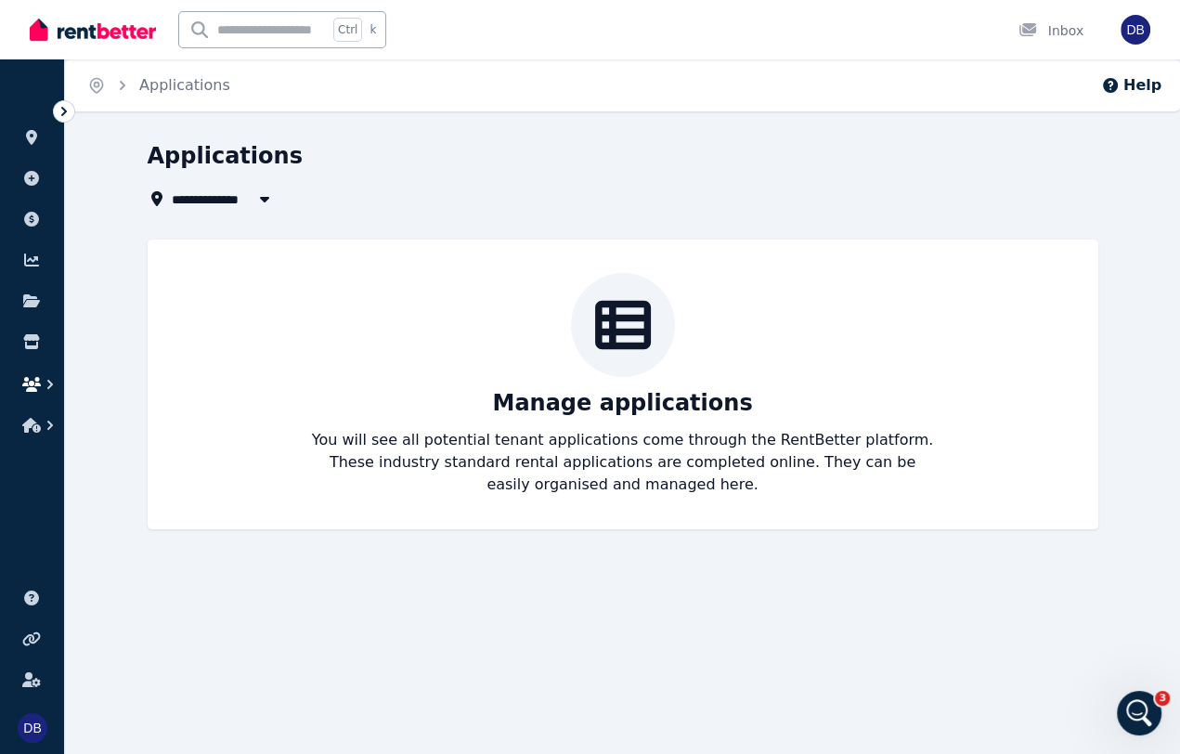
click at [52, 392] on icon "button" at bounding box center [50, 384] width 19 height 19
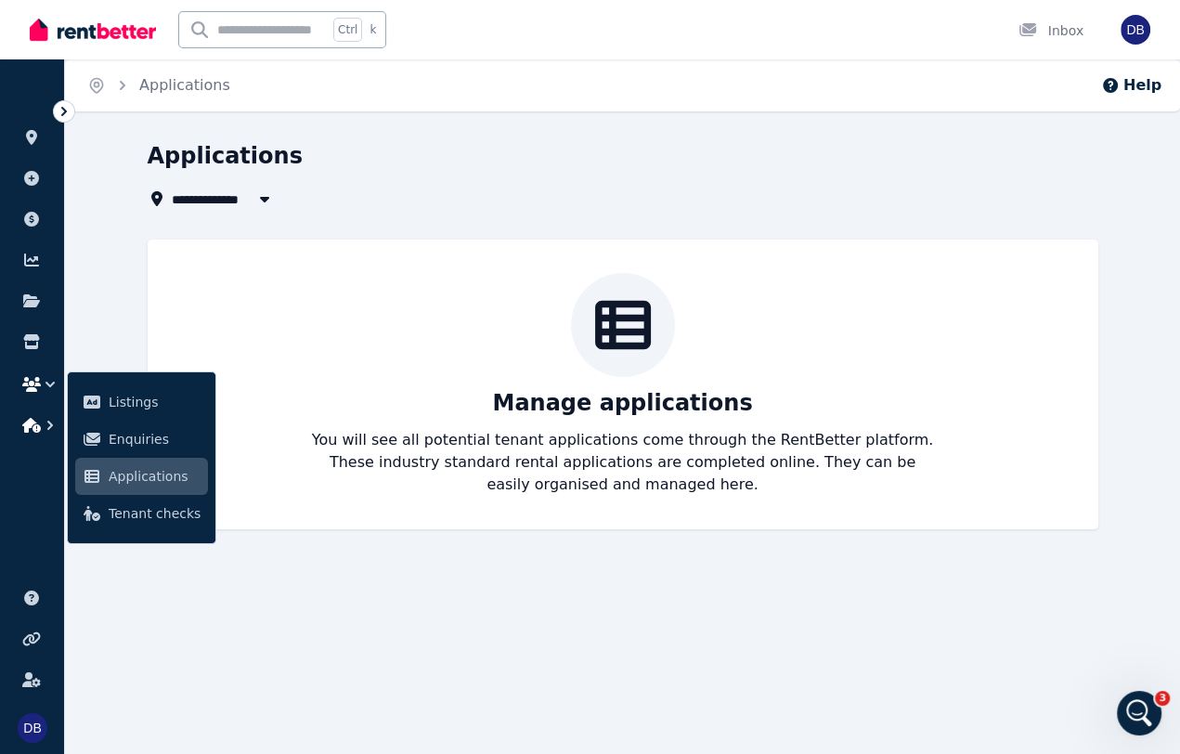
click at [44, 421] on icon "button" at bounding box center [50, 425] width 19 height 19
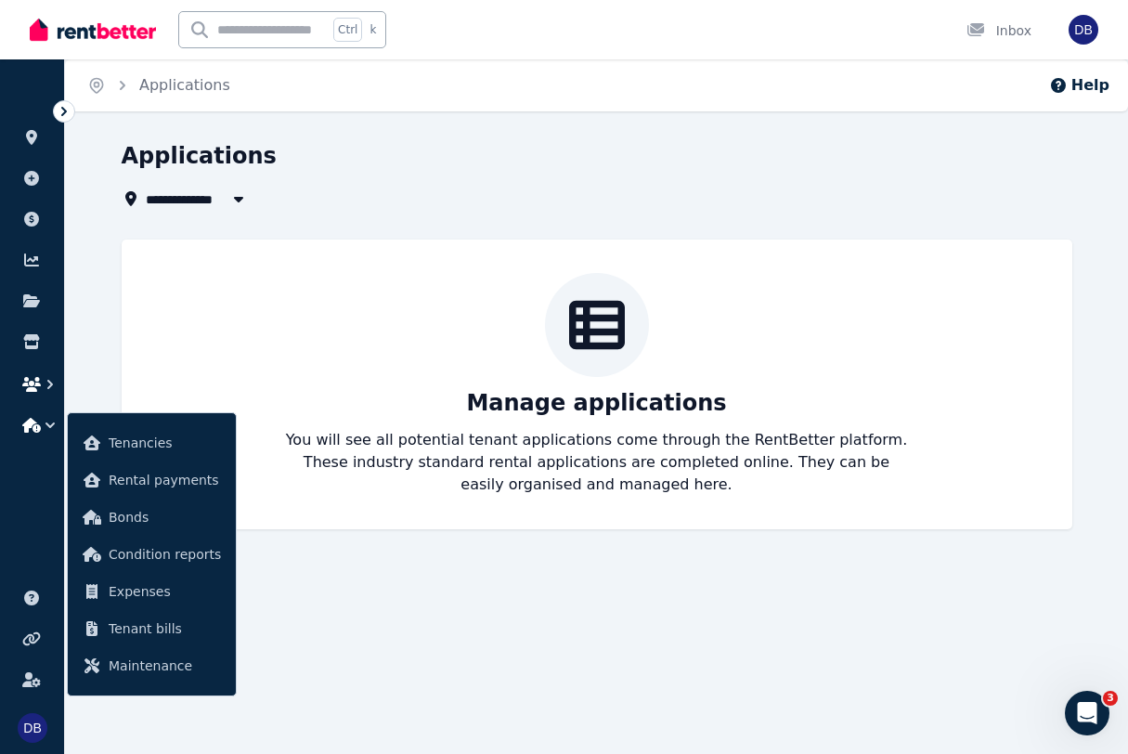
click at [37, 384] on icon "button" at bounding box center [31, 384] width 19 height 15
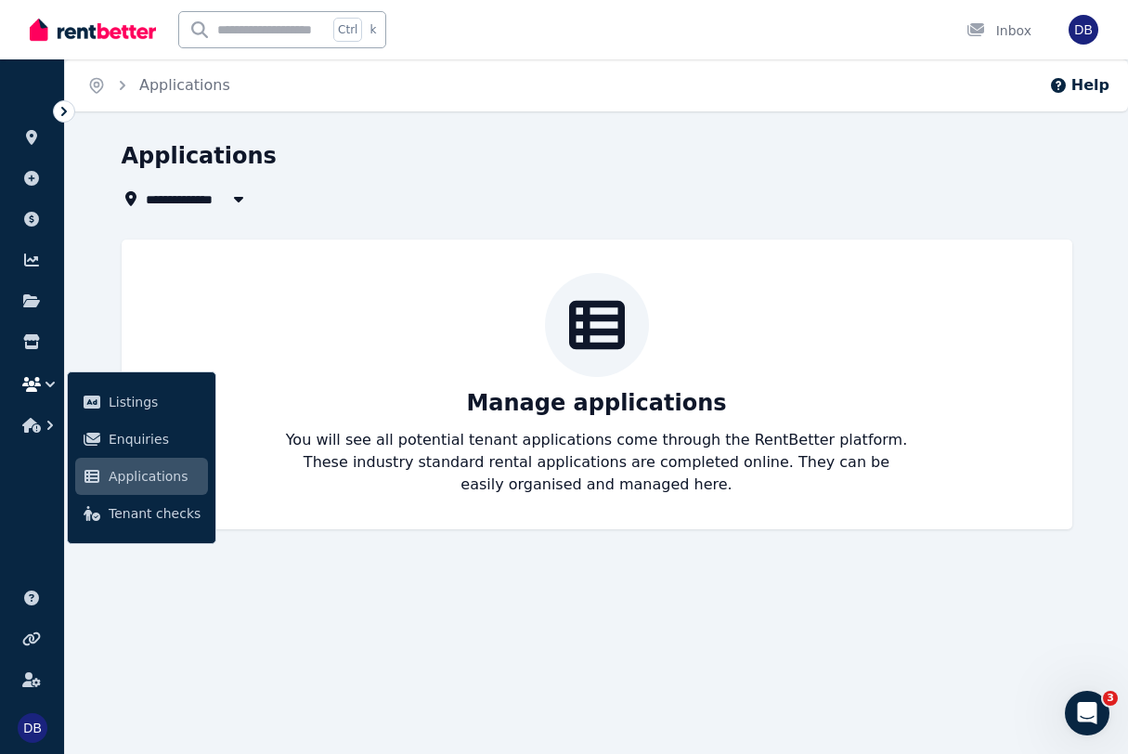
click at [404, 670] on div "**********" at bounding box center [564, 377] width 1128 height 754
click at [123, 513] on span "Tenant checks" at bounding box center [155, 513] width 92 height 22
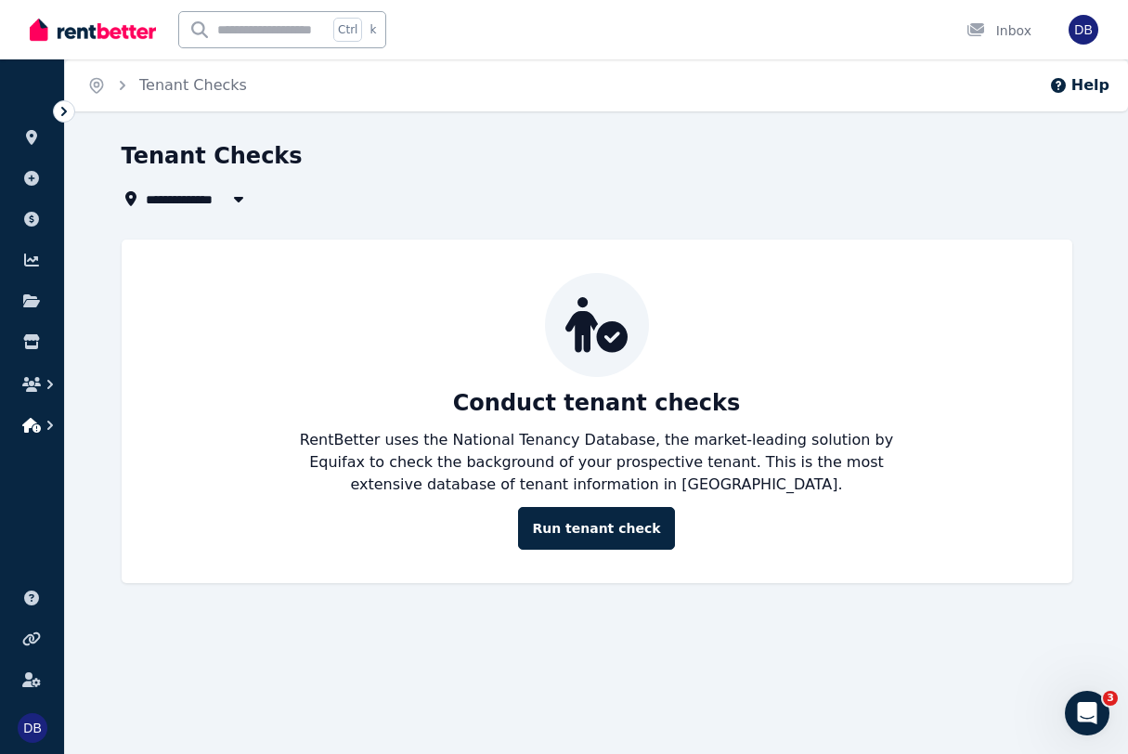
click at [42, 434] on icon "button" at bounding box center [50, 425] width 19 height 19
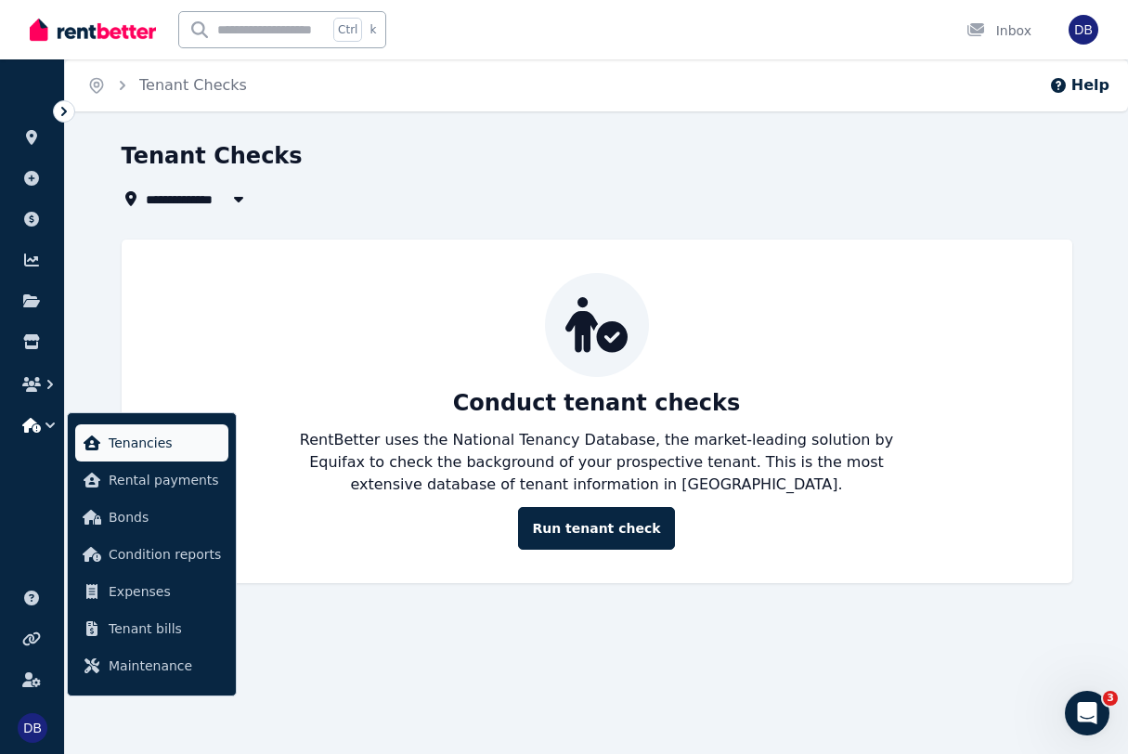
click at [121, 443] on span "Tenancies" at bounding box center [165, 443] width 112 height 22
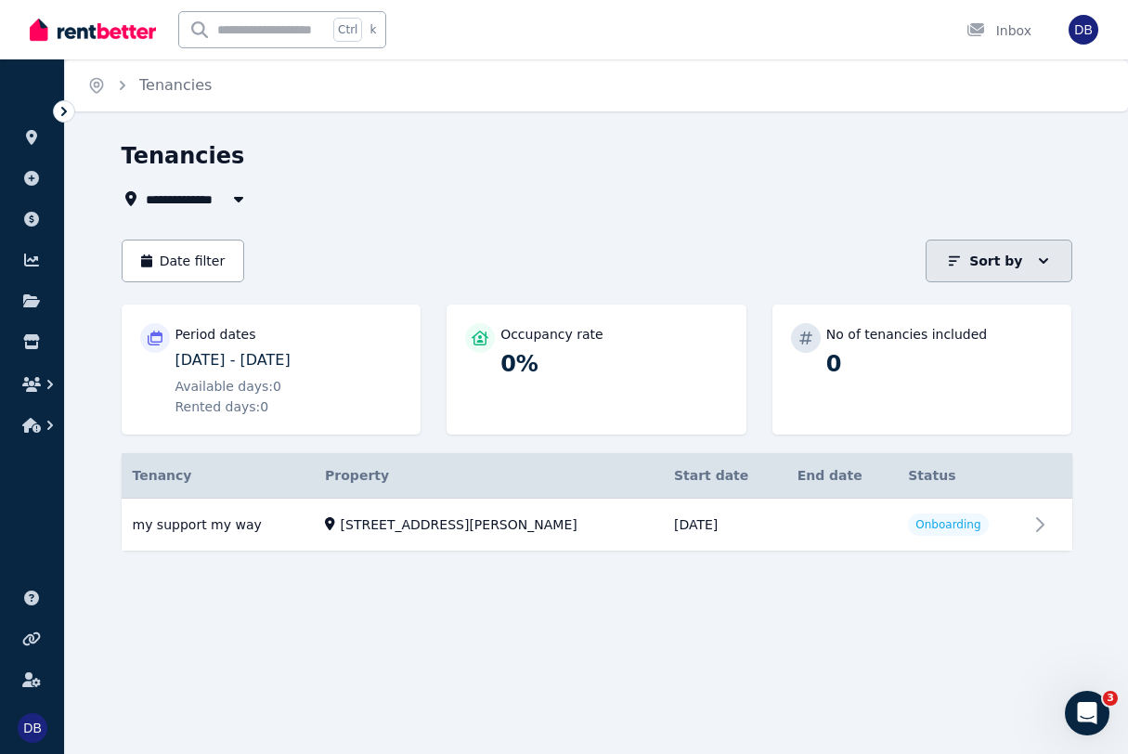
click at [1007, 264] on p "Sort by" at bounding box center [995, 261] width 53 height 19
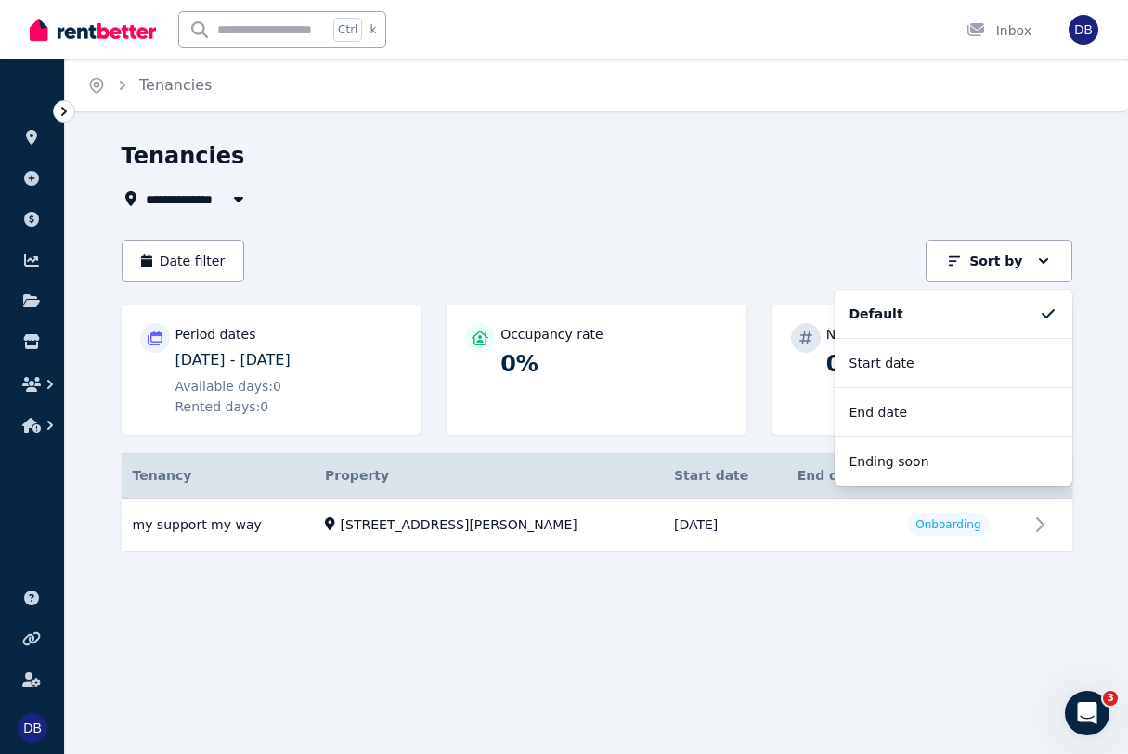
click at [742, 178] on div "**********" at bounding box center [592, 175] width 940 height 69
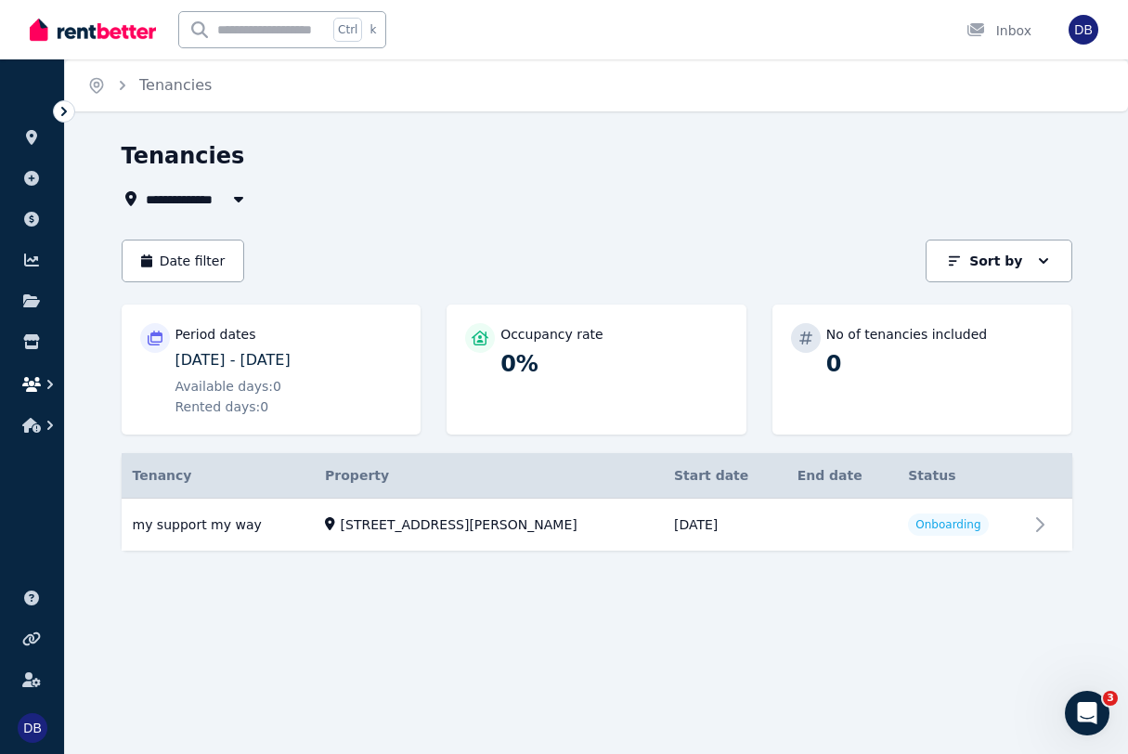
click at [46, 389] on icon "button" at bounding box center [50, 384] width 19 height 19
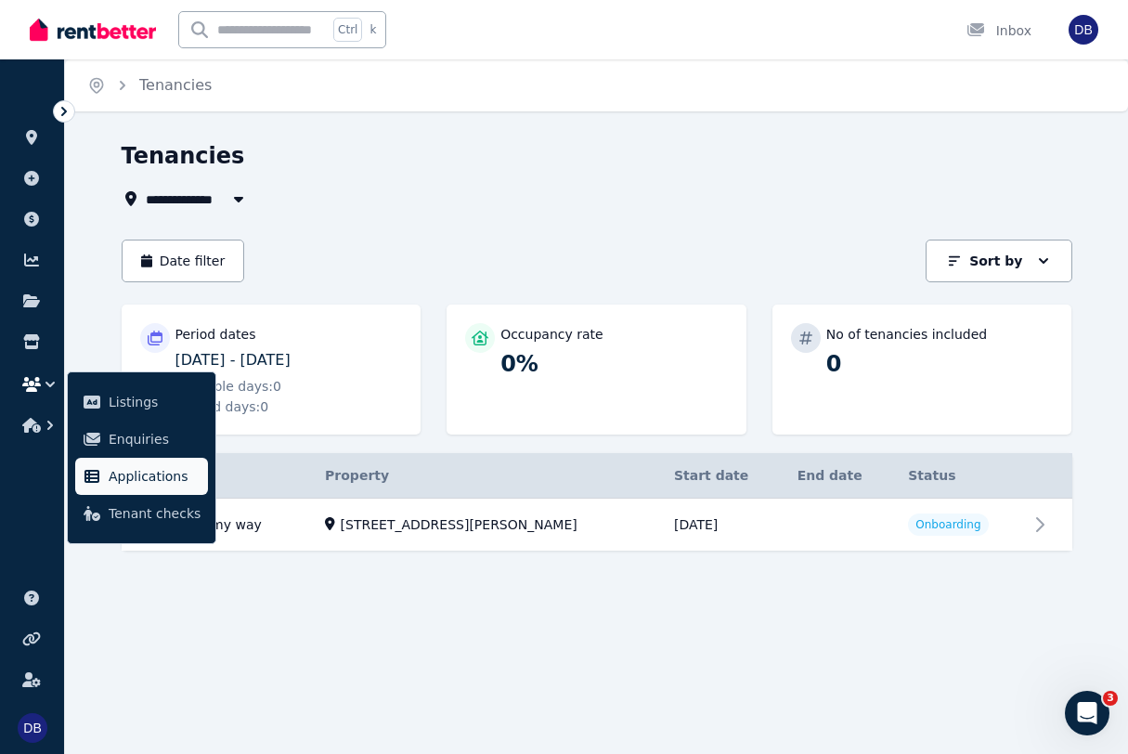
click at [137, 472] on span "Applications" at bounding box center [155, 476] width 92 height 22
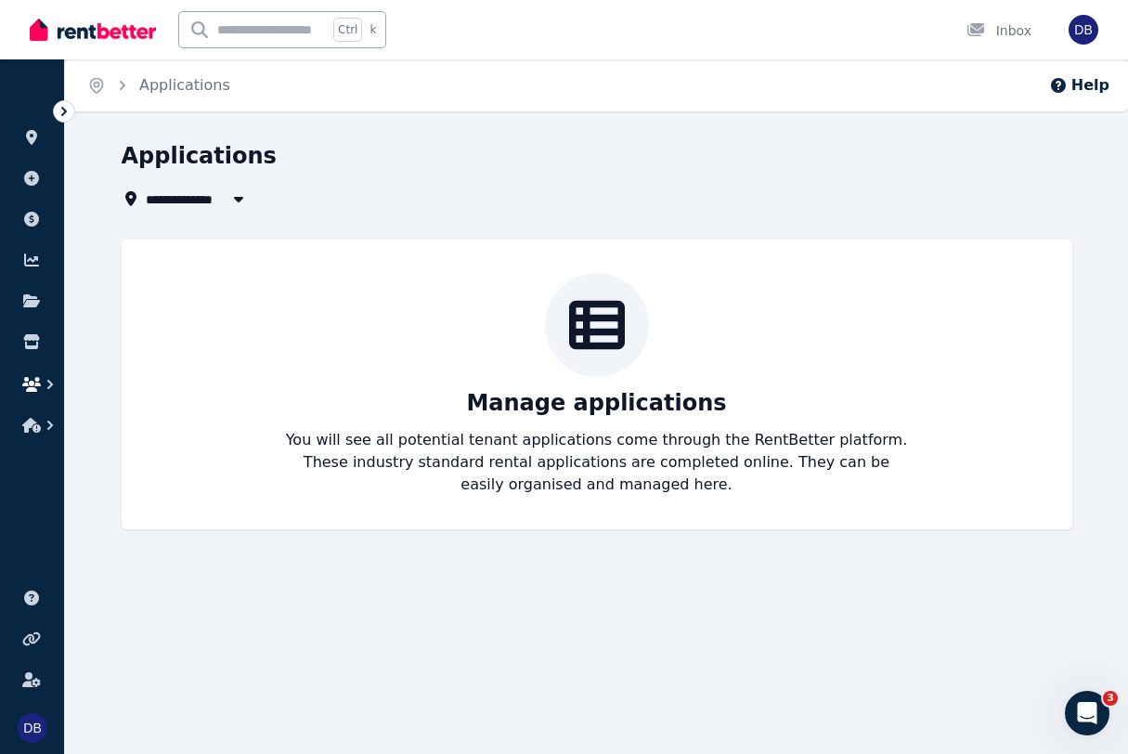
click at [25, 394] on button "button" at bounding box center [32, 384] width 34 height 33
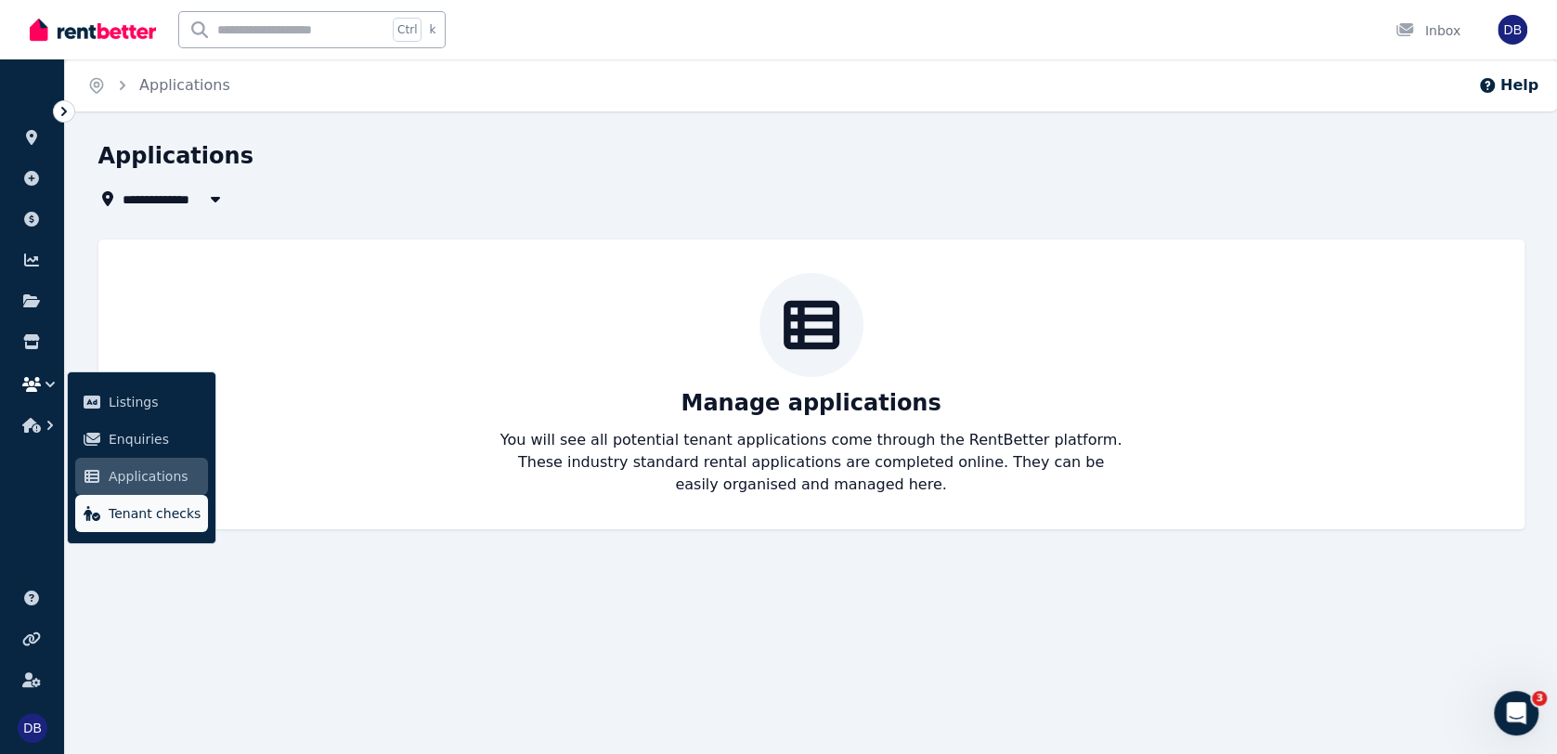
click at [134, 512] on span "Tenant checks" at bounding box center [155, 513] width 92 height 22
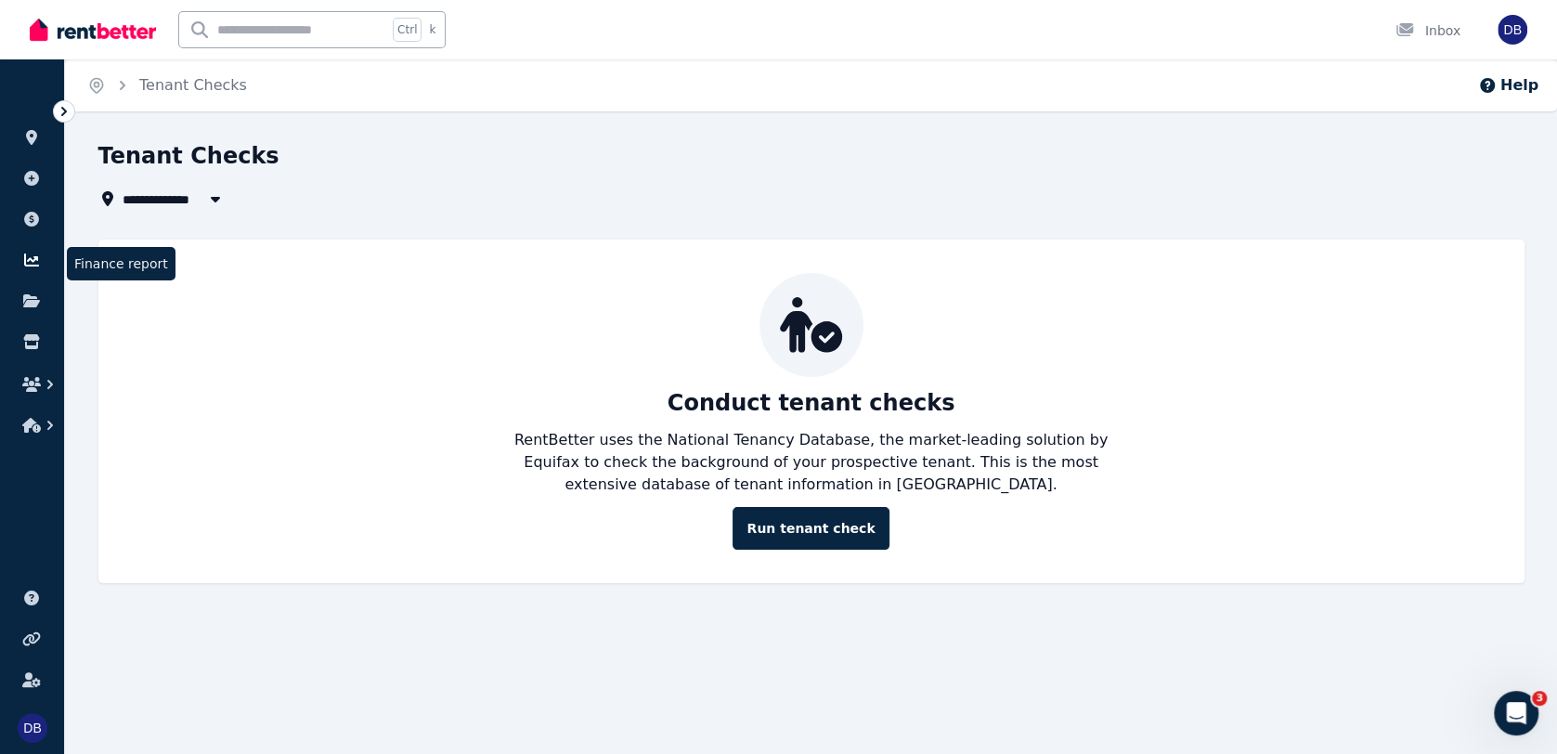
click at [40, 264] on icon at bounding box center [31, 260] width 19 height 15
